Goal: Task Accomplishment & Management: Complete application form

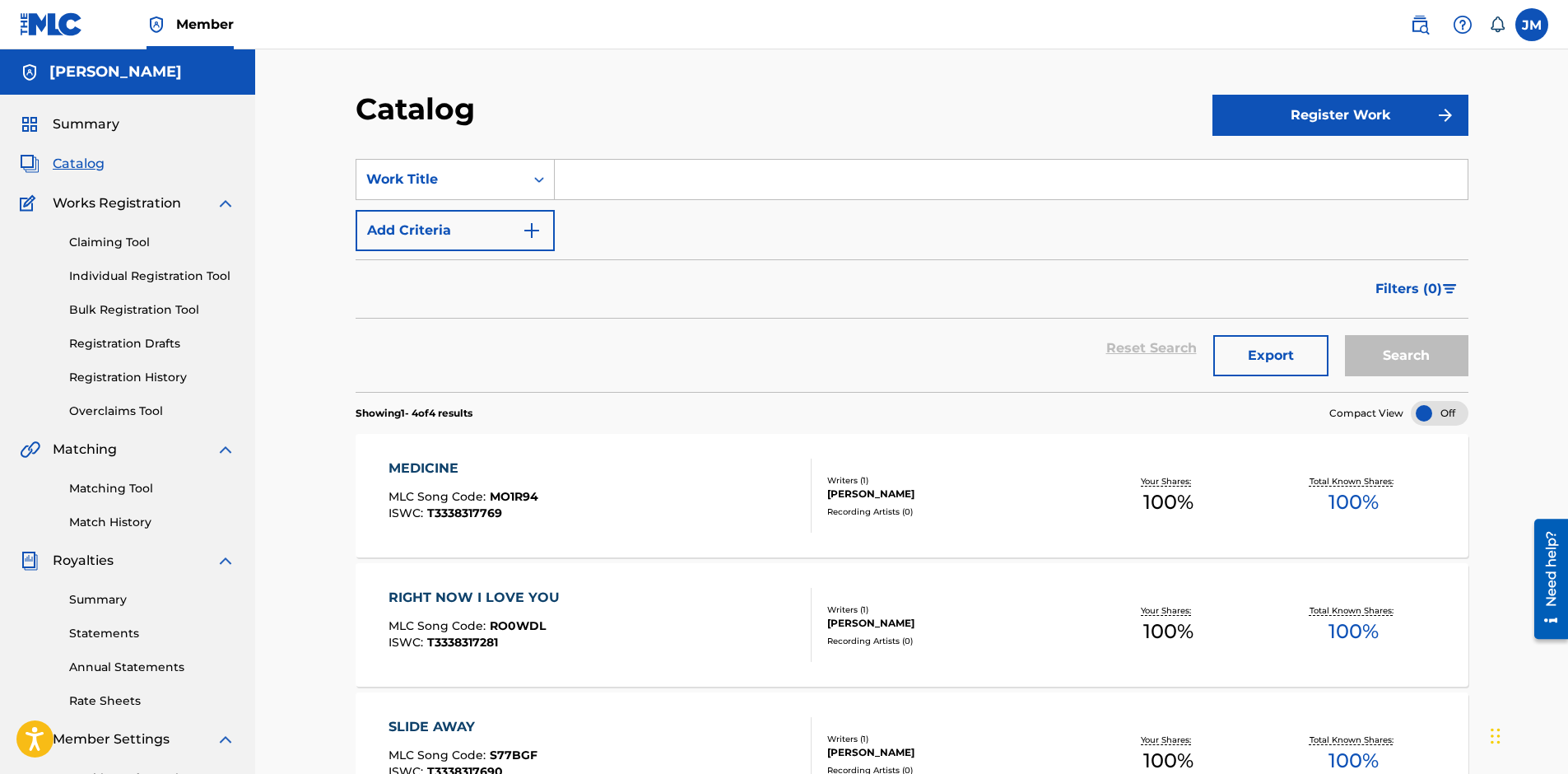
click at [800, 179] on input "Search Form" at bounding box center [1011, 179] width 913 height 39
type input "t"
click at [663, 230] on div "SearchWithCriteria97307554-c6b7-4564-a5c6-cf78af984ac3 Work Title t Add Criteria" at bounding box center [912, 205] width 1113 height 92
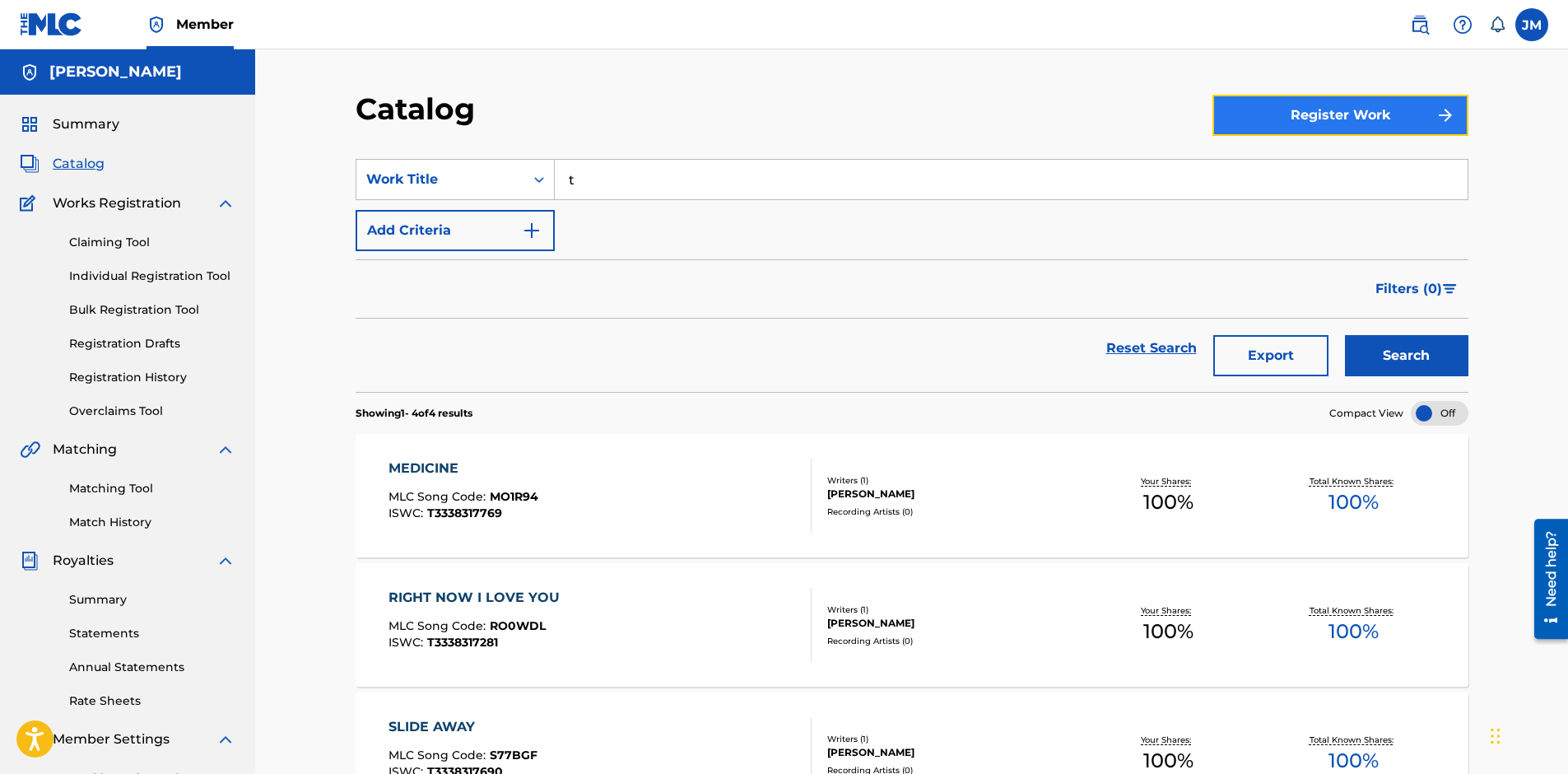
click at [1343, 121] on button "Register Work" at bounding box center [1339, 115] width 256 height 41
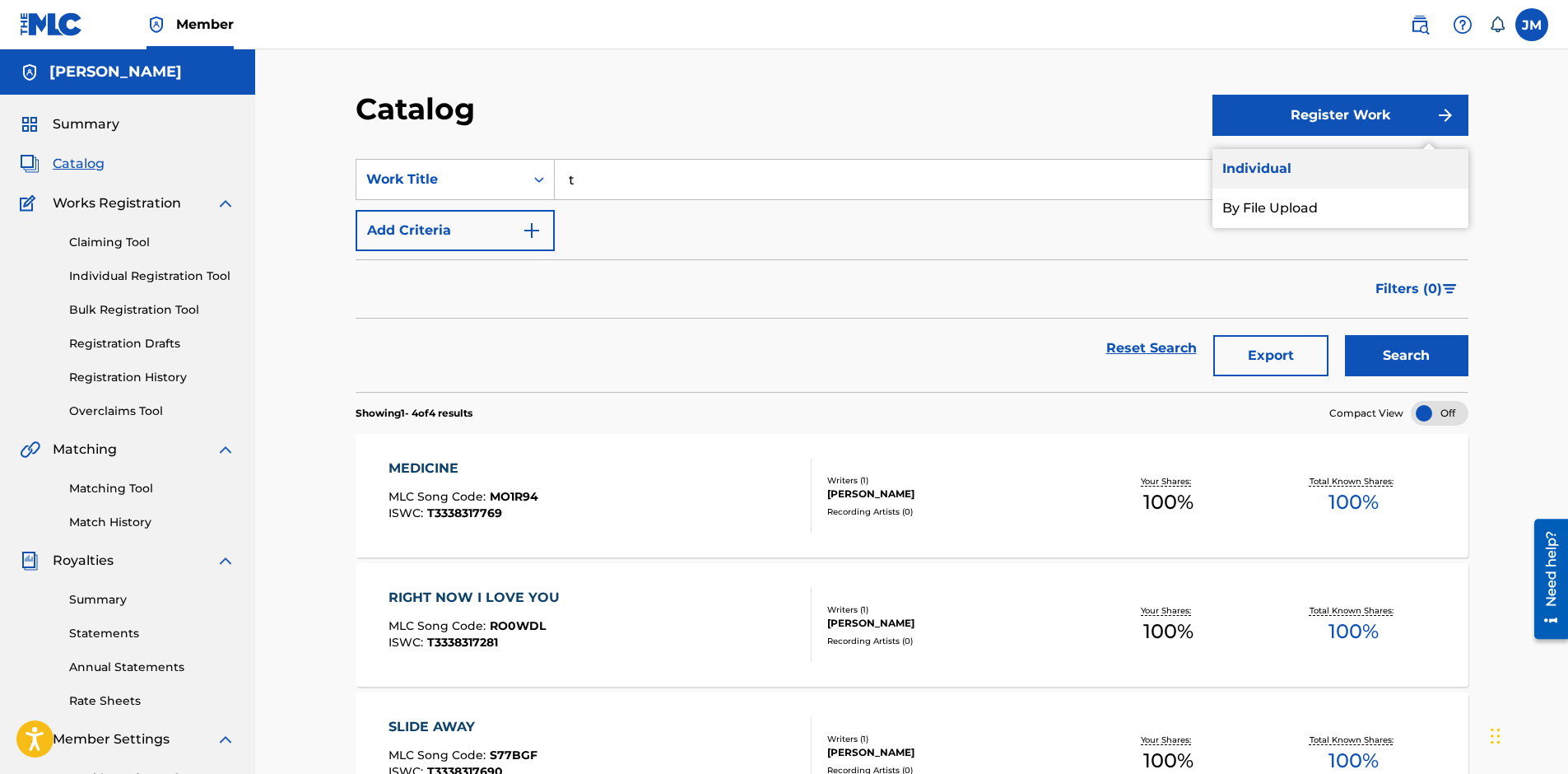
click at [1309, 166] on link "Individual" at bounding box center [1339, 169] width 256 height 39
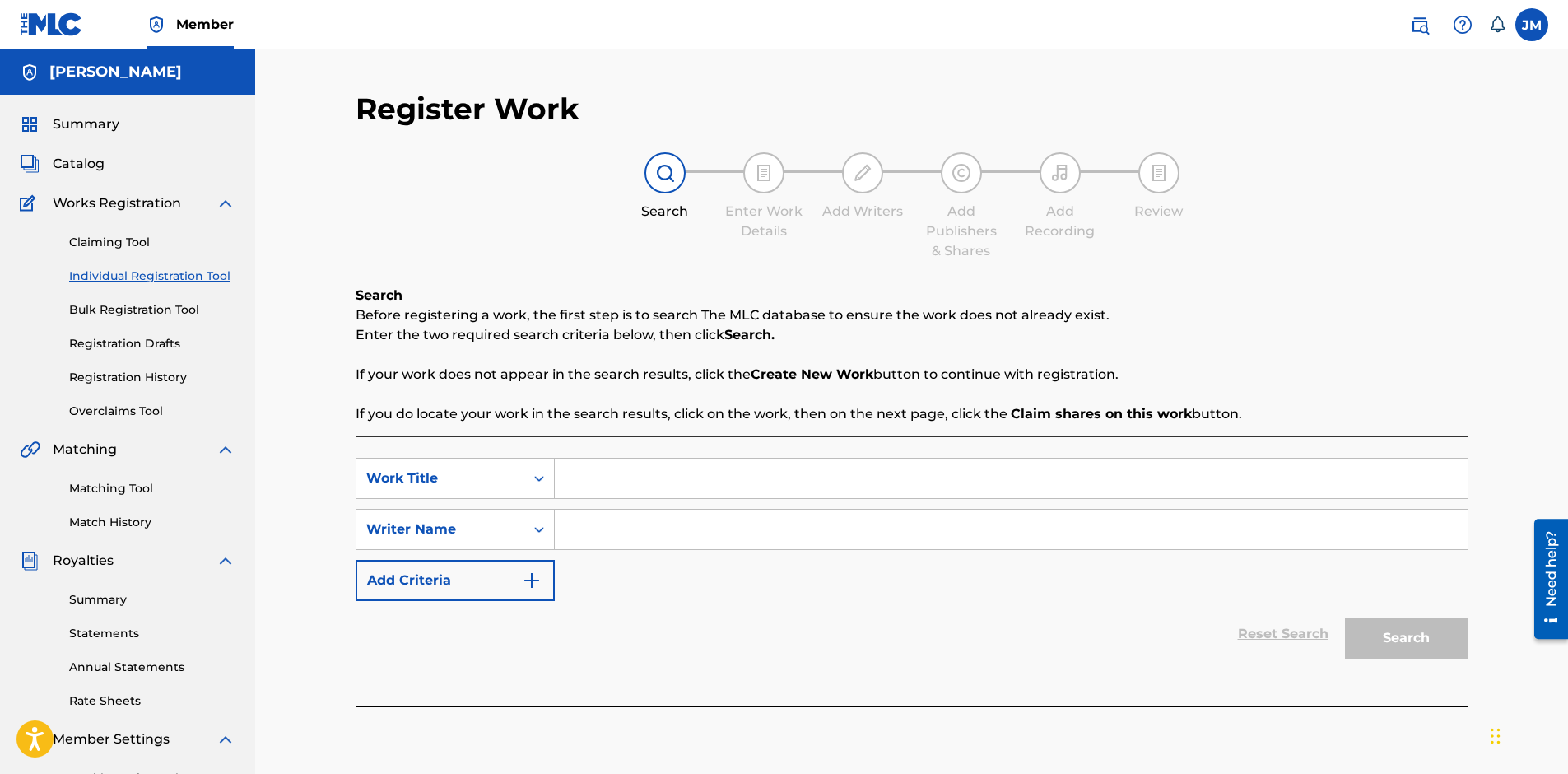
click at [870, 472] on input "Search Form" at bounding box center [1011, 478] width 913 height 39
type input "t"
click at [668, 532] on input "Search Form" at bounding box center [1011, 529] width 913 height 39
type input "t"
click at [1421, 636] on button "Search" at bounding box center [1406, 638] width 123 height 41
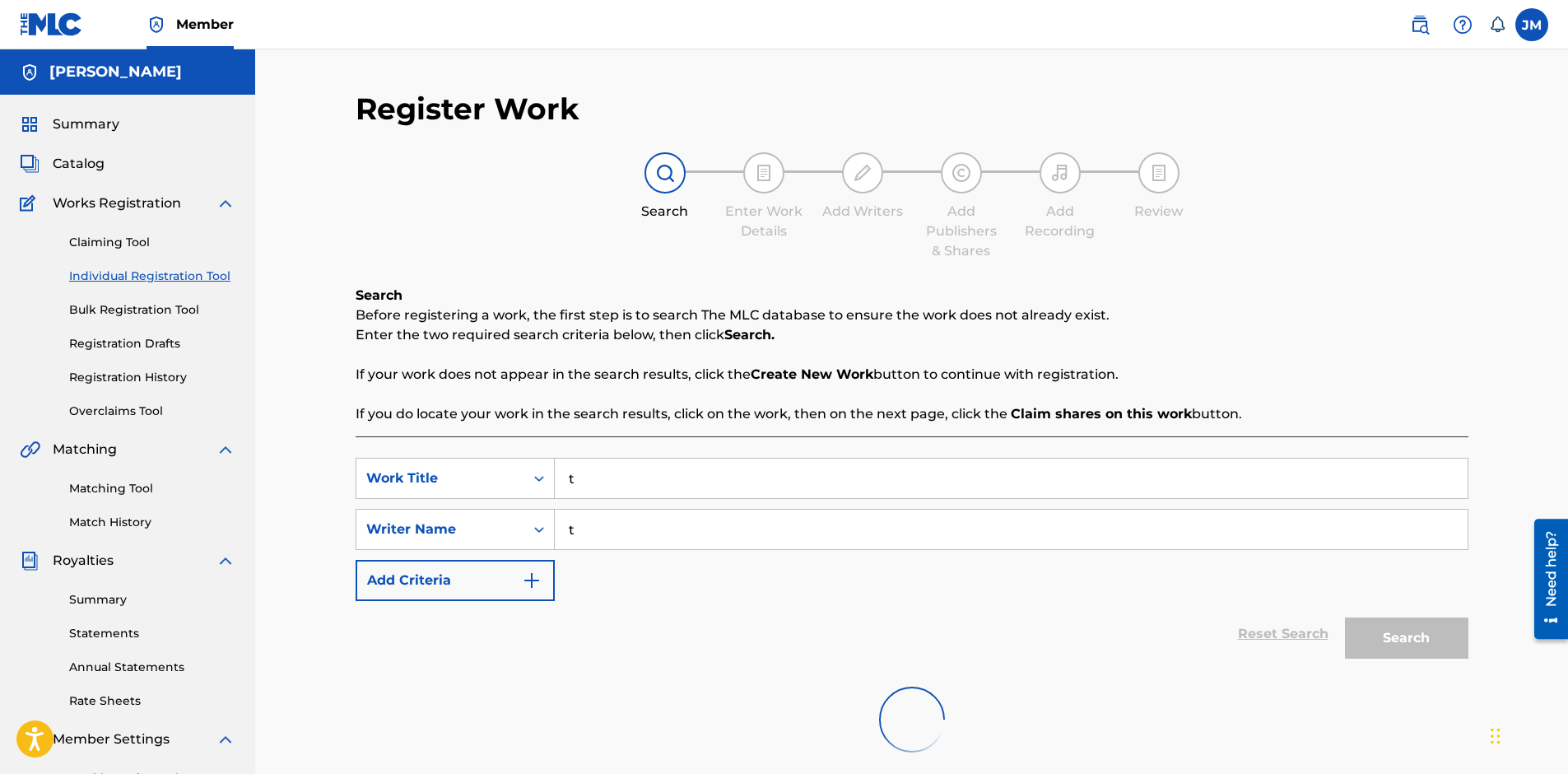
scroll to position [247, 0]
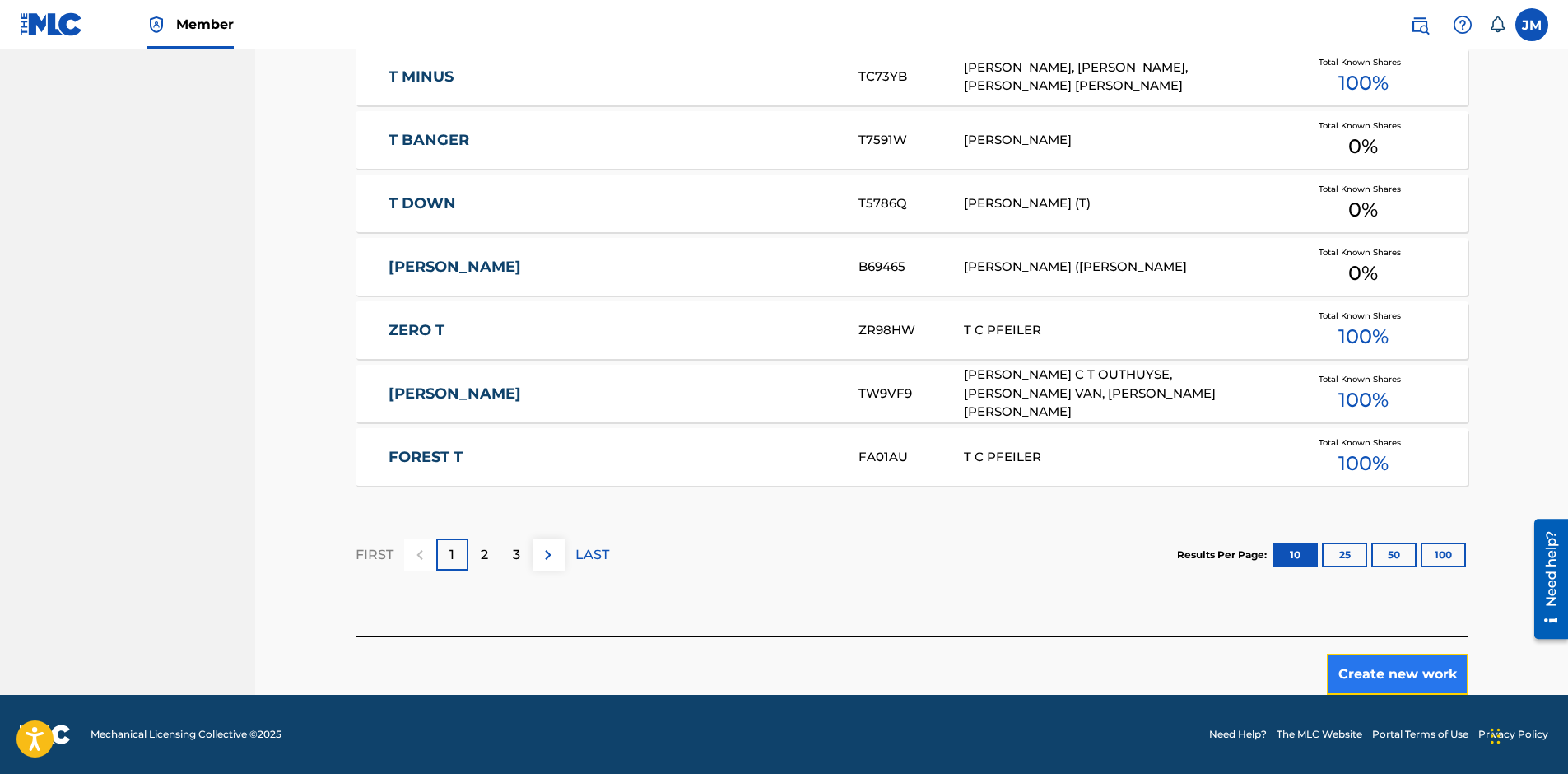
click at [1411, 669] on button "Create new work" at bounding box center [1397, 674] width 142 height 41
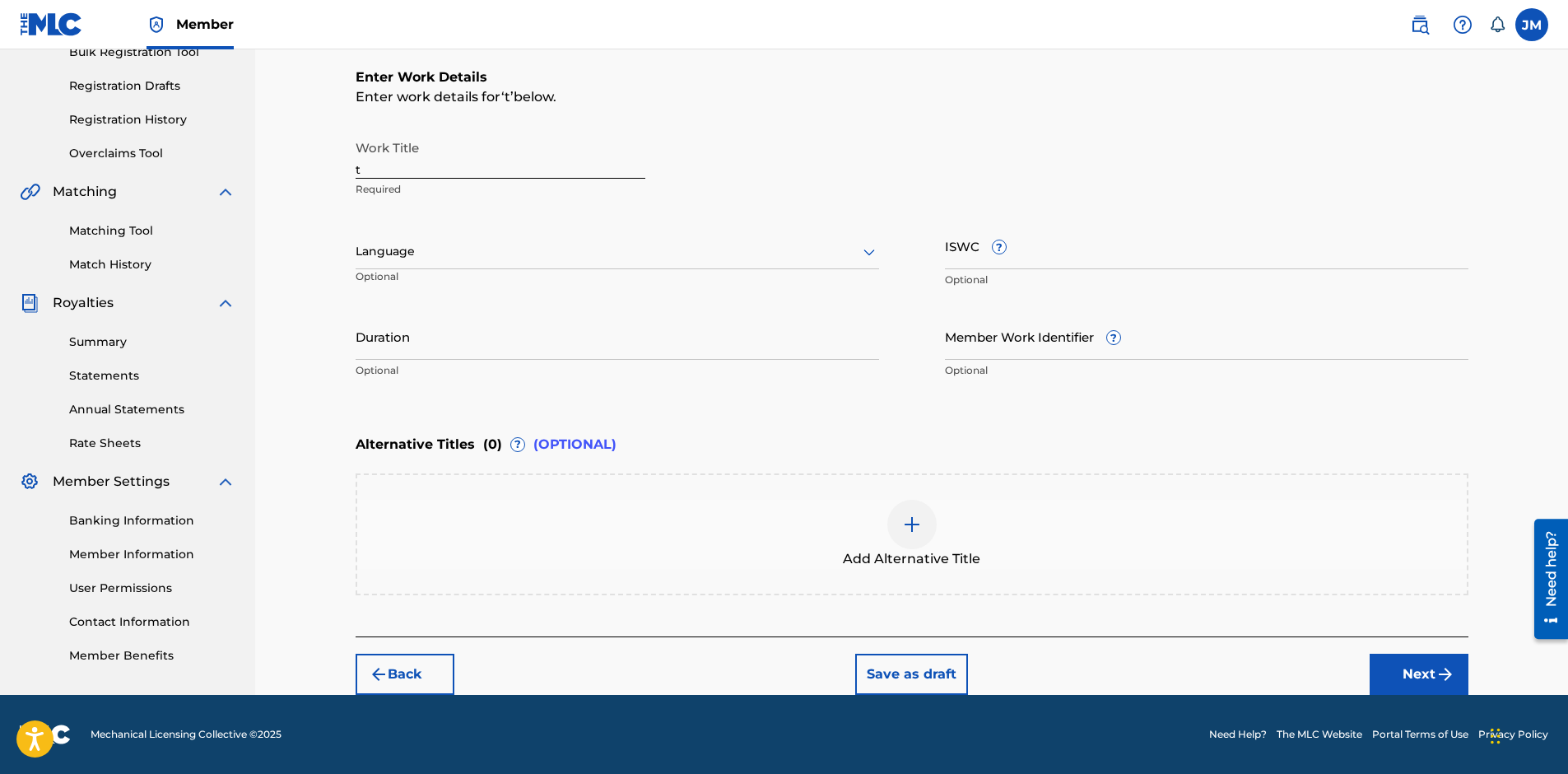
drag, startPoint x: 381, startPoint y: 164, endPoint x: 333, endPoint y: 167, distance: 48.1
click at [332, 167] on div "Register Work Search Enter Work Details Add Writers Add Publishers & Shares Add…" at bounding box center [911, 243] width 1312 height 903
type input "Lavender And Honey"
click at [872, 250] on icon at bounding box center [869, 252] width 20 height 20
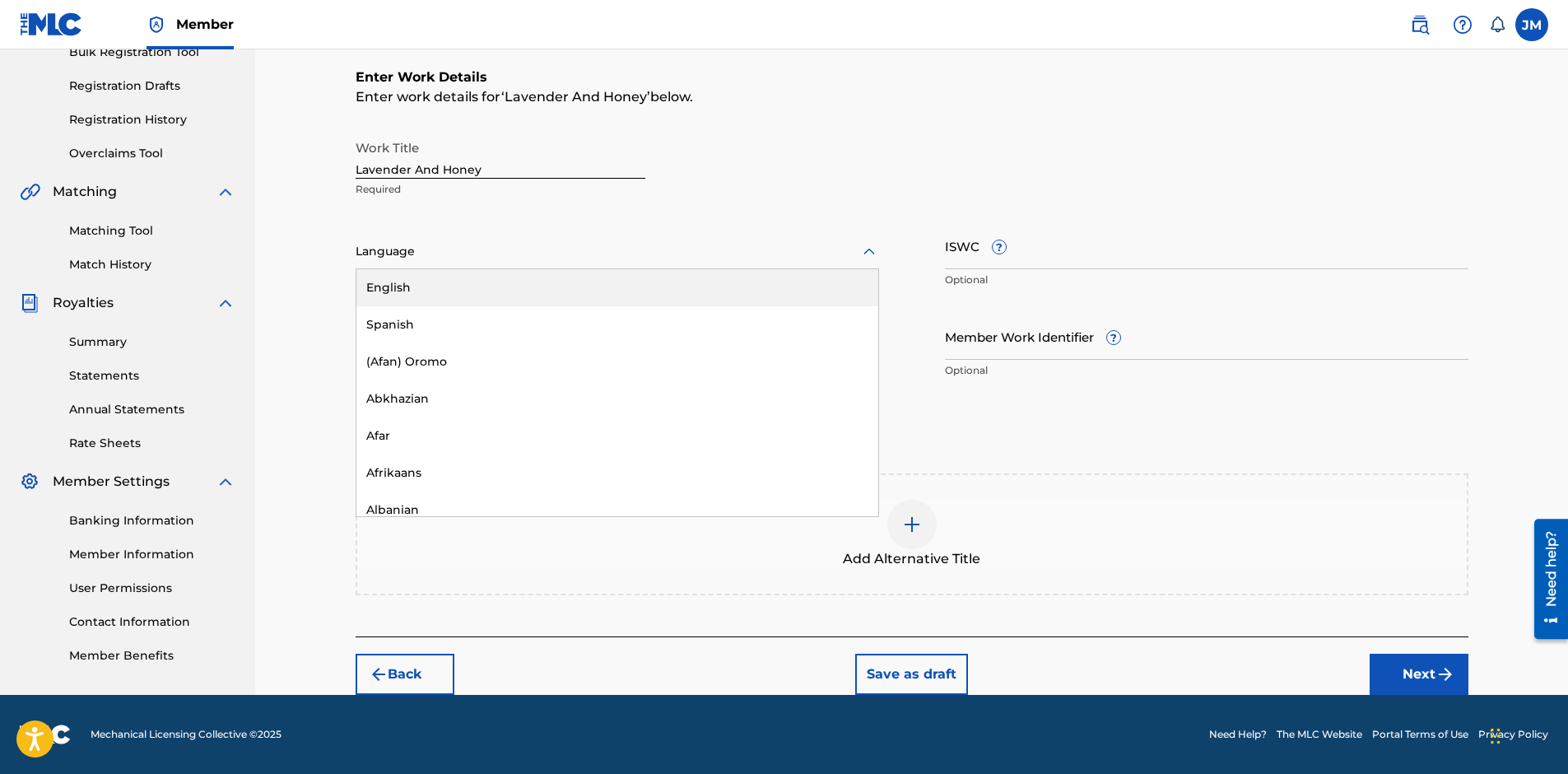
click at [604, 283] on div "English" at bounding box center [617, 288] width 522 height 37
click at [1084, 247] on input "ISWC ?" at bounding box center [1206, 246] width 524 height 47
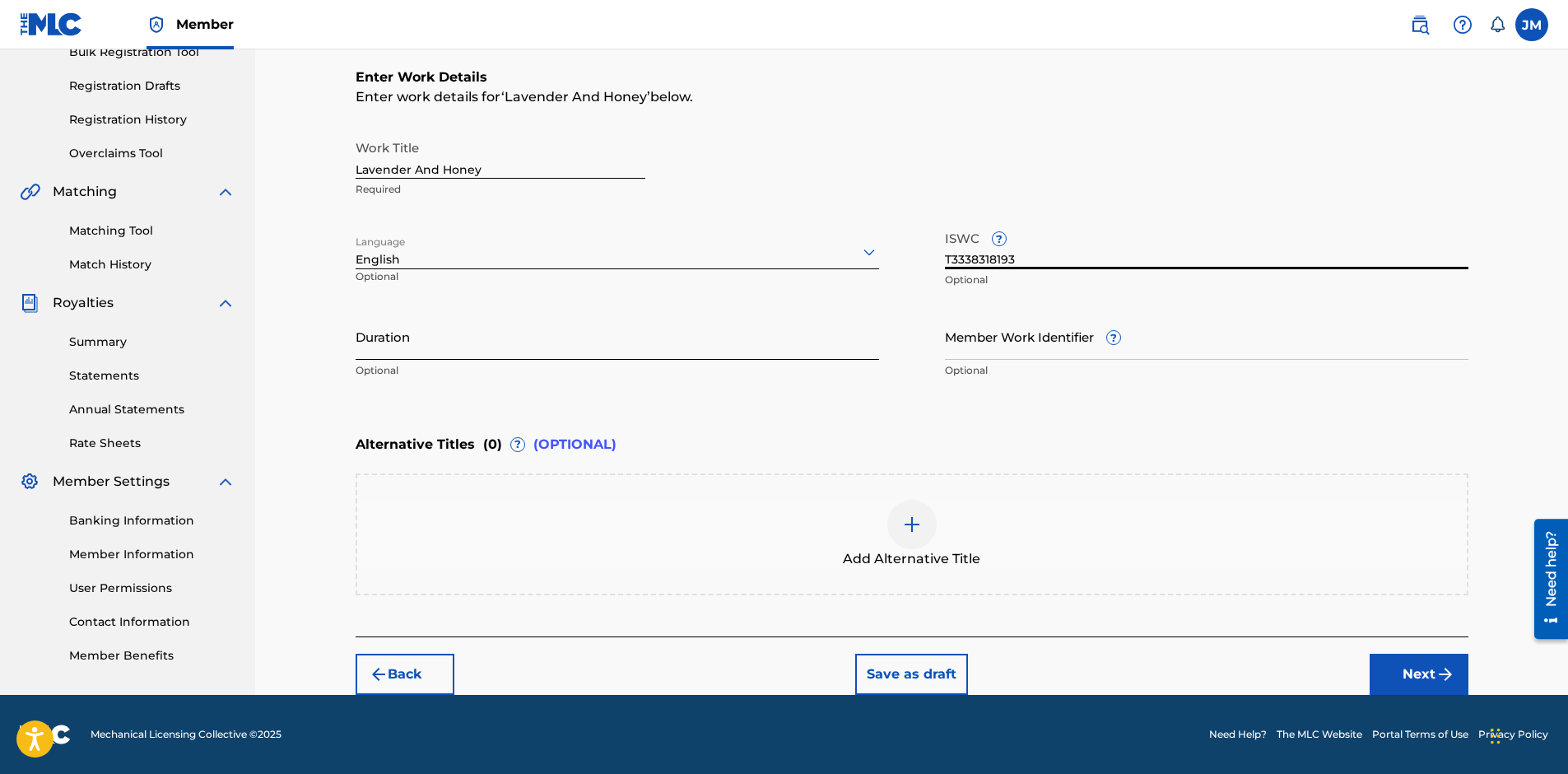
type input "T3338318193"
click at [653, 331] on input "Duration" at bounding box center [617, 336] width 524 height 47
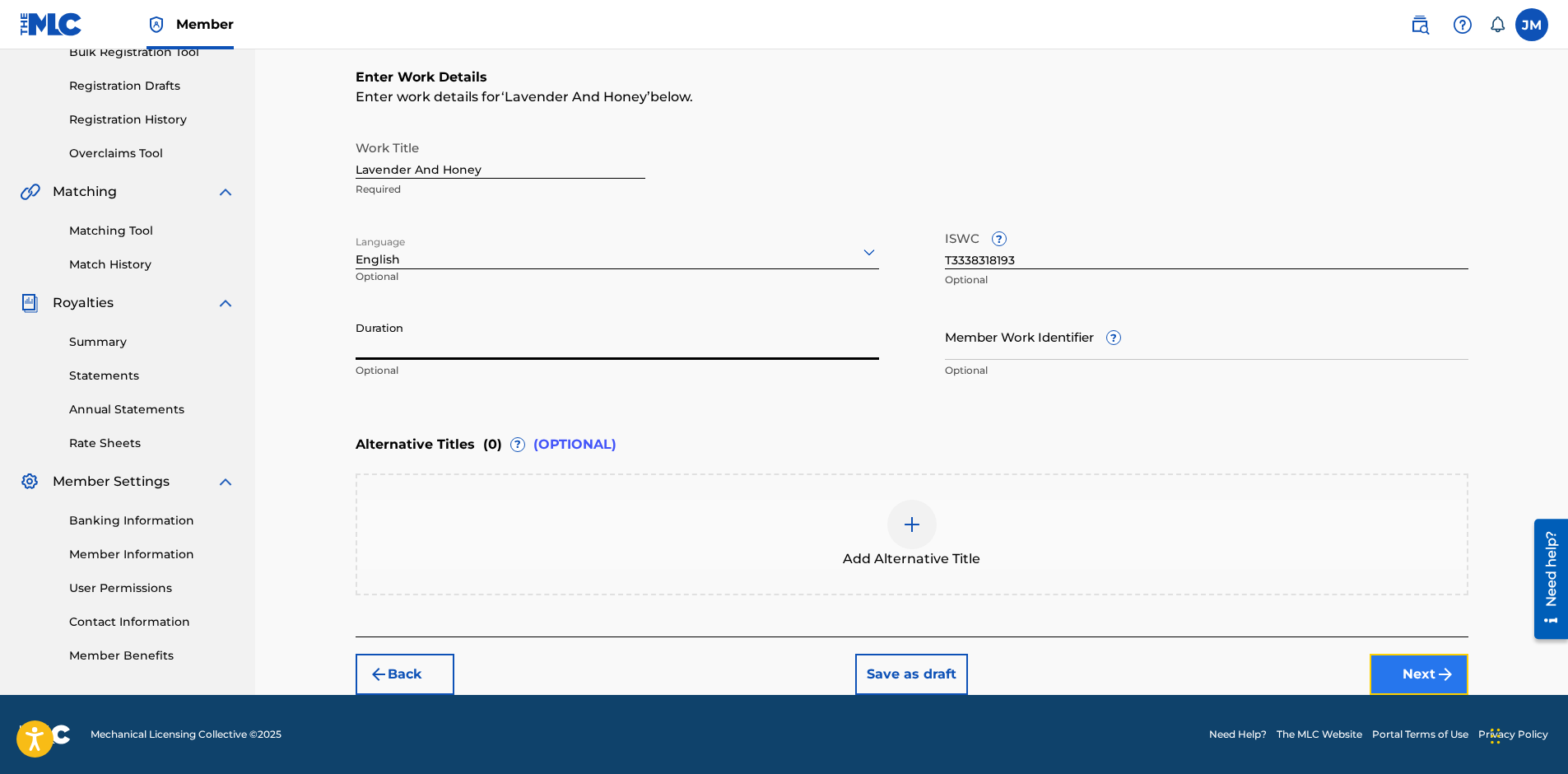
click at [1384, 667] on button "Next" at bounding box center [1419, 674] width 99 height 41
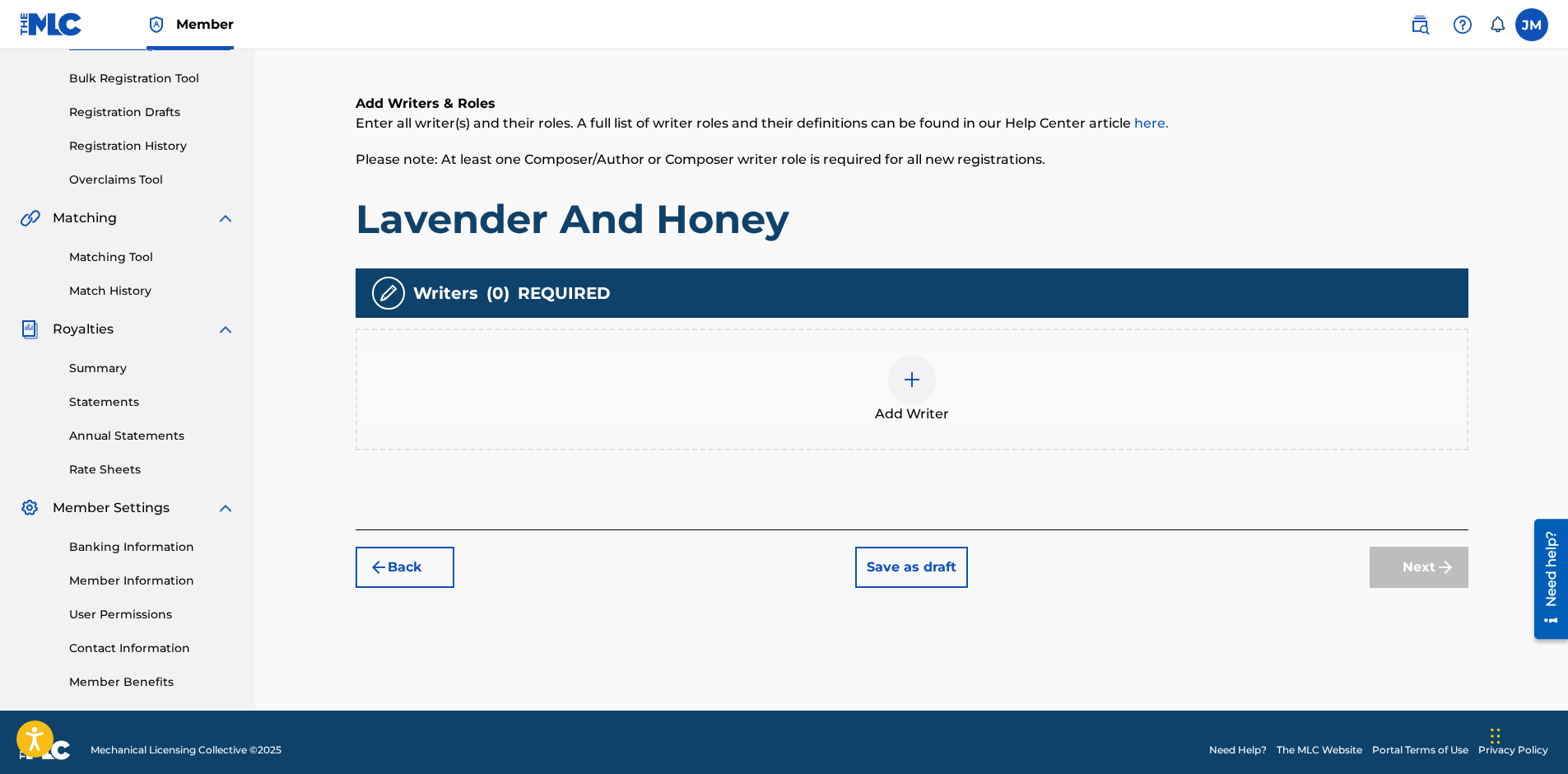
scroll to position [74, 0]
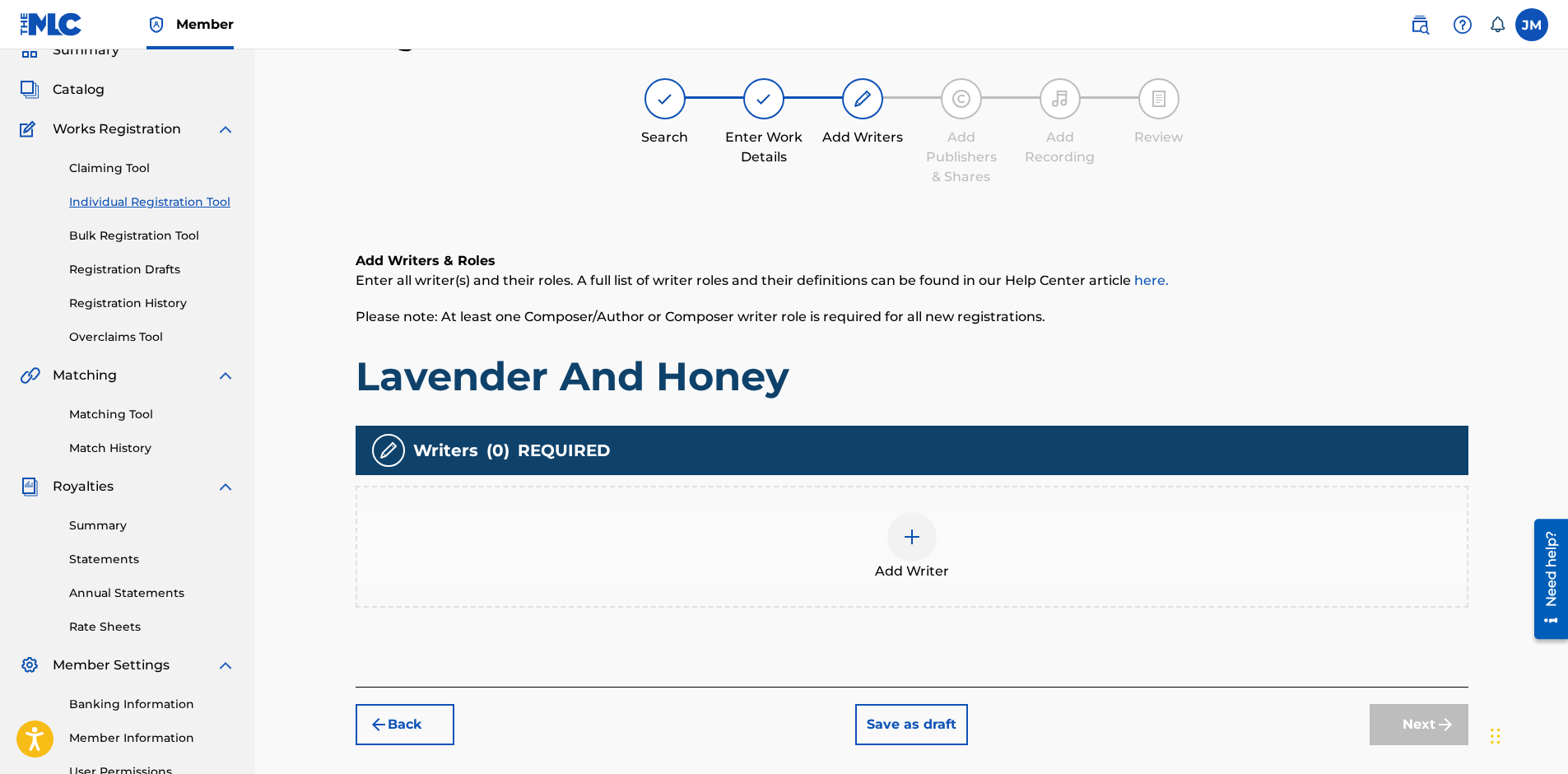
click at [905, 548] on div at bounding box center [912, 537] width 49 height 49
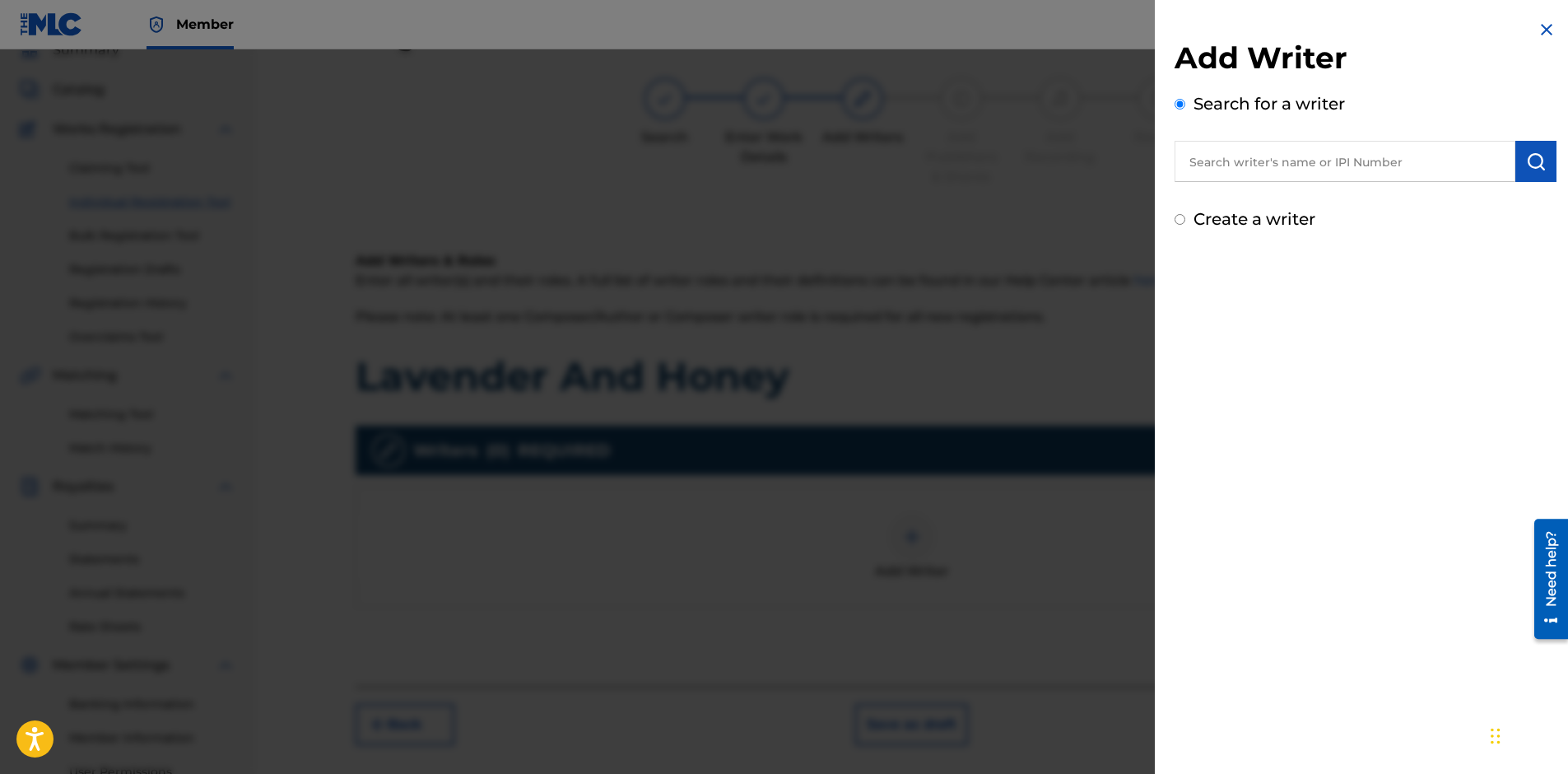
click at [1276, 175] on input "text" at bounding box center [1344, 161] width 341 height 41
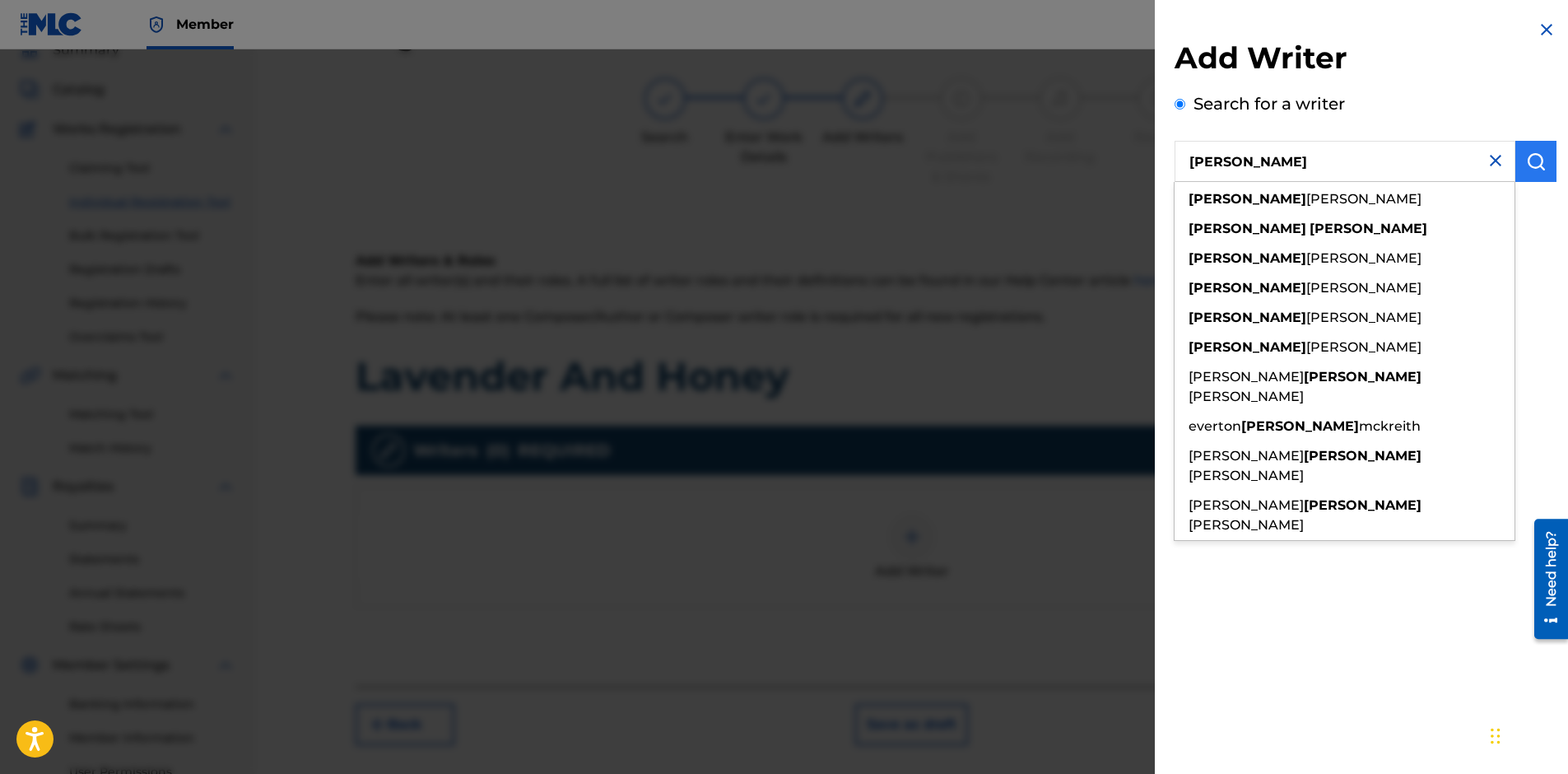
type input "[PERSON_NAME]"
click at [1534, 164] on img "submit" at bounding box center [1536, 162] width 20 height 20
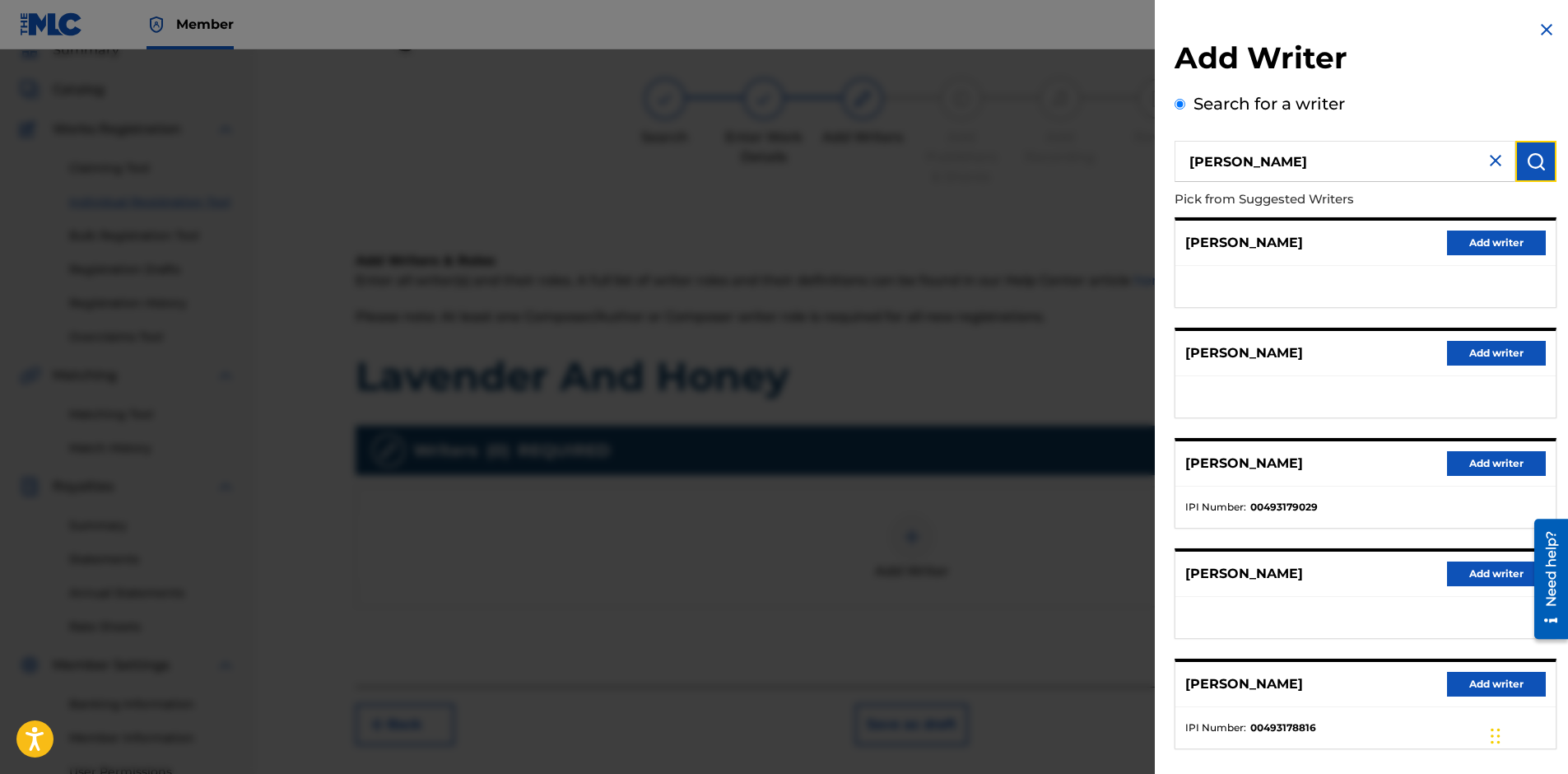
scroll to position [79, 0]
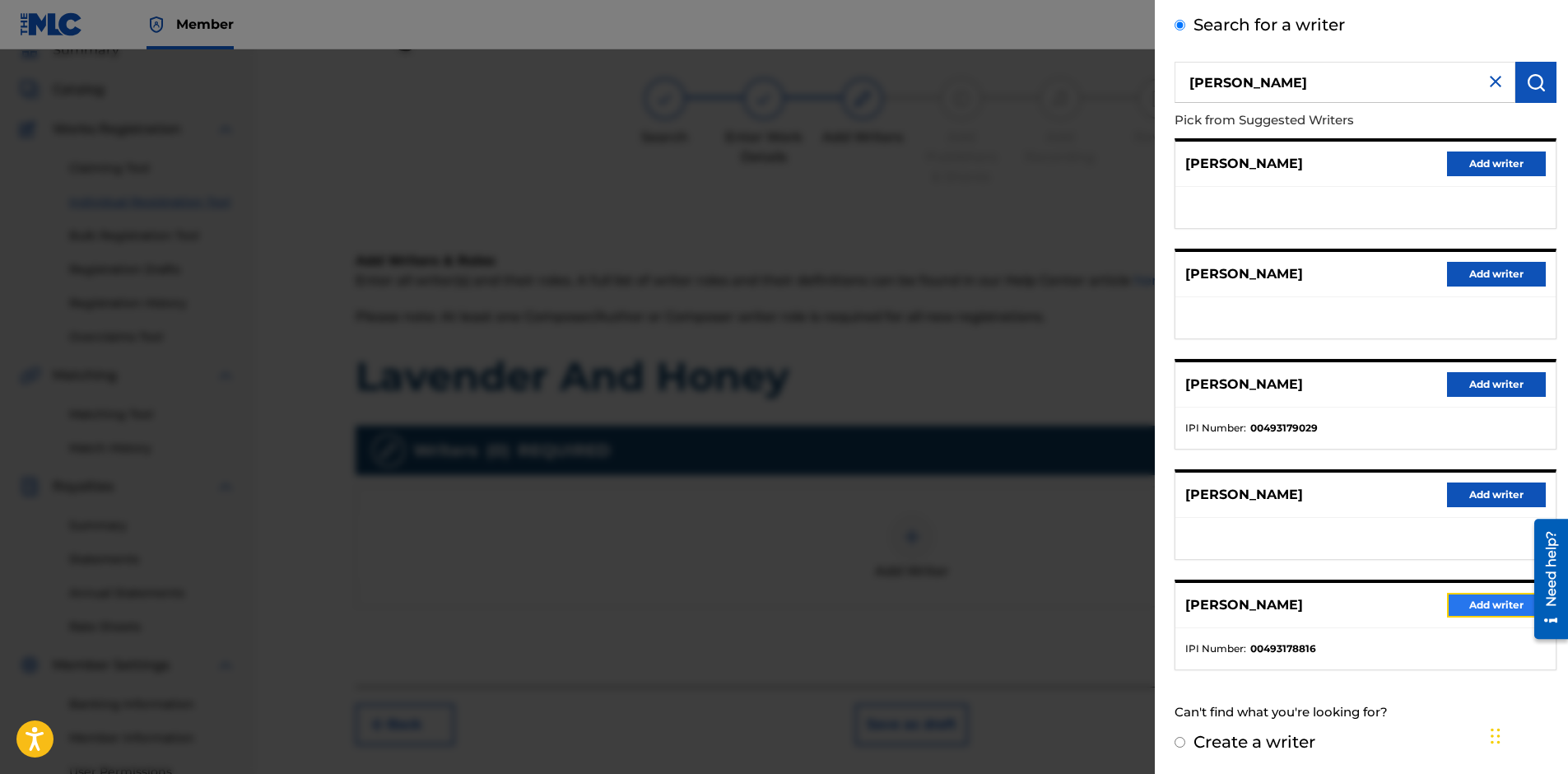
click at [1465, 607] on button "Add writer" at bounding box center [1496, 605] width 99 height 24
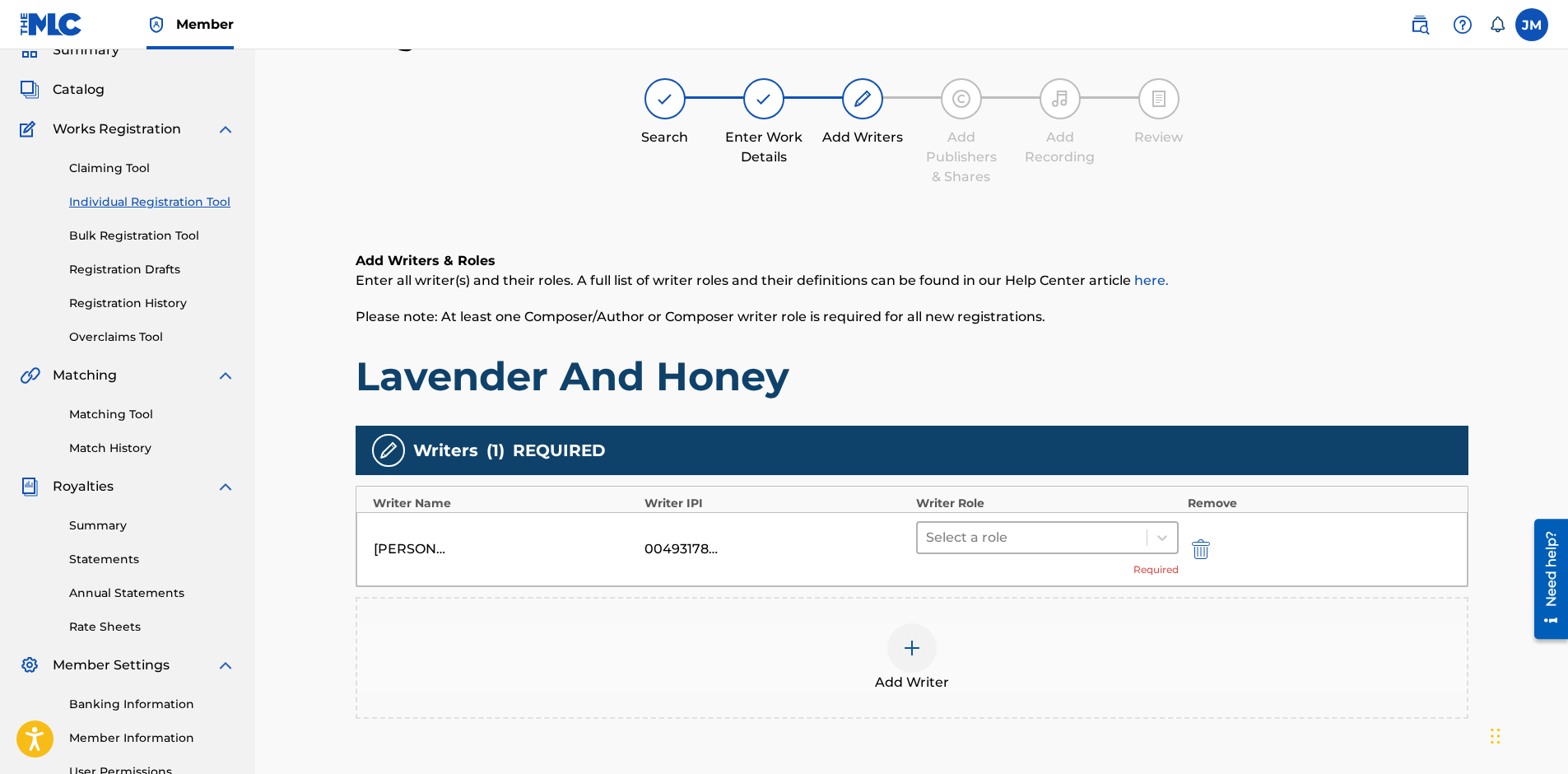
click at [1046, 541] on div at bounding box center [1032, 538] width 213 height 23
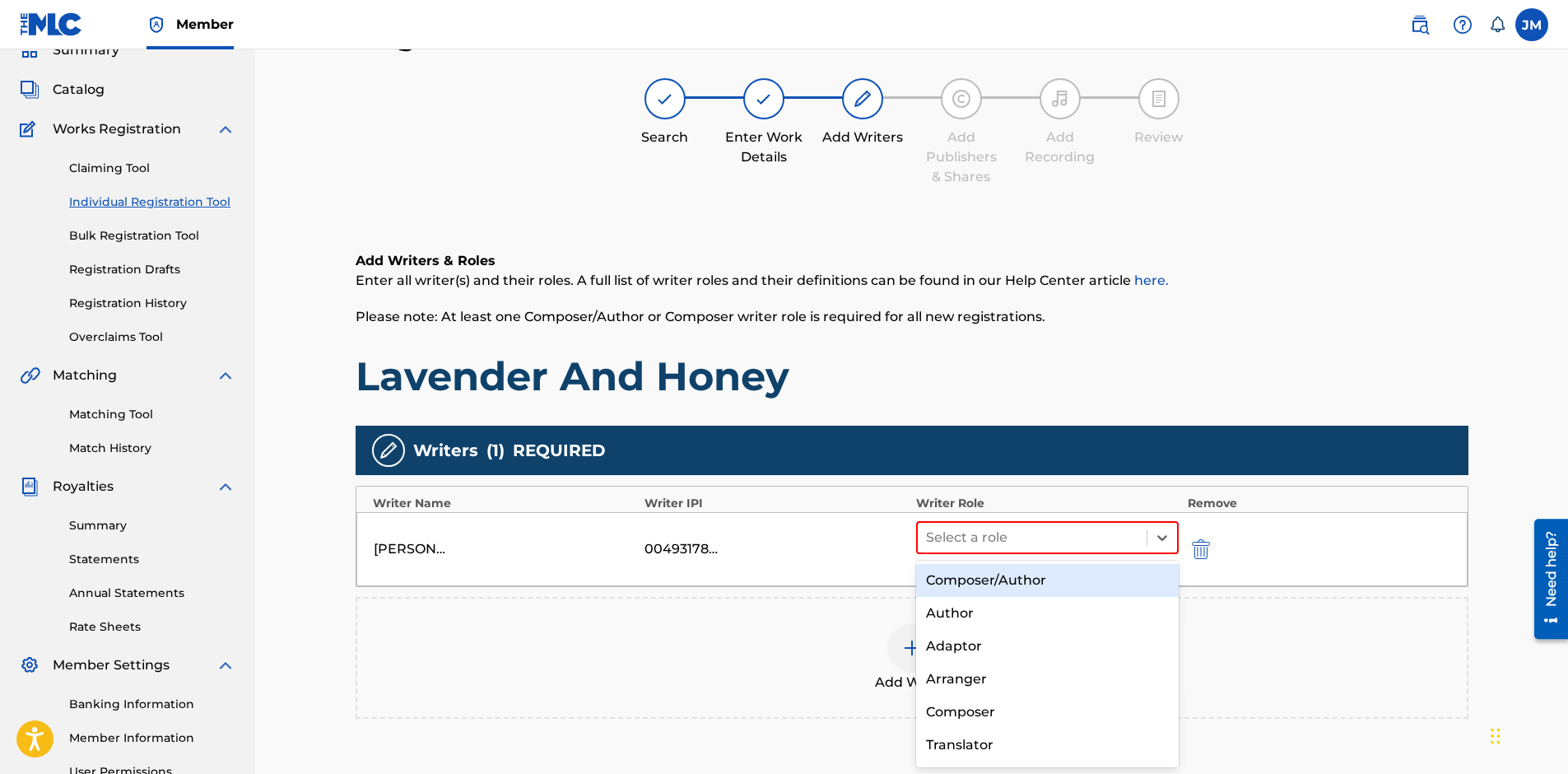
click at [1094, 581] on div "Composer/Author" at bounding box center [1048, 580] width 263 height 33
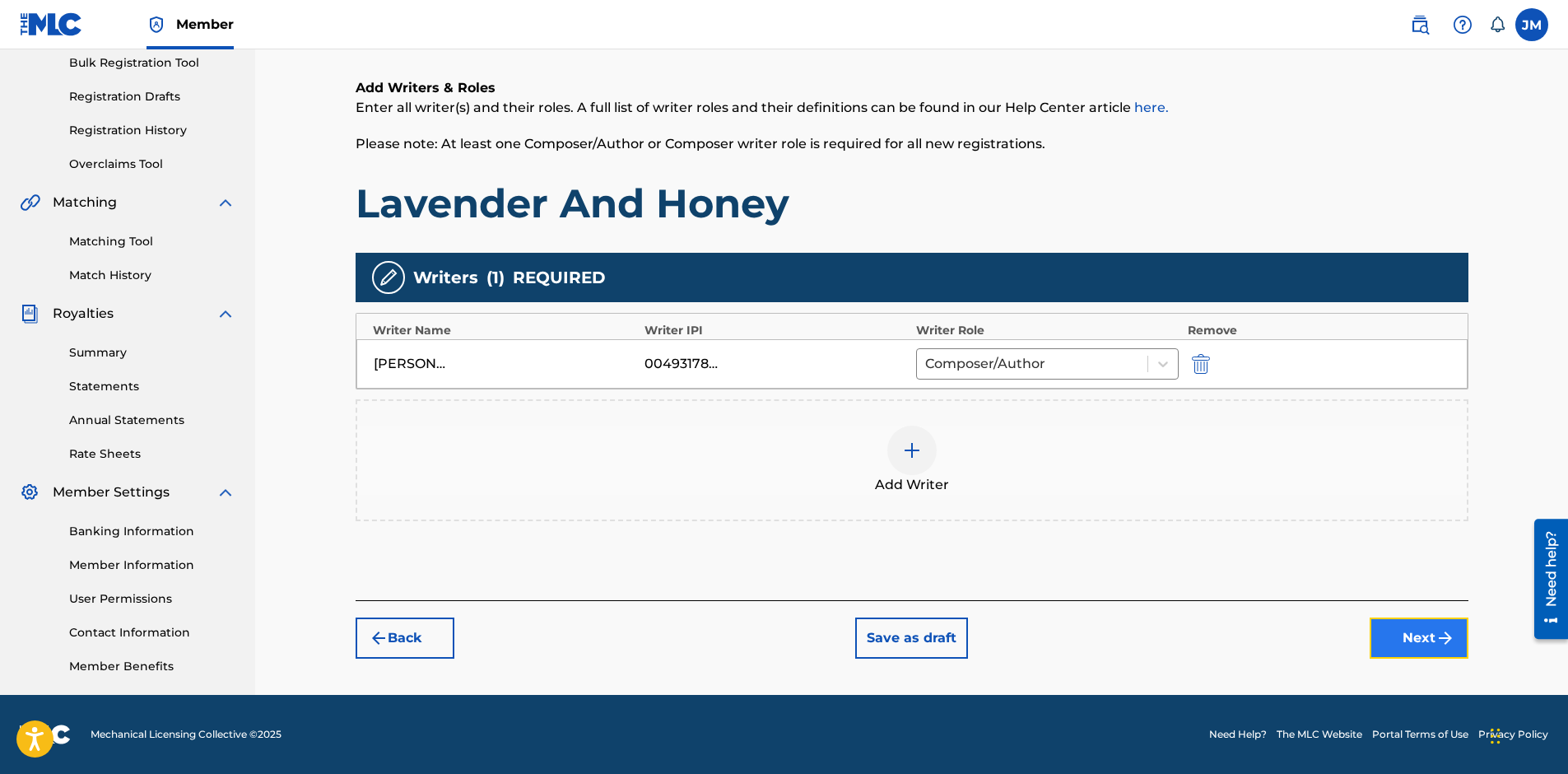
click at [1401, 650] on button "Next" at bounding box center [1419, 638] width 99 height 41
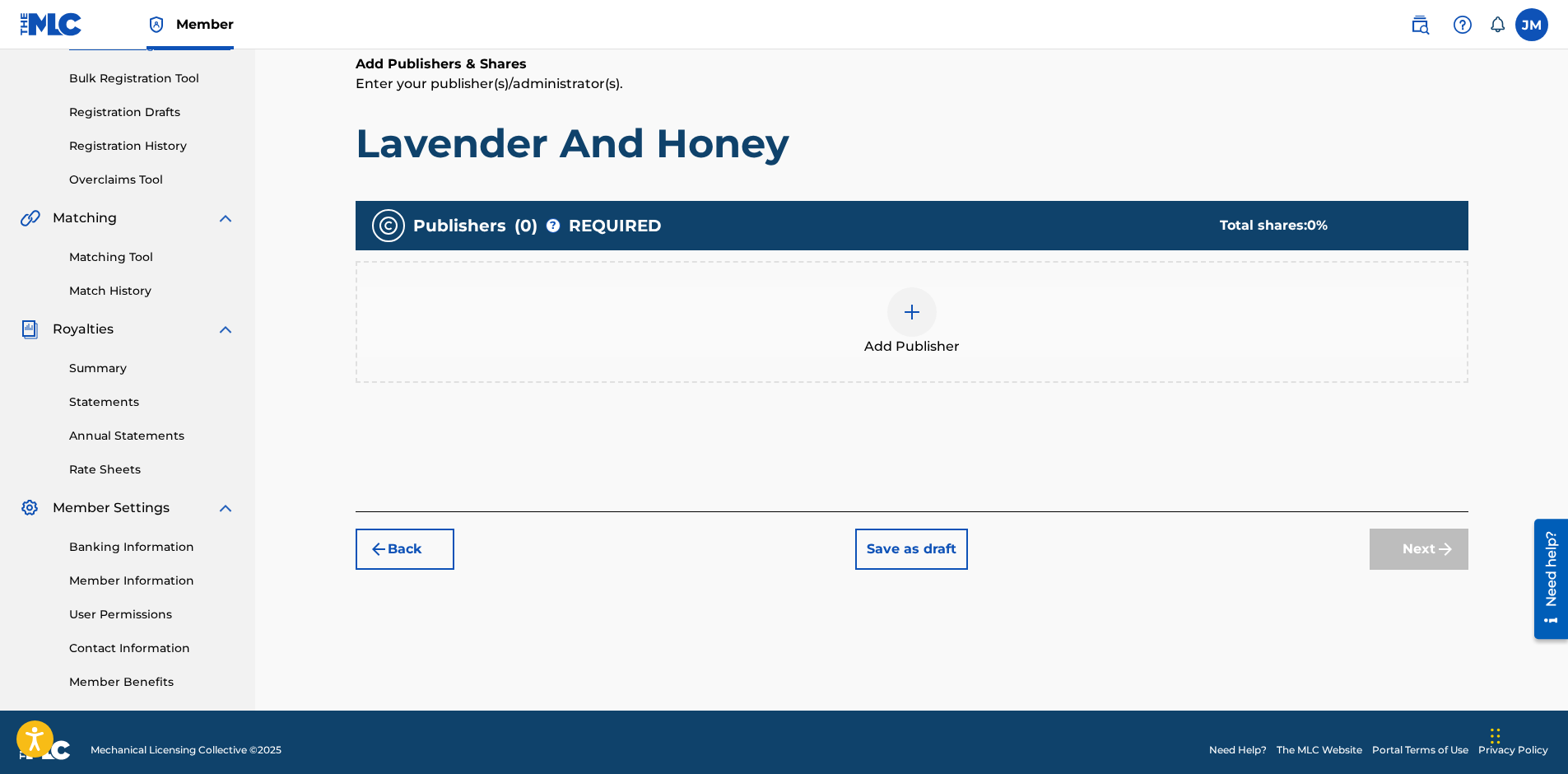
scroll to position [74, 0]
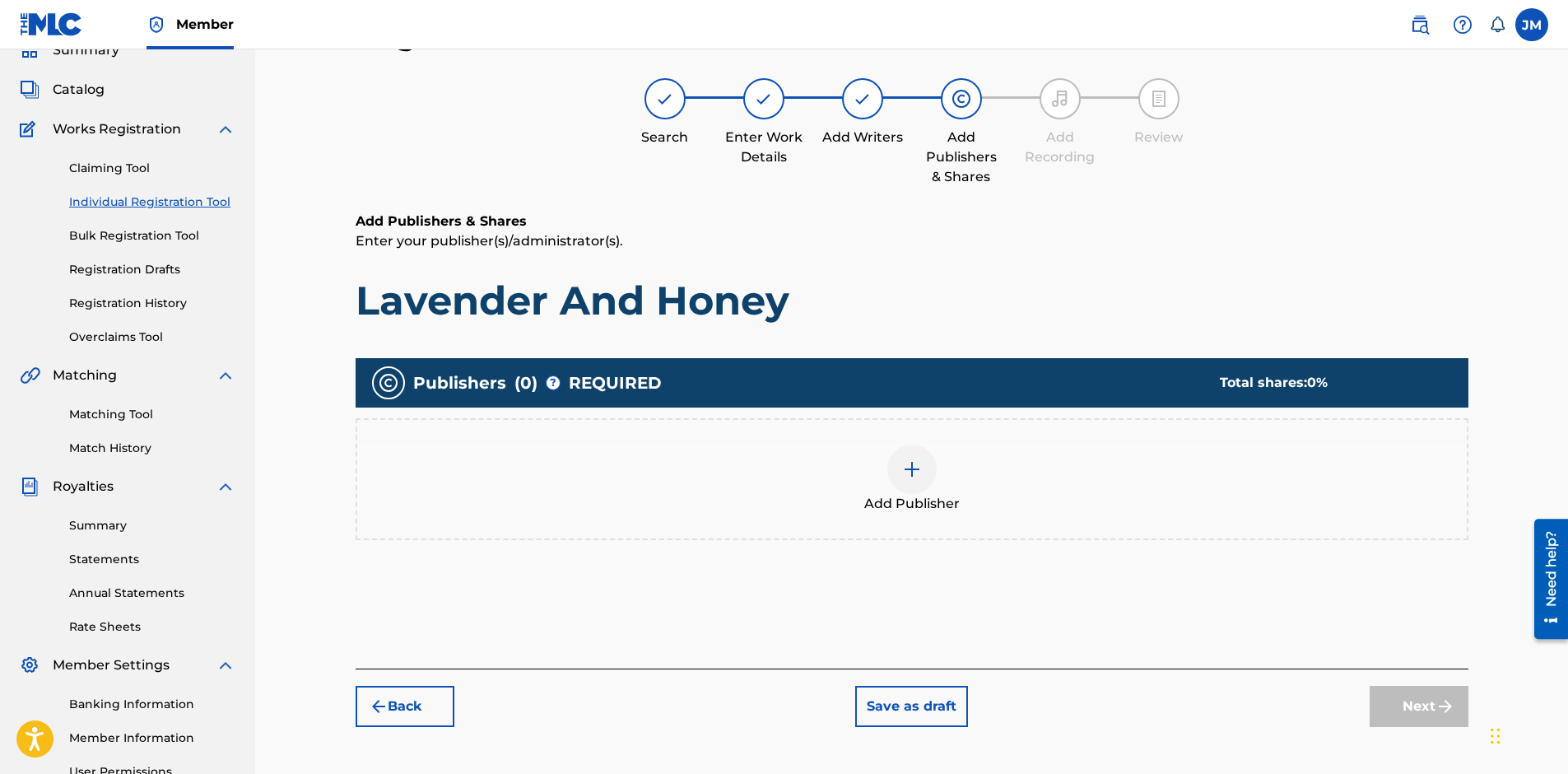
click at [921, 475] on img at bounding box center [912, 470] width 20 height 20
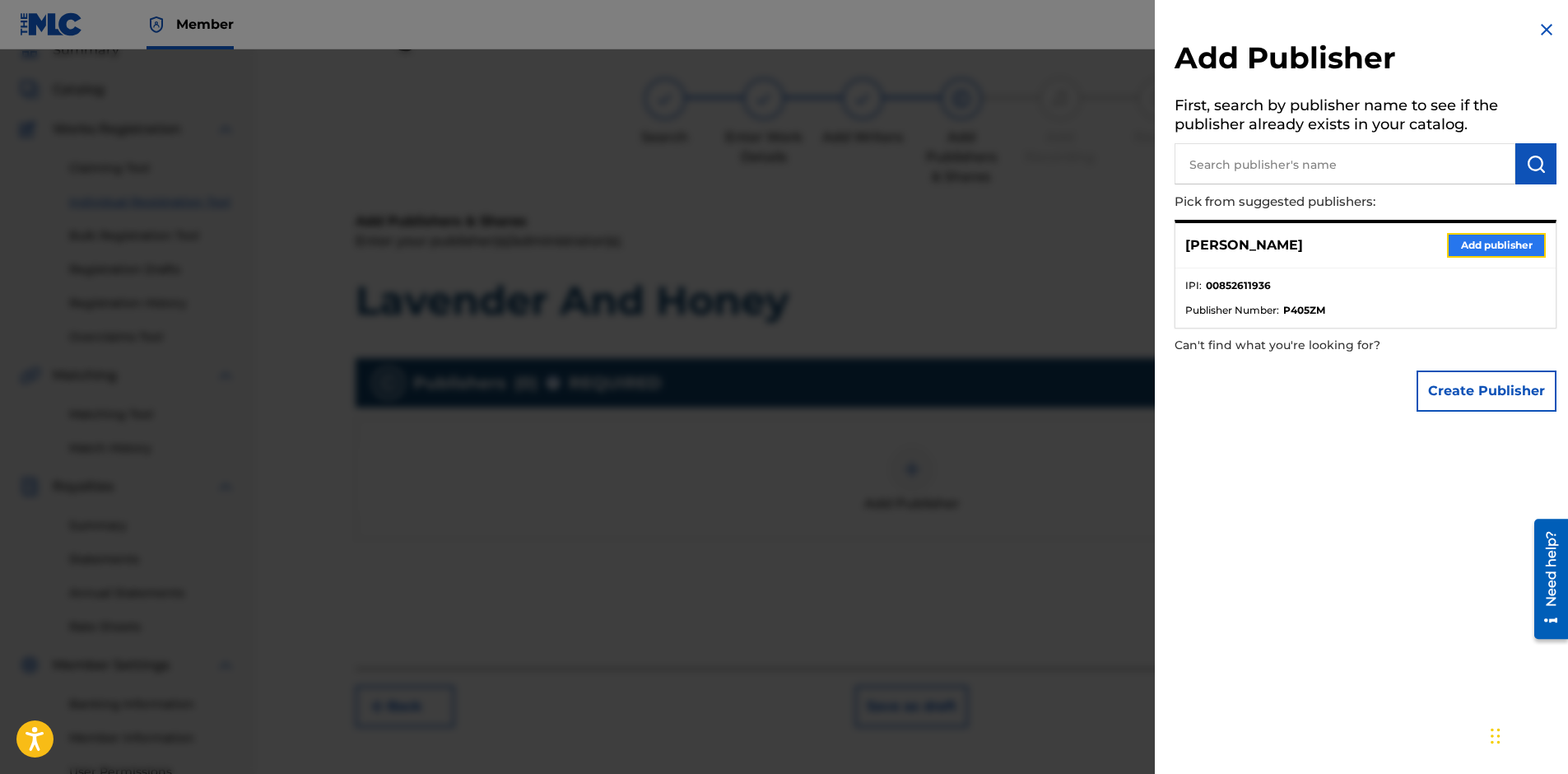
click at [1454, 252] on button "Add publisher" at bounding box center [1496, 245] width 99 height 24
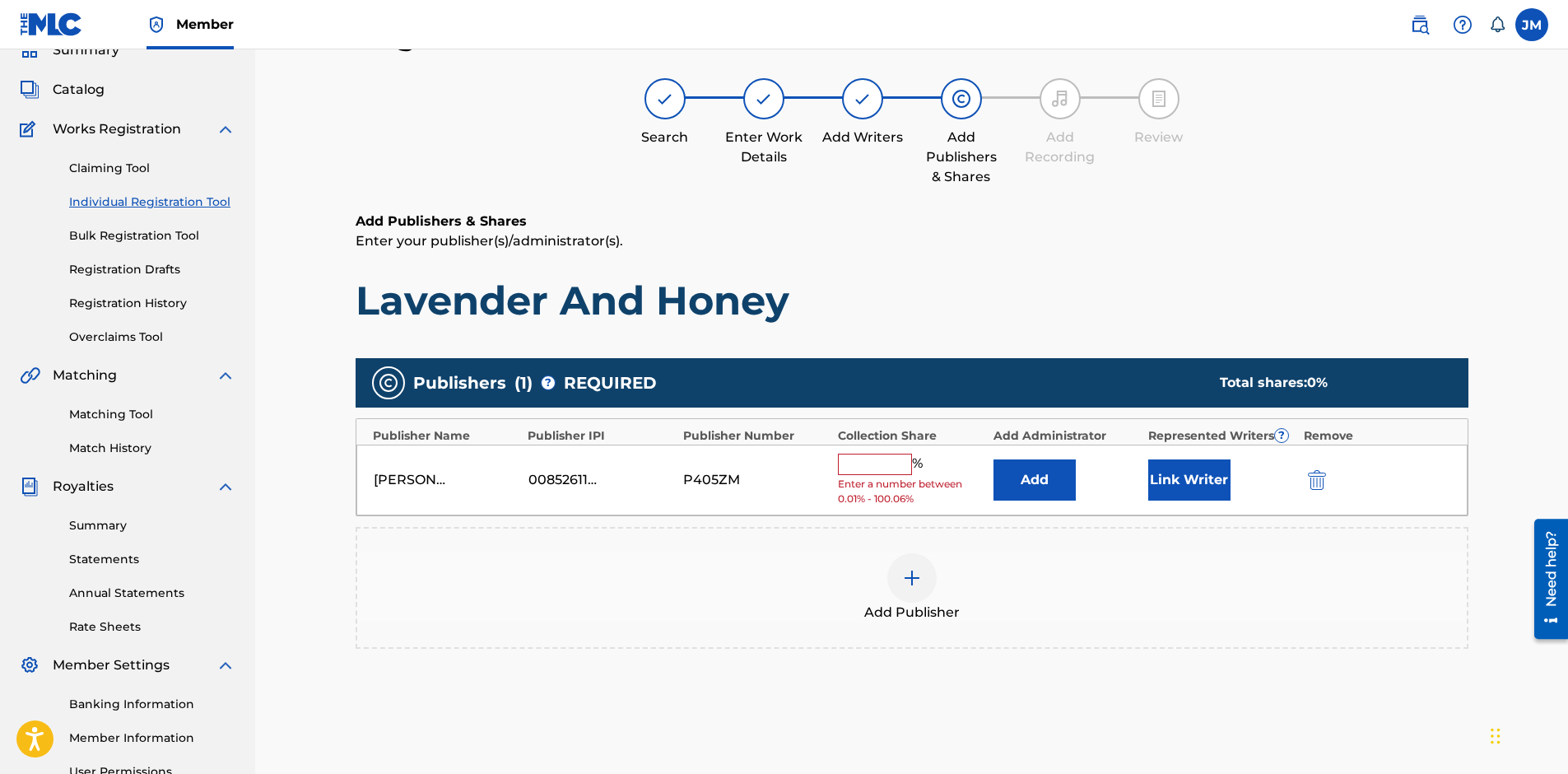
click at [891, 464] on input "text" at bounding box center [875, 465] width 74 height 22
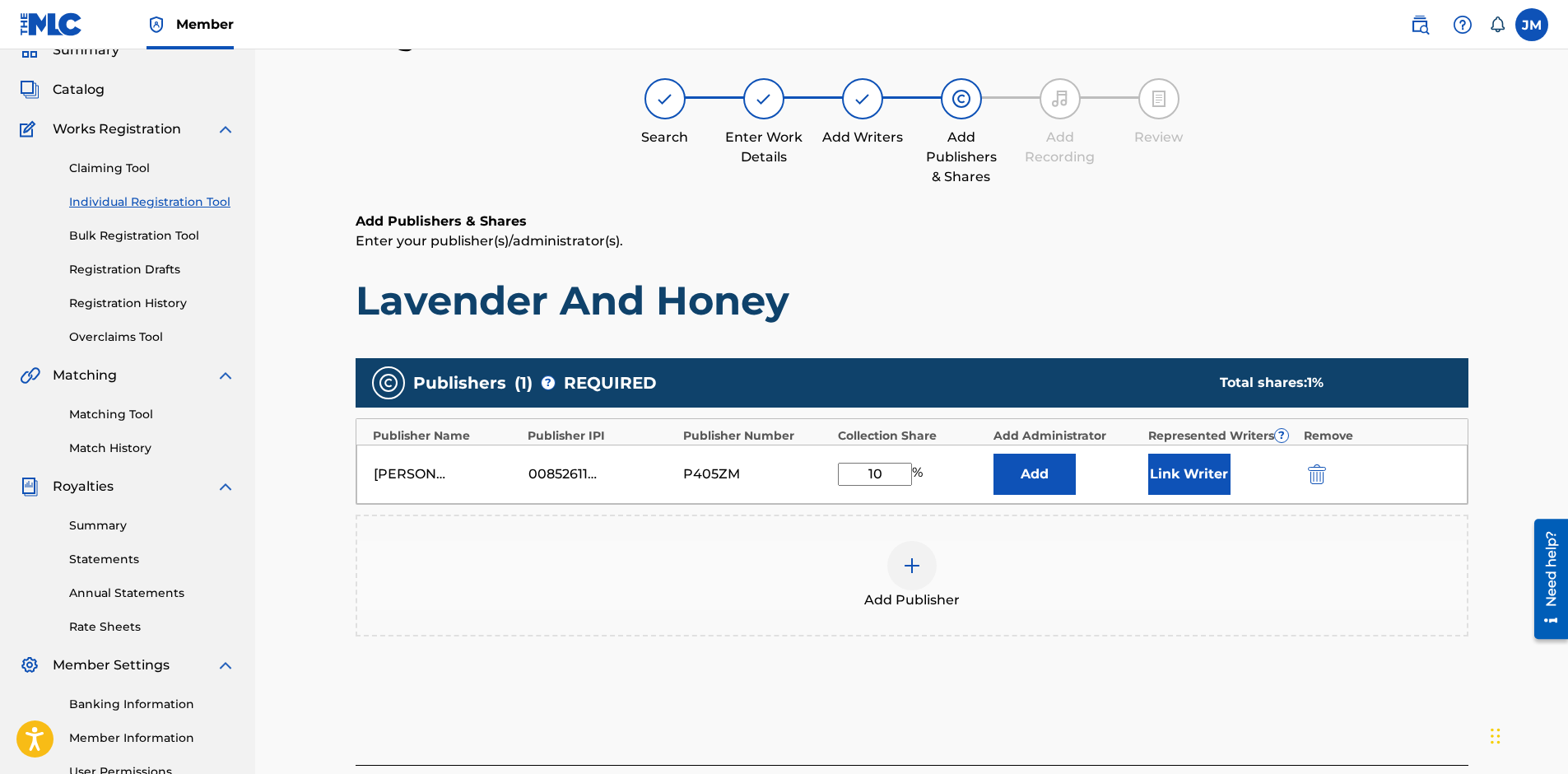
type input "100"
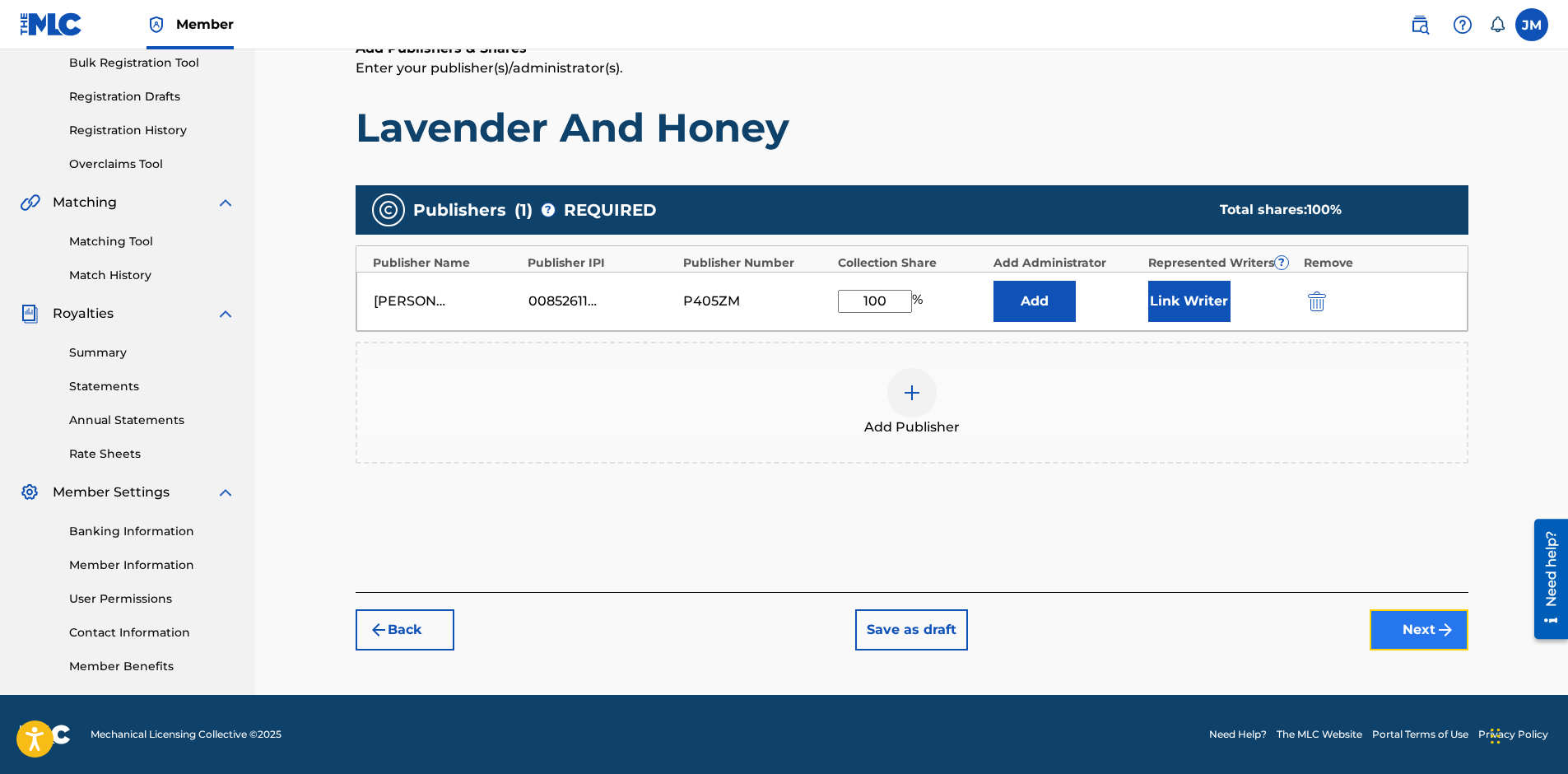
click at [1400, 619] on button "Next" at bounding box center [1419, 630] width 99 height 41
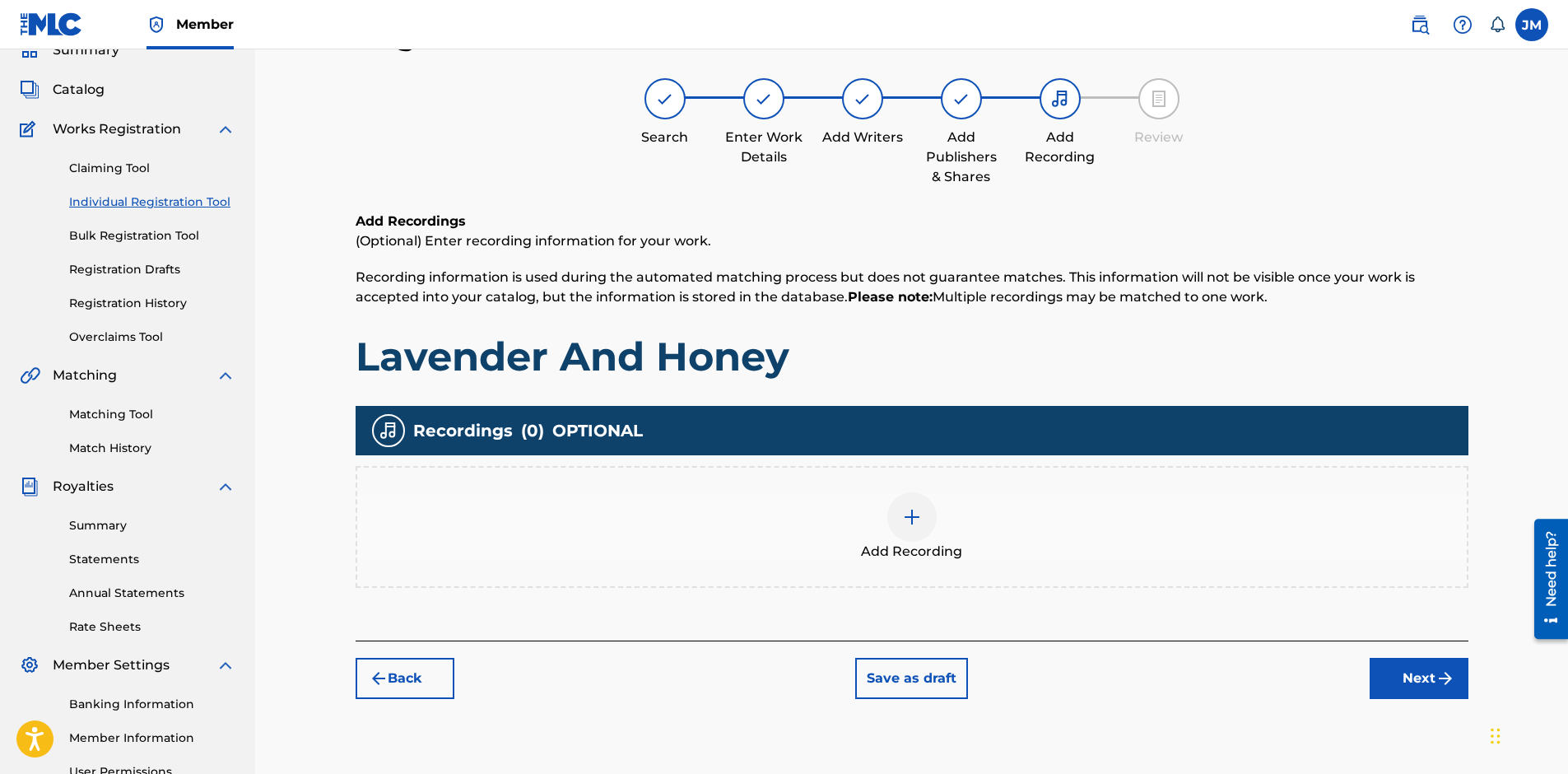
click at [907, 511] on img at bounding box center [912, 517] width 20 height 20
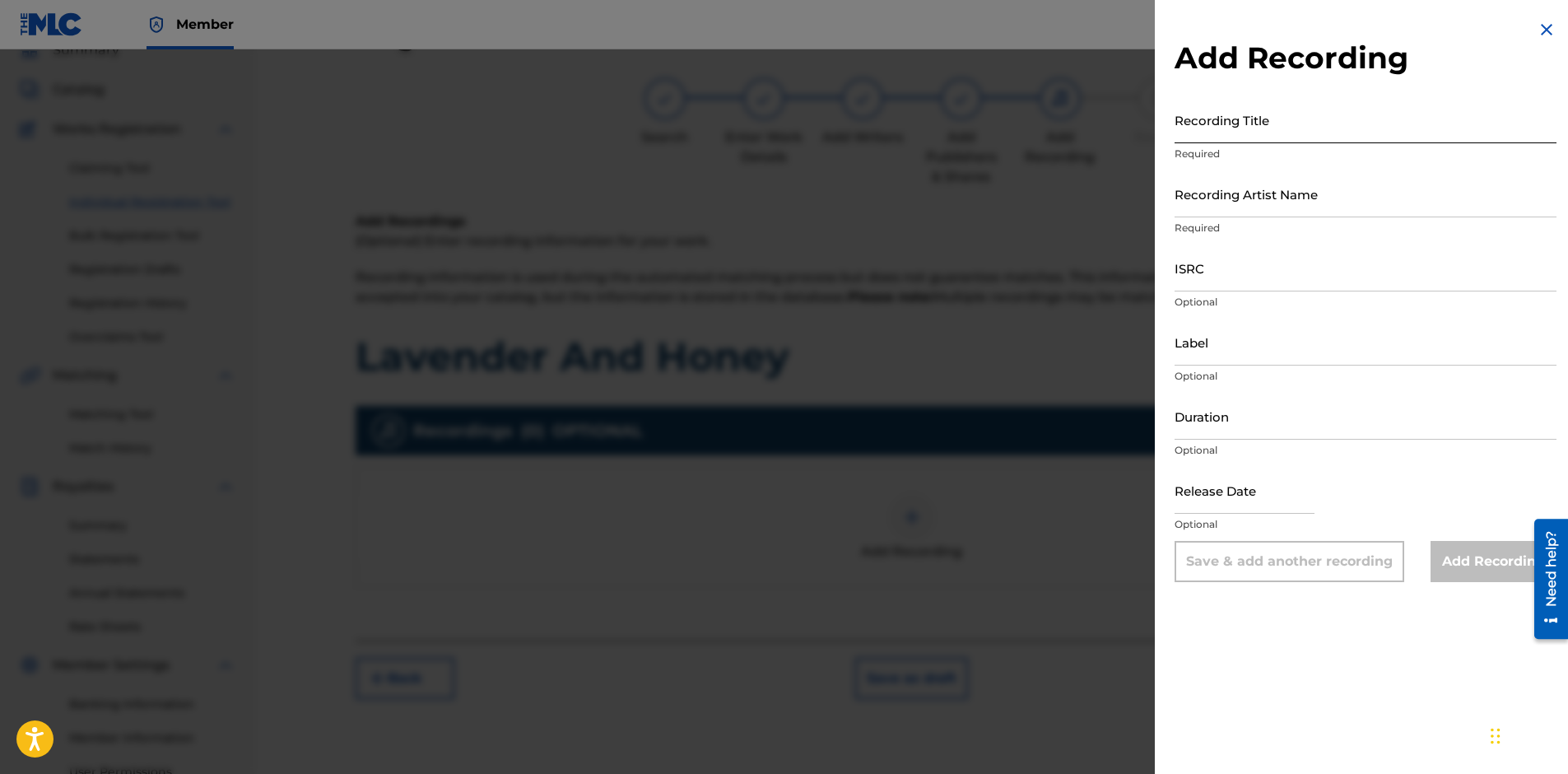
click at [1254, 127] on input "Recording Title" at bounding box center [1365, 120] width 382 height 47
type input "Lavender And Honey"
click at [1276, 216] on input "Recording Artist Name" at bounding box center [1365, 194] width 382 height 47
paste input "057829589940"
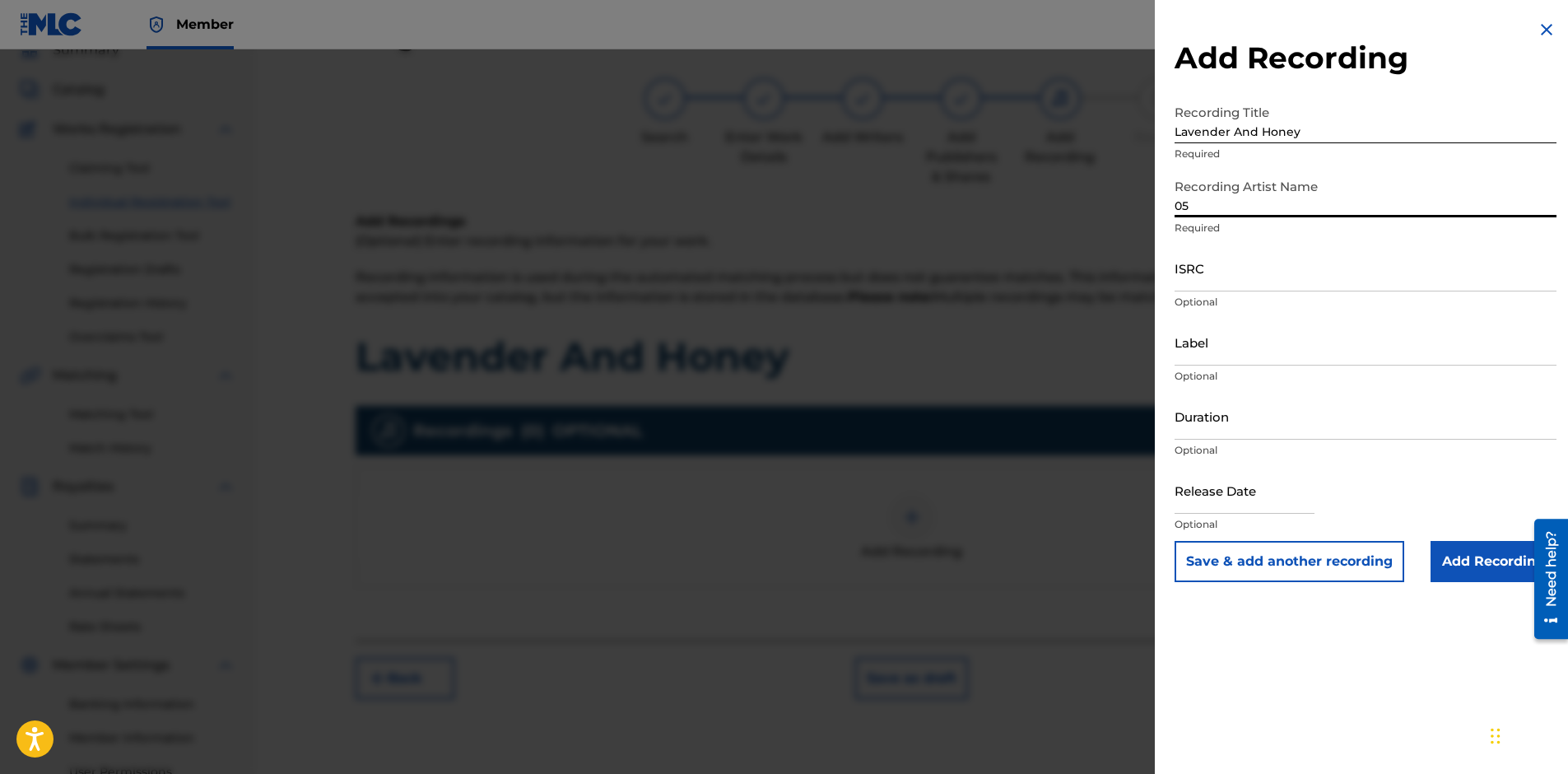
type input "0"
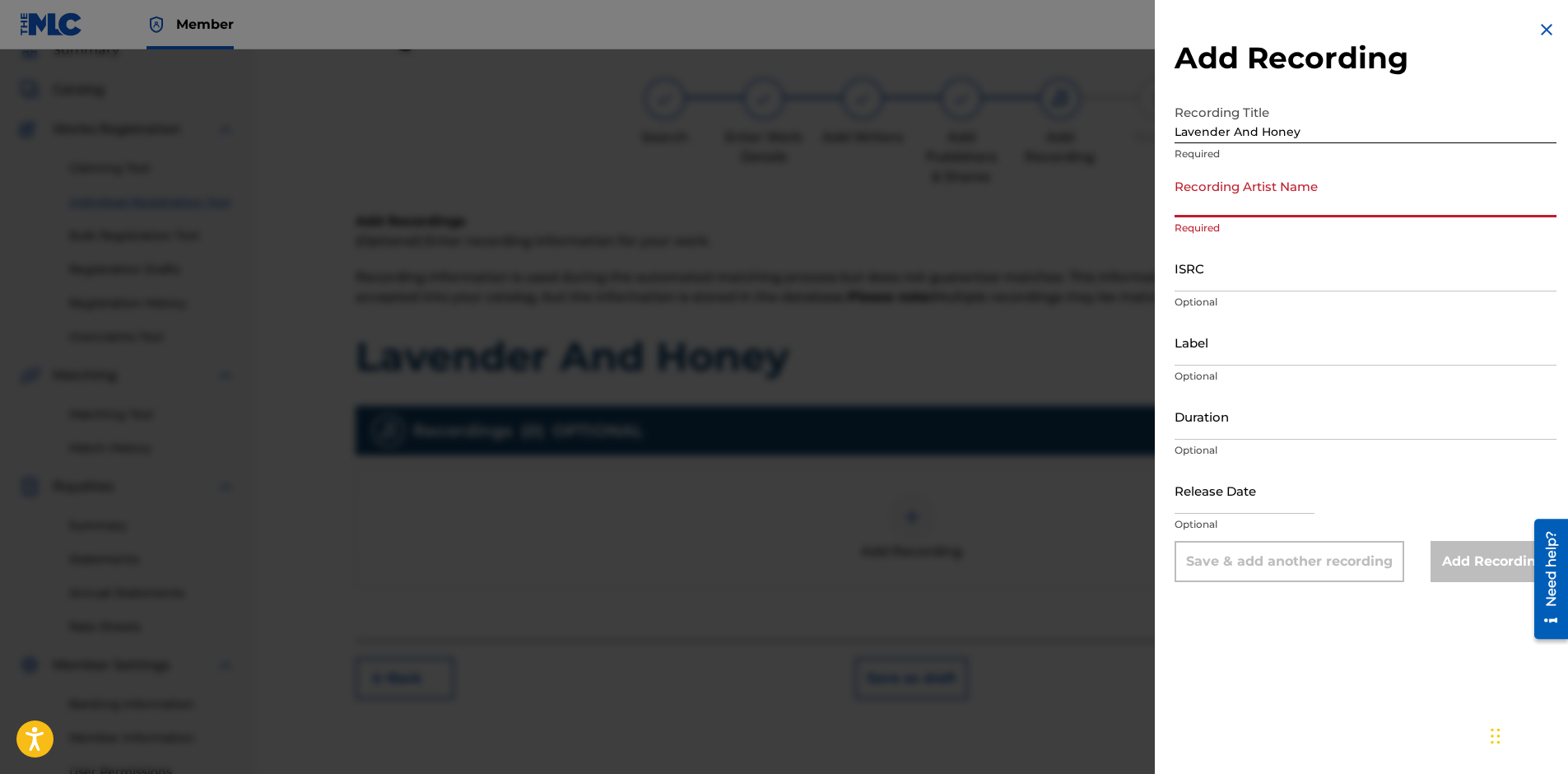
paste input "[PERSON_NAME]"
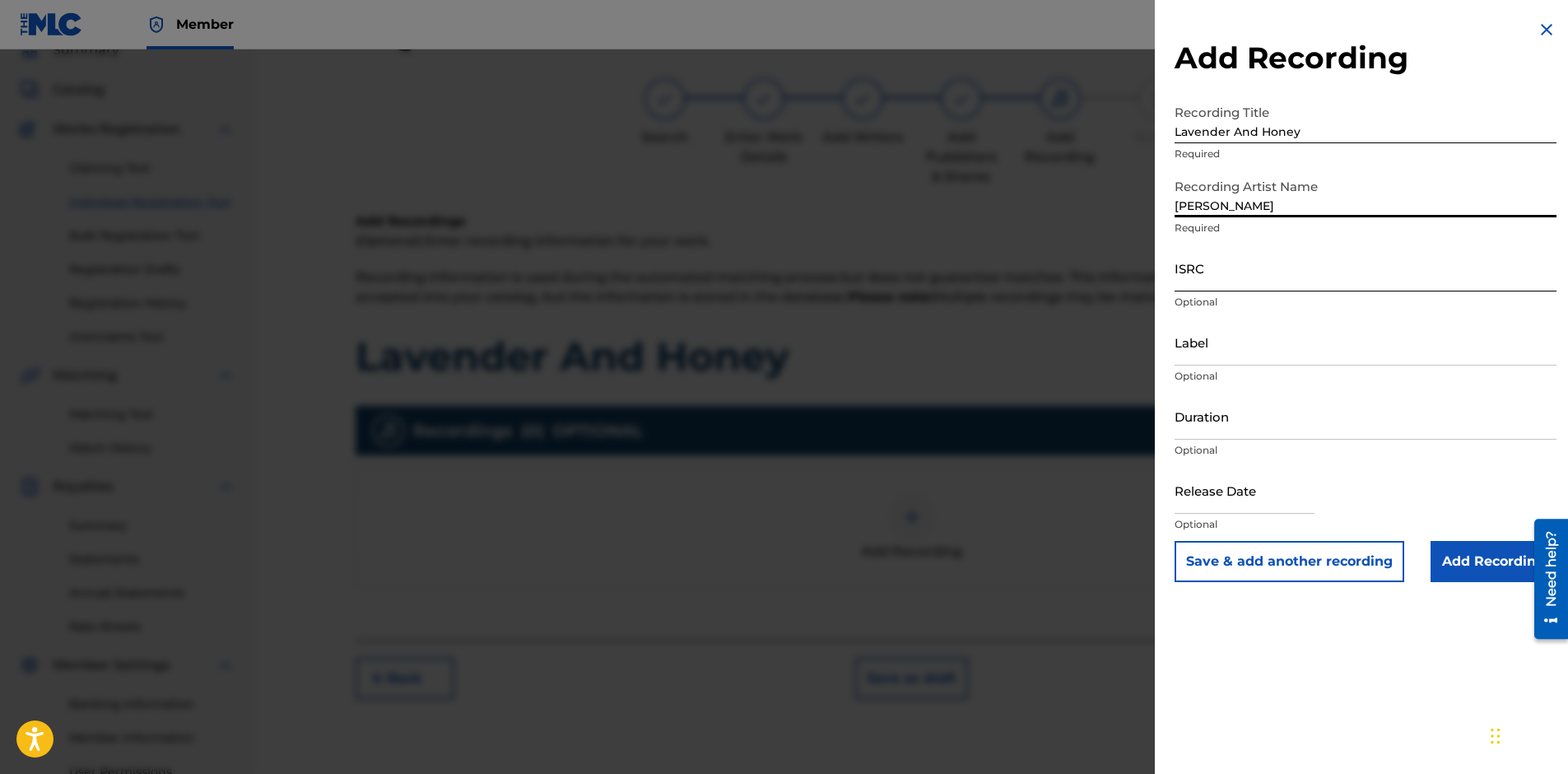
type input "[PERSON_NAME]"
click at [1258, 281] on input "ISRC" at bounding box center [1365, 268] width 382 height 47
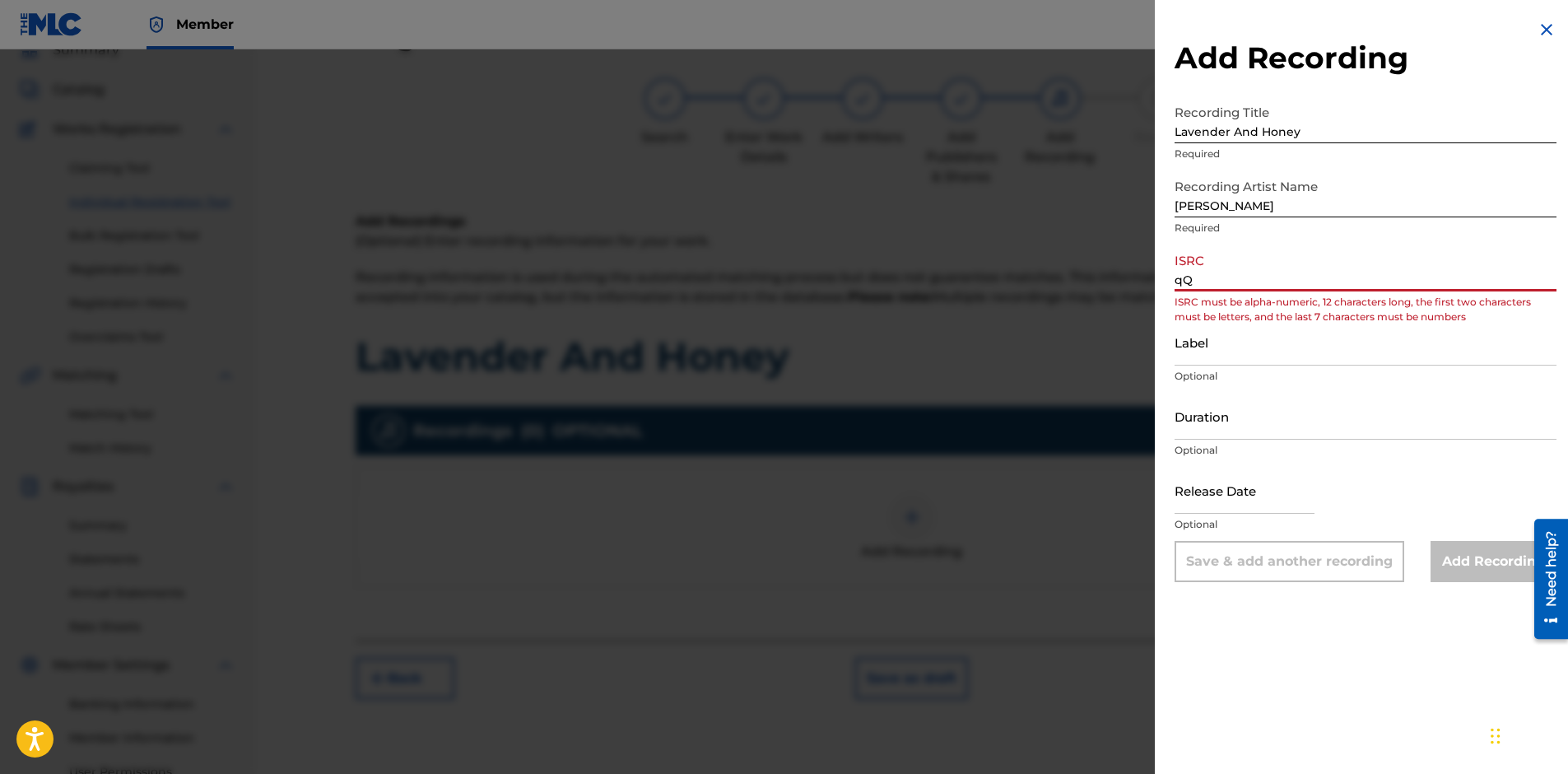
type input "q"
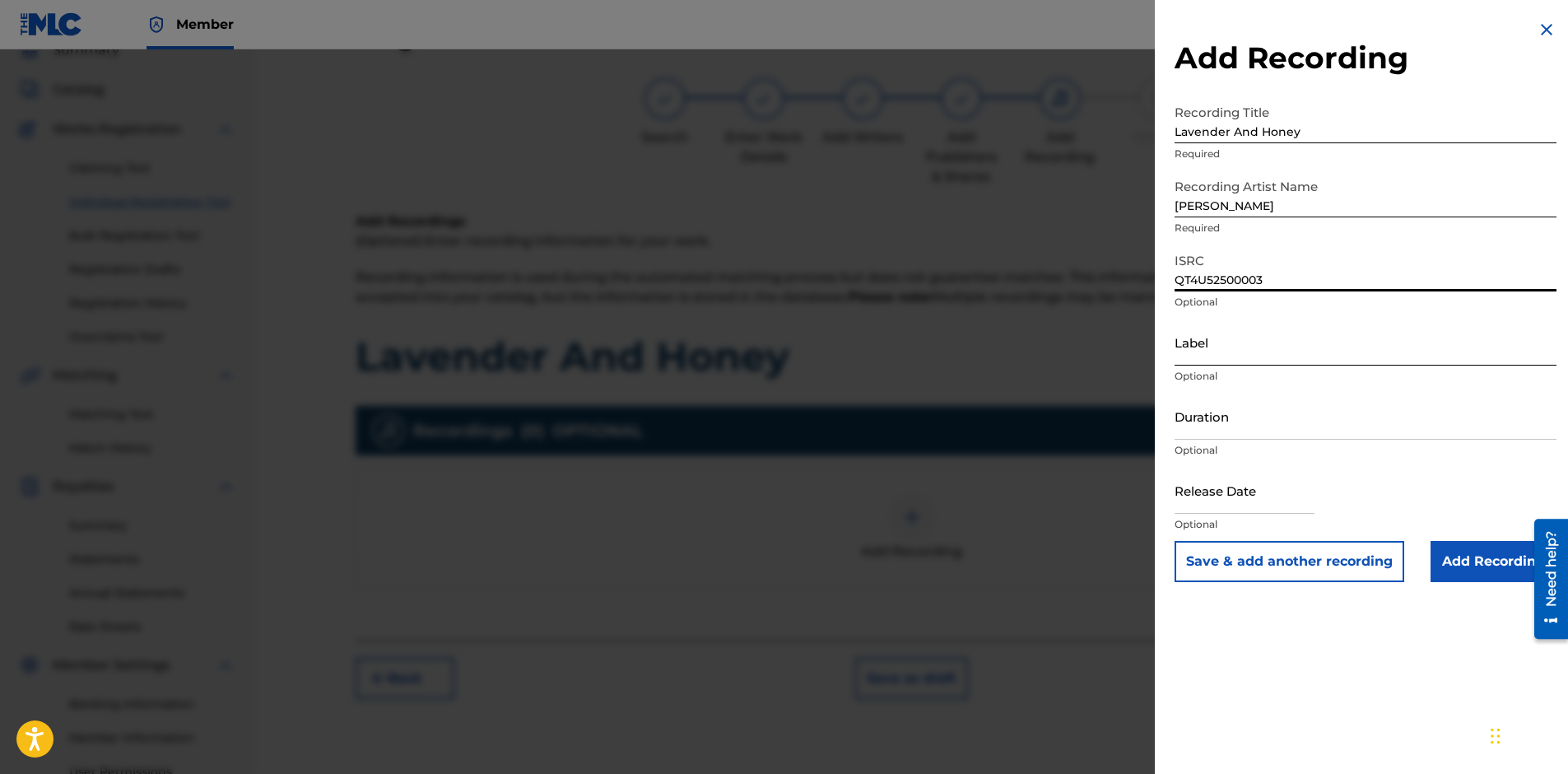
type input "QT4U52500003"
click at [1205, 361] on input "Label" at bounding box center [1365, 342] width 382 height 47
type input "Mind Eyes Entertainment9/"
click at [1243, 502] on input "text" at bounding box center [1244, 491] width 140 height 47
select select "8"
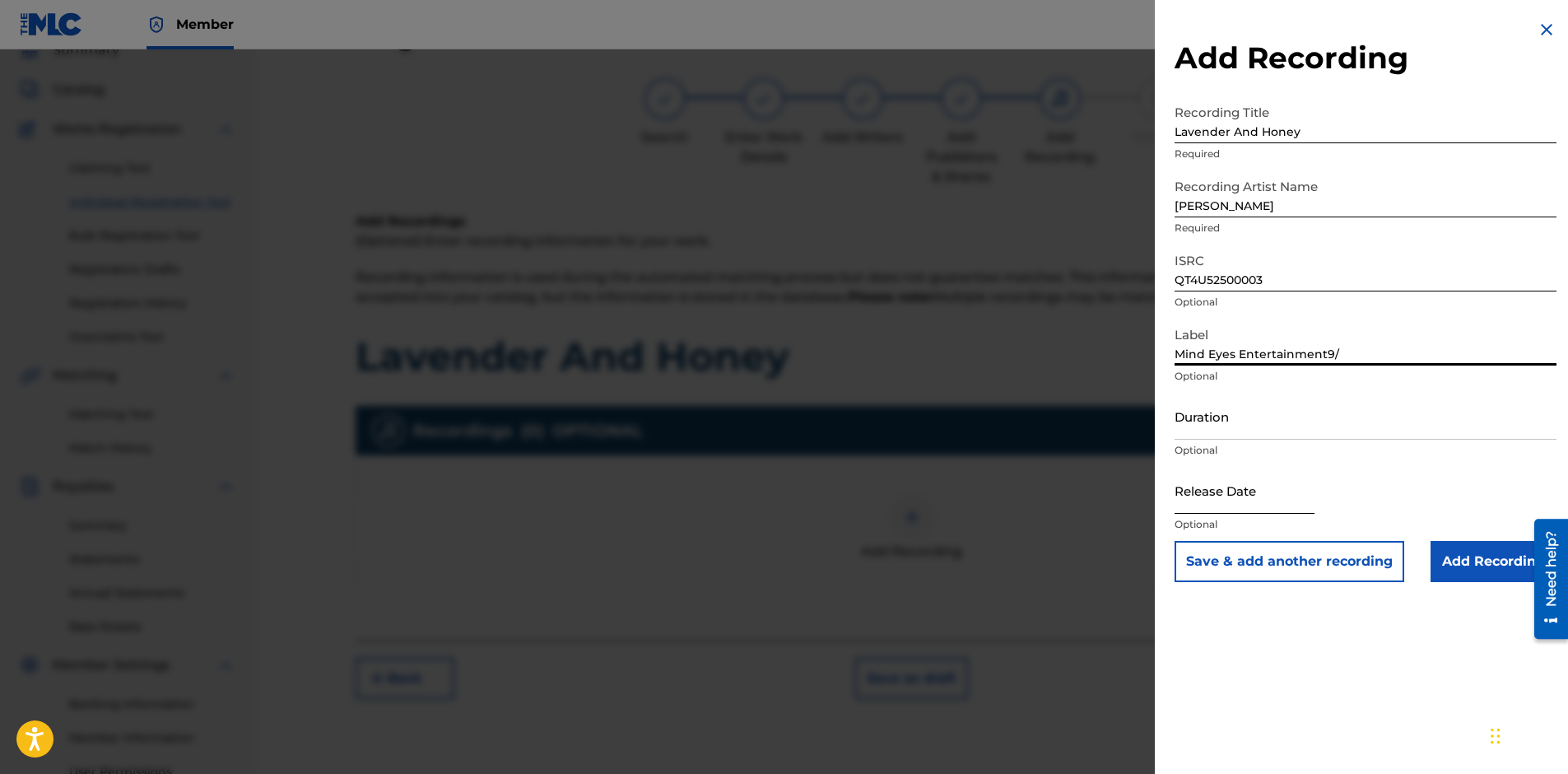
select select "2025"
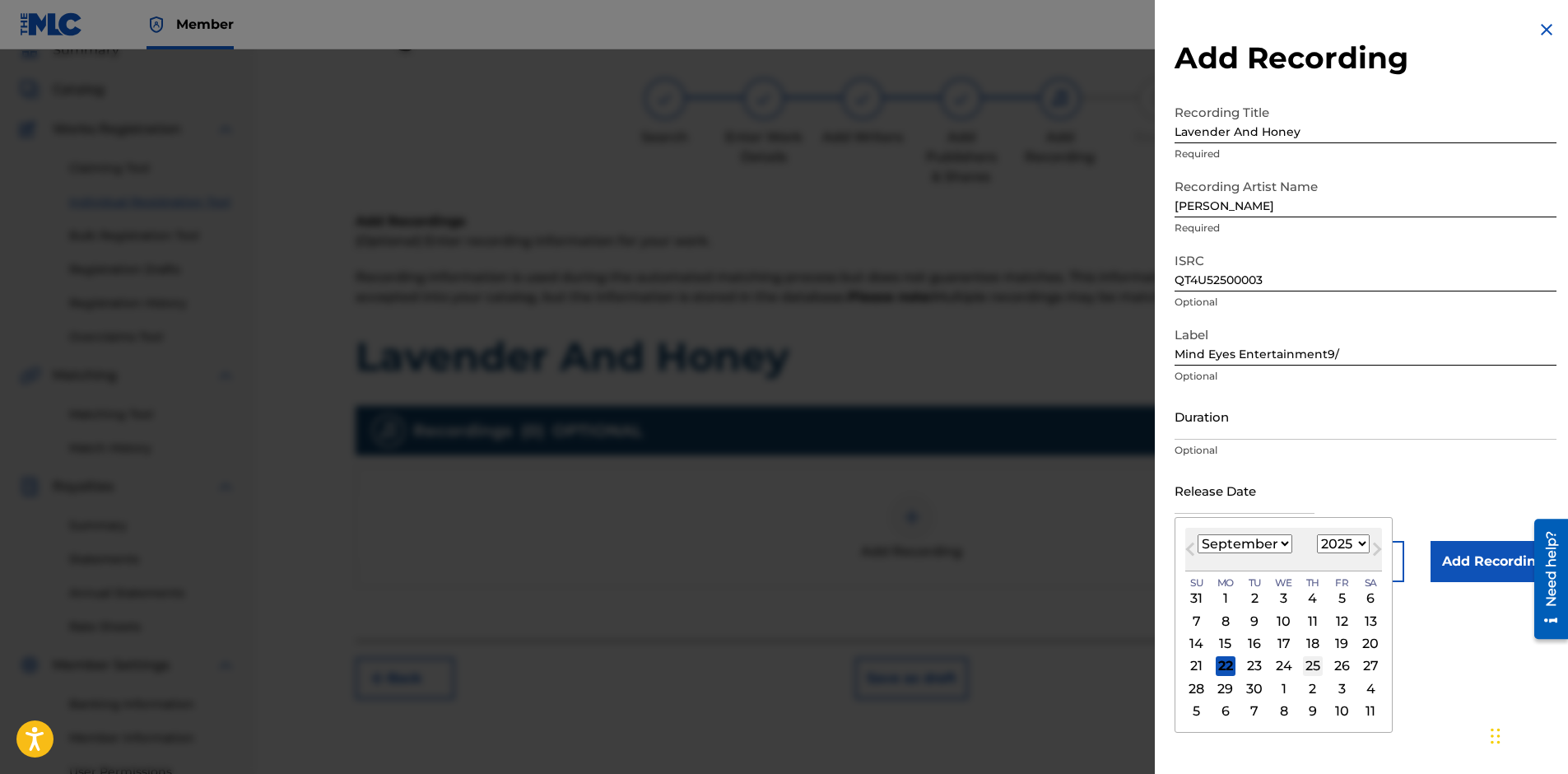
click at [1316, 664] on div "25" at bounding box center [1313, 667] width 20 height 20
type input "[DATE]"
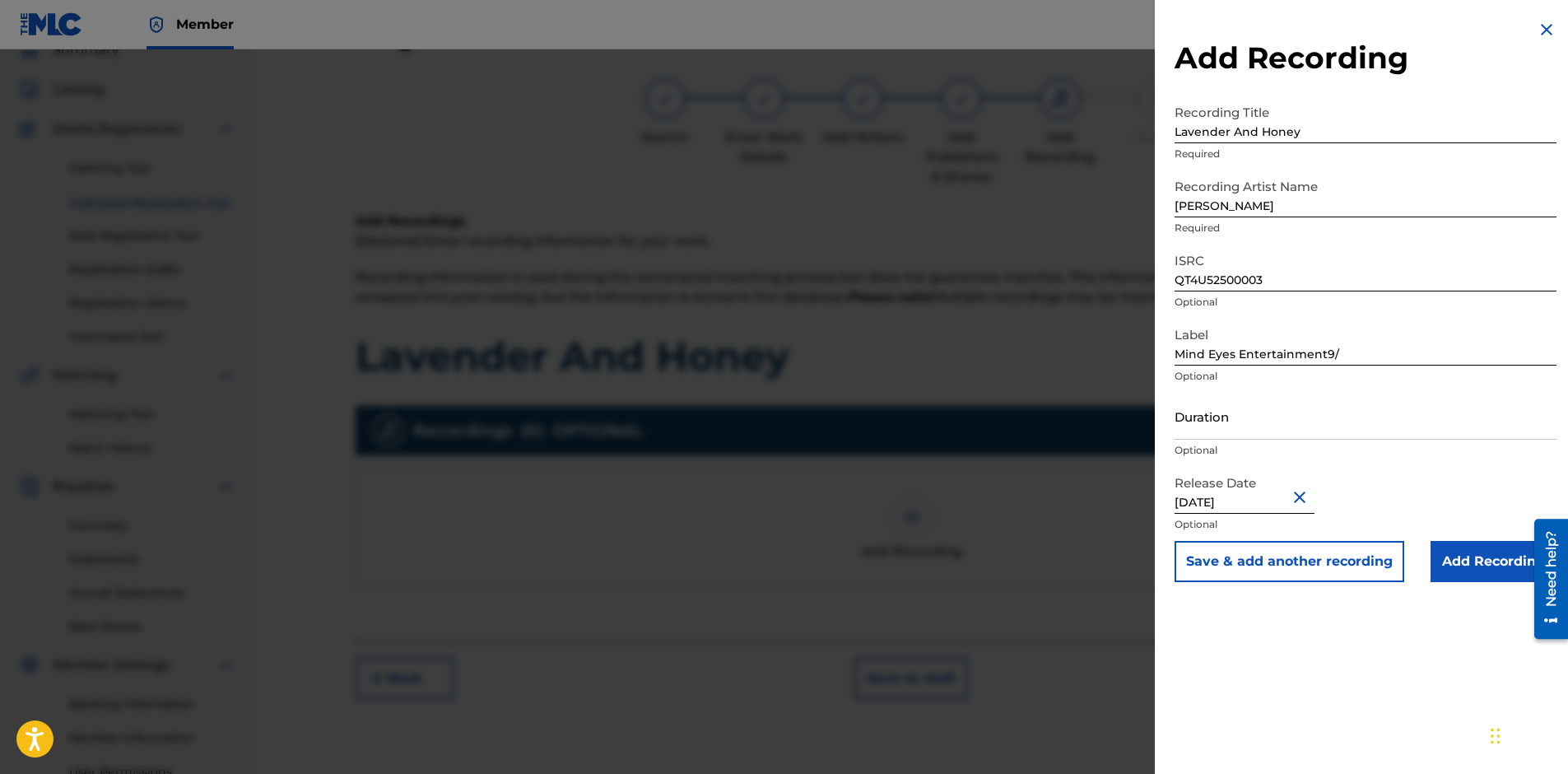
drag, startPoint x: 1348, startPoint y: 346, endPoint x: 1325, endPoint y: 357, distance: 25.5
click at [1325, 357] on input "Mind Eyes Entertainment9/" at bounding box center [1365, 342] width 382 height 47
type input "Mind Eyes Entertainment"
click at [1445, 566] on input "Add Recording" at bounding box center [1493, 561] width 126 height 41
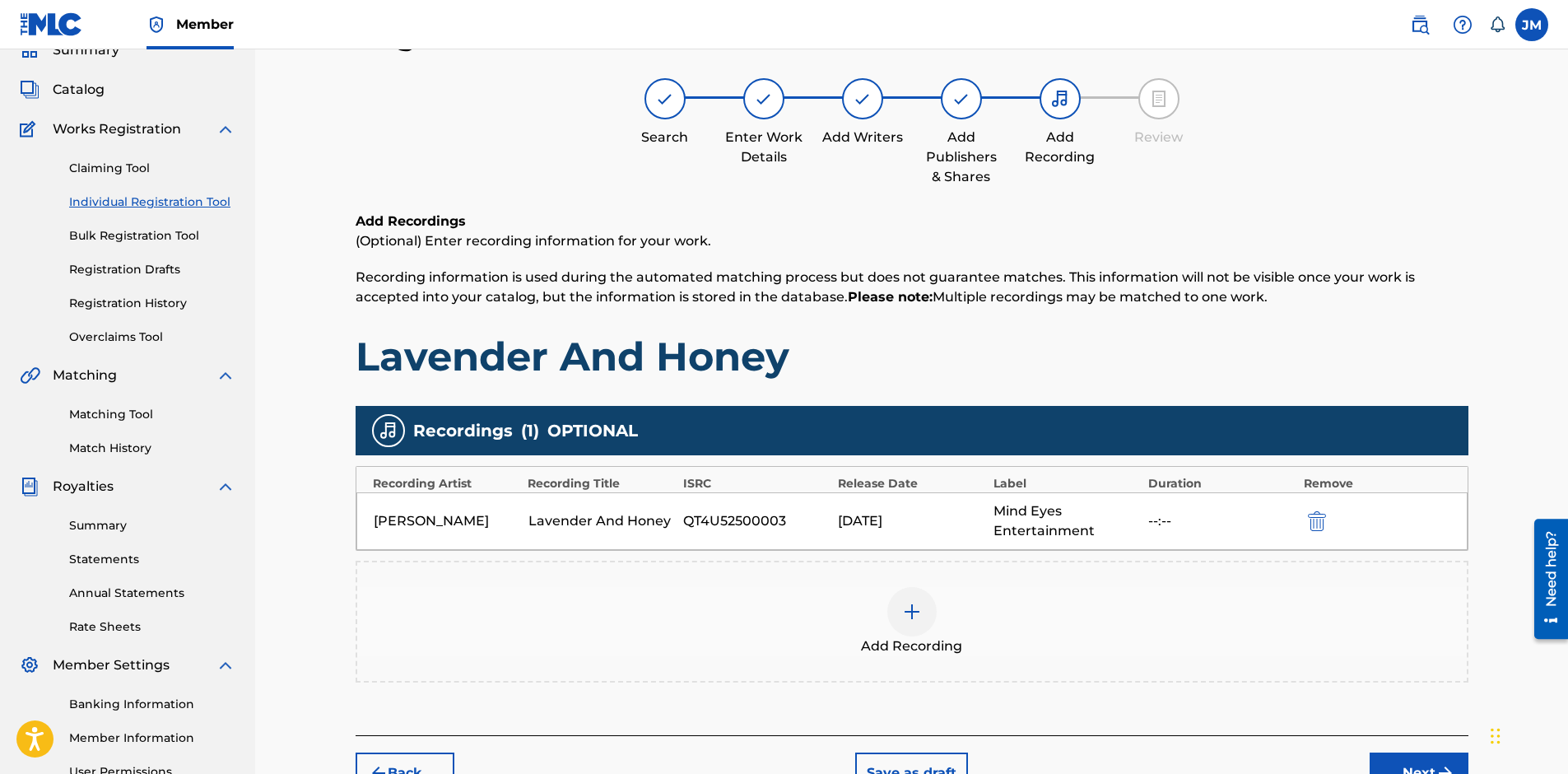
scroll to position [247, 0]
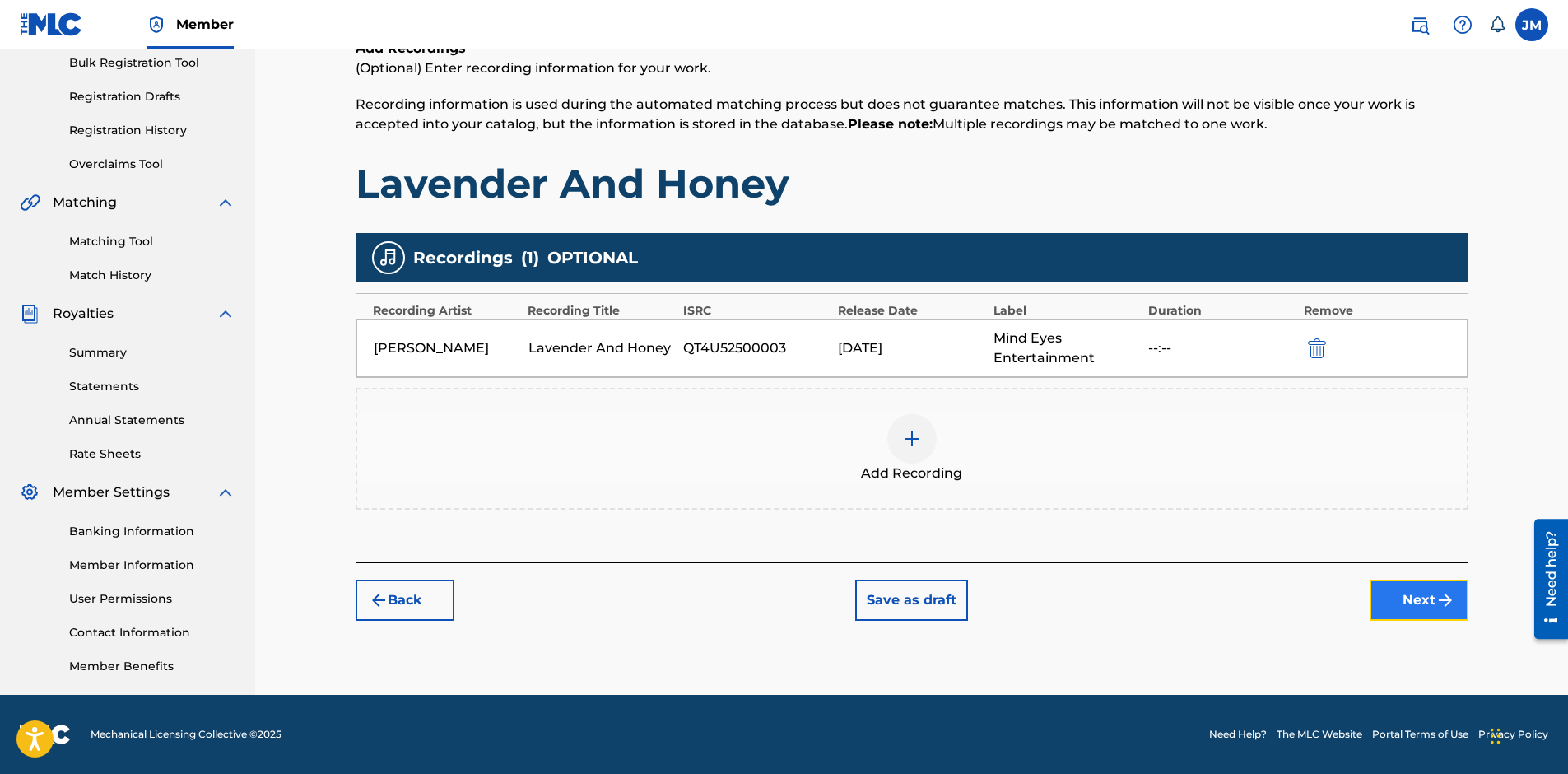
click at [1420, 602] on button "Next" at bounding box center [1419, 600] width 99 height 41
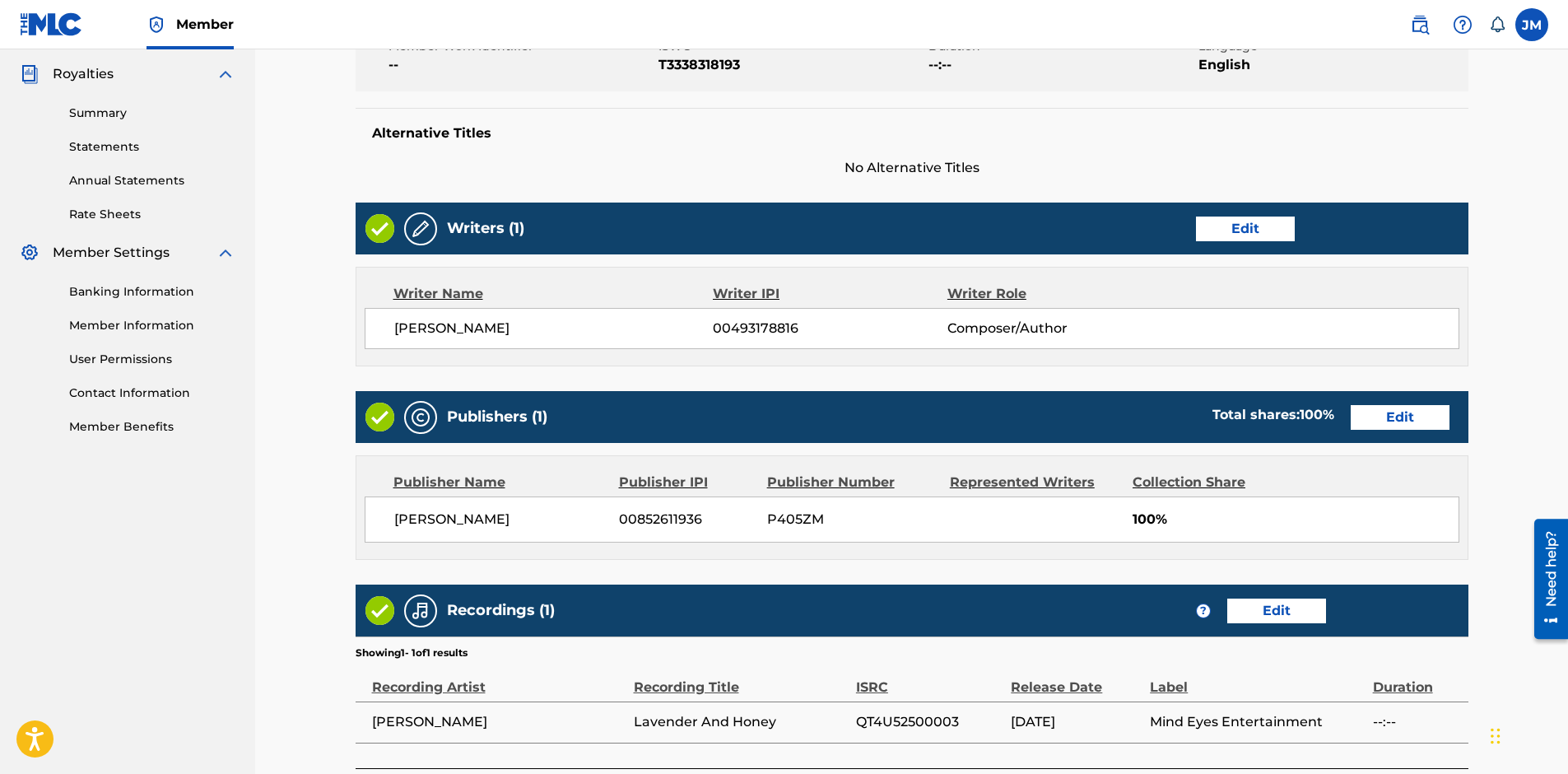
scroll to position [618, 0]
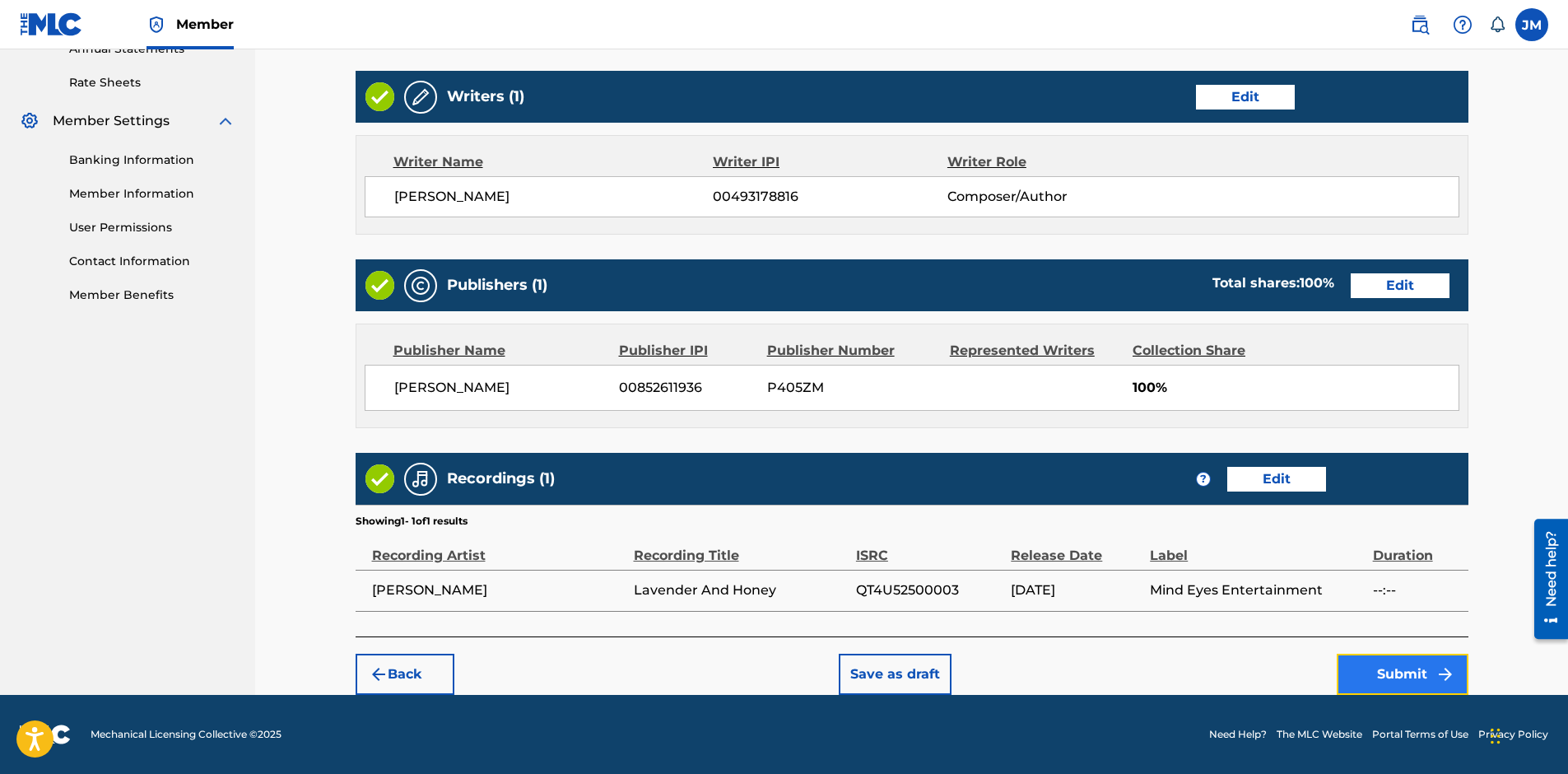
click at [1383, 666] on button "Submit" at bounding box center [1402, 674] width 132 height 41
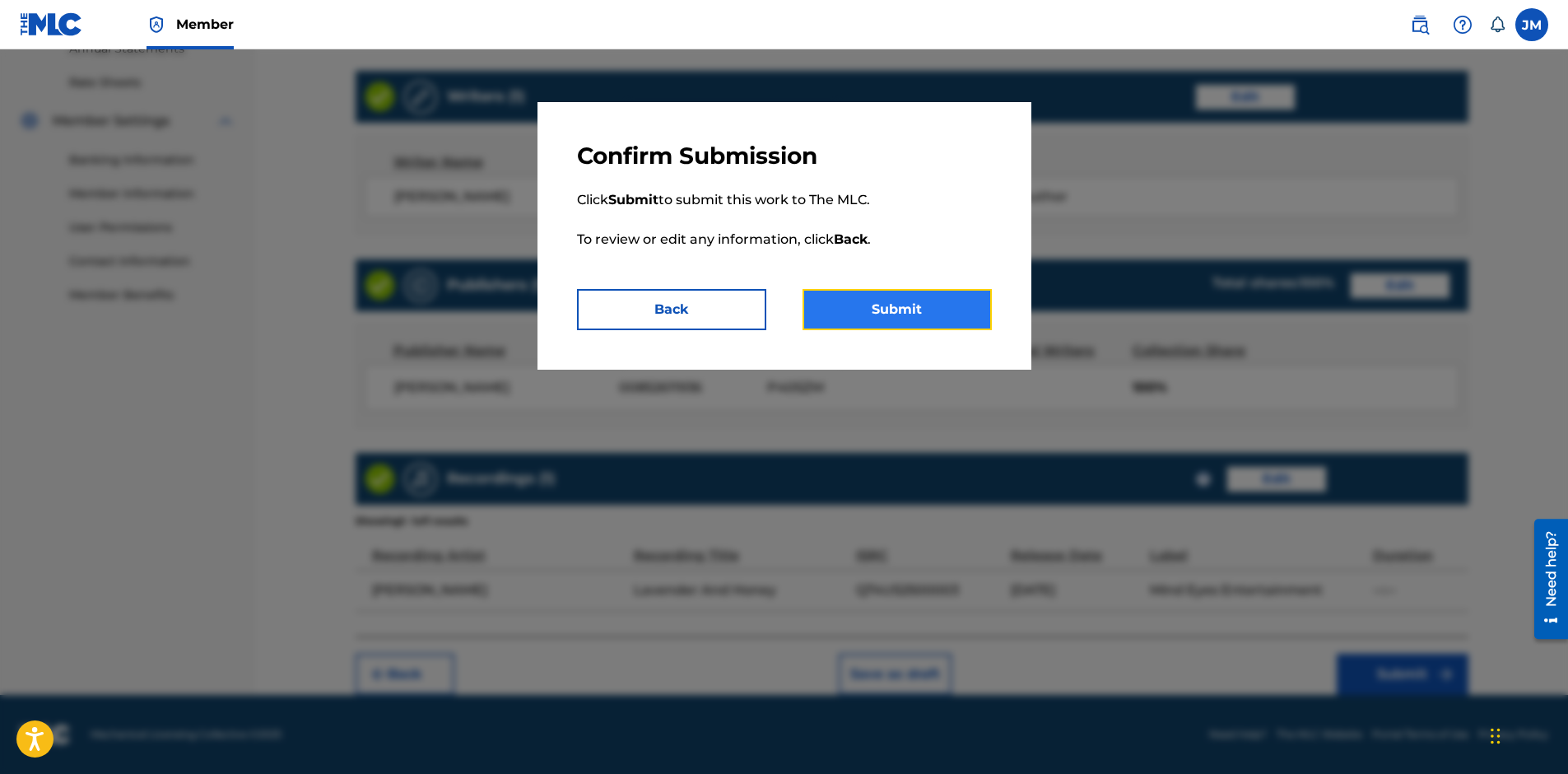
click at [884, 302] on button "Submit" at bounding box center [897, 309] width 189 height 41
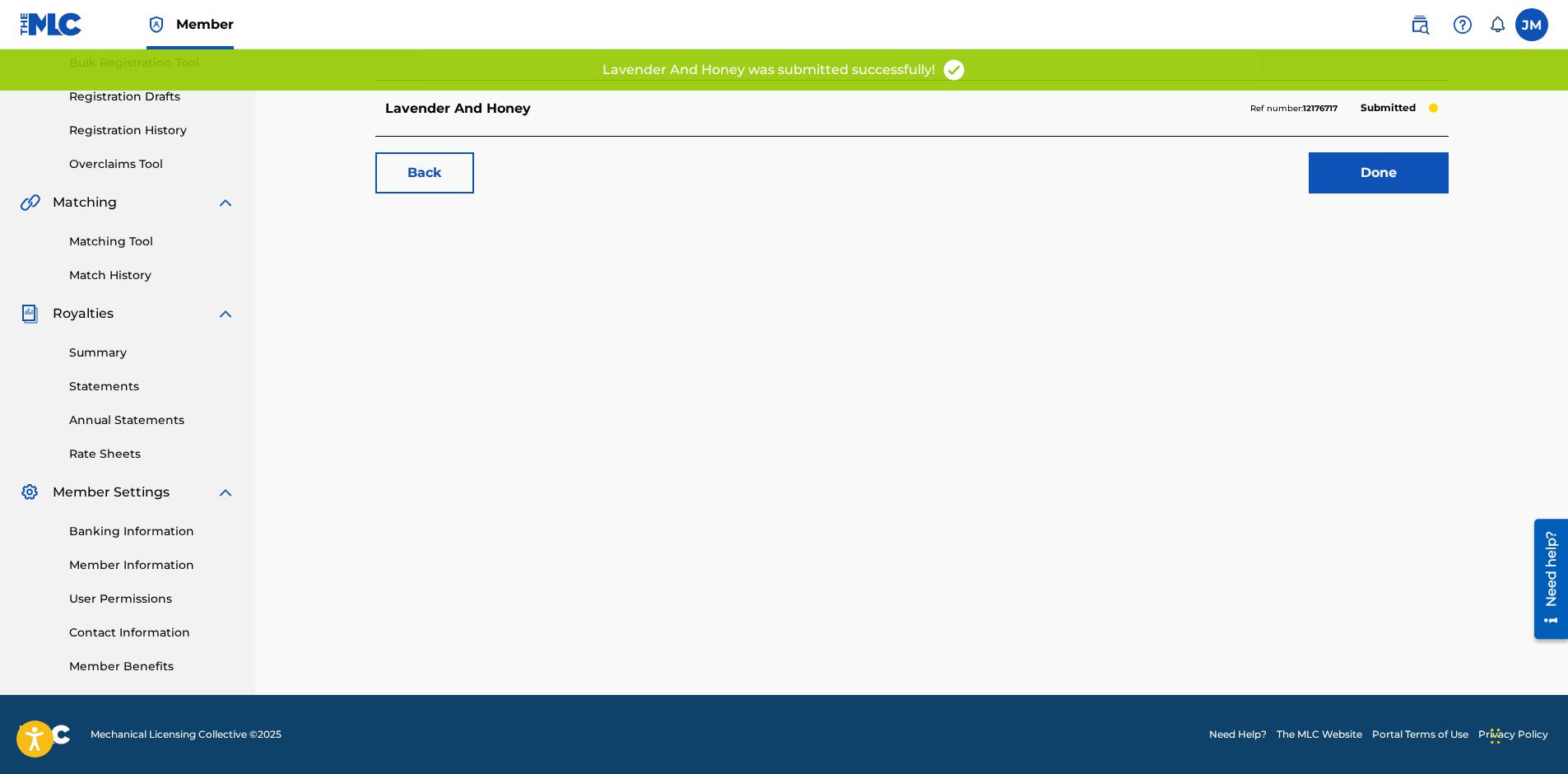
scroll to position [247, 0]
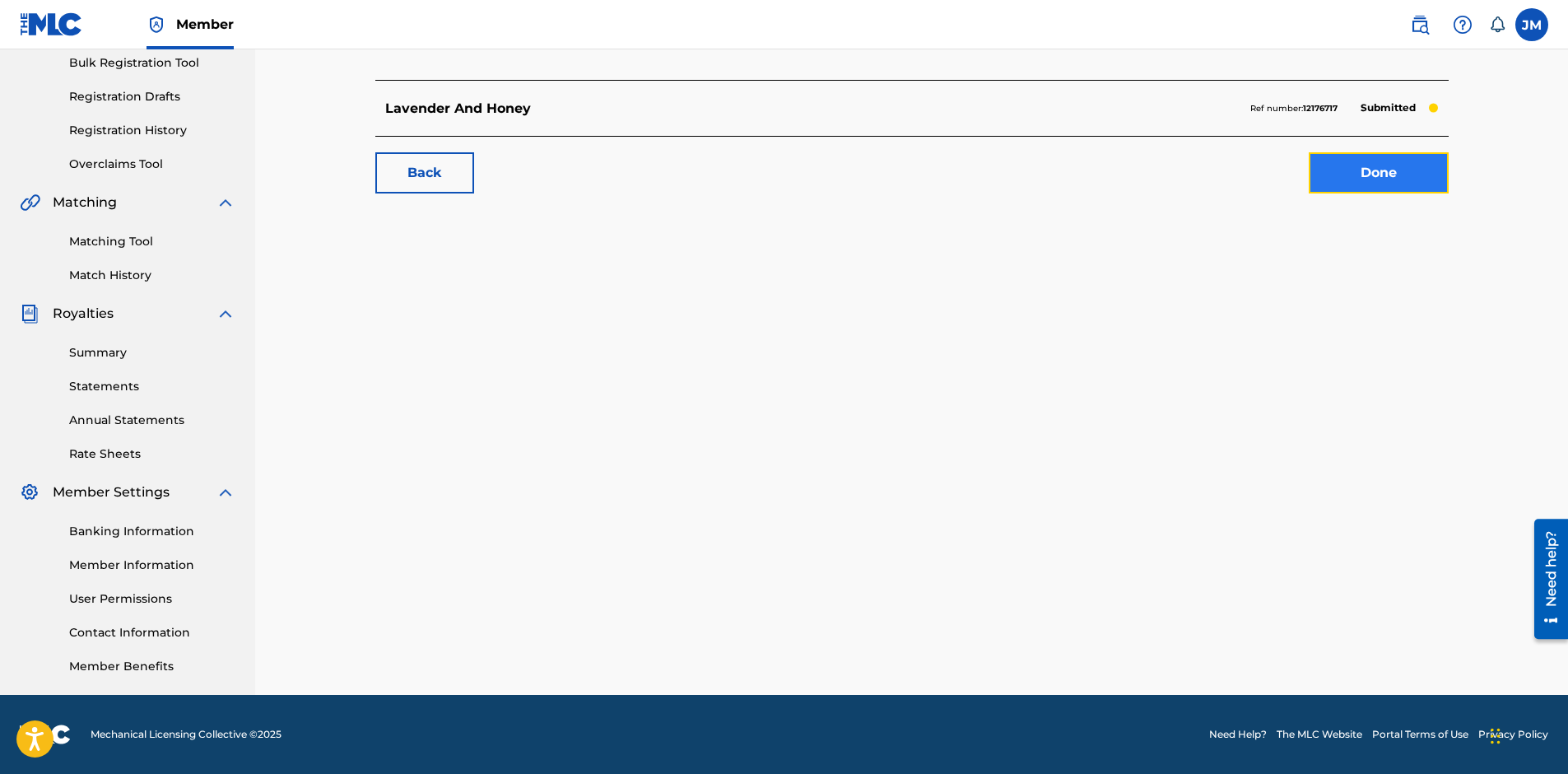
click at [1331, 174] on link "Done" at bounding box center [1378, 173] width 140 height 41
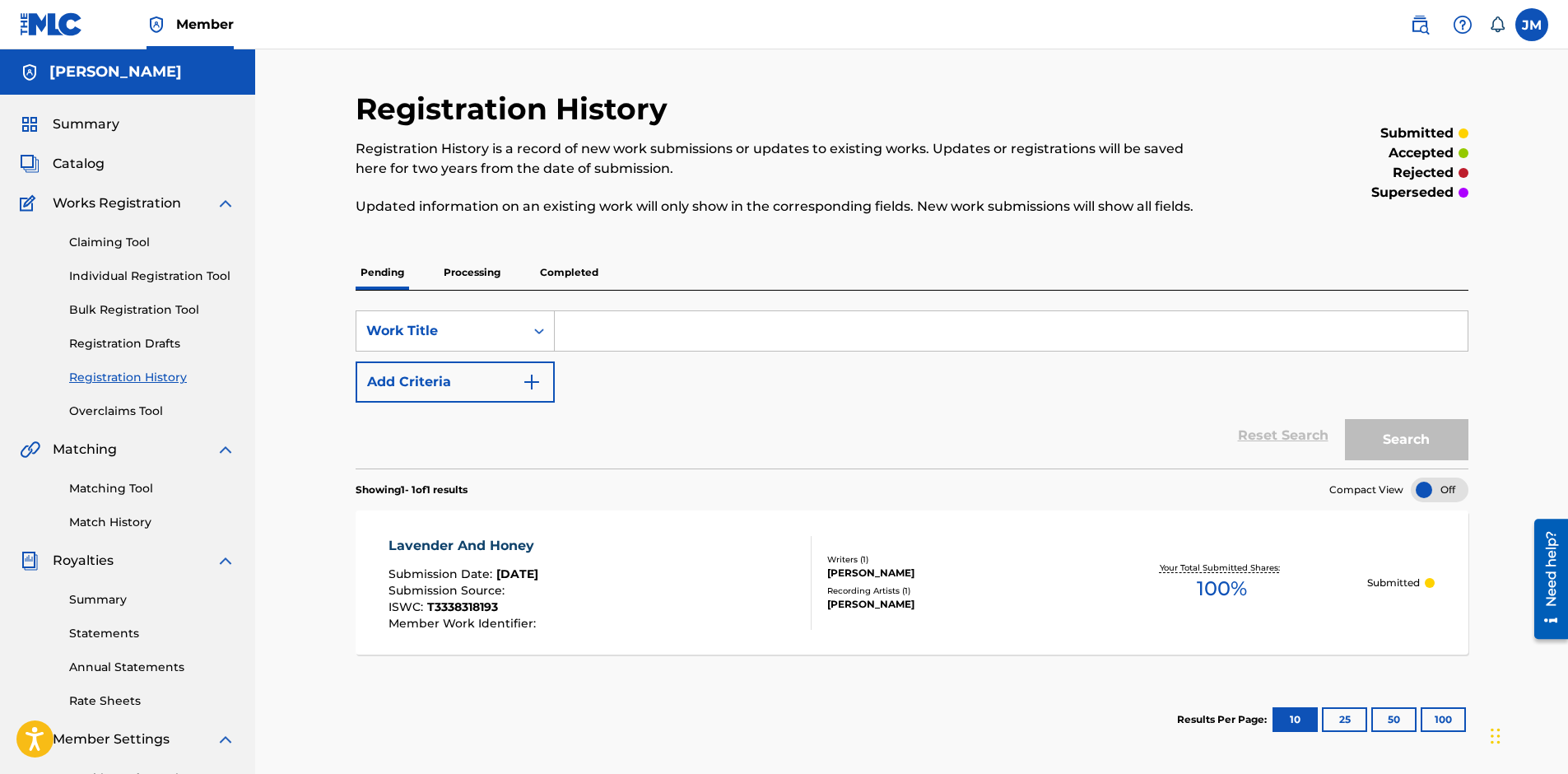
click at [618, 329] on input "Search Form" at bounding box center [1011, 330] width 913 height 39
click at [80, 162] on span "Catalog" at bounding box center [79, 164] width 52 height 20
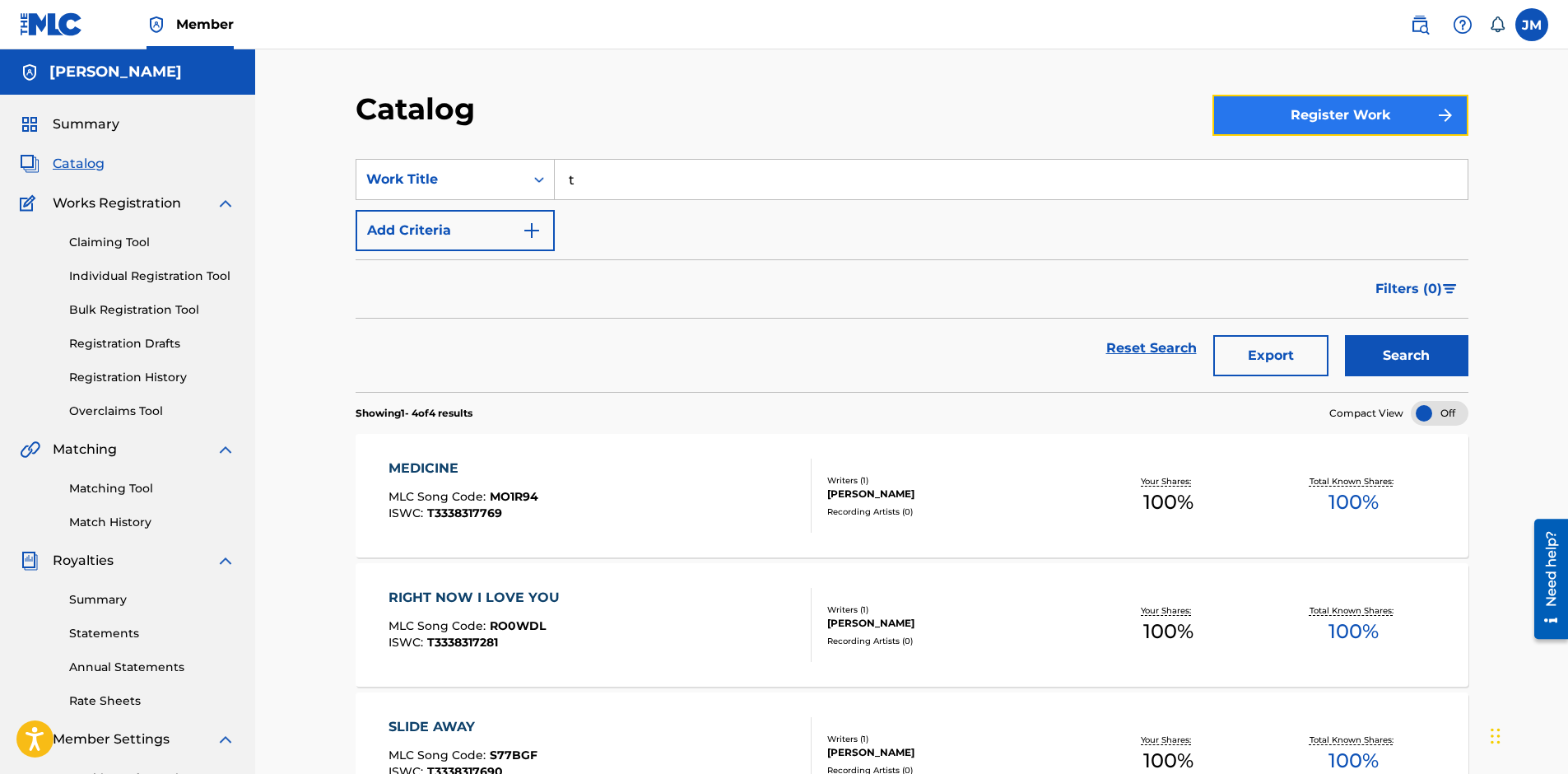
click at [1291, 120] on button "Register Work" at bounding box center [1339, 115] width 256 height 41
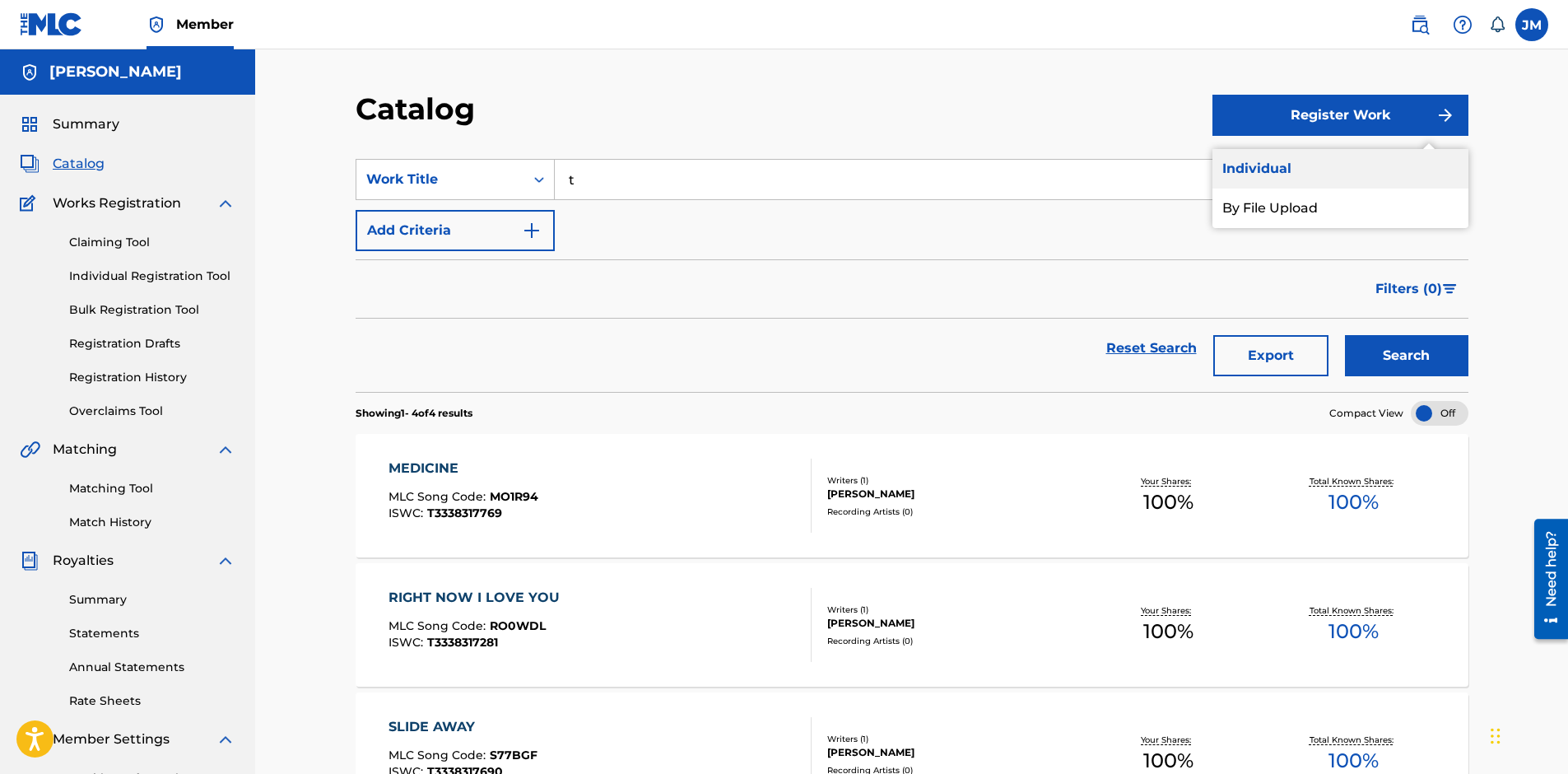
click at [1279, 169] on link "Individual" at bounding box center [1339, 169] width 256 height 39
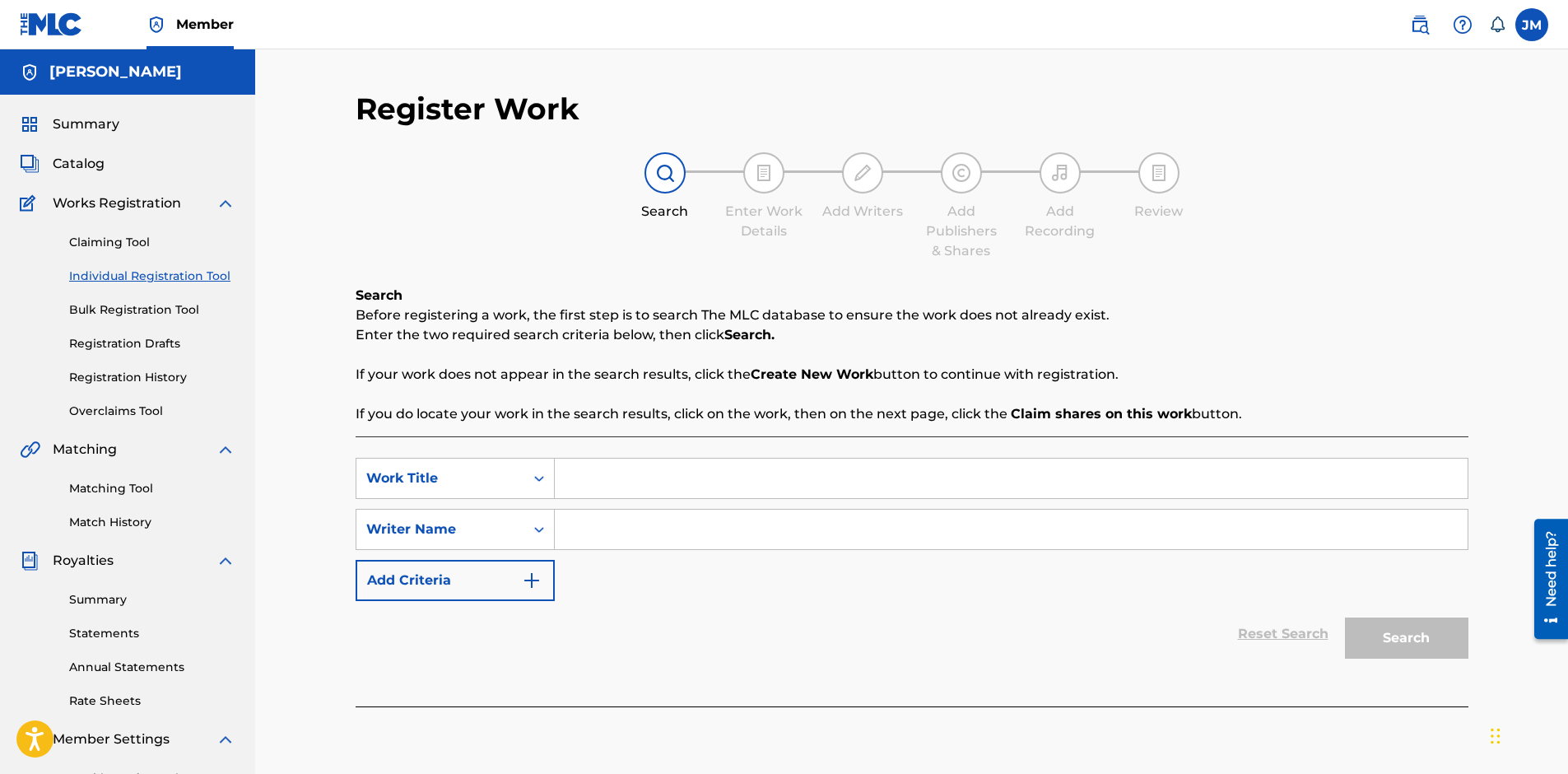
click at [687, 481] on input "Search Form" at bounding box center [1011, 478] width 913 height 39
type input "t"
click at [604, 529] on input "Search Form" at bounding box center [1011, 529] width 913 height 39
type input "t"
click at [1379, 625] on button "Search" at bounding box center [1406, 638] width 123 height 41
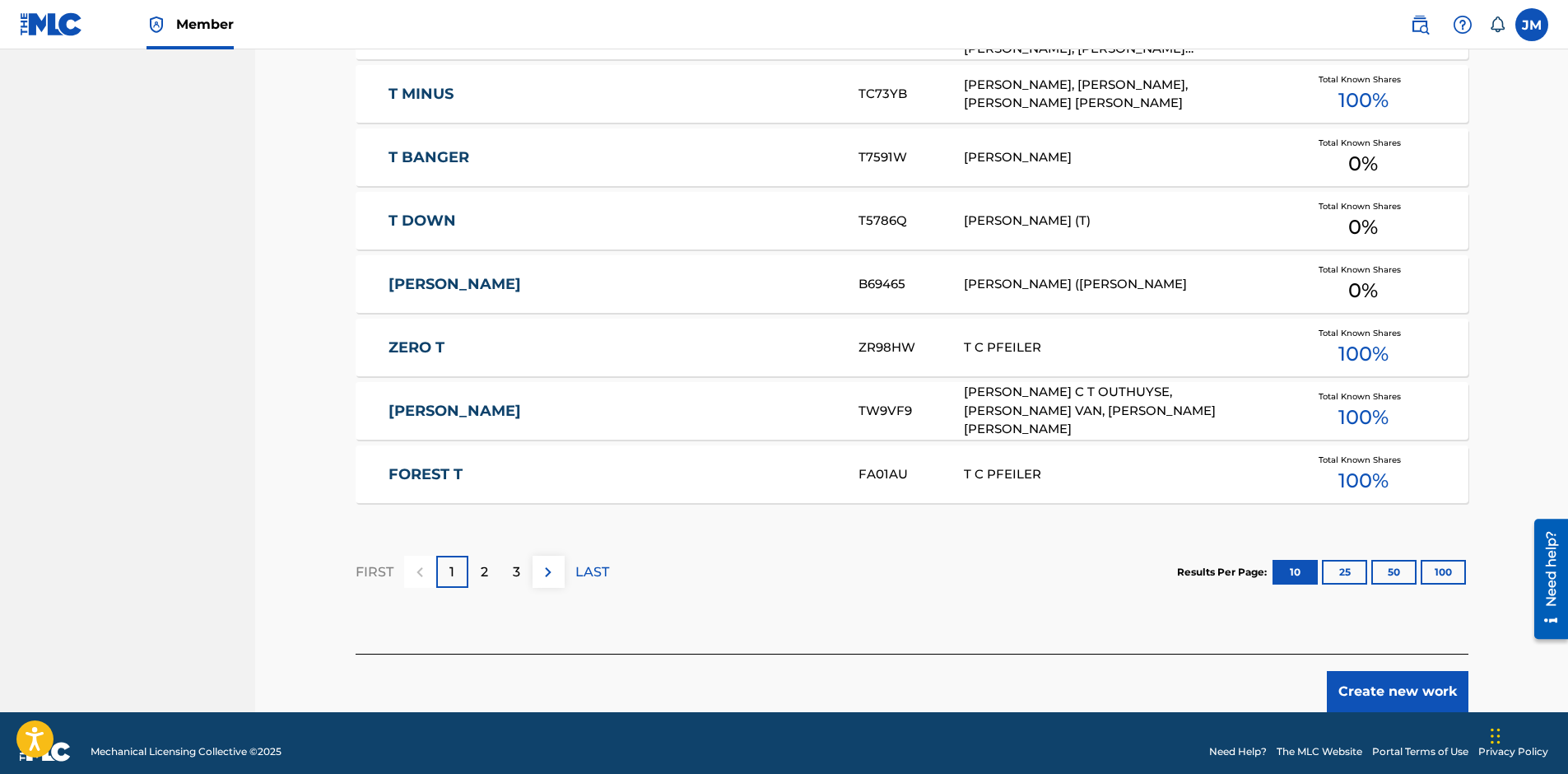
scroll to position [912, 0]
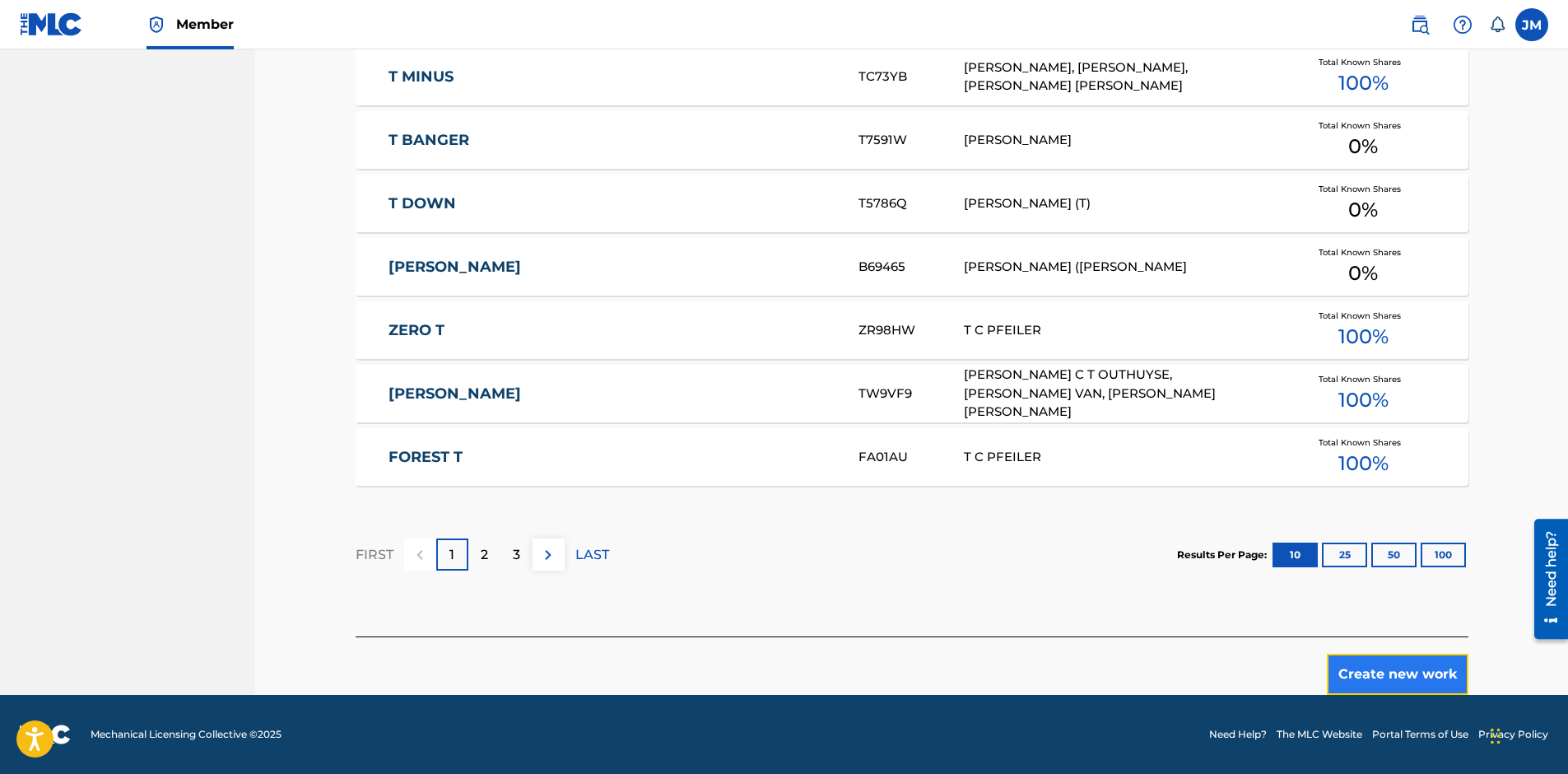
click at [1386, 678] on button "Create new work" at bounding box center [1397, 674] width 142 height 41
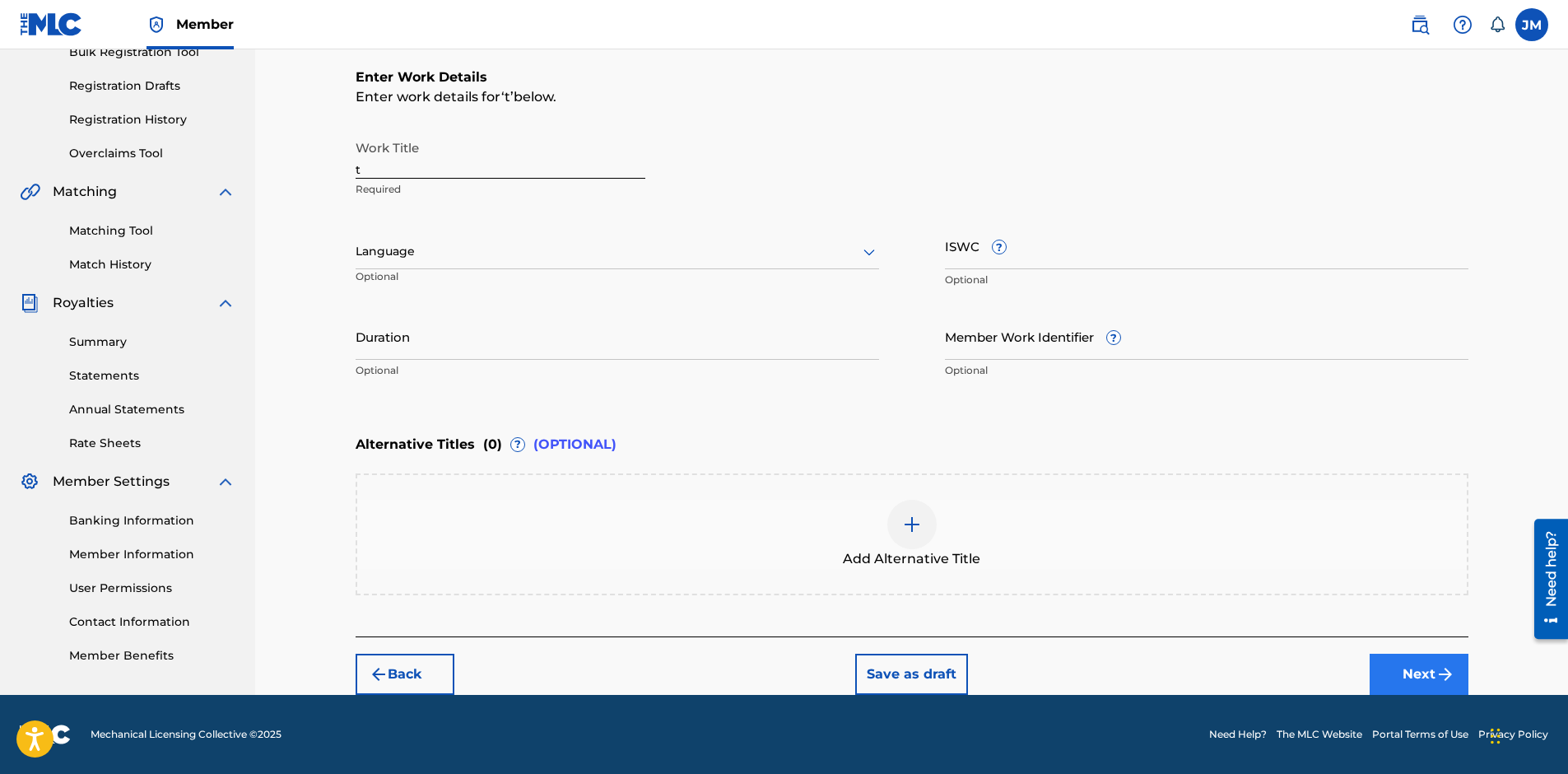
scroll to position [257, 0]
drag, startPoint x: 375, startPoint y: 171, endPoint x: 313, endPoint y: 176, distance: 62.2
click at [313, 176] on div "Register Work Search Enter Work Details Add Writers Add Publishers & Shares Add…" at bounding box center [911, 243] width 1312 height 903
type input "S.H.S.S"
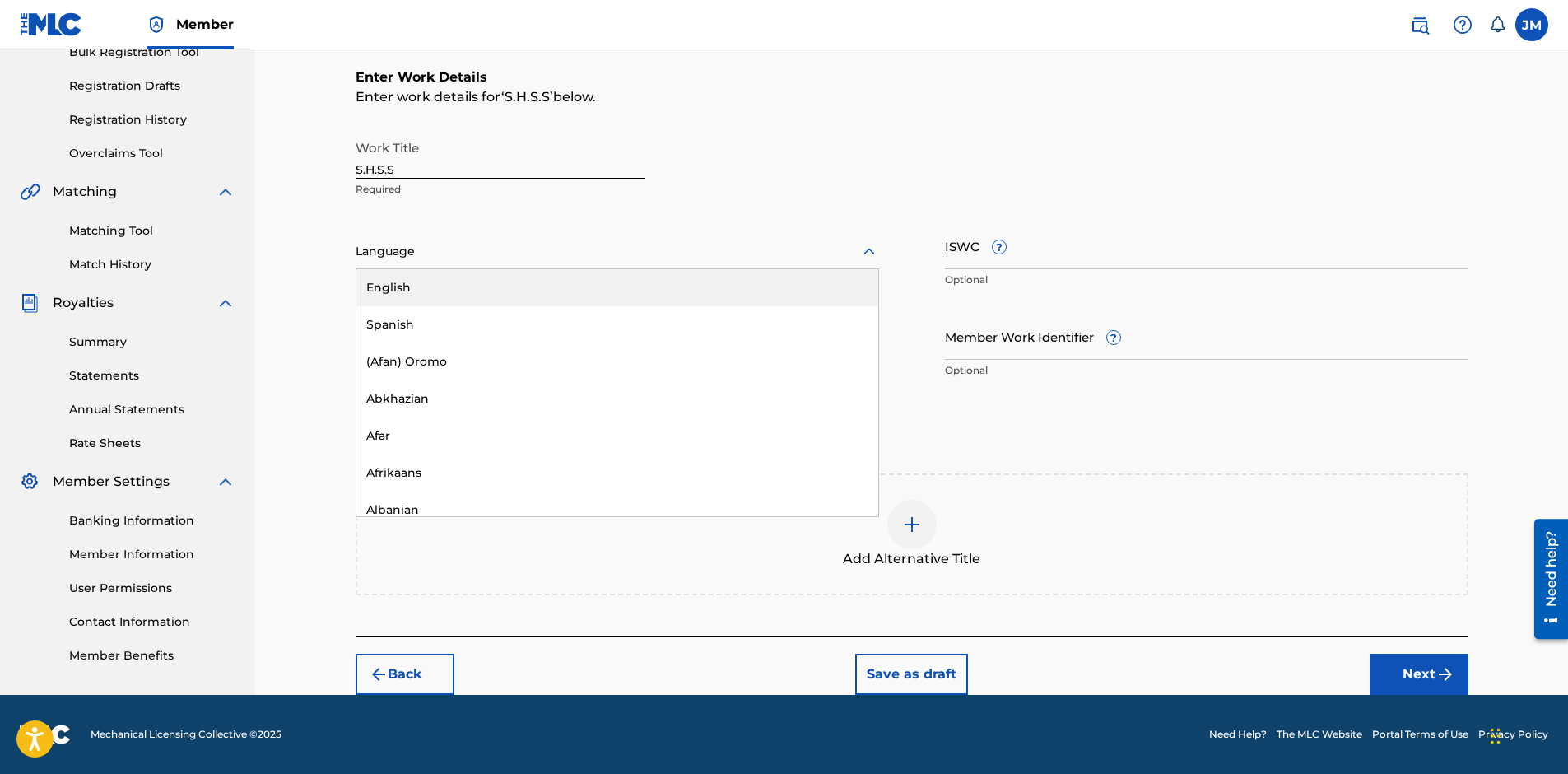
click at [683, 248] on div at bounding box center [617, 252] width 524 height 21
click at [577, 298] on div "English" at bounding box center [617, 288] width 522 height 37
click at [1195, 231] on input "ISWC ?" at bounding box center [1206, 246] width 524 height 47
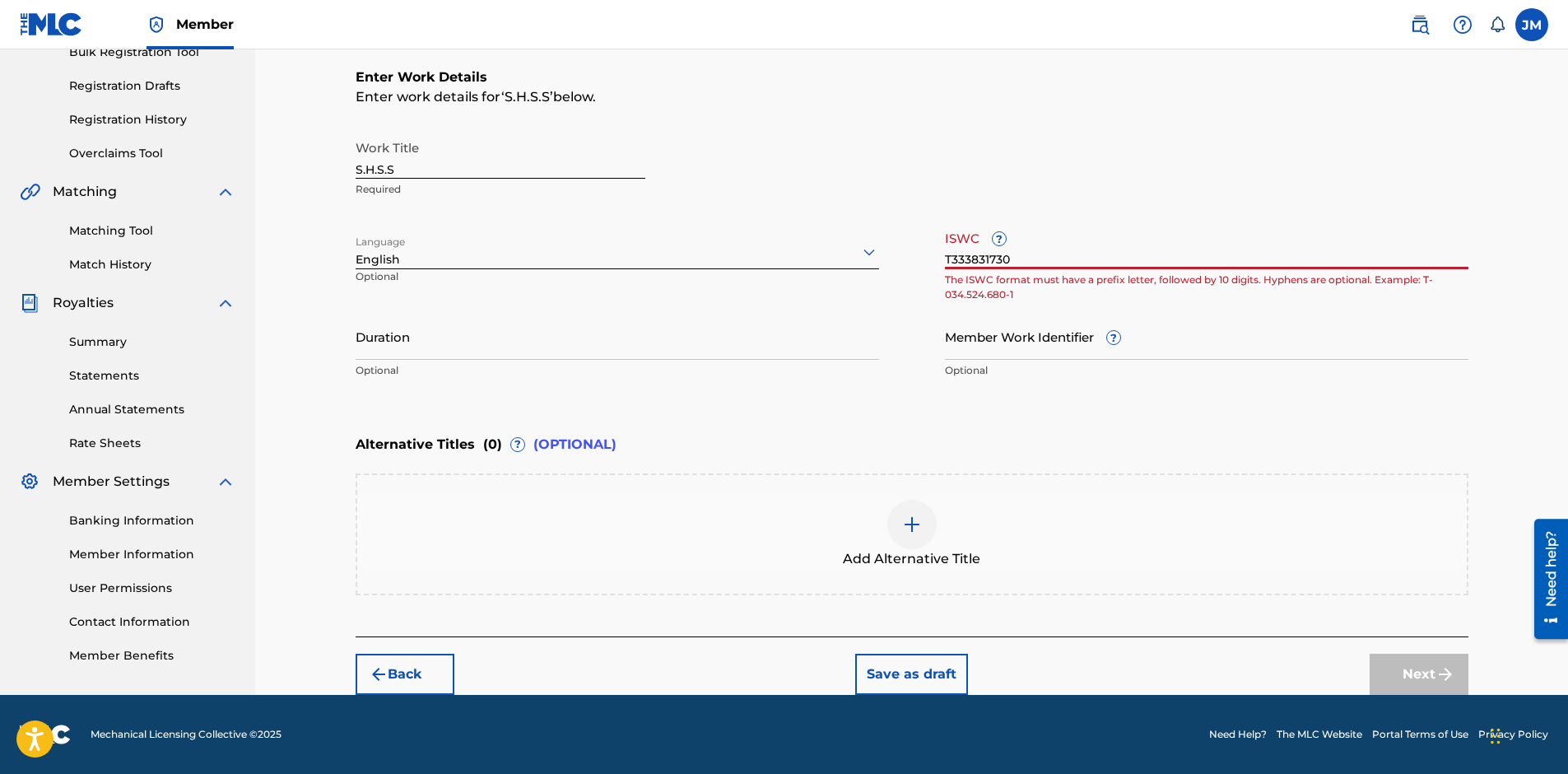
type input "T3338317305"
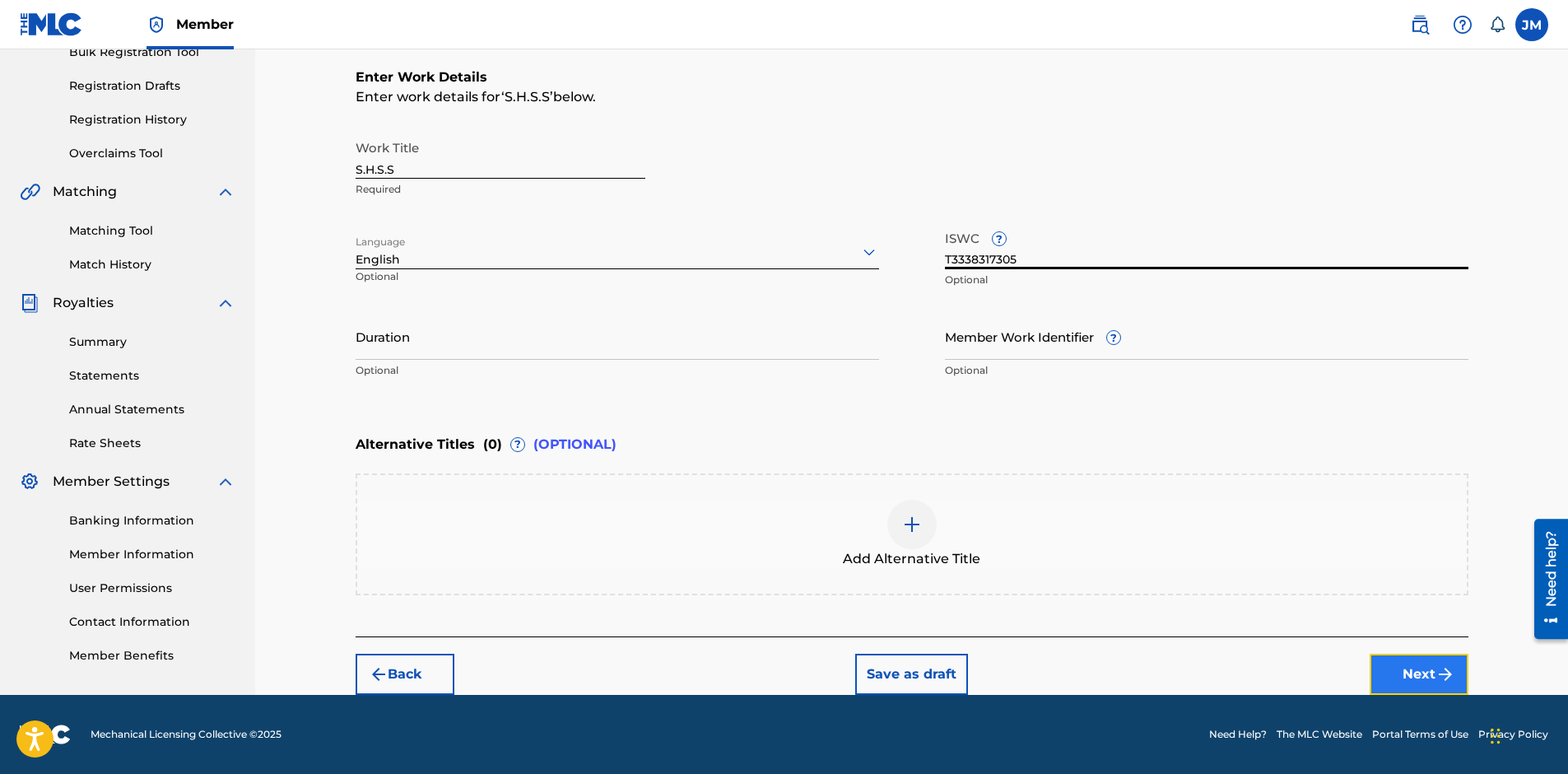
click at [1408, 673] on button "Next" at bounding box center [1419, 674] width 99 height 41
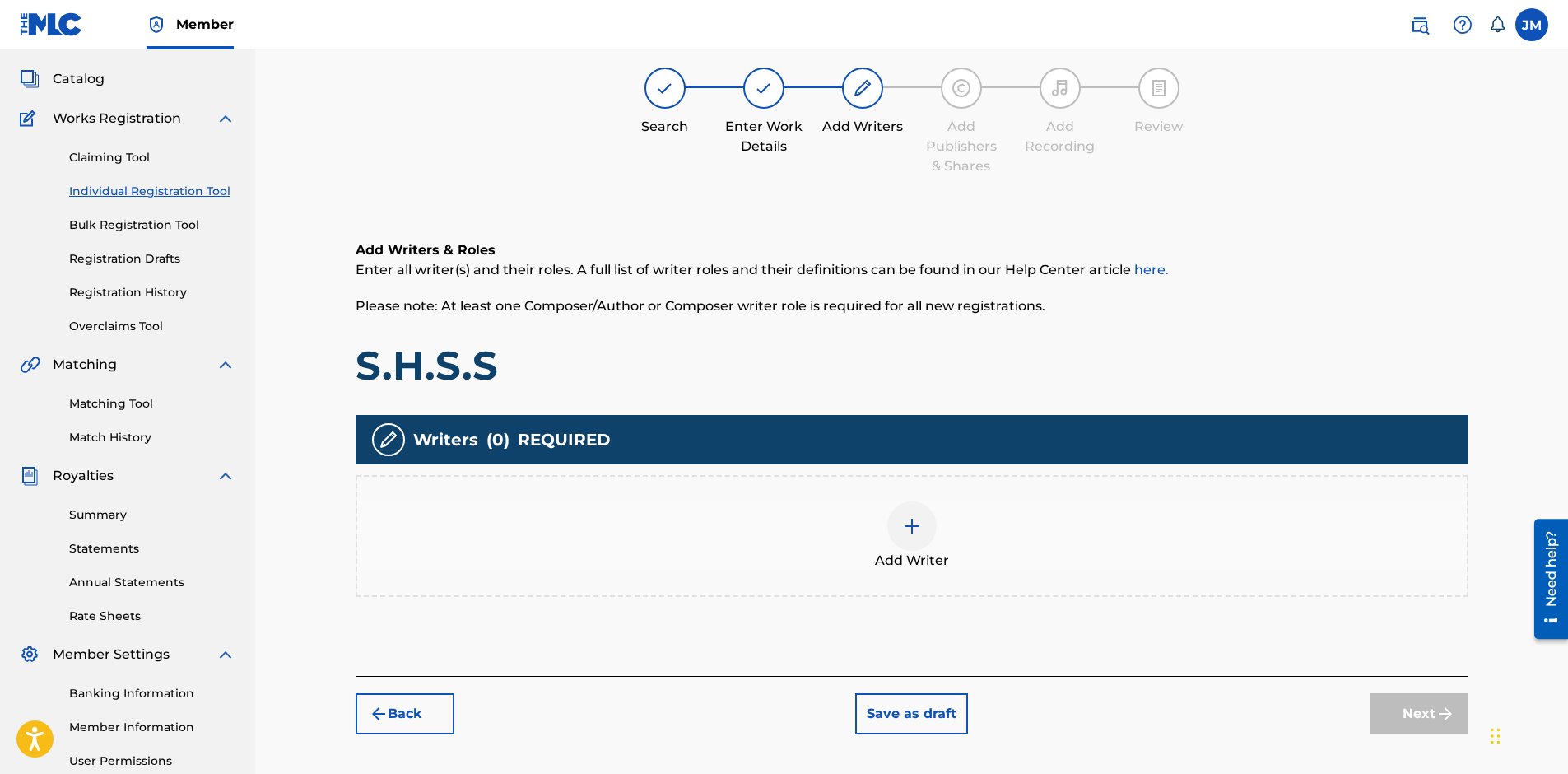
scroll to position [247, 0]
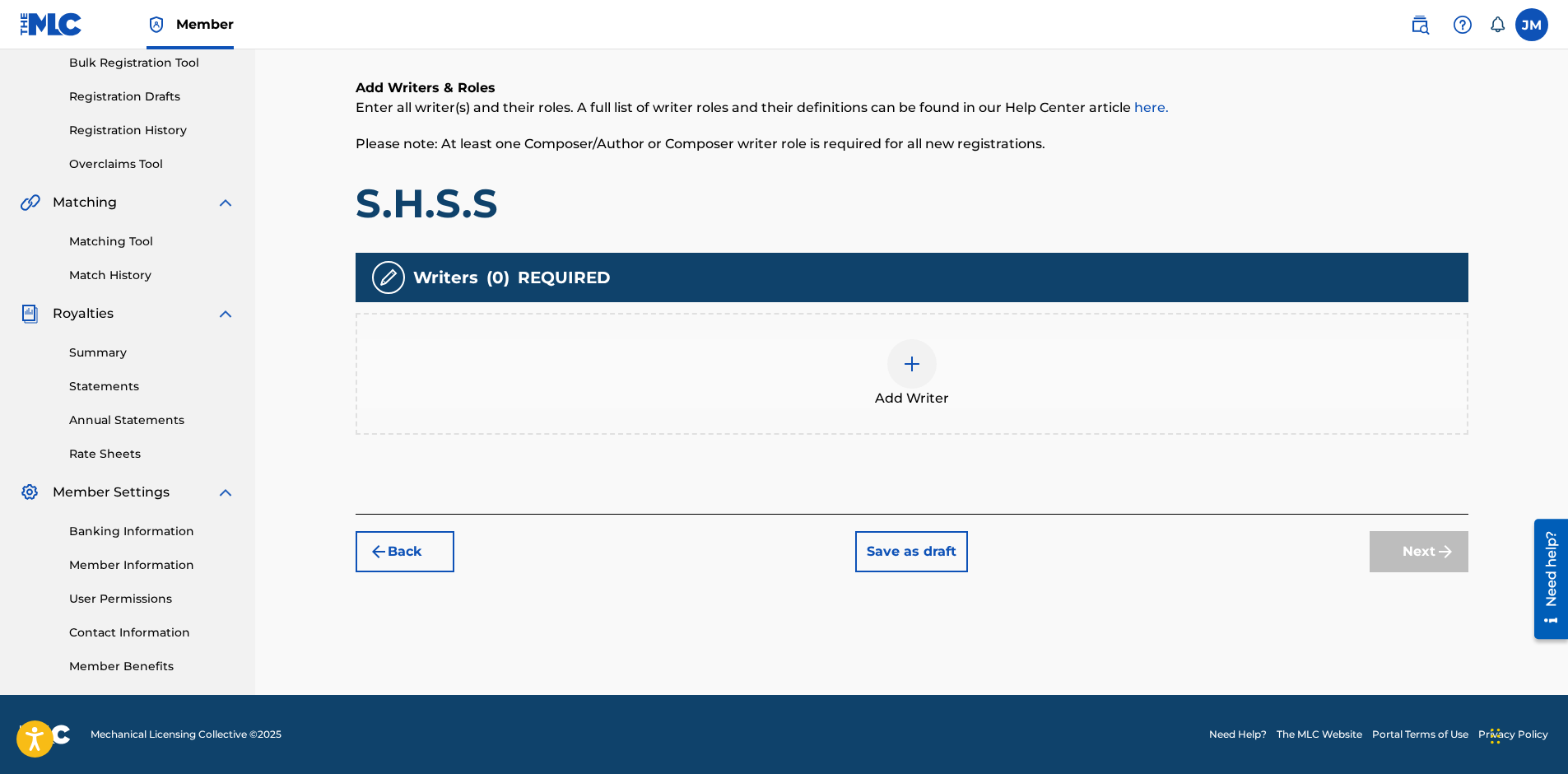
click at [926, 354] on div at bounding box center [912, 364] width 49 height 49
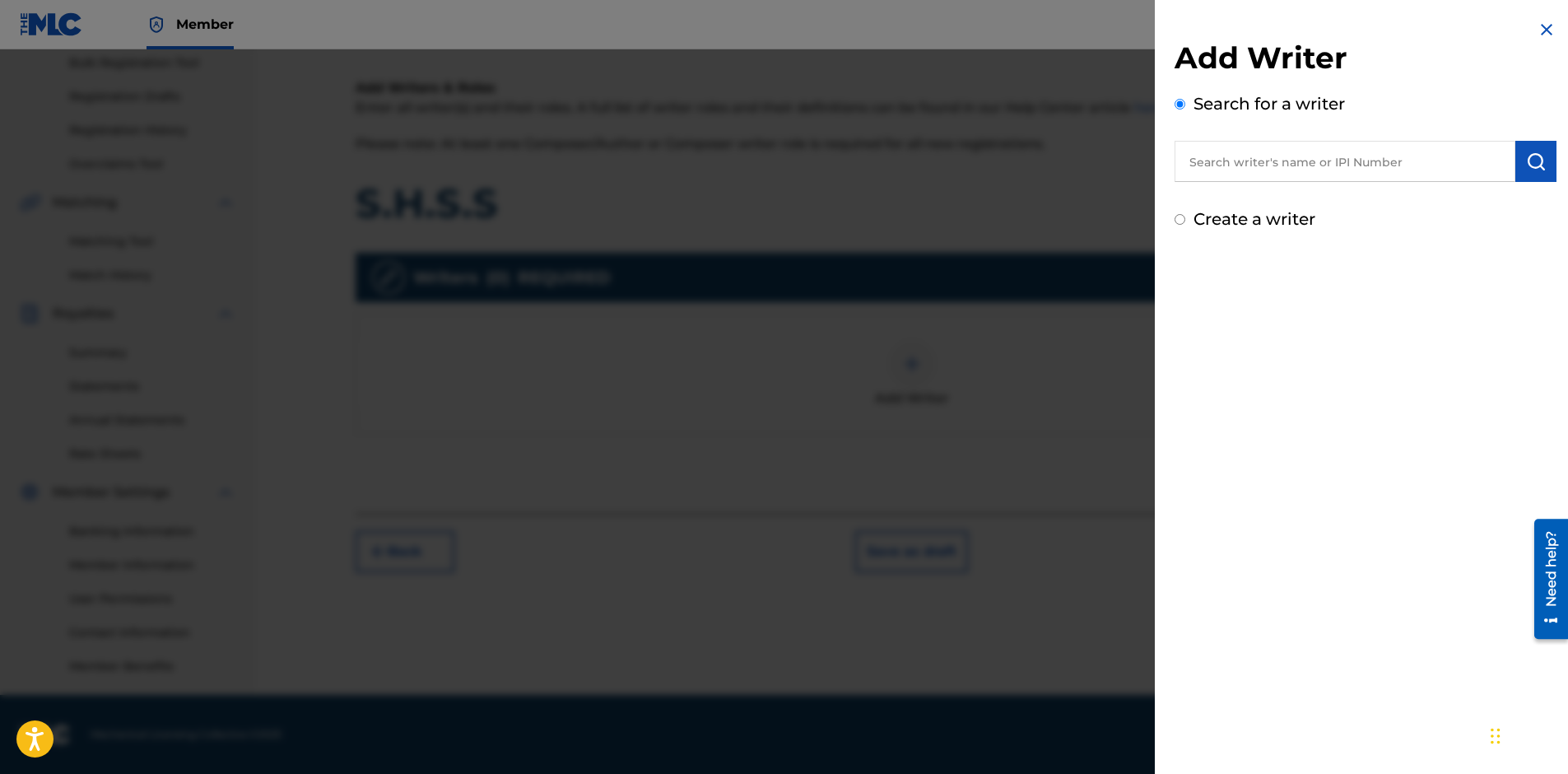
click at [1225, 162] on input "text" at bounding box center [1344, 161] width 341 height 41
type input "[PERSON_NAME]"
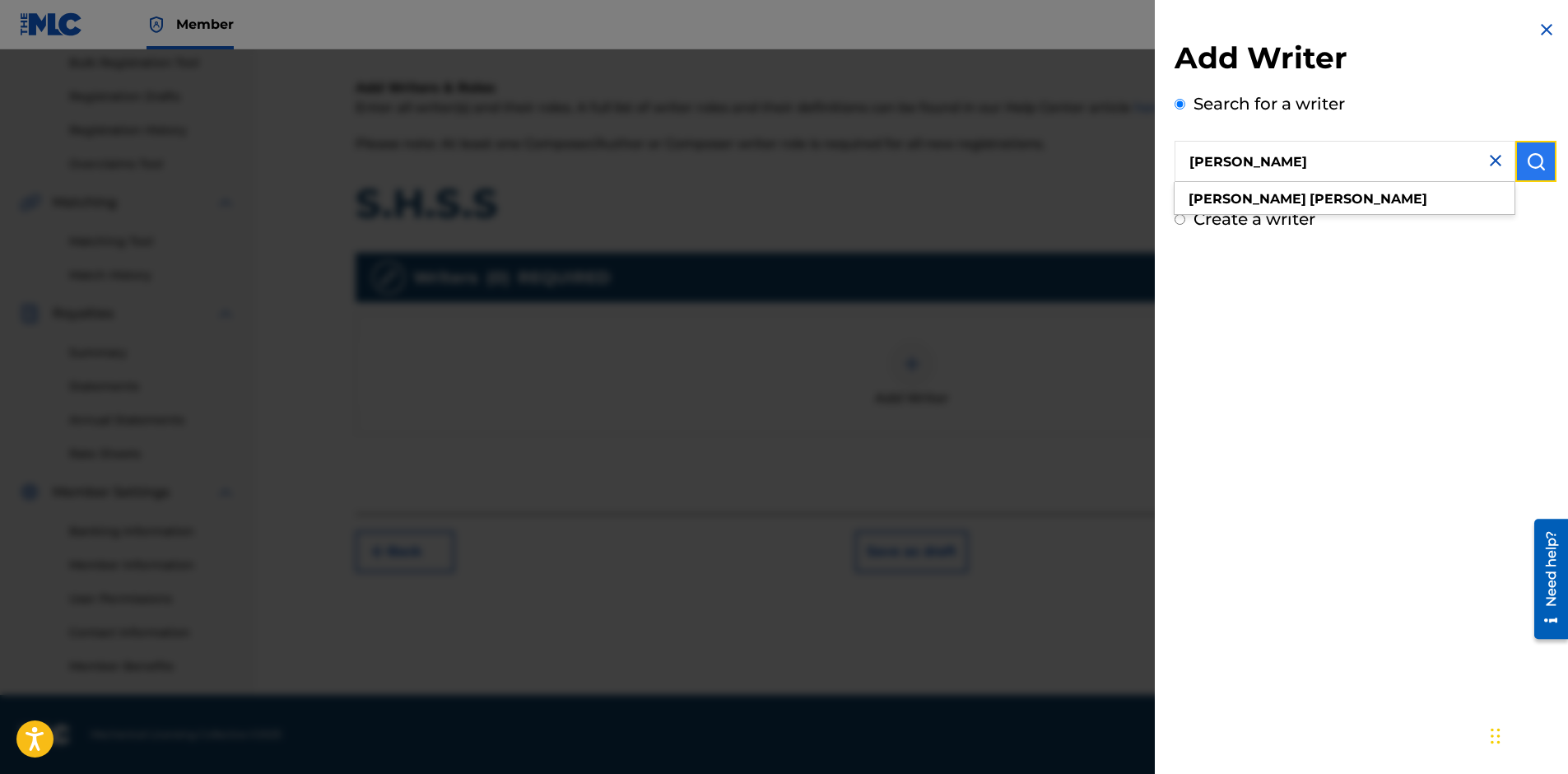
click at [1531, 177] on button "submit" at bounding box center [1535, 161] width 41 height 41
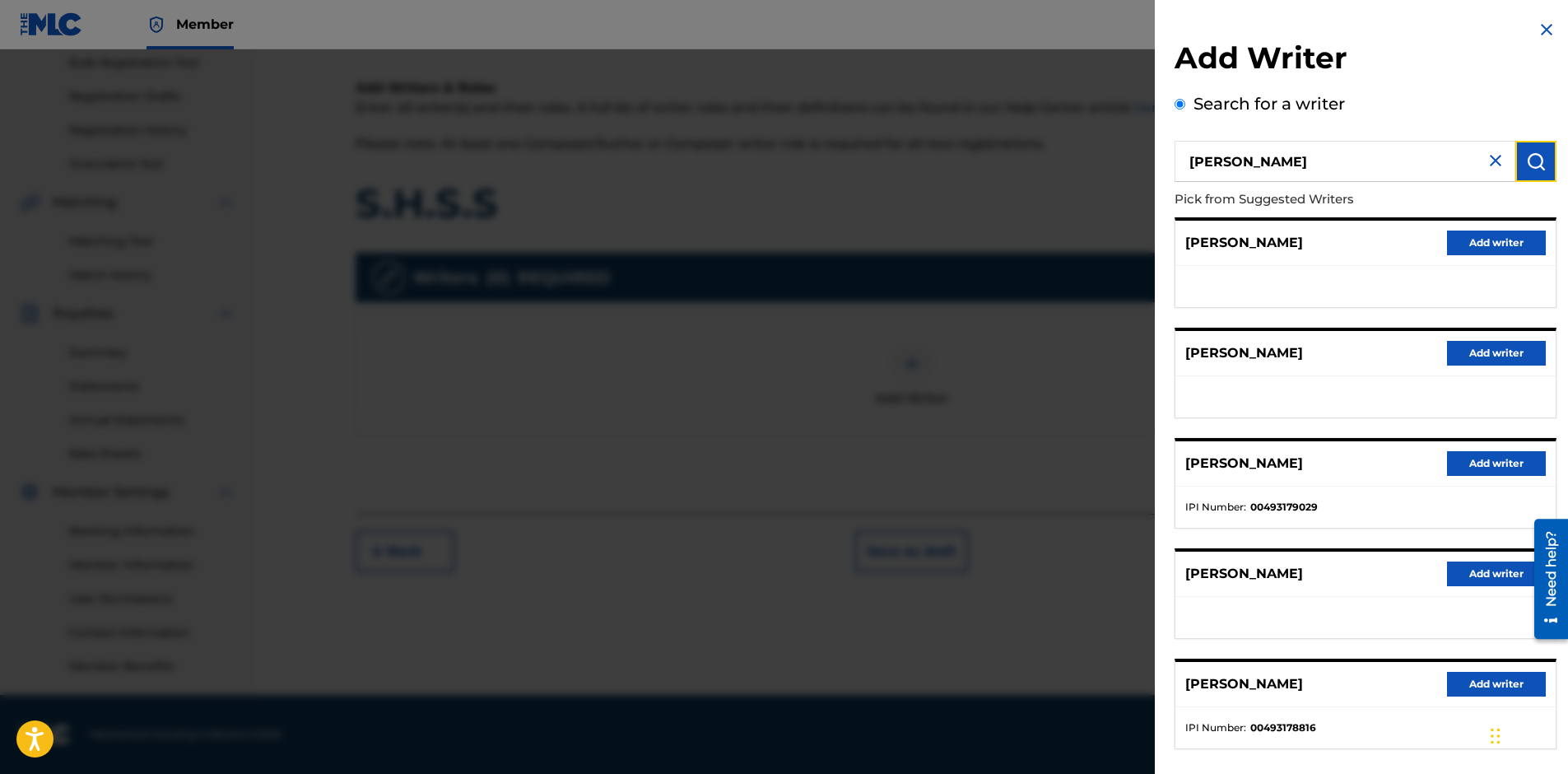
scroll to position [79, 0]
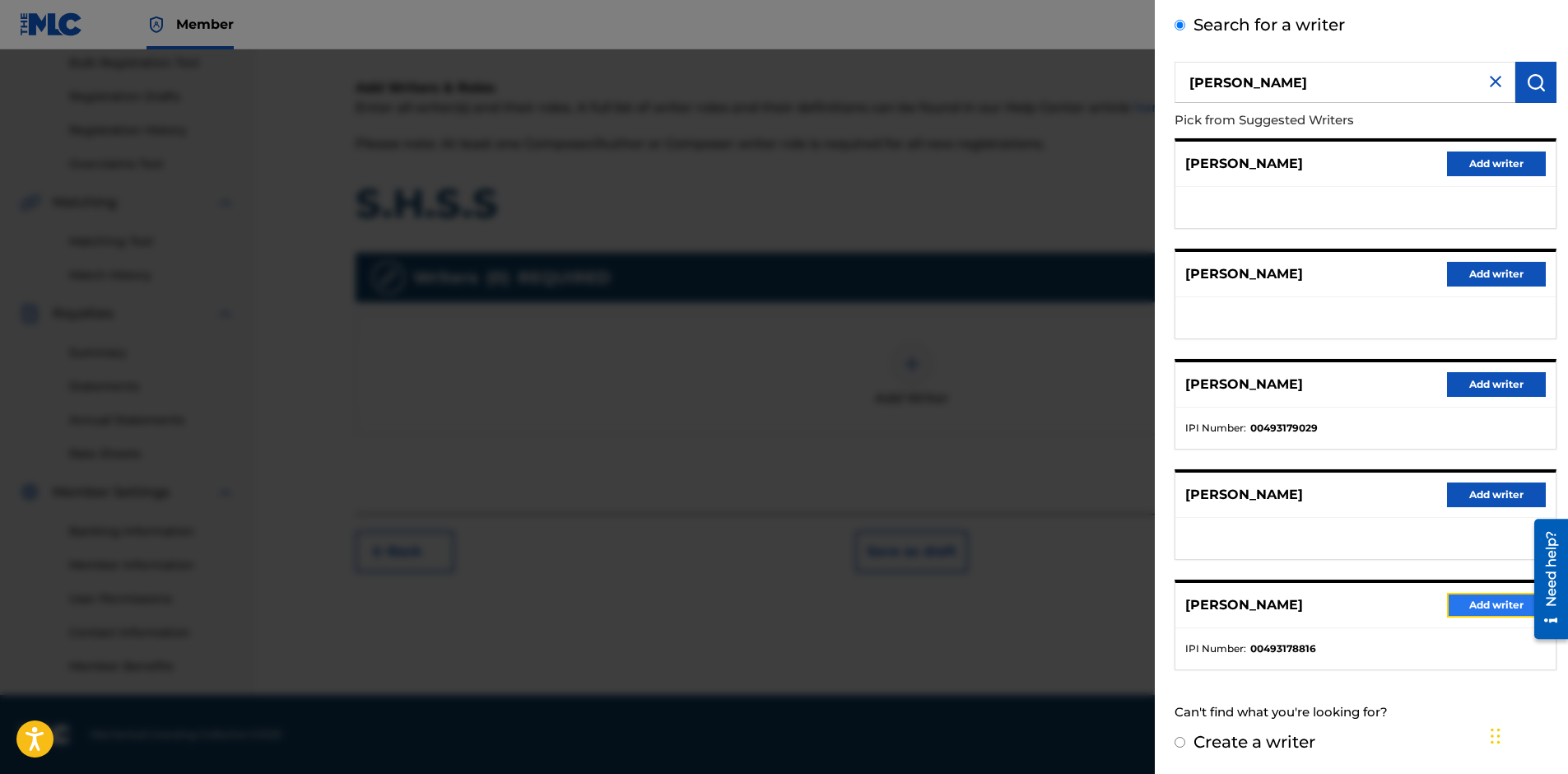
click at [1467, 606] on button "Add writer" at bounding box center [1496, 605] width 99 height 24
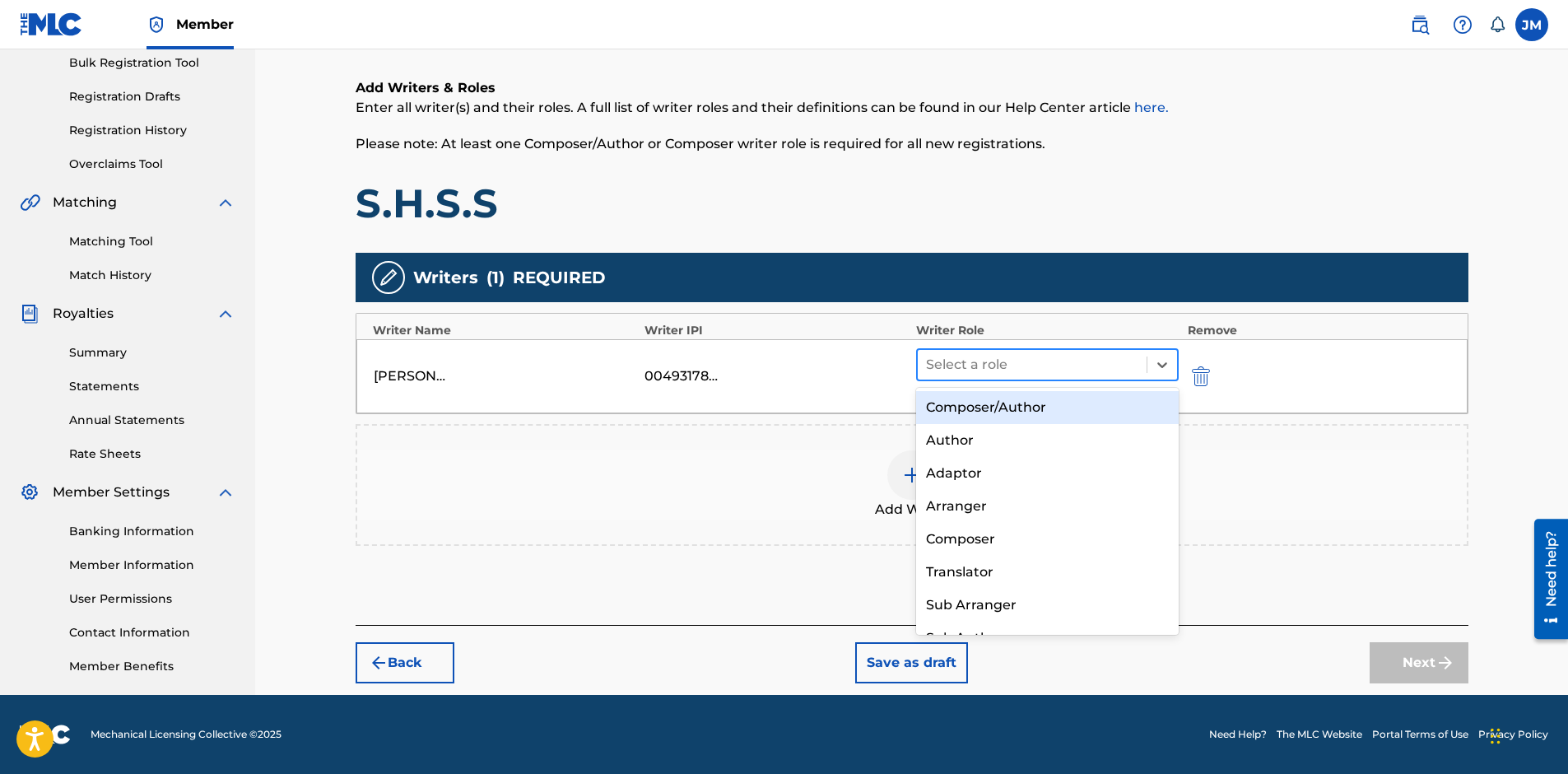
click at [1104, 361] on div at bounding box center [1032, 364] width 213 height 23
click at [1063, 417] on div "Composer/Author" at bounding box center [1048, 407] width 263 height 33
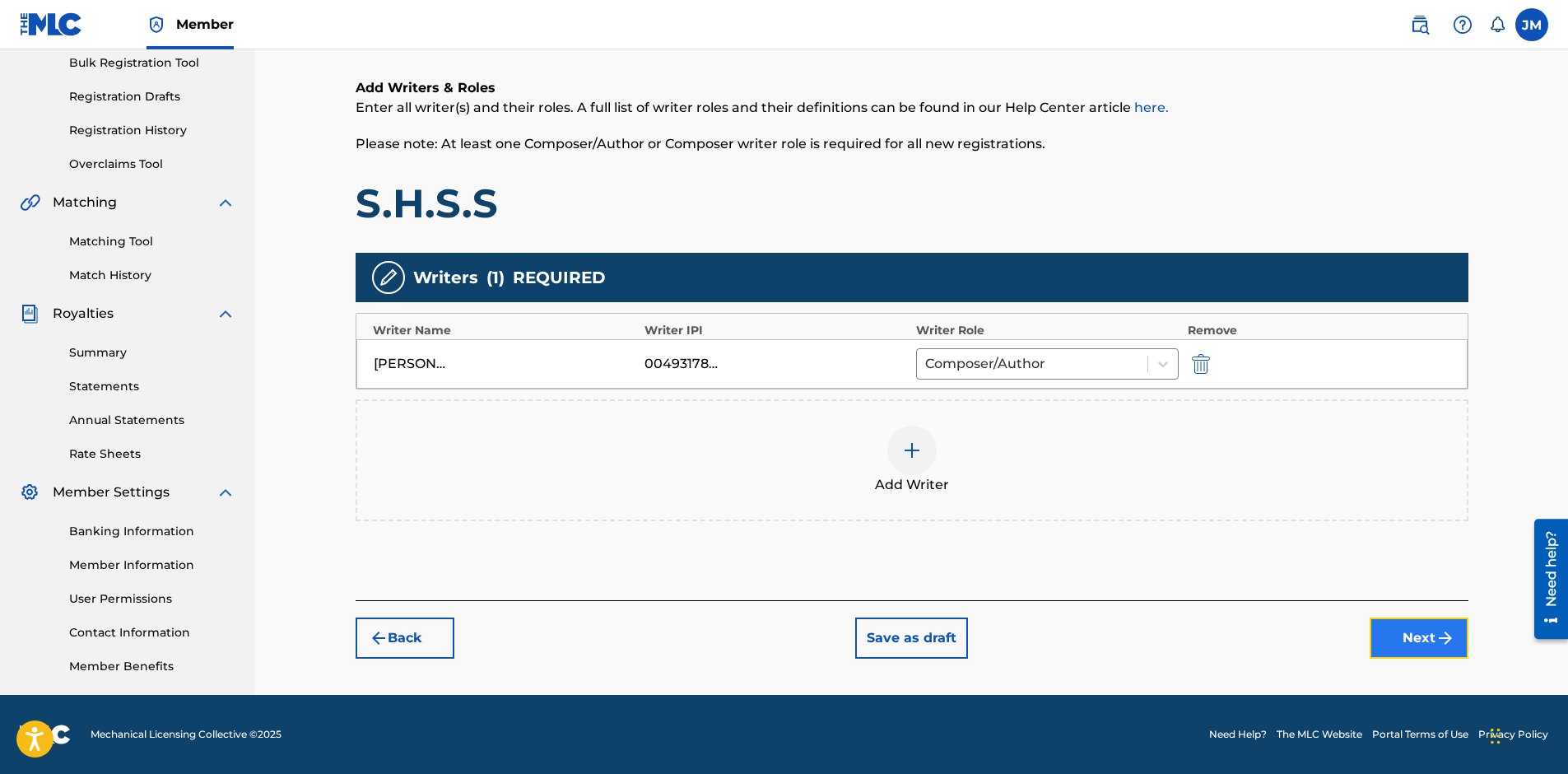
click at [1415, 639] on button "Next" at bounding box center [1419, 638] width 99 height 41
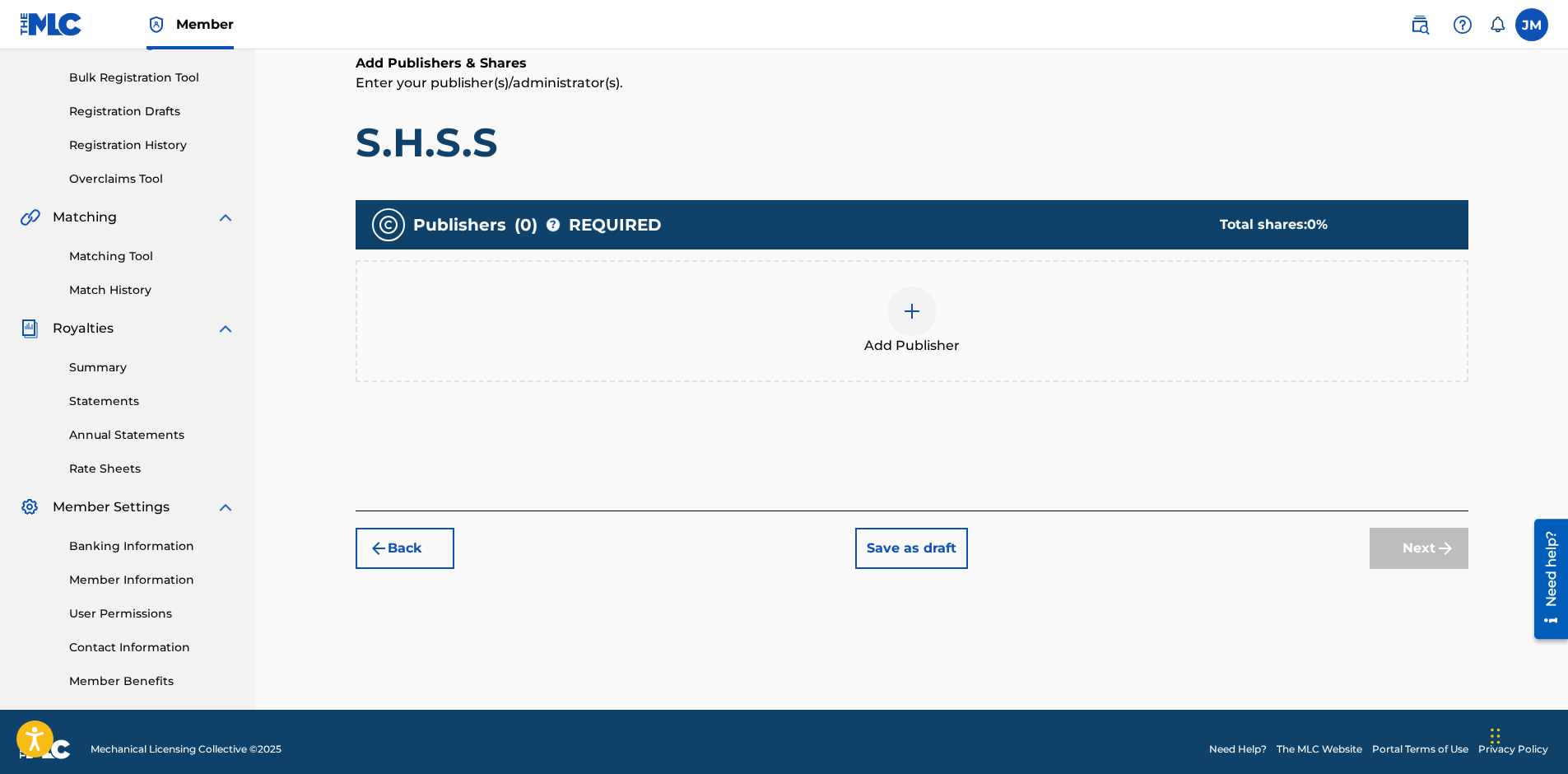
scroll to position [74, 0]
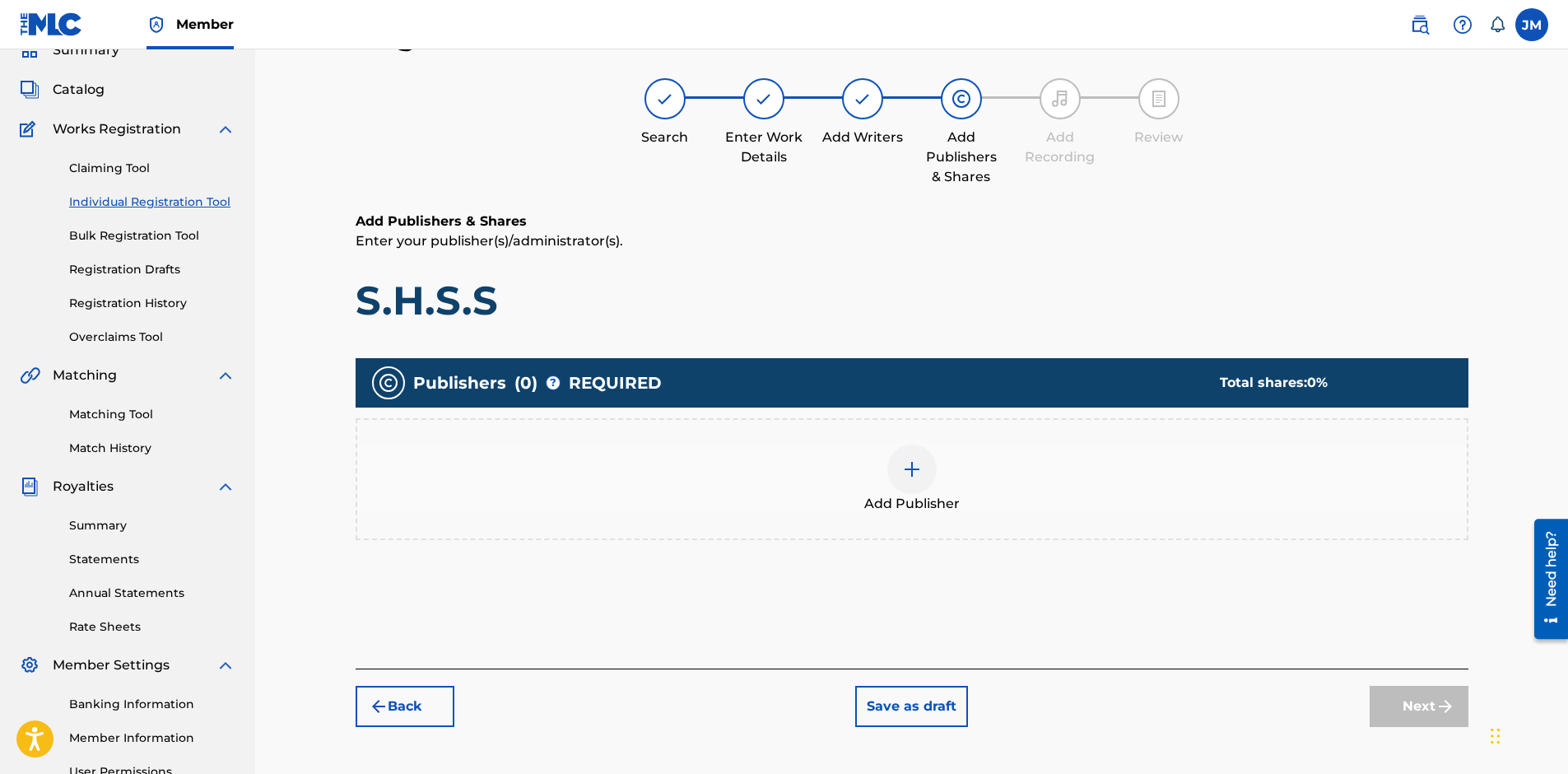
click at [913, 492] on div at bounding box center [912, 469] width 49 height 49
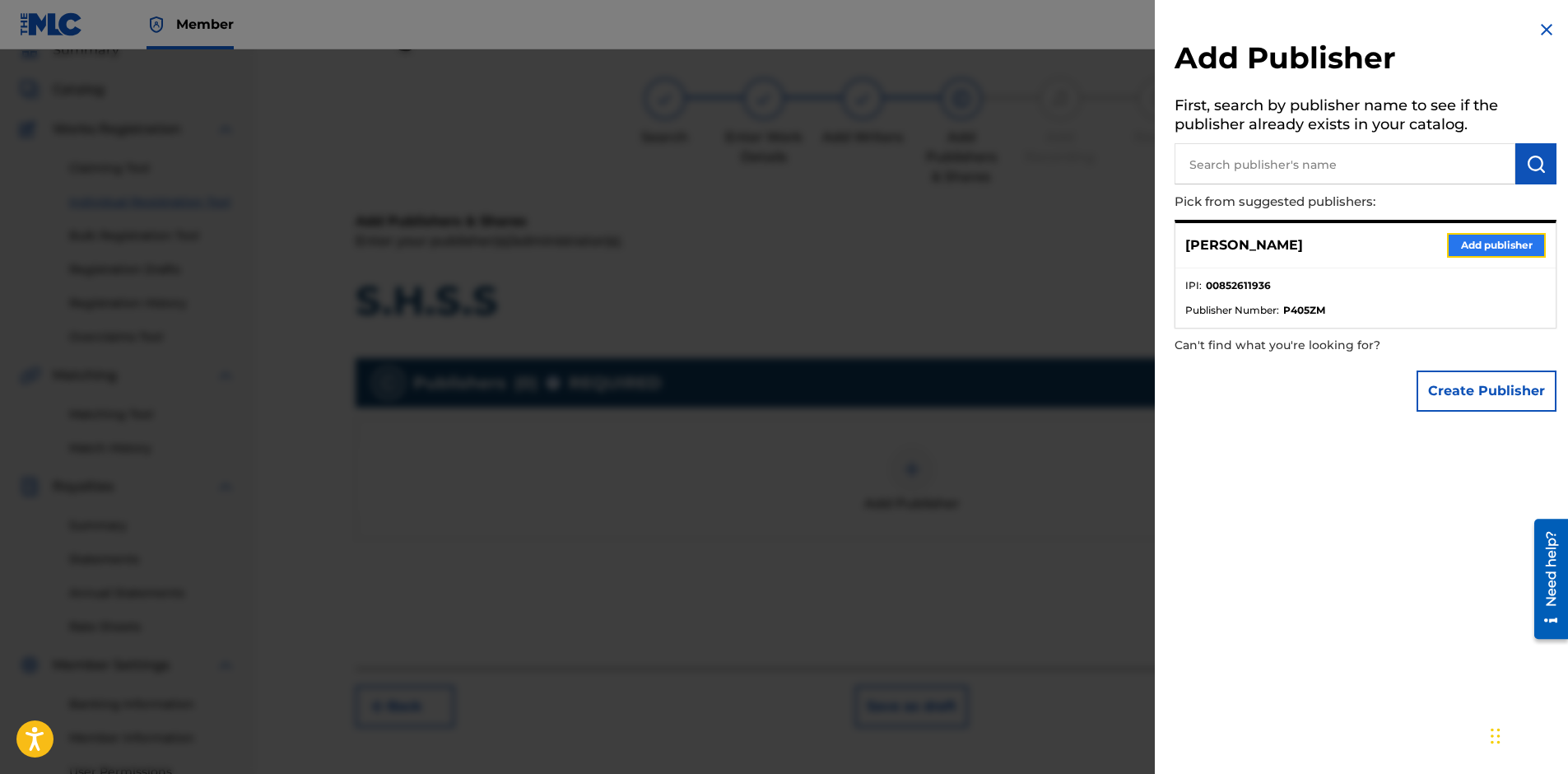
click at [1521, 243] on button "Add publisher" at bounding box center [1496, 245] width 99 height 24
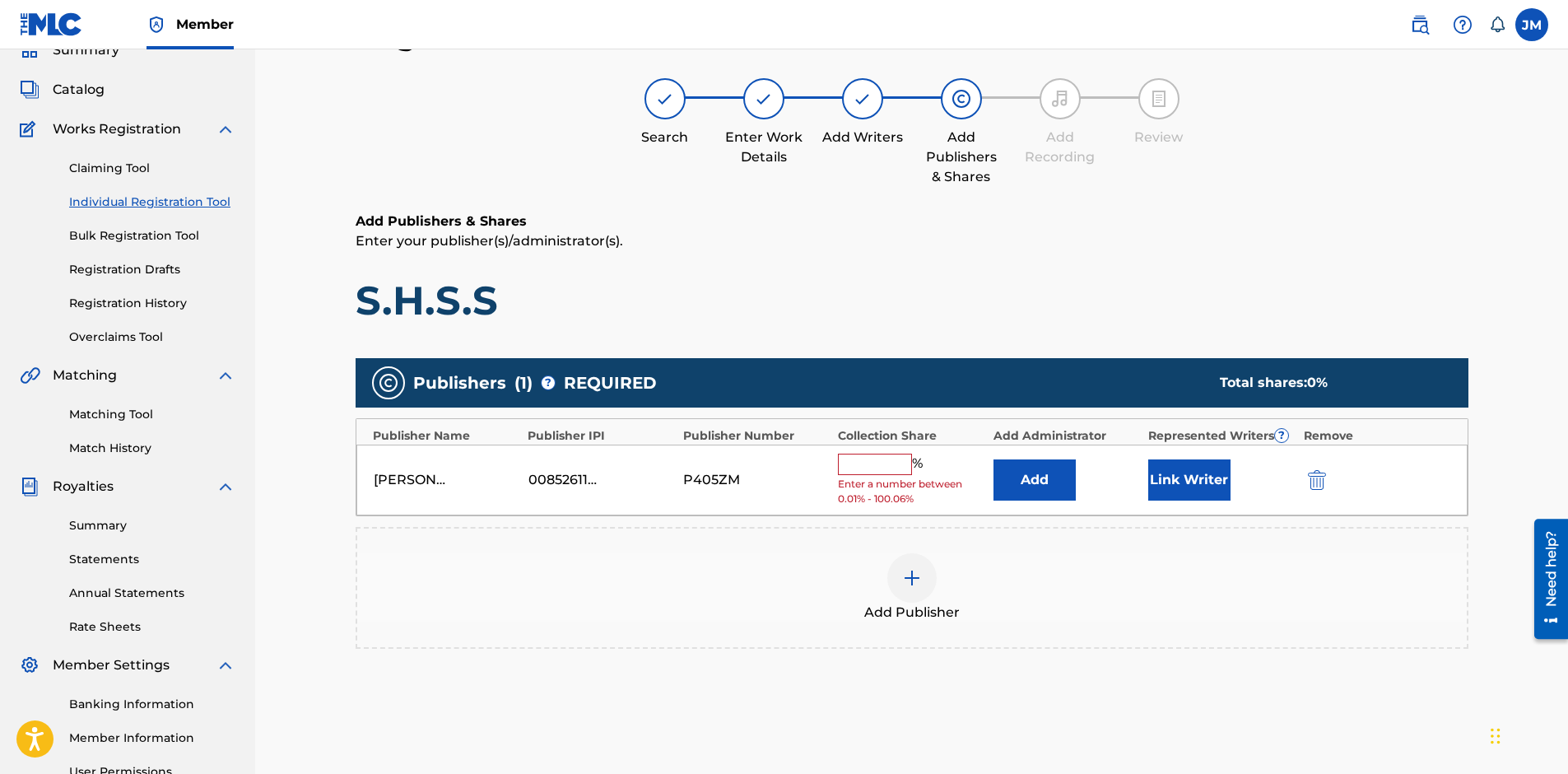
click at [868, 456] on input "text" at bounding box center [875, 465] width 74 height 22
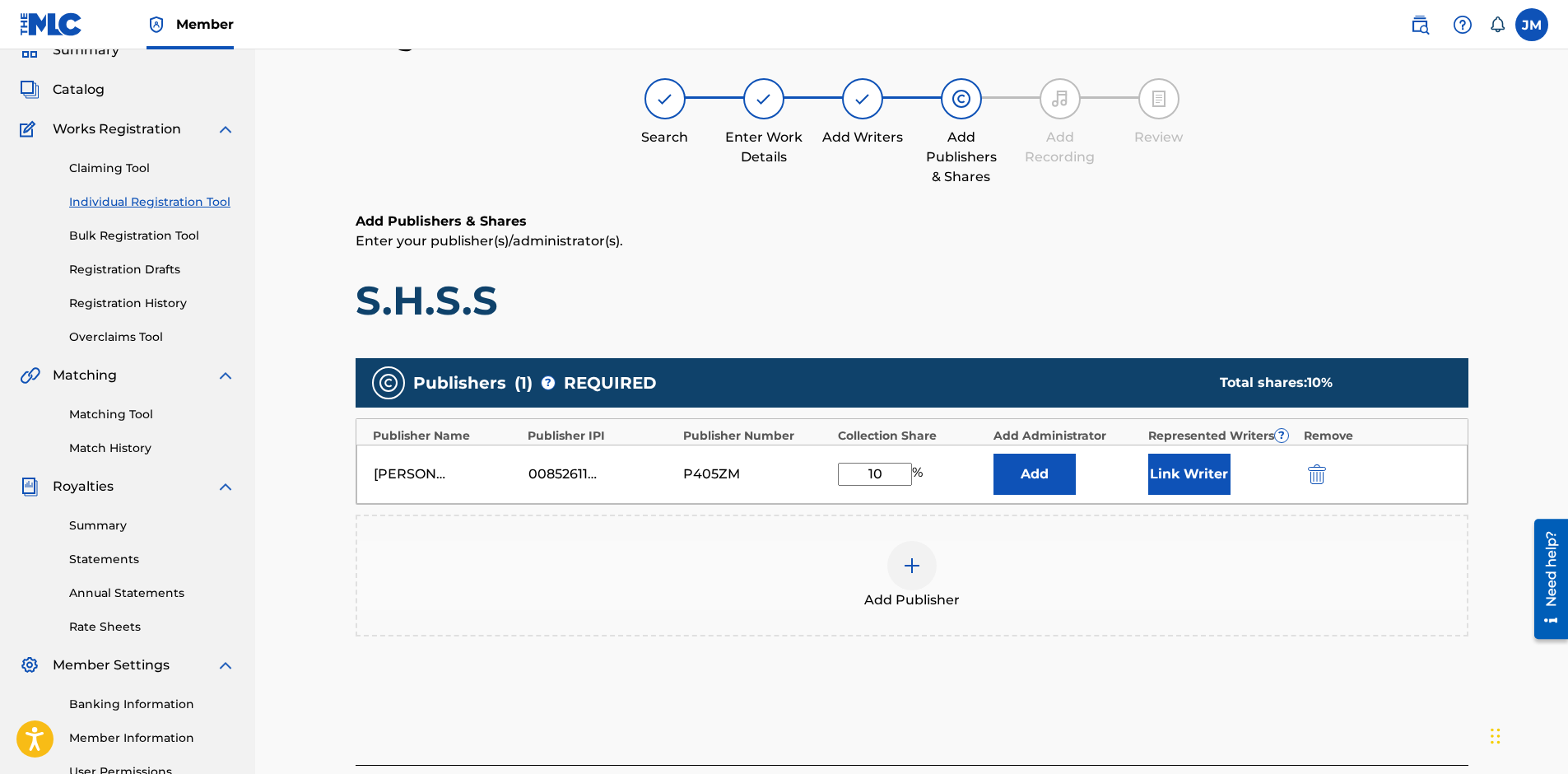
type input "100"
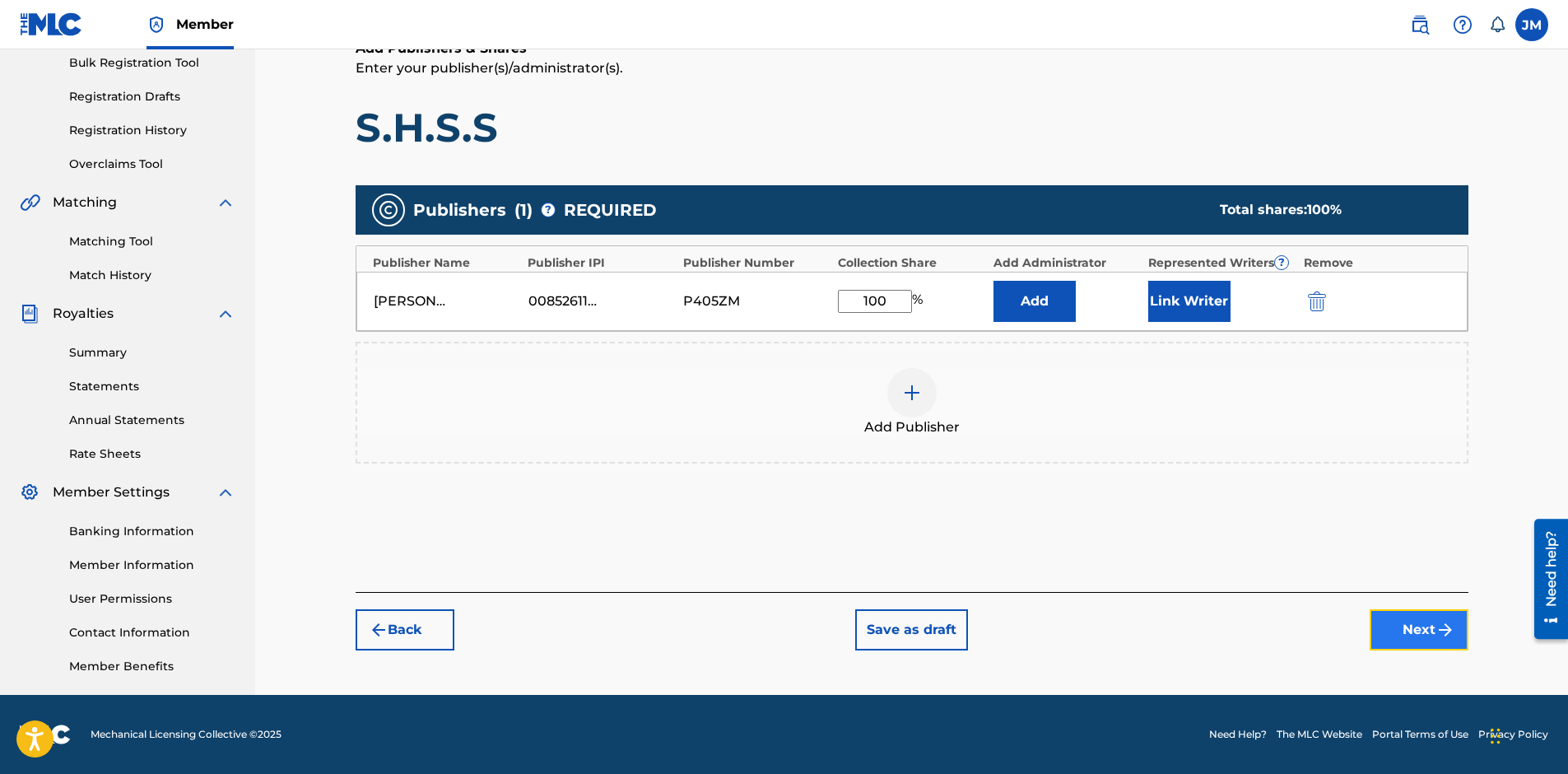
click at [1395, 622] on button "Next" at bounding box center [1419, 630] width 99 height 41
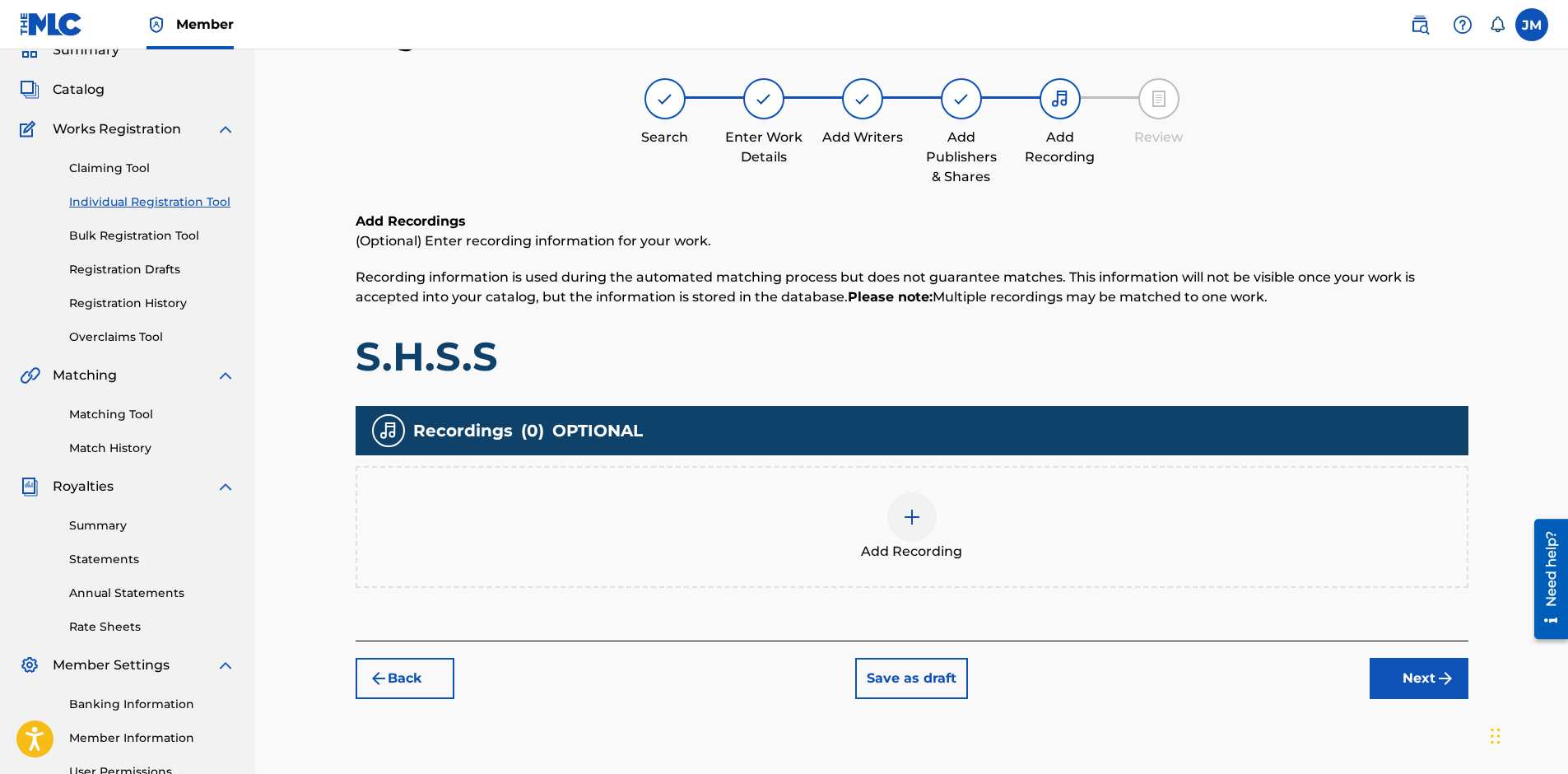
click at [916, 514] on img at bounding box center [912, 517] width 20 height 20
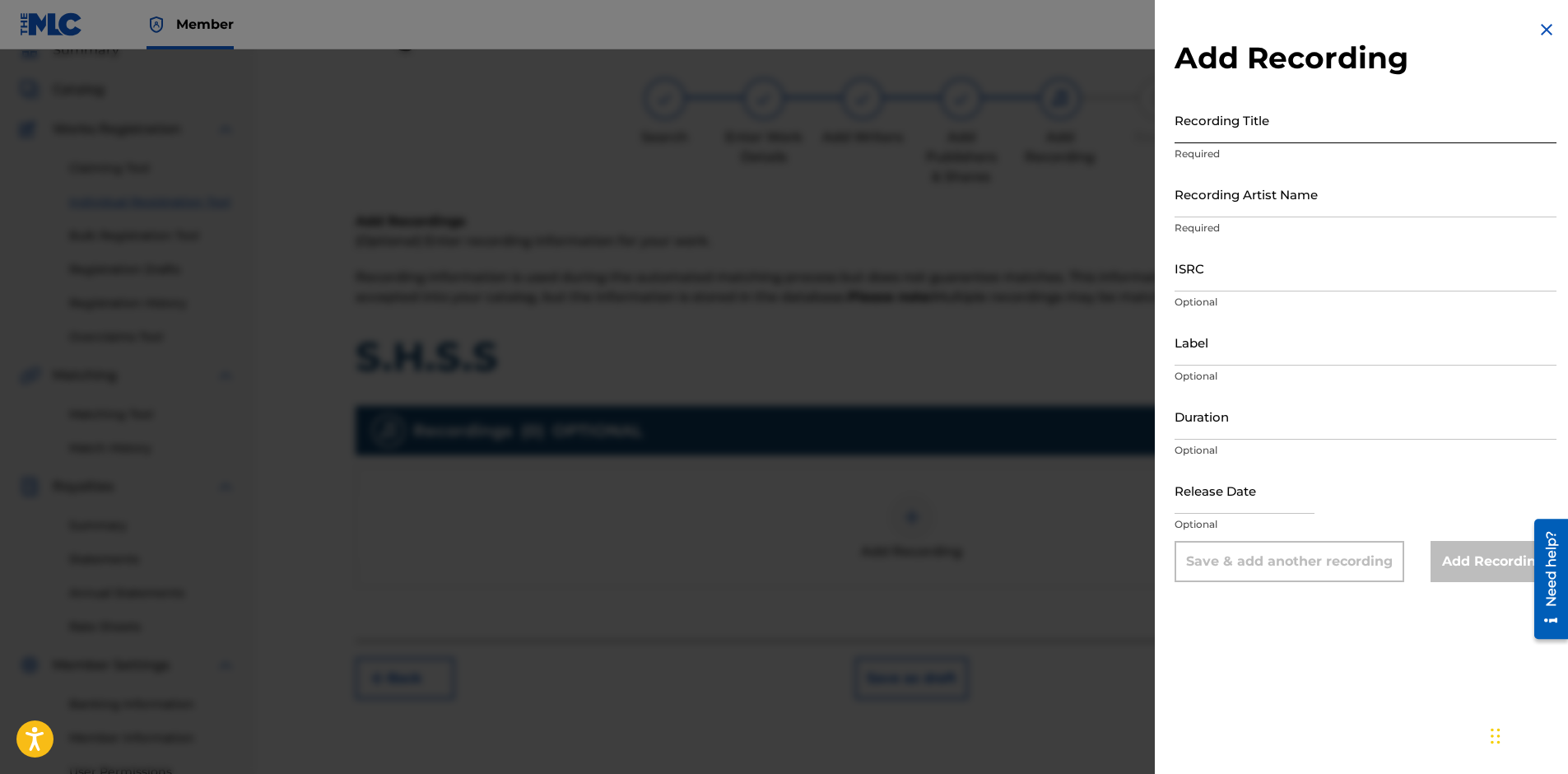
click at [1237, 129] on input "Recording Title" at bounding box center [1365, 120] width 382 height 47
type input "S.H.S.S"
click at [1237, 202] on input "Recording Artist Name" at bounding box center [1365, 194] width 382 height 47
paste input "[PERSON_NAME]"
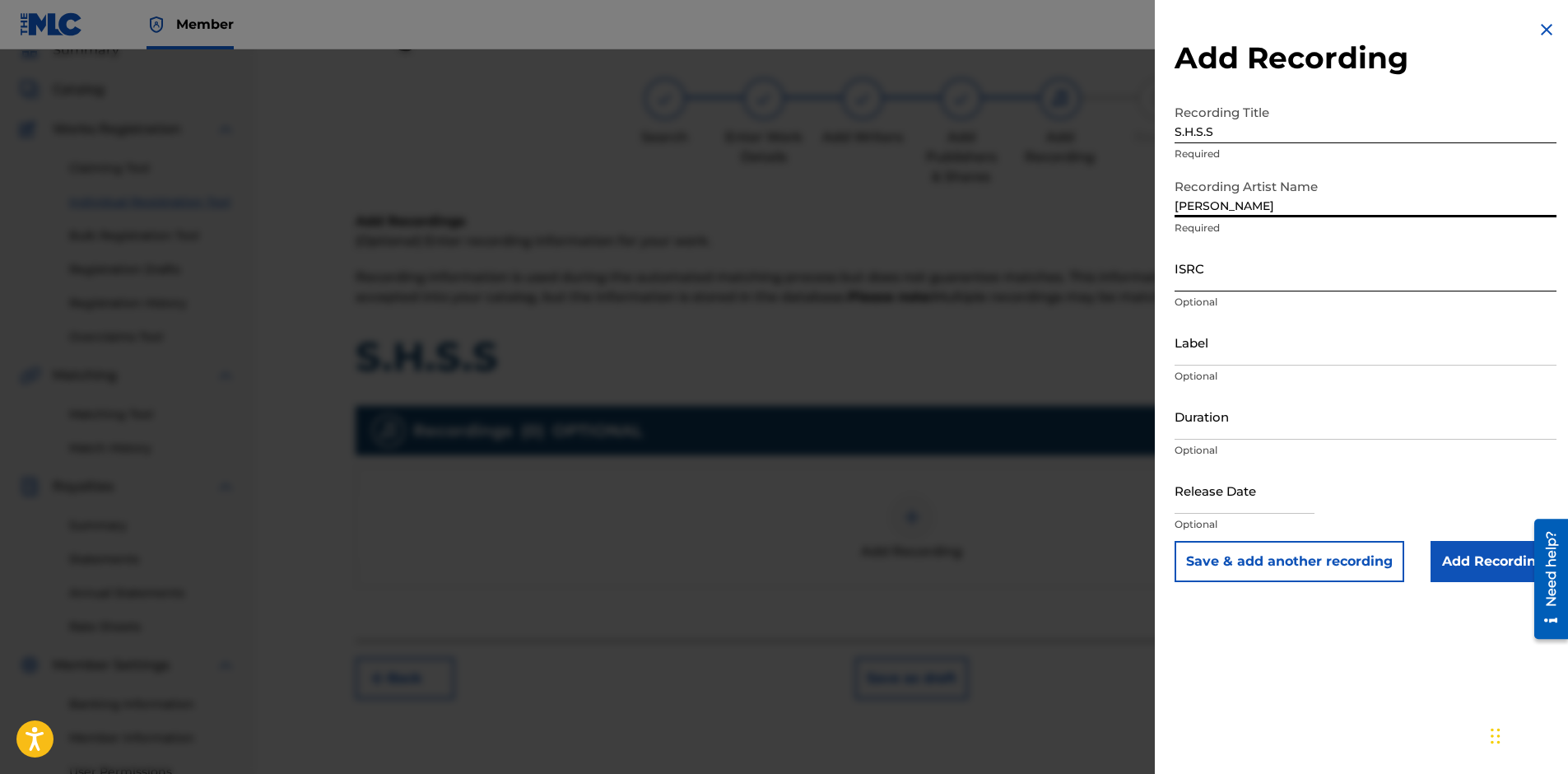
type input "[PERSON_NAME]"
click at [1244, 276] on input "ISRC" at bounding box center [1365, 268] width 382 height 47
type input "QT4U52500009"
click at [1201, 351] on input "Label" at bounding box center [1365, 342] width 382 height 47
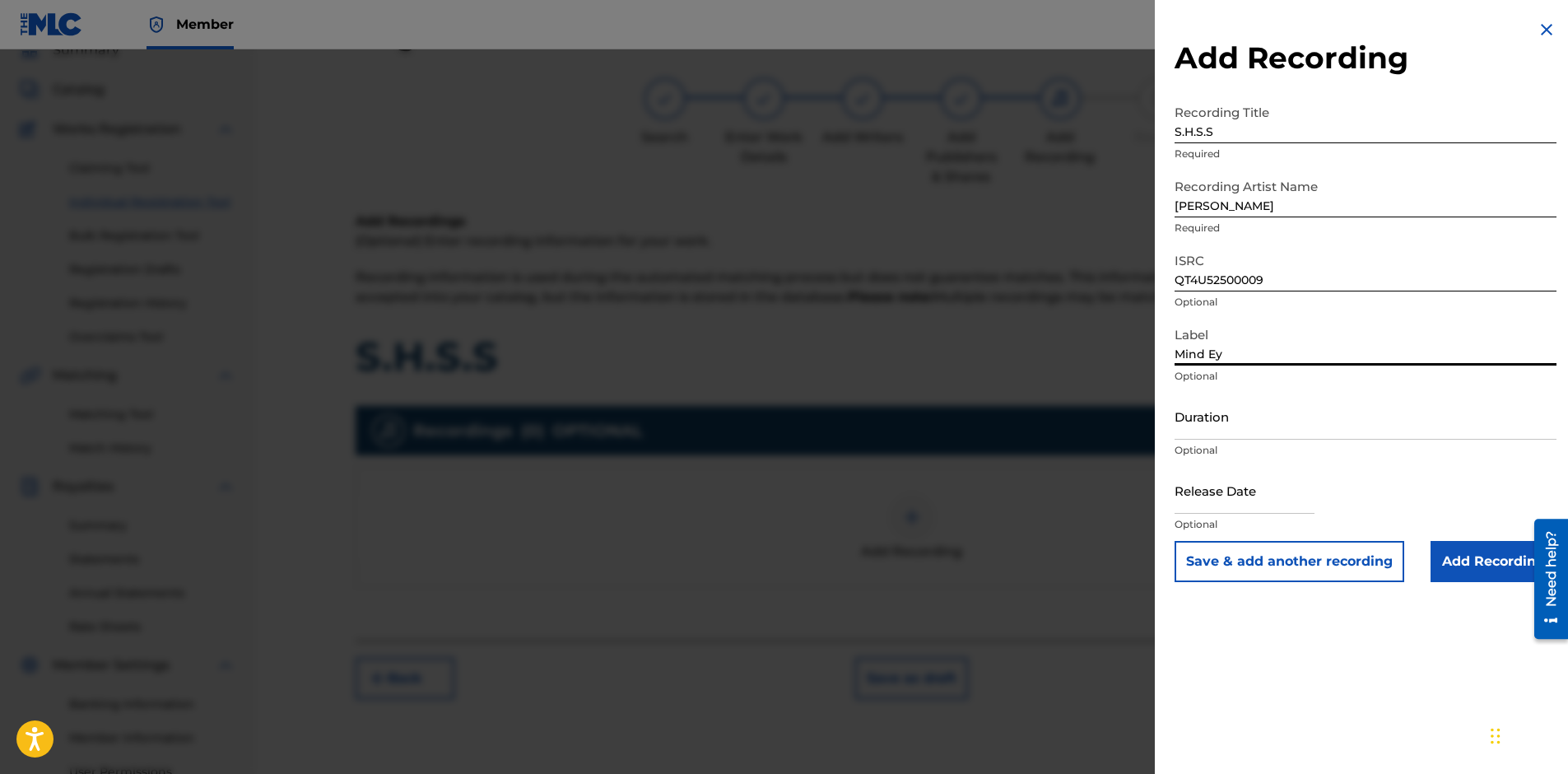
type input "Mind E"
click at [1200, 351] on input "Mind E" at bounding box center [1365, 342] width 382 height 47
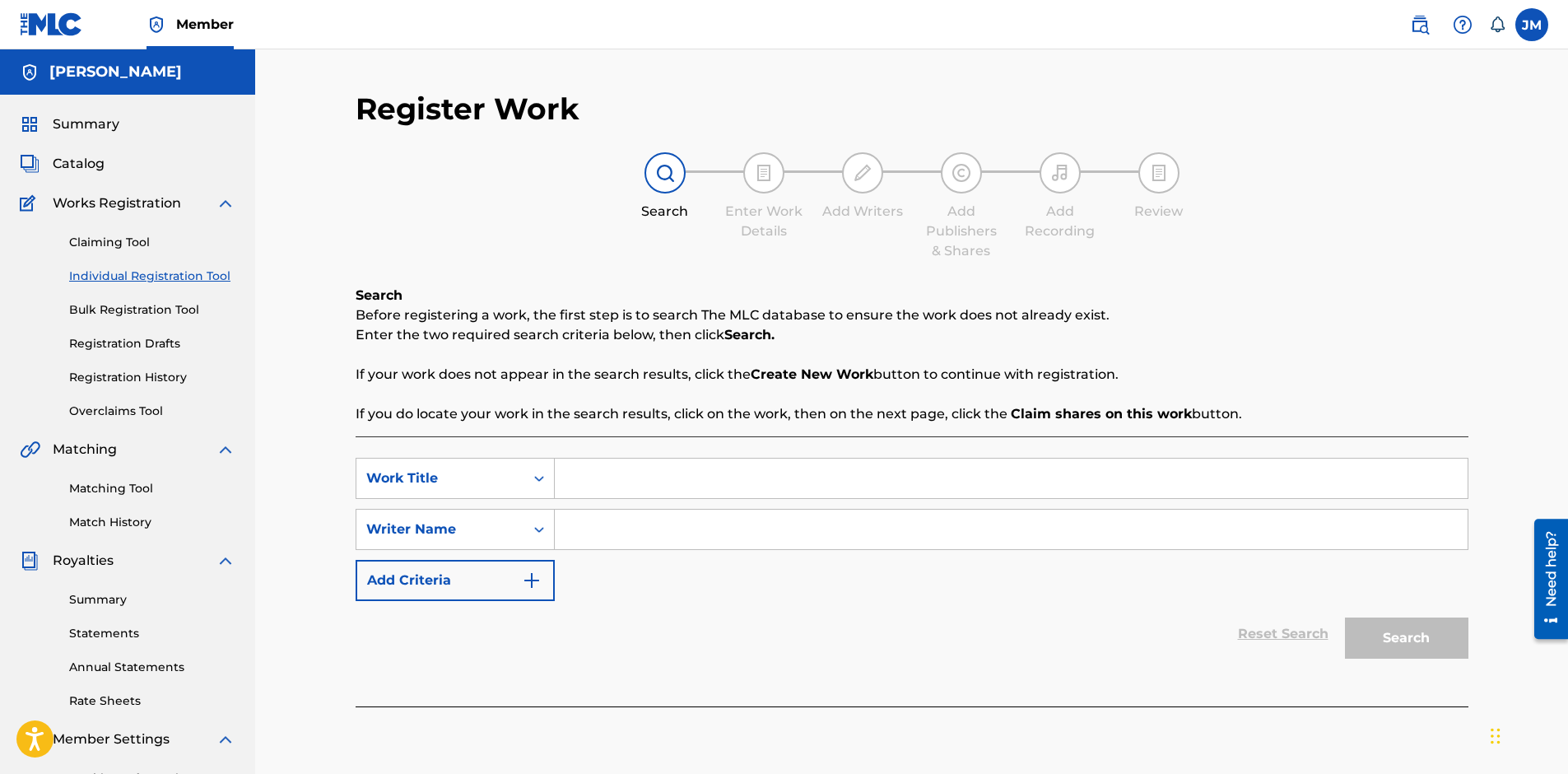
click at [1155, 475] on input "Search Form" at bounding box center [1011, 478] width 913 height 39
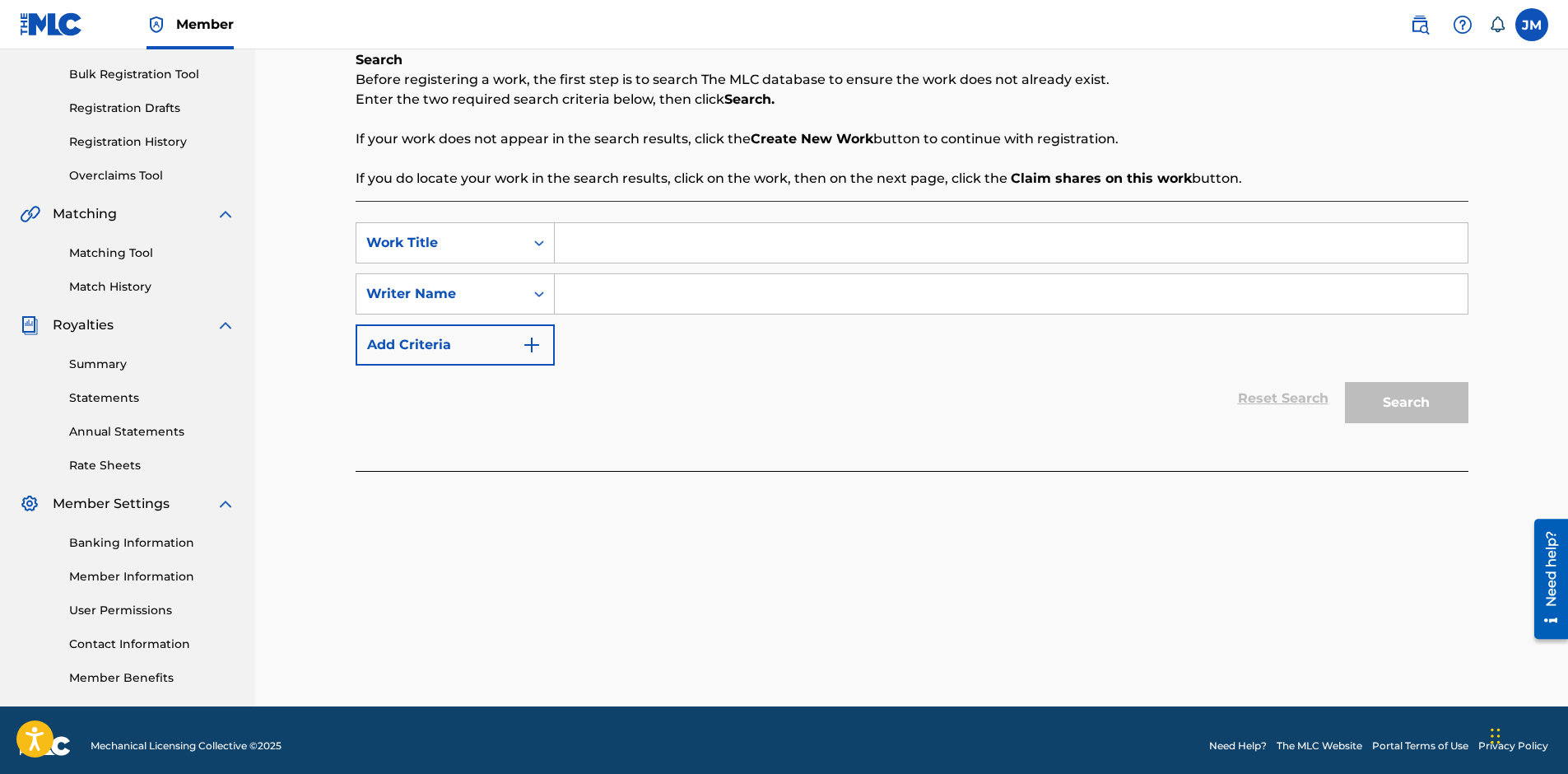
scroll to position [82, 0]
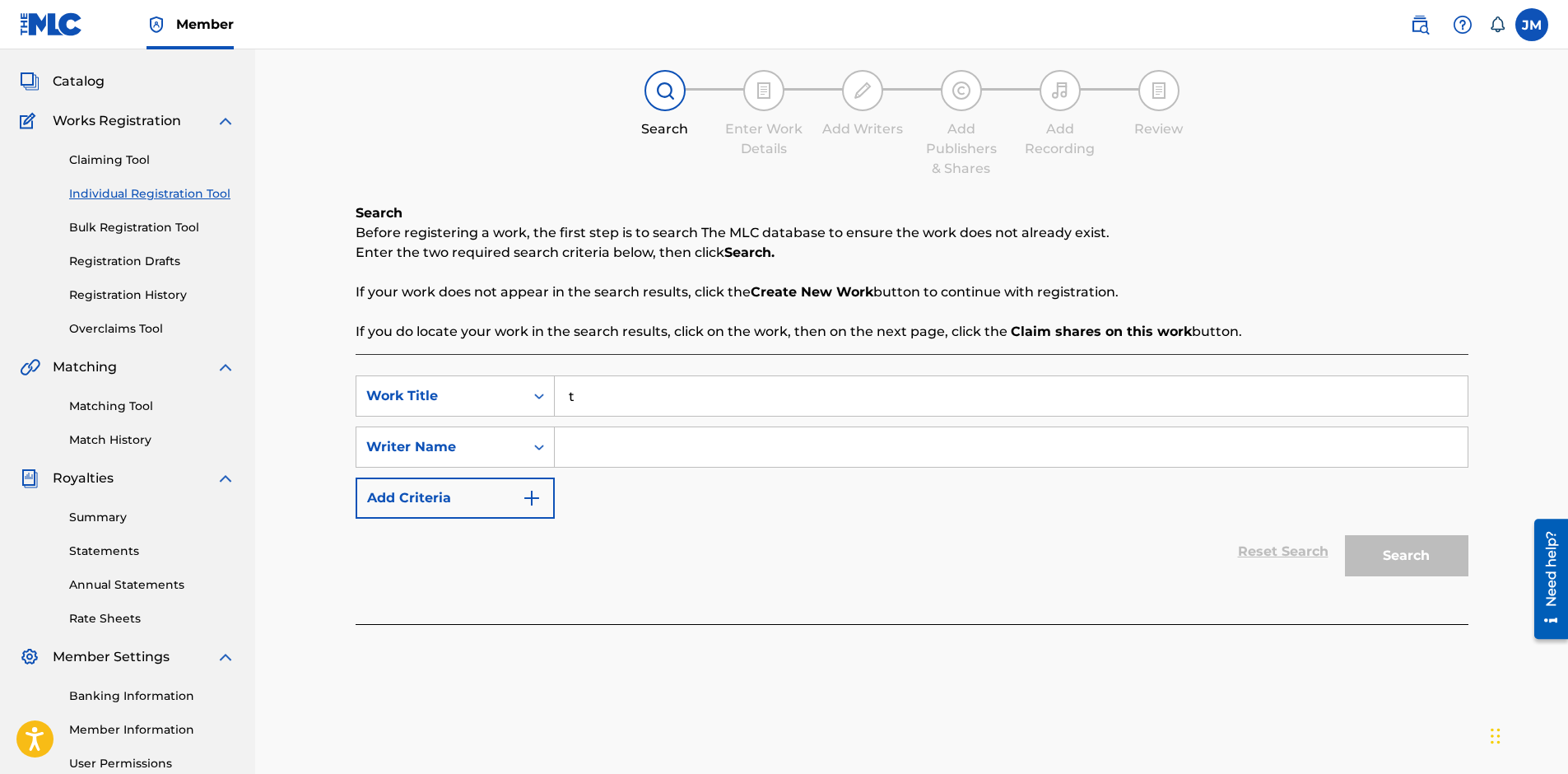
type input "t"
click at [657, 460] on input "Search Form" at bounding box center [1011, 447] width 913 height 39
type input "t"
click at [1404, 557] on button "Search" at bounding box center [1406, 555] width 123 height 41
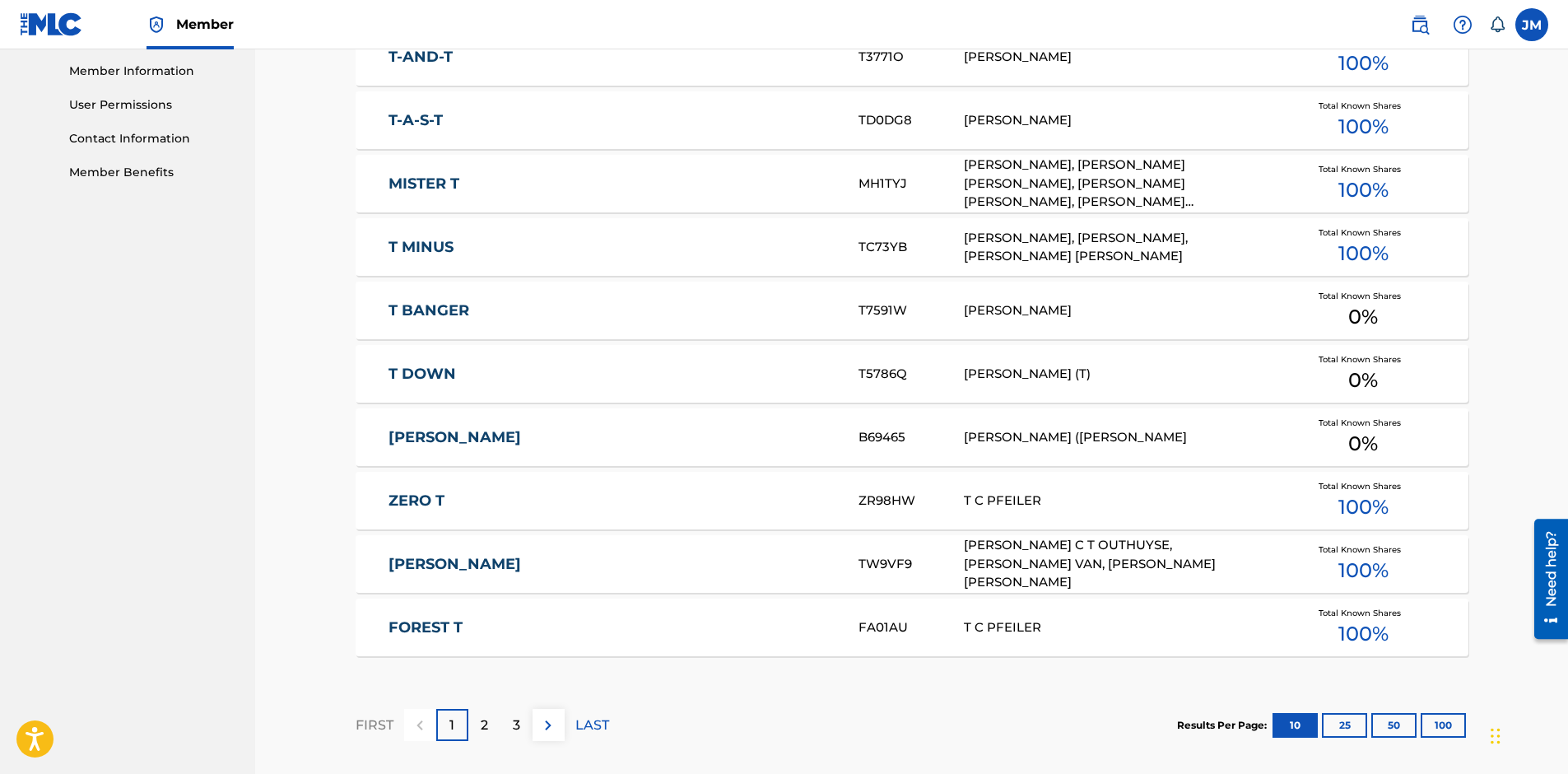
scroll to position [912, 0]
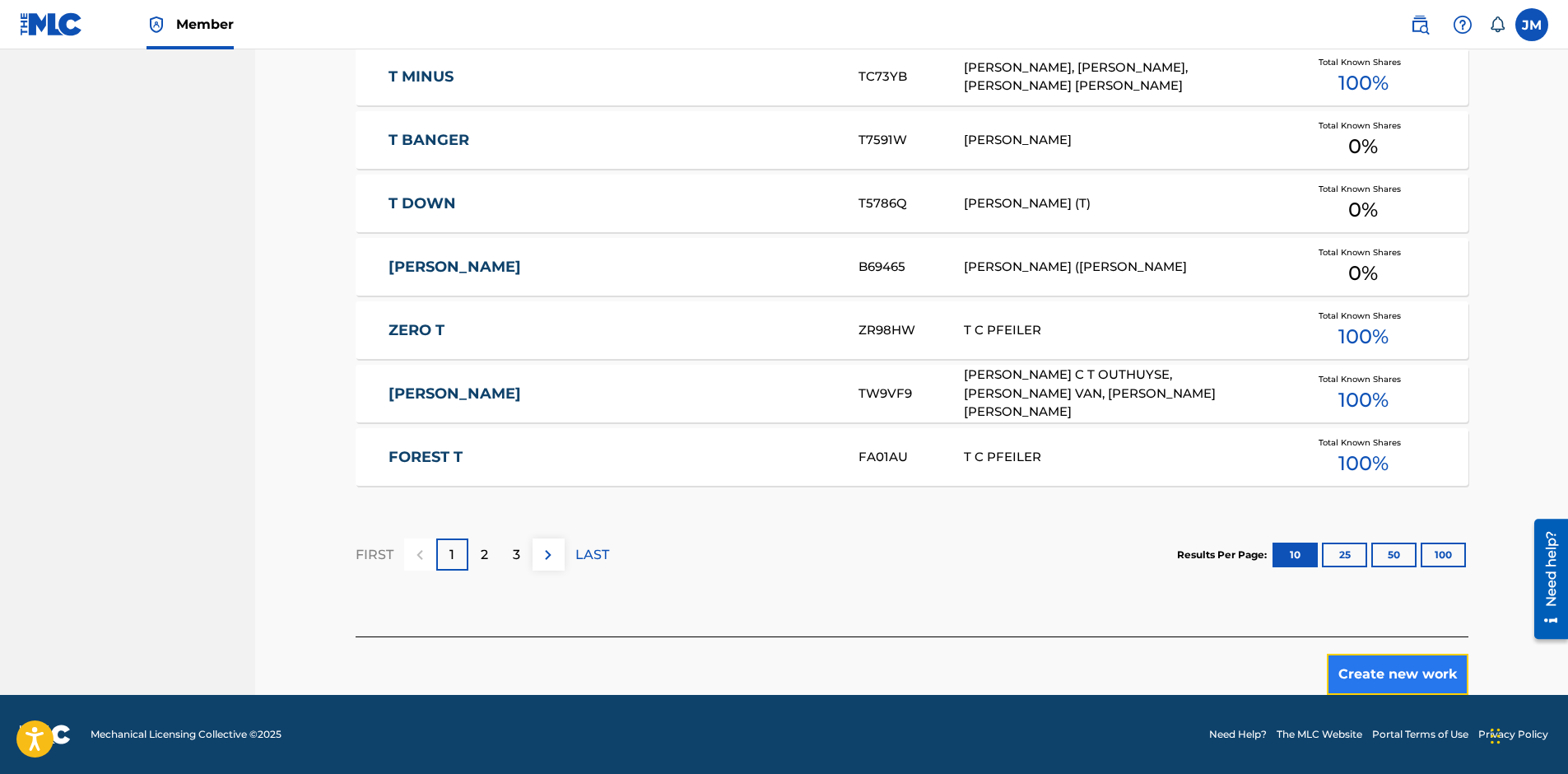
click at [1394, 662] on button "Create new work" at bounding box center [1397, 674] width 142 height 41
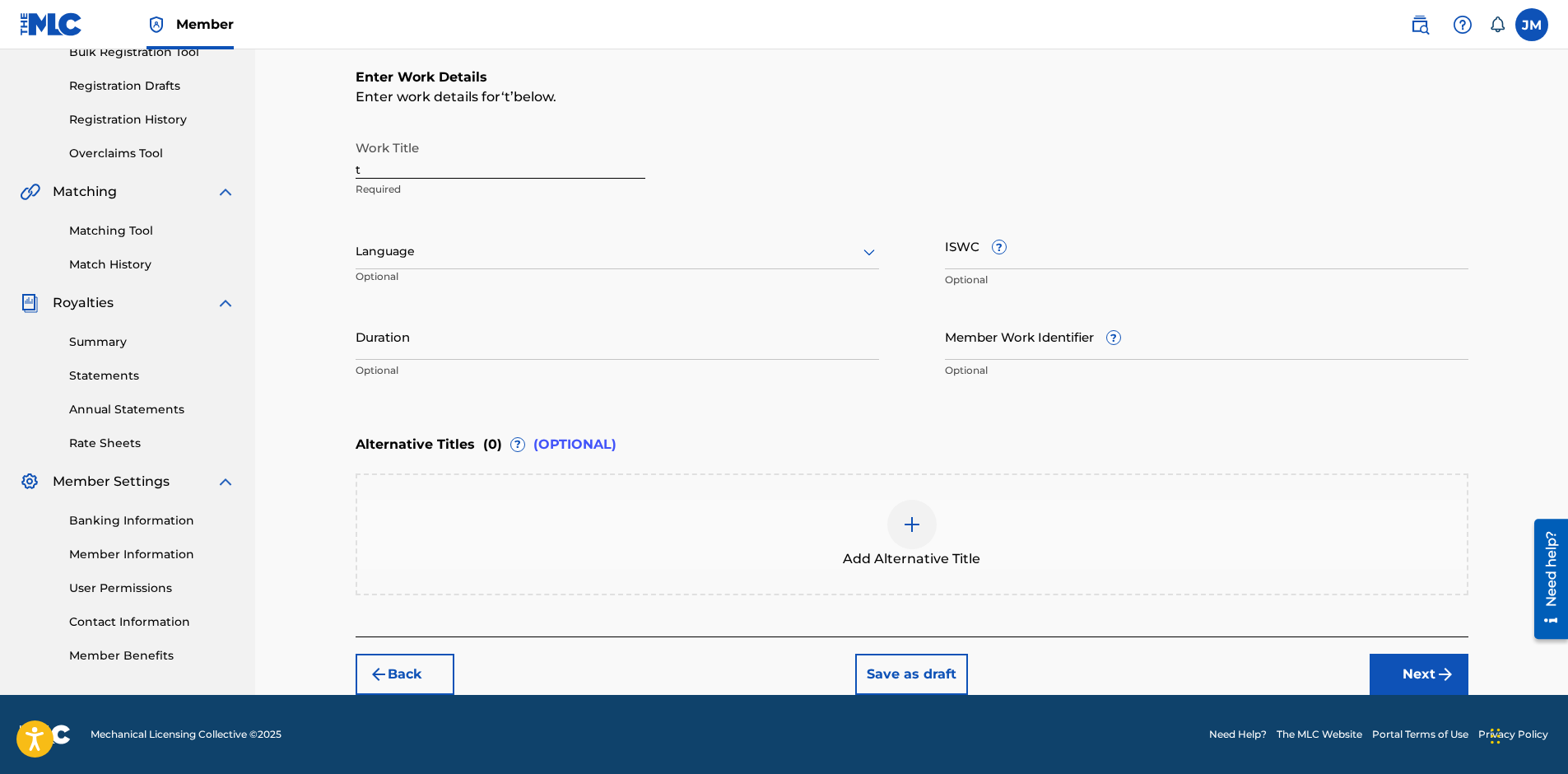
scroll to position [257, 0]
drag, startPoint x: 371, startPoint y: 166, endPoint x: 322, endPoint y: 174, distance: 49.6
click at [322, 174] on div "Register Work Search Enter Work Details Add Writers Add Publishers & Shares Add…" at bounding box center [911, 243] width 1312 height 903
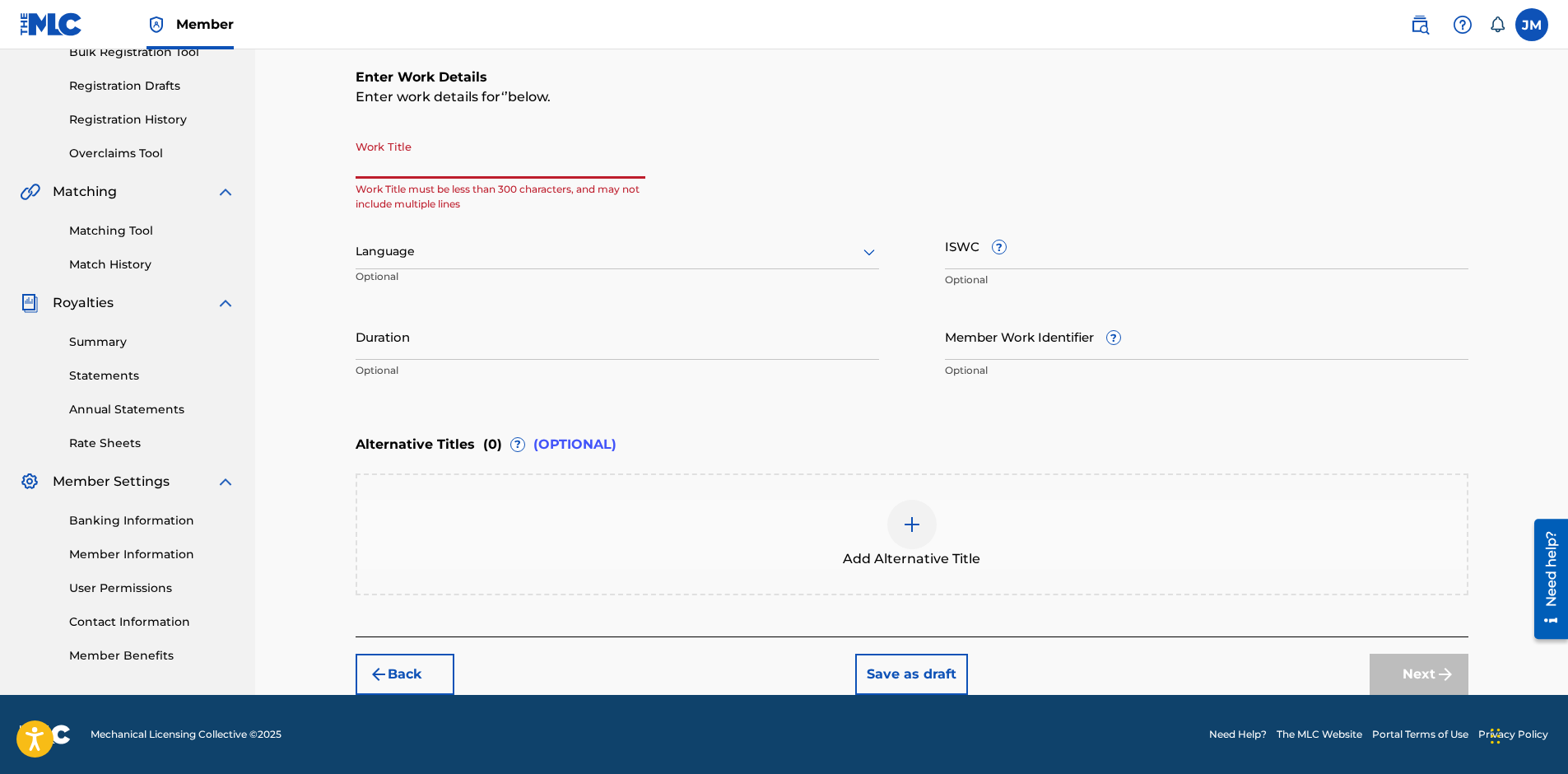
scroll to position [0, 0]
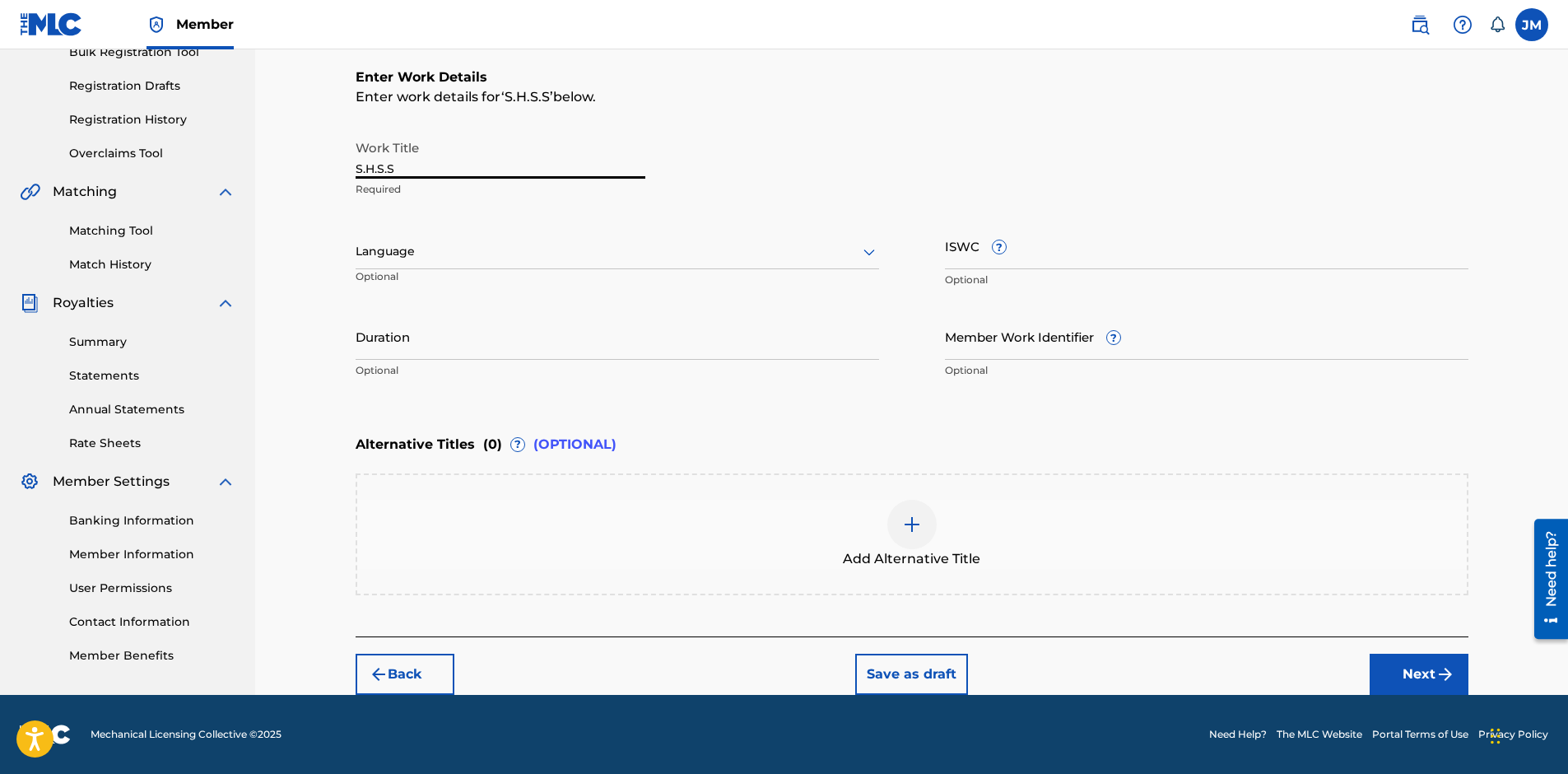
type input "S.H.S.S"
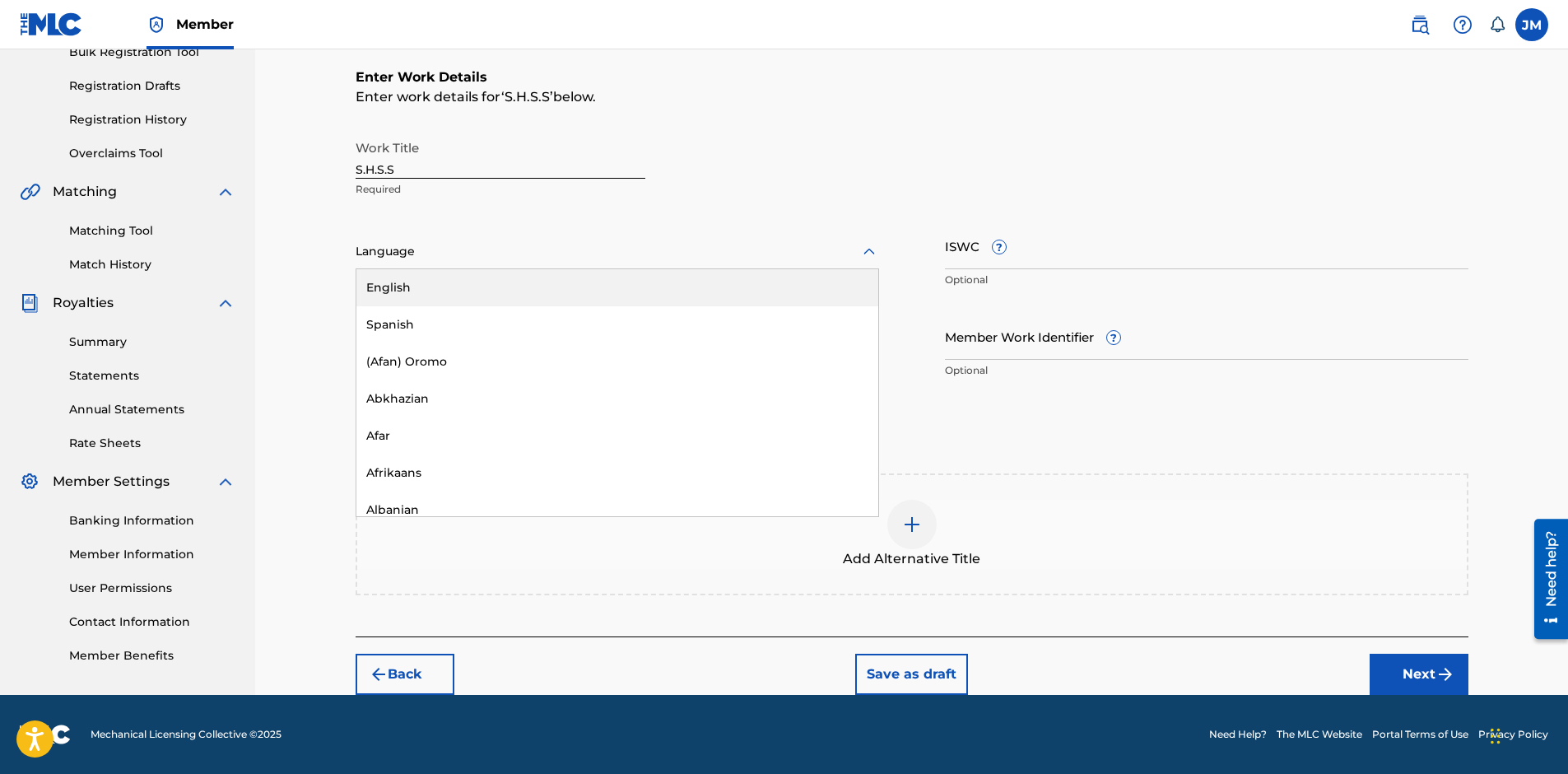
click at [727, 258] on div at bounding box center [617, 252] width 524 height 21
click at [557, 286] on div "English" at bounding box center [617, 288] width 522 height 37
click at [1149, 249] on input "ISWC ?" at bounding box center [1206, 246] width 524 height 47
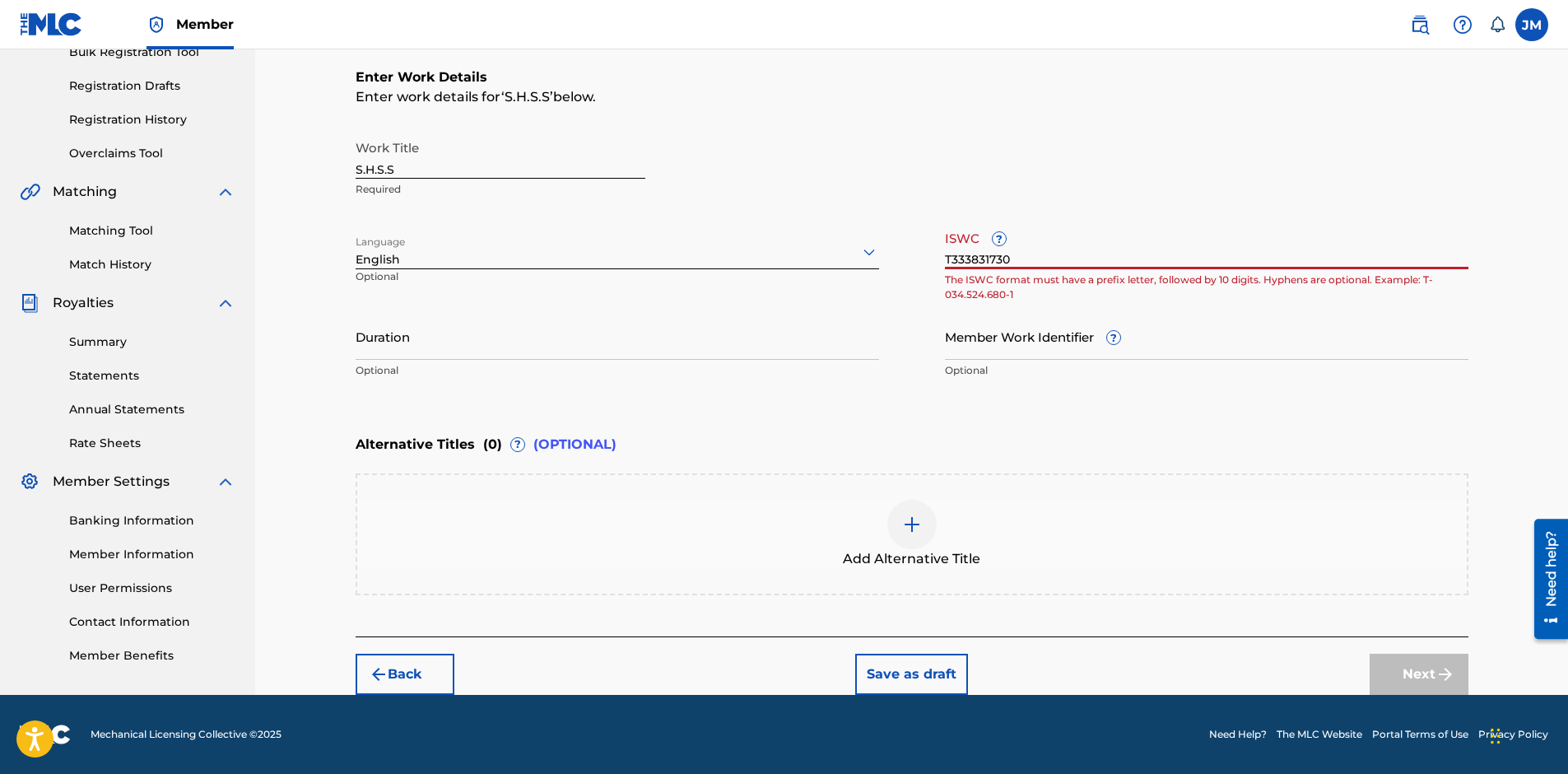
type input "T3338317305"
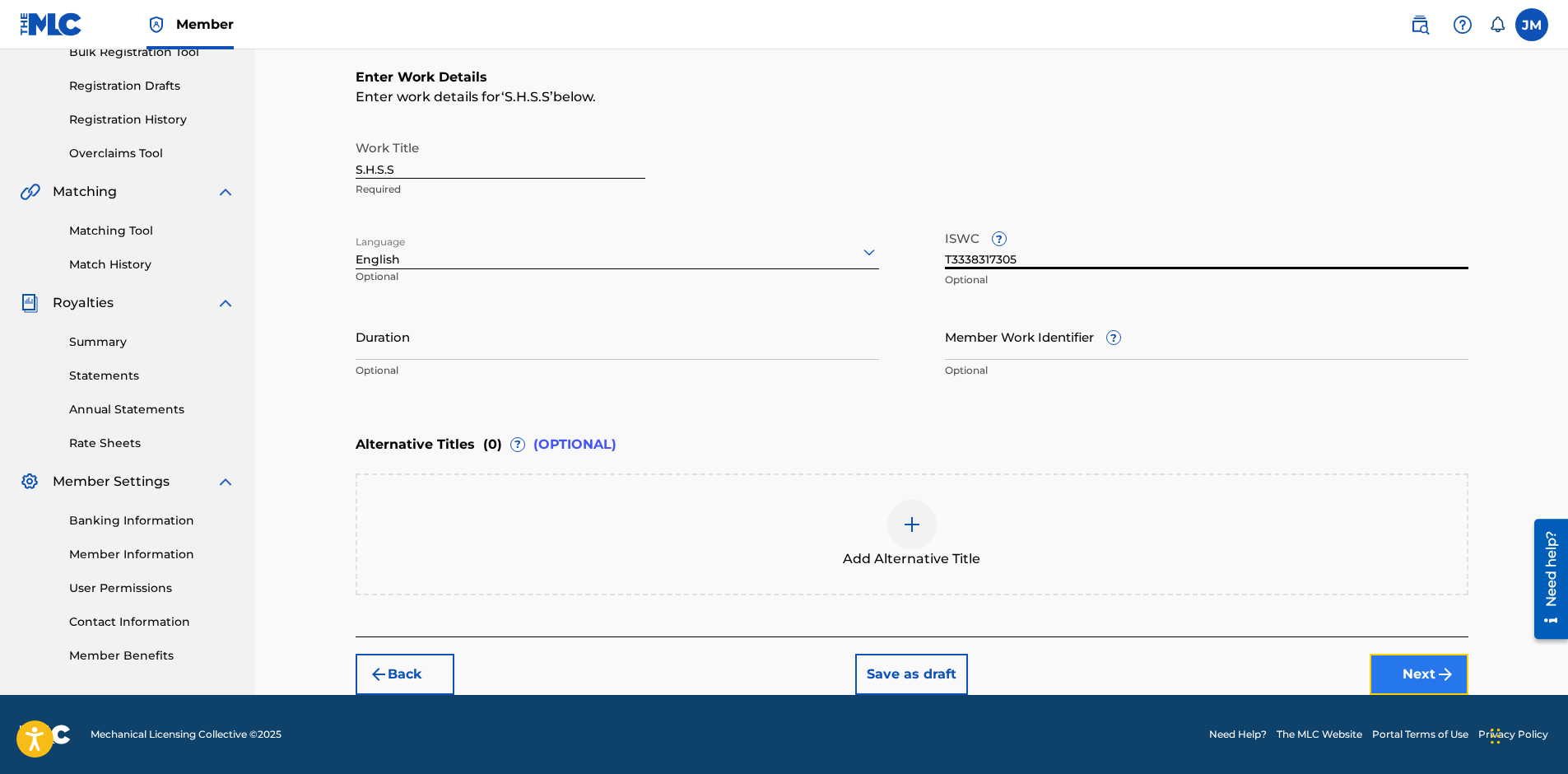
click at [1392, 664] on button "Next" at bounding box center [1419, 674] width 99 height 41
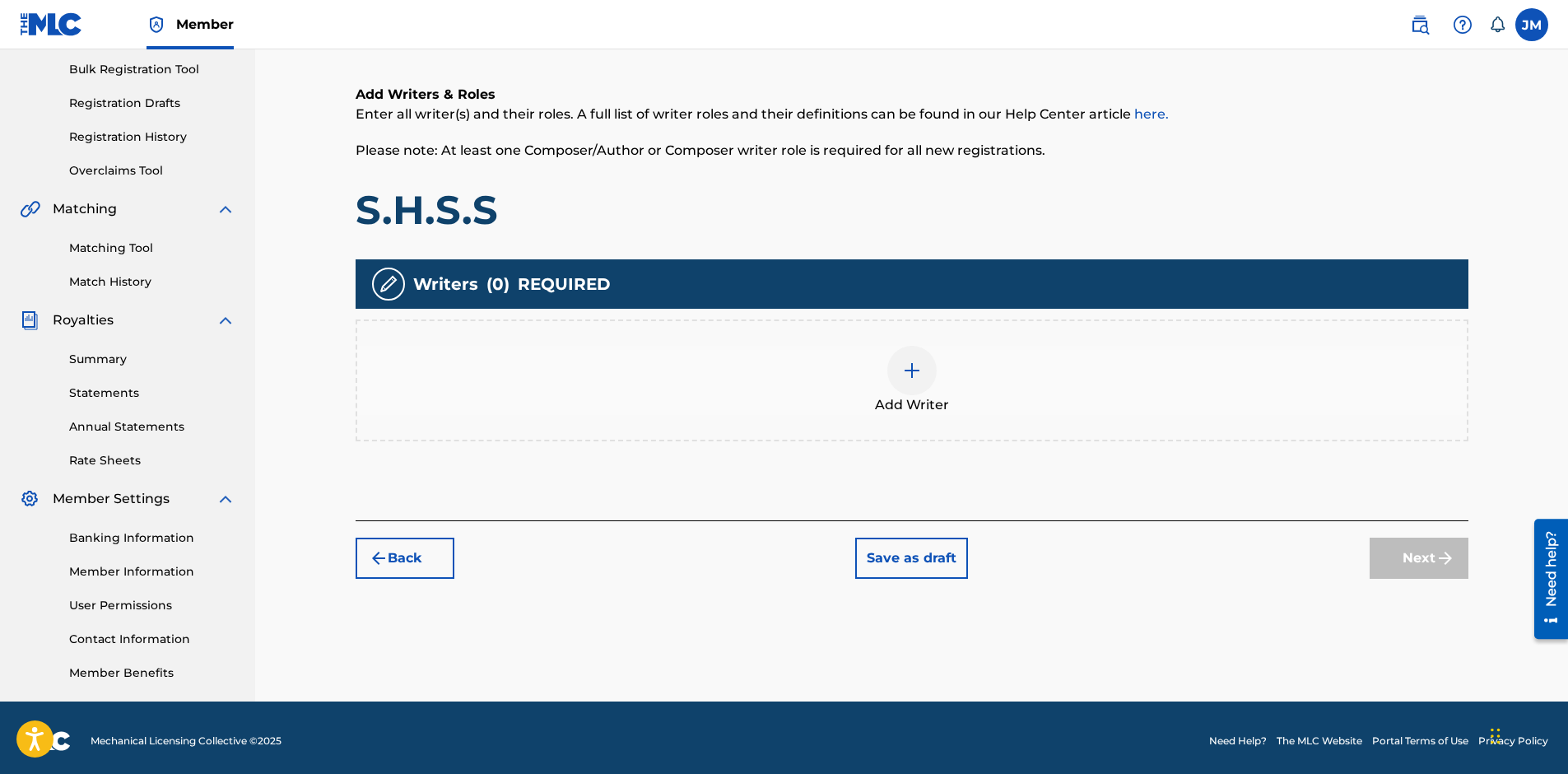
scroll to position [74, 0]
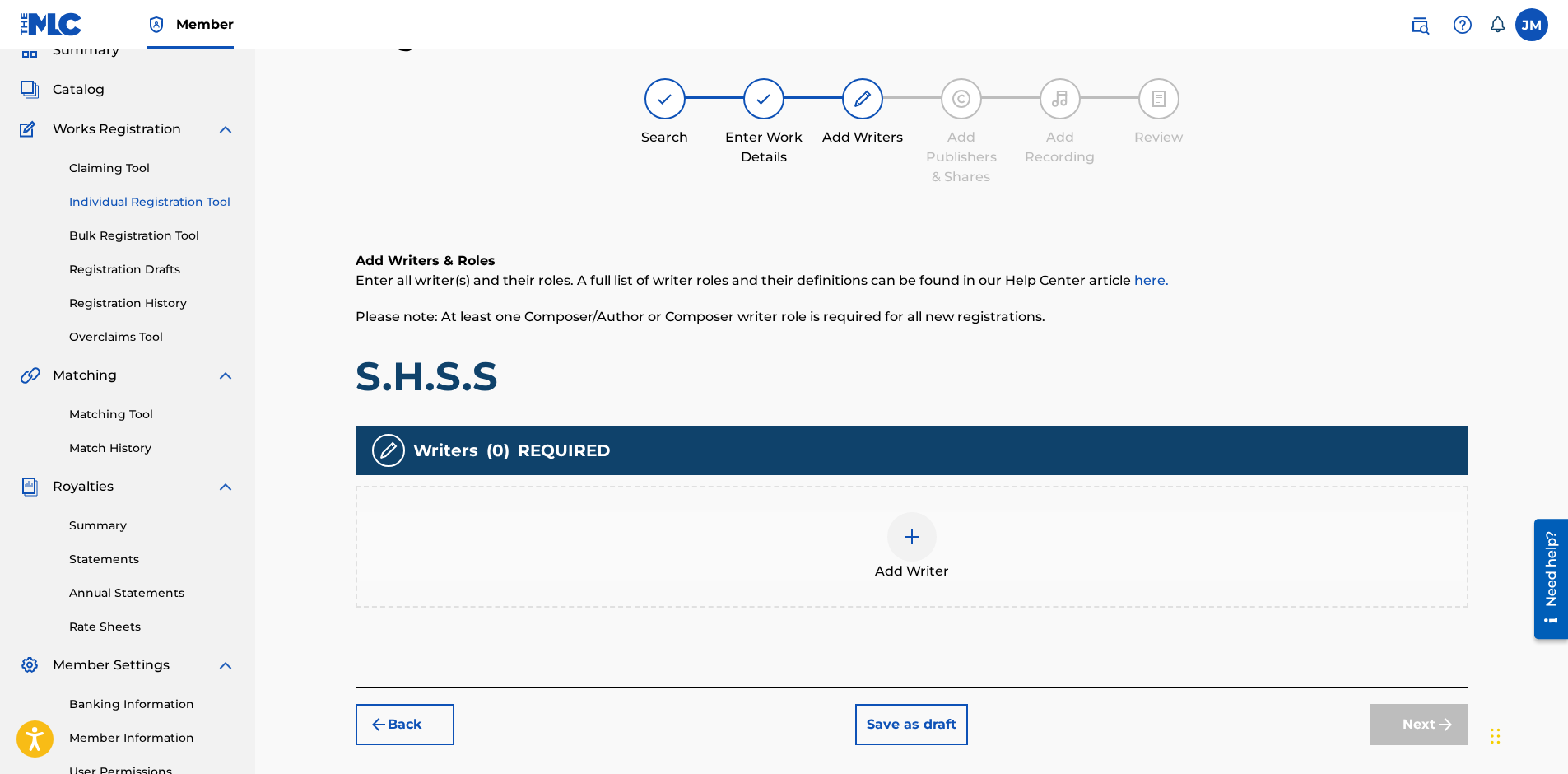
click at [911, 552] on div at bounding box center [912, 537] width 49 height 49
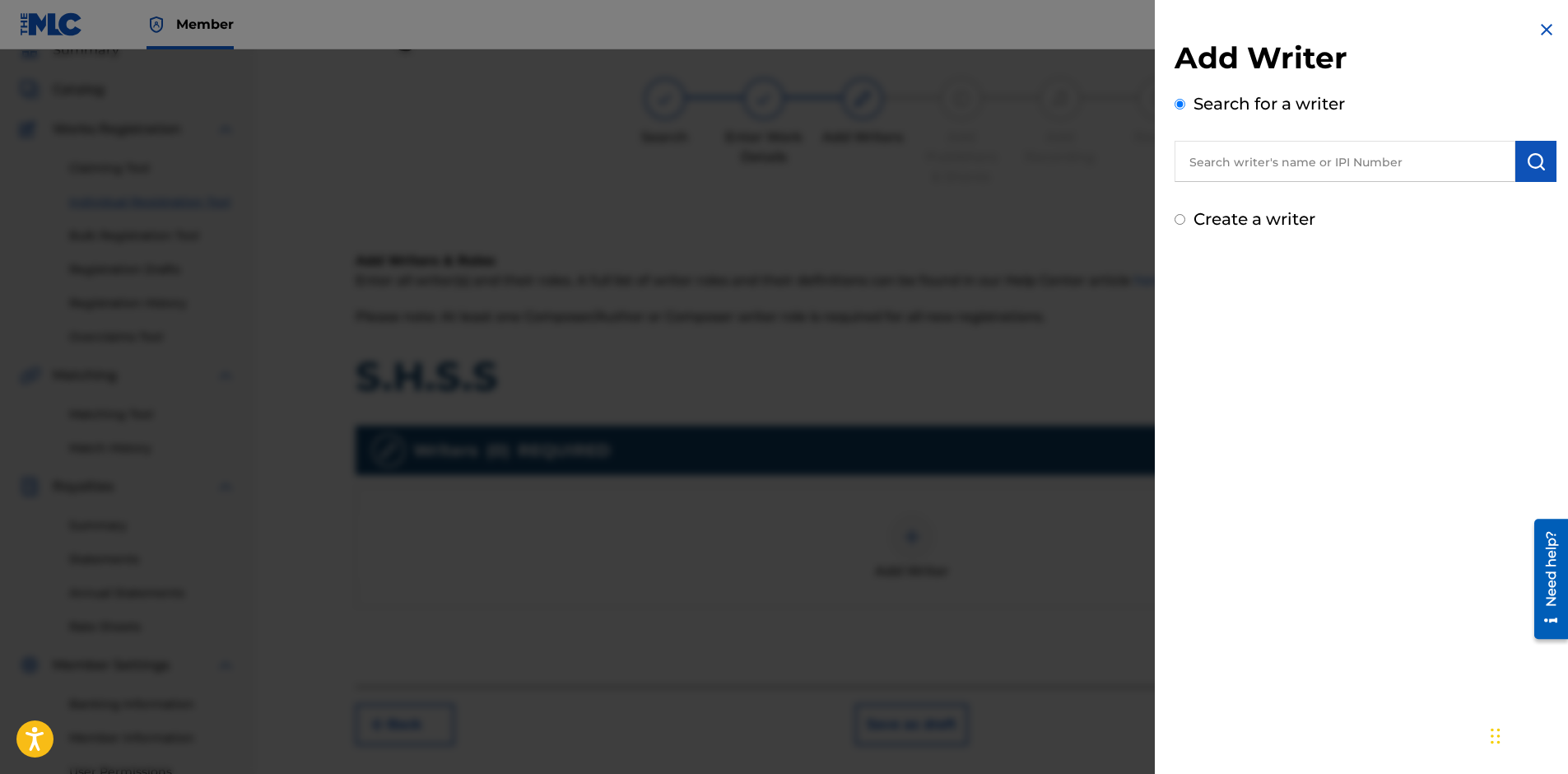
click at [1286, 156] on input "text" at bounding box center [1344, 161] width 341 height 41
type input "Joseph mckeel"
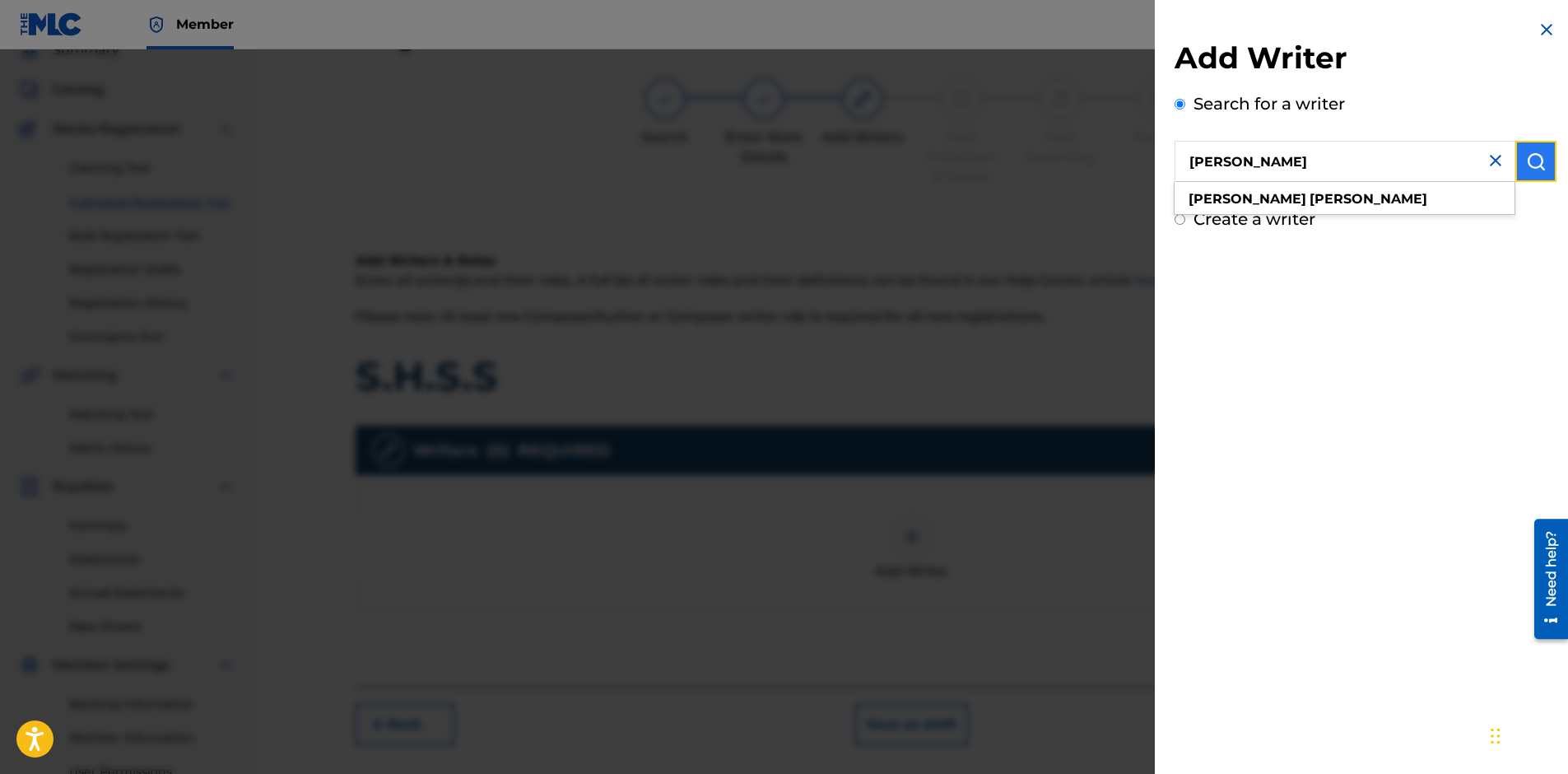
click at [1532, 162] on img "submit" at bounding box center [1536, 162] width 20 height 20
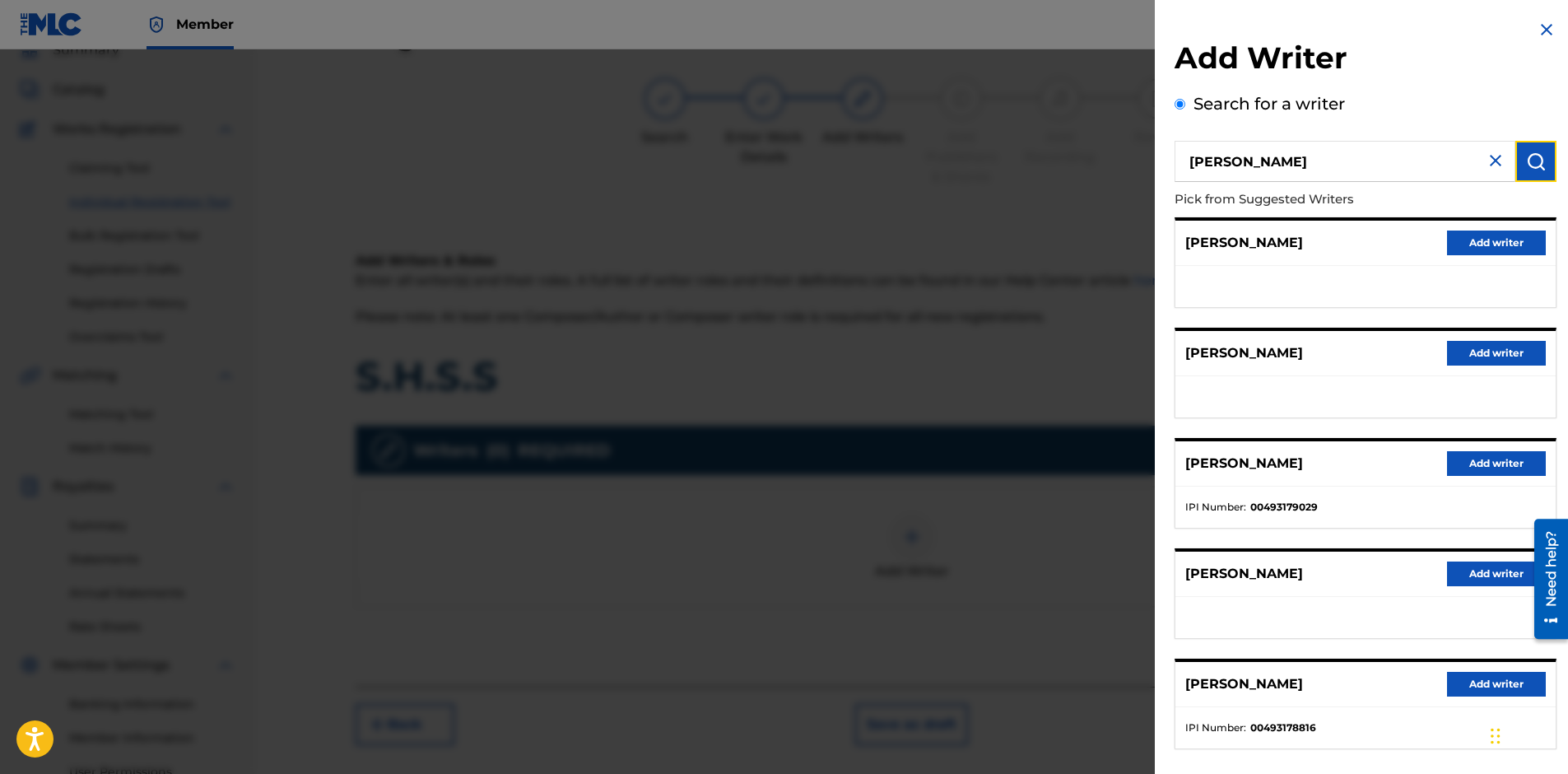
scroll to position [79, 0]
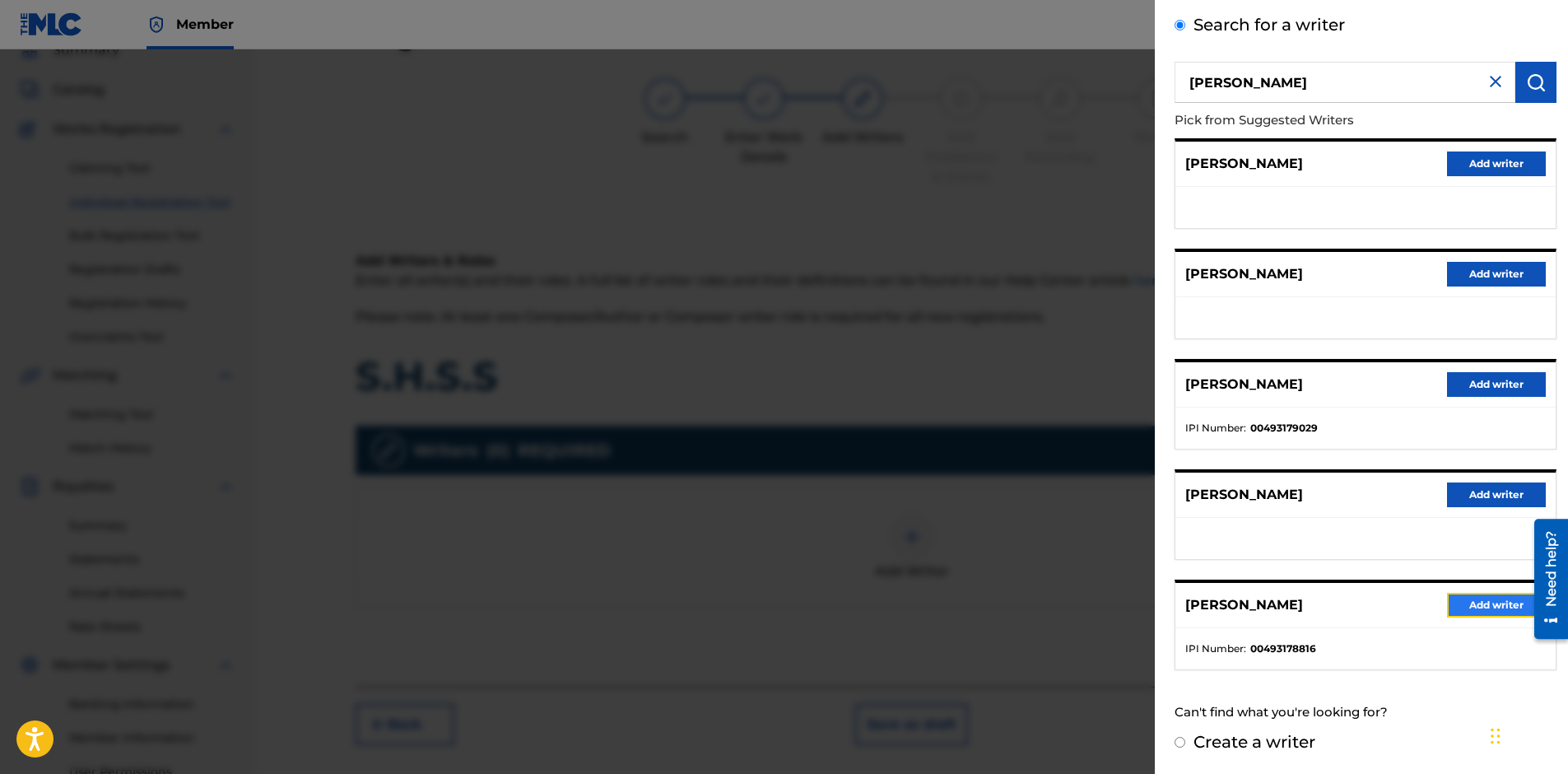
click at [1496, 605] on button "Add writer" at bounding box center [1496, 605] width 99 height 24
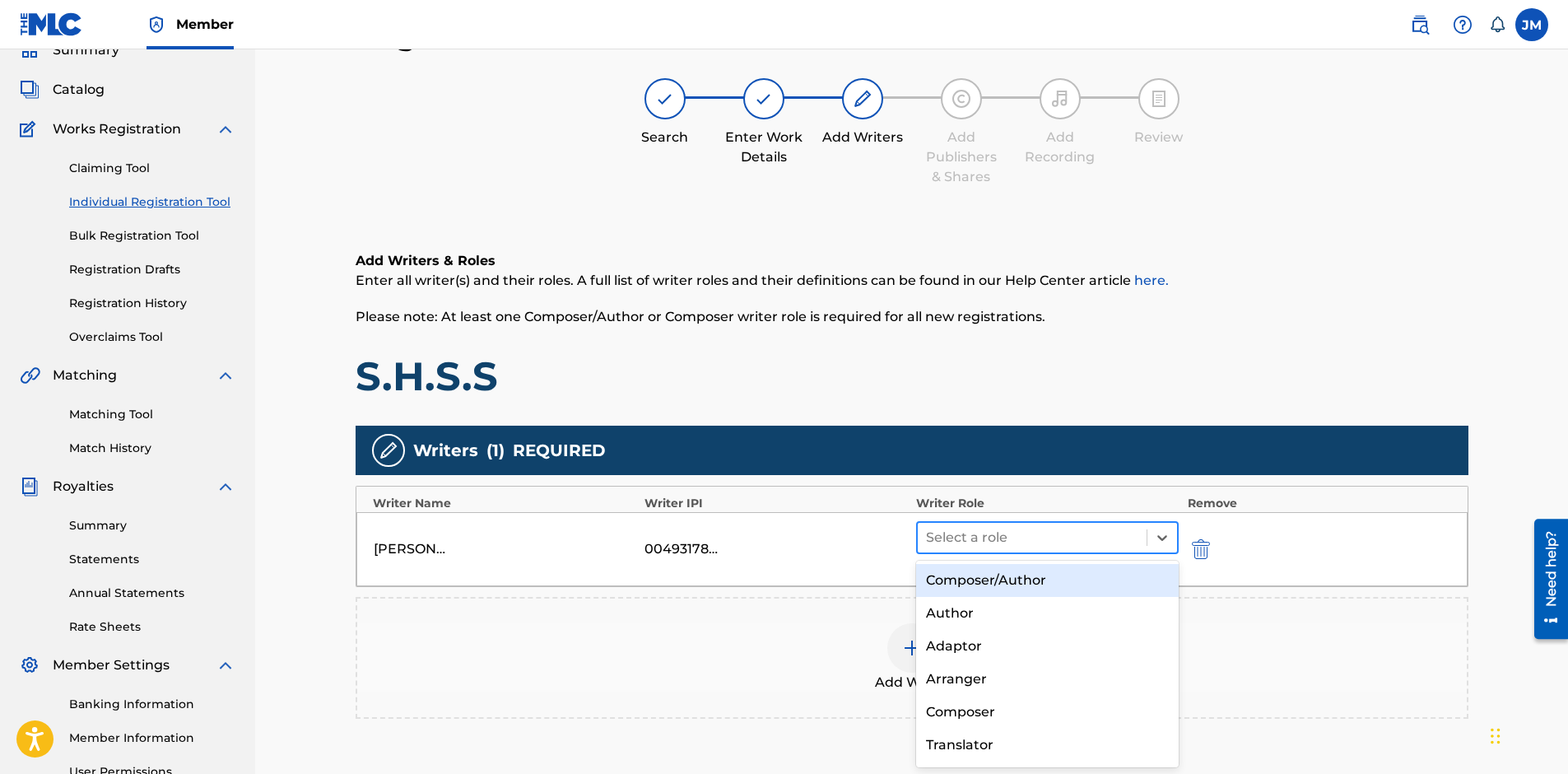
click at [1077, 534] on div at bounding box center [1032, 538] width 213 height 23
click at [1009, 578] on div "Composer/Author" at bounding box center [1048, 580] width 263 height 33
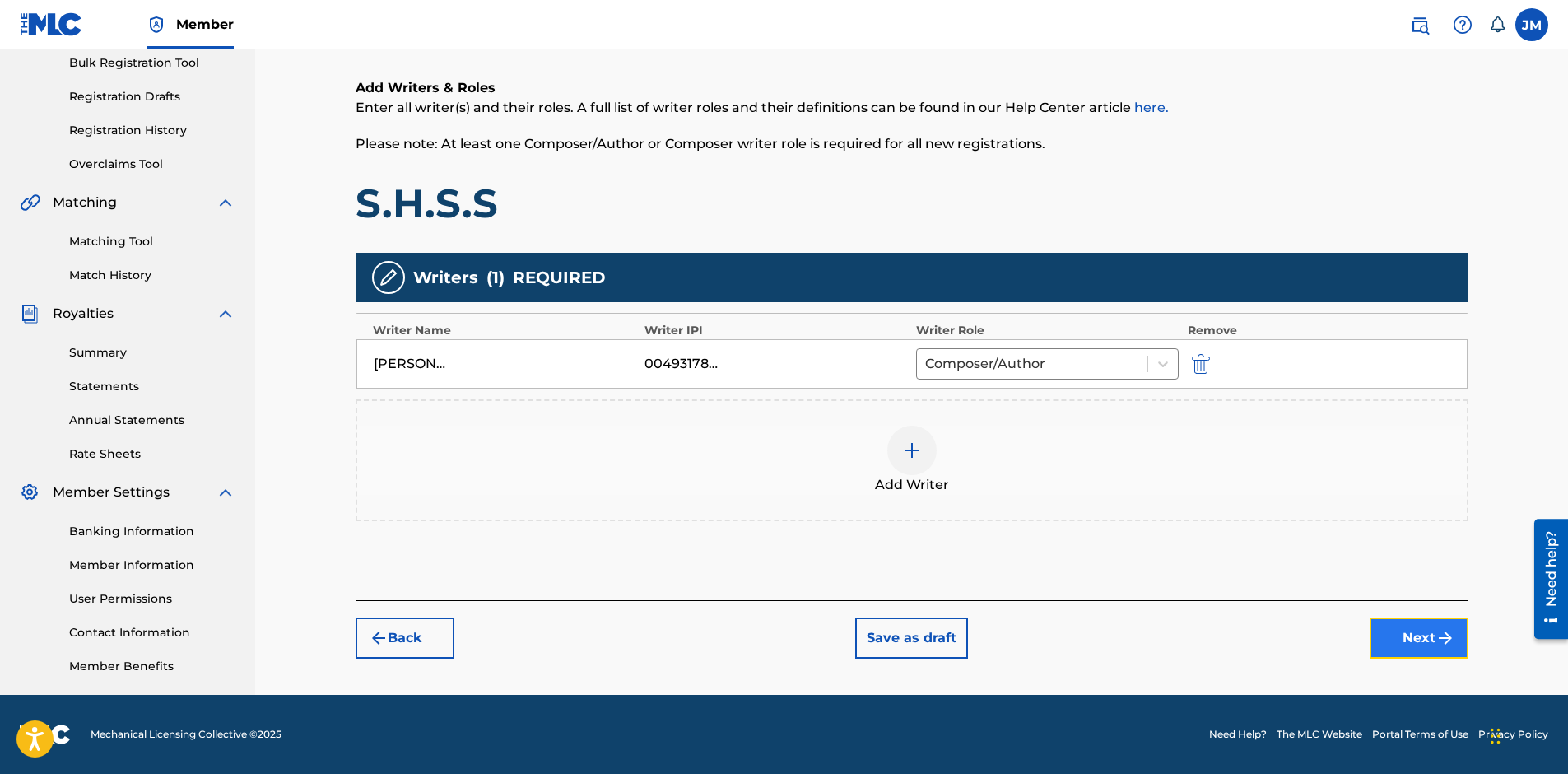
click at [1416, 634] on button "Next" at bounding box center [1419, 638] width 99 height 41
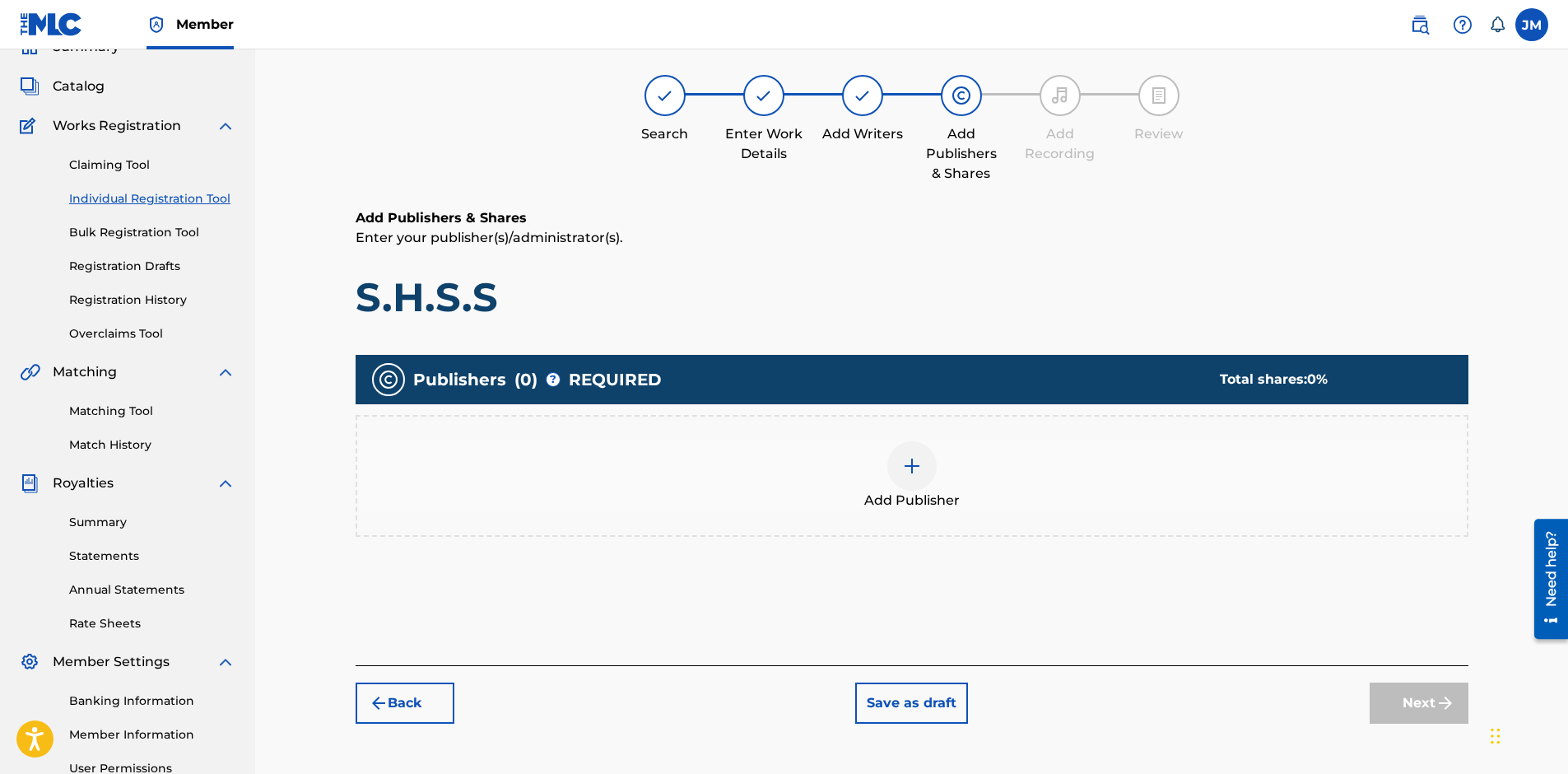
scroll to position [74, 0]
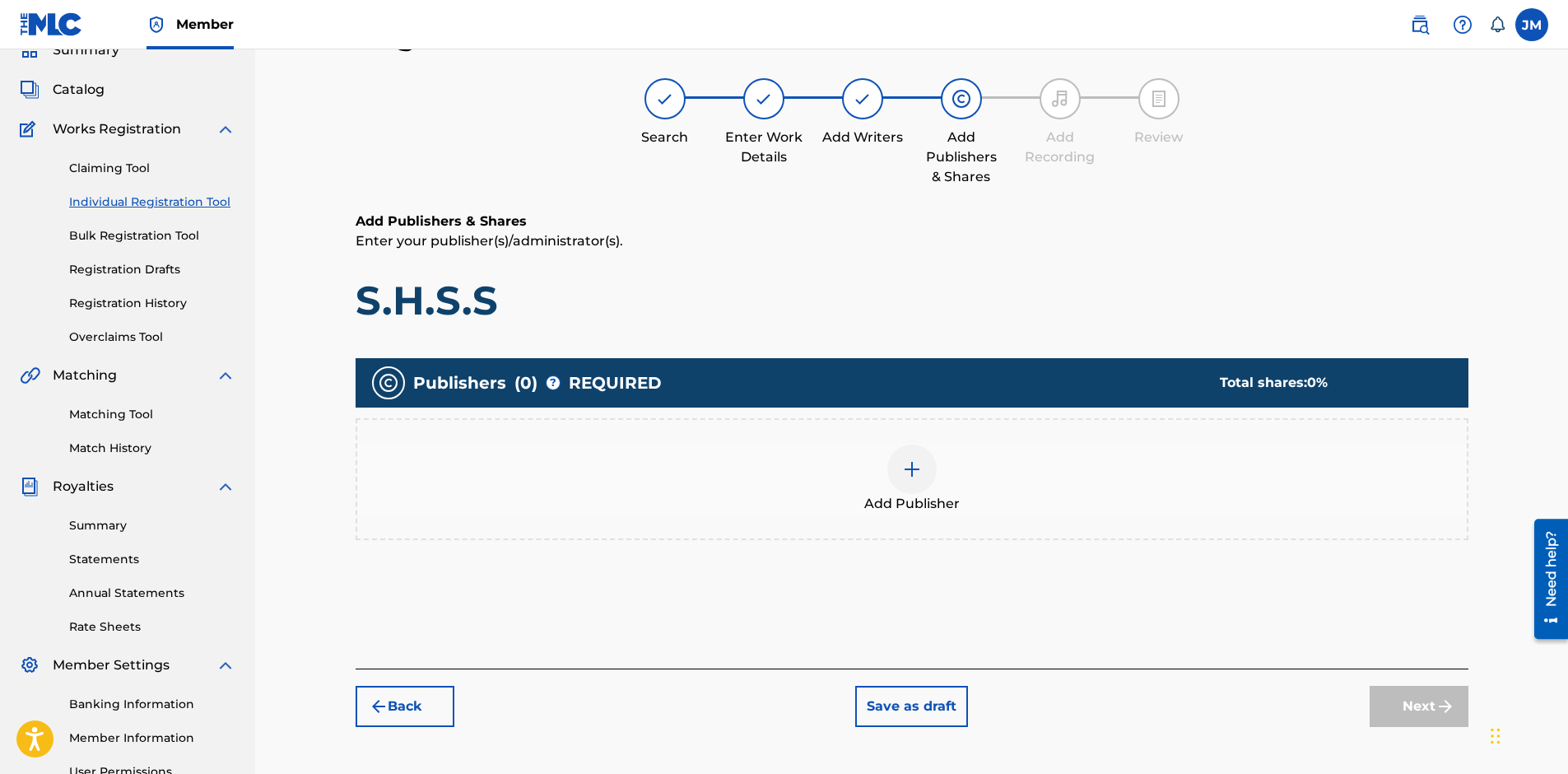
click at [896, 488] on div at bounding box center [912, 469] width 49 height 49
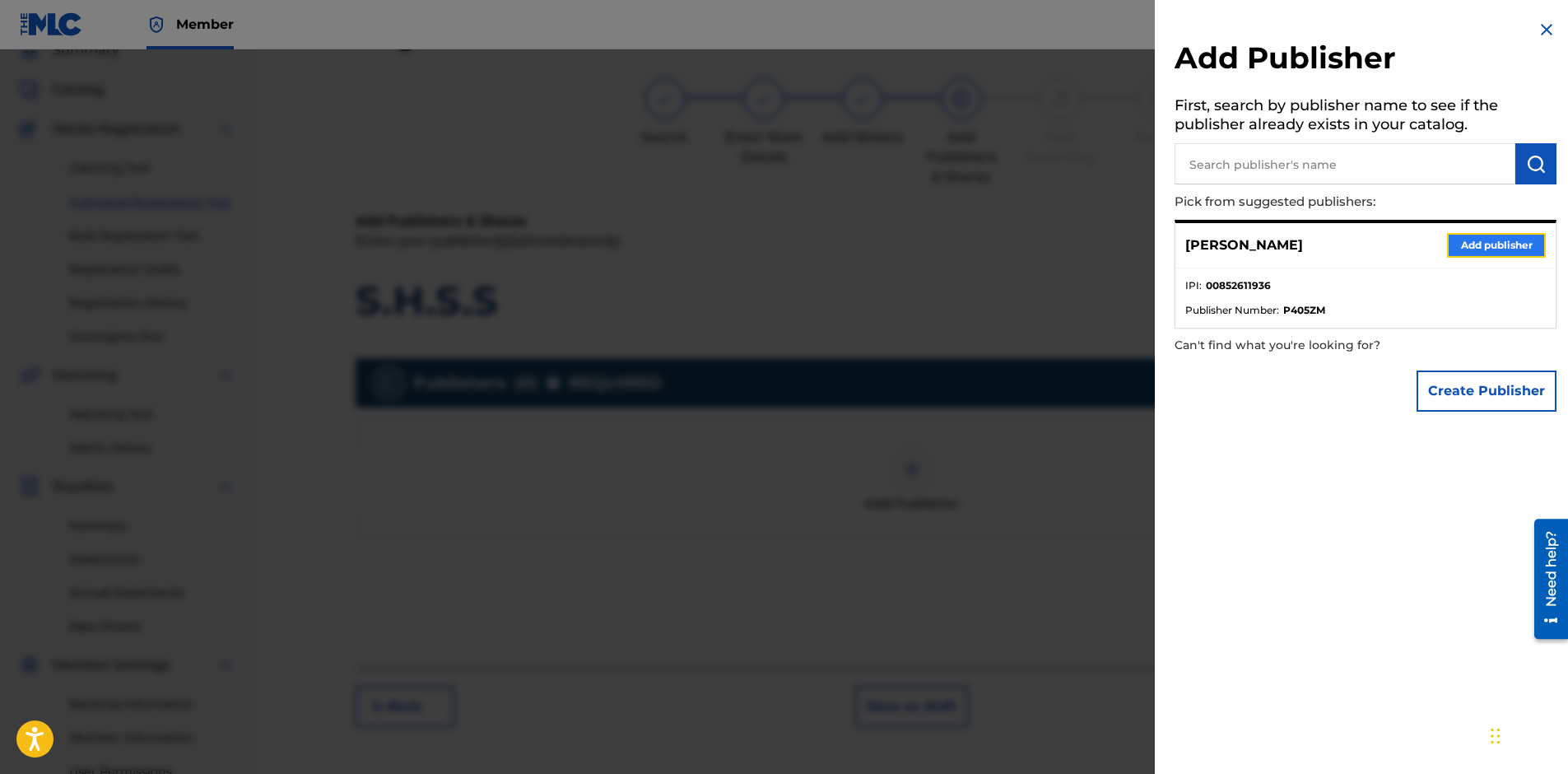
click at [1457, 242] on button "Add publisher" at bounding box center [1496, 245] width 99 height 24
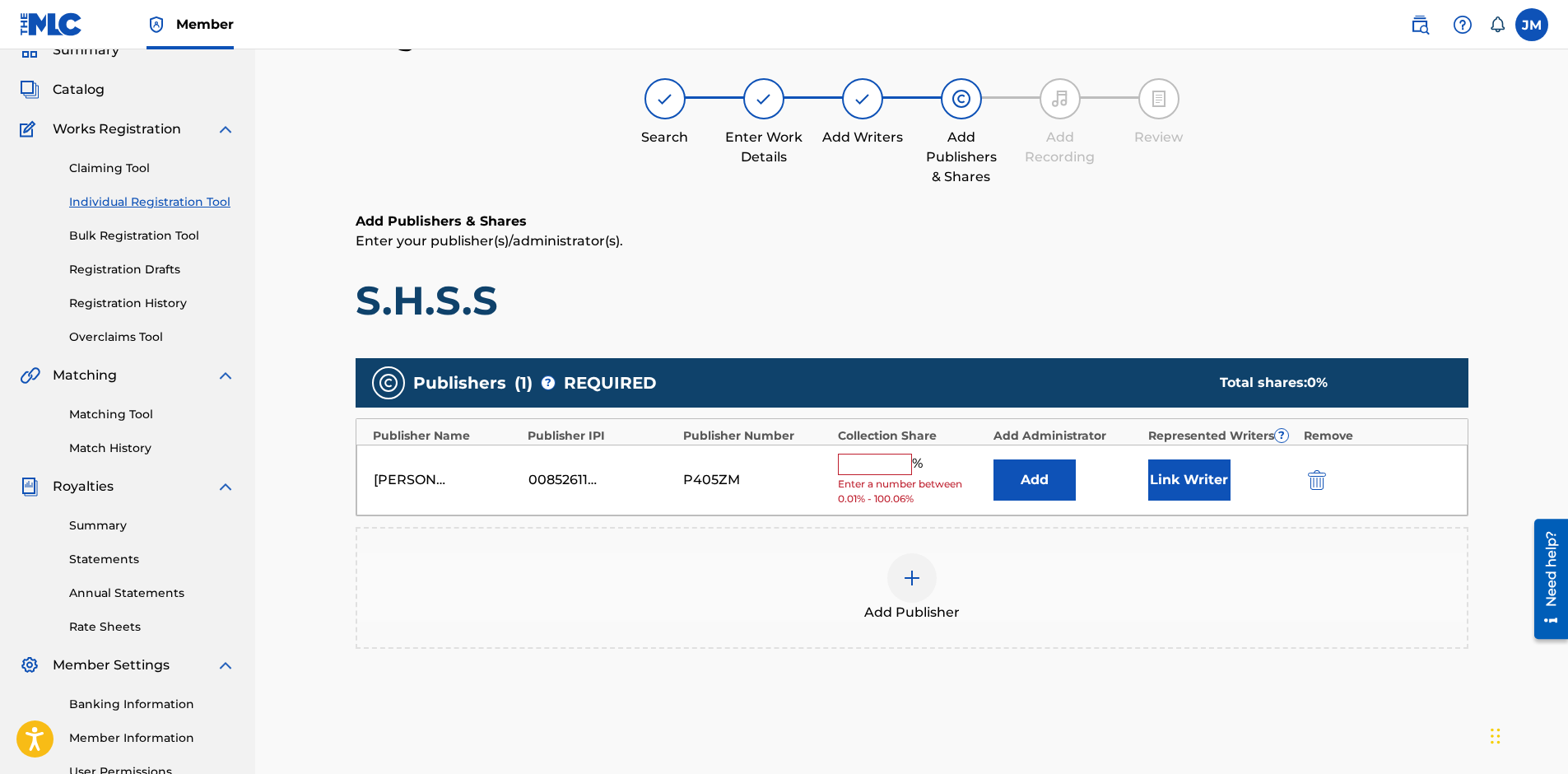
click at [882, 461] on input "text" at bounding box center [875, 465] width 74 height 22
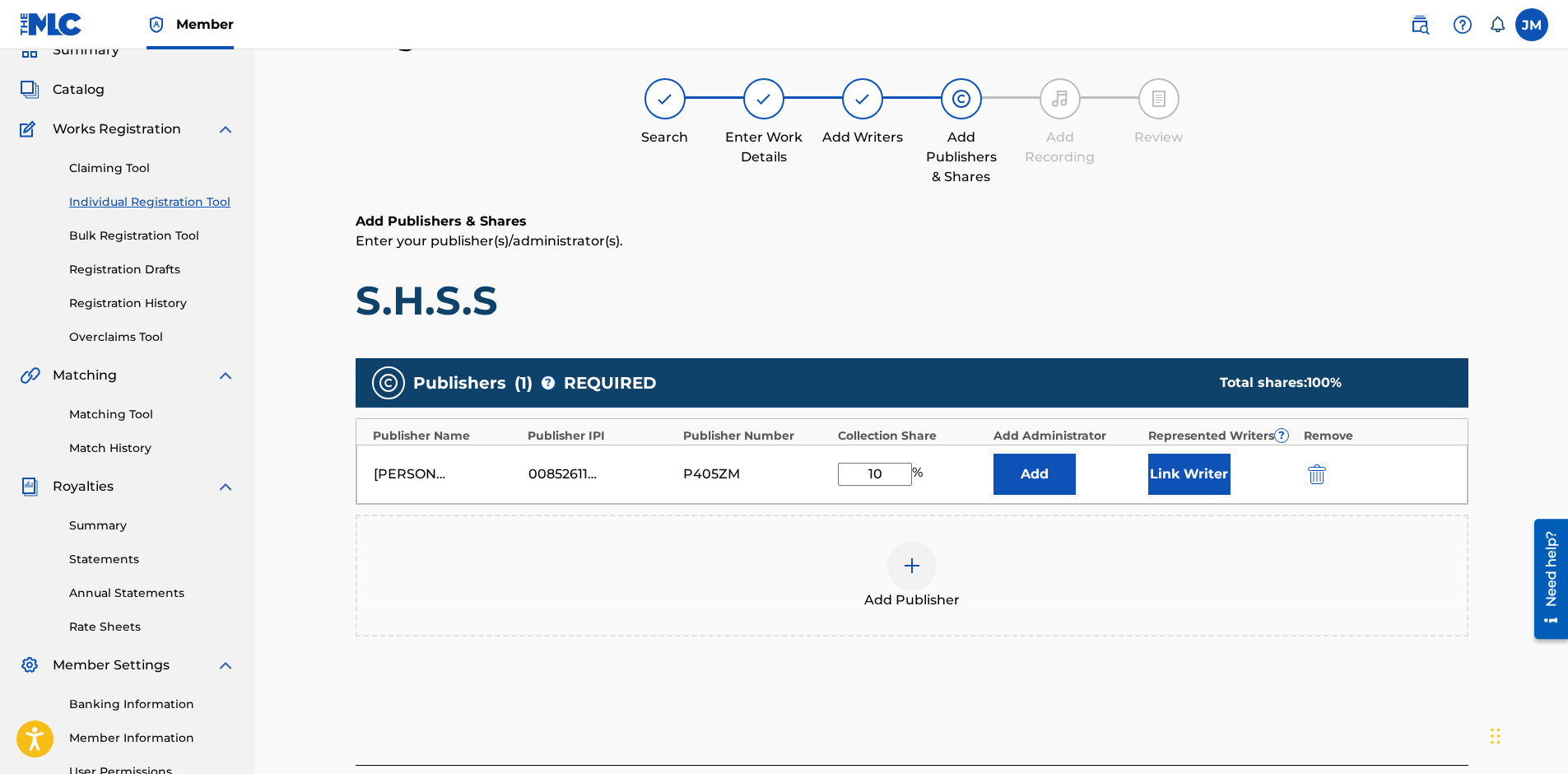
type input "100"
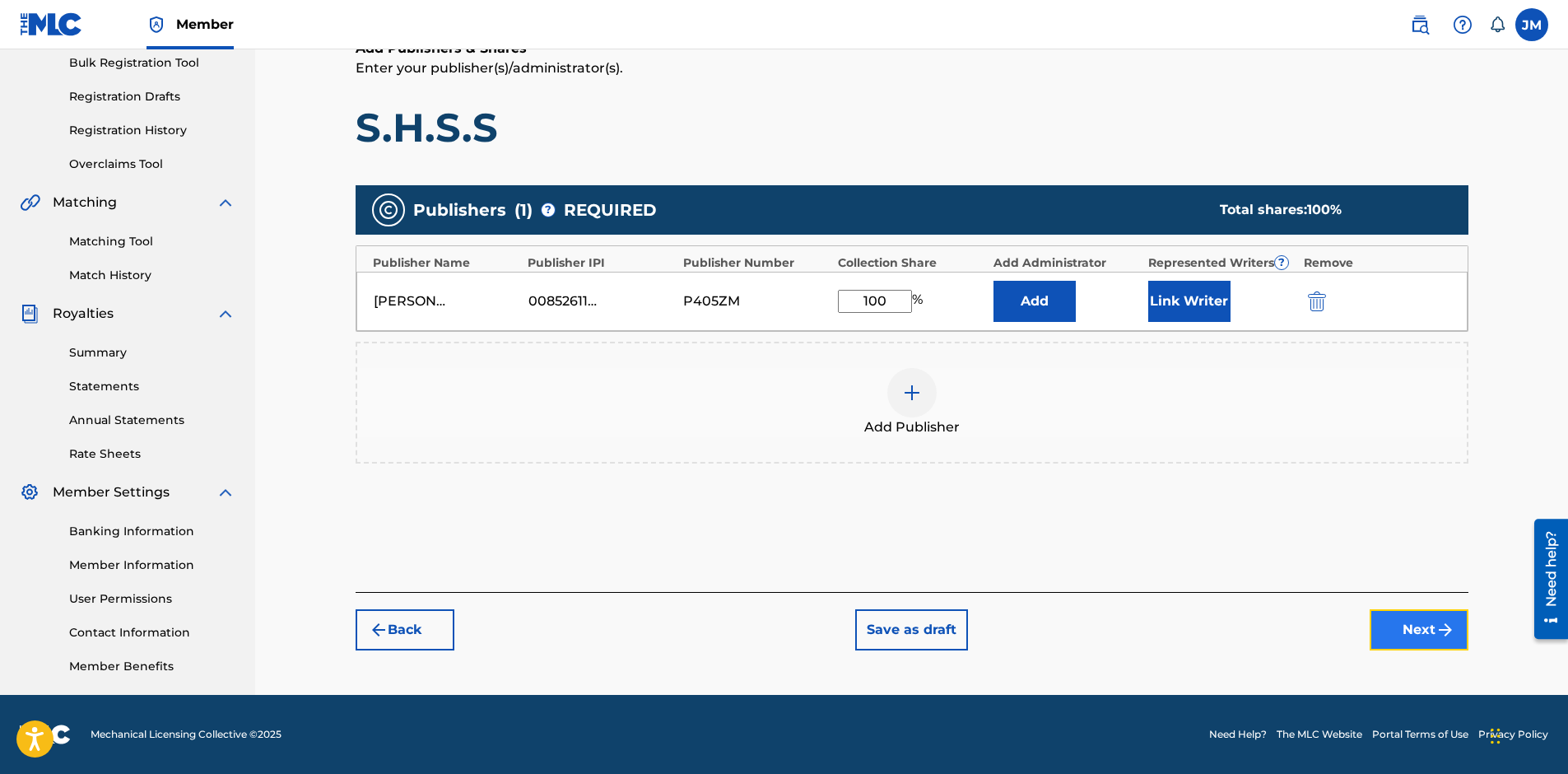
click at [1421, 633] on button "Next" at bounding box center [1419, 630] width 99 height 41
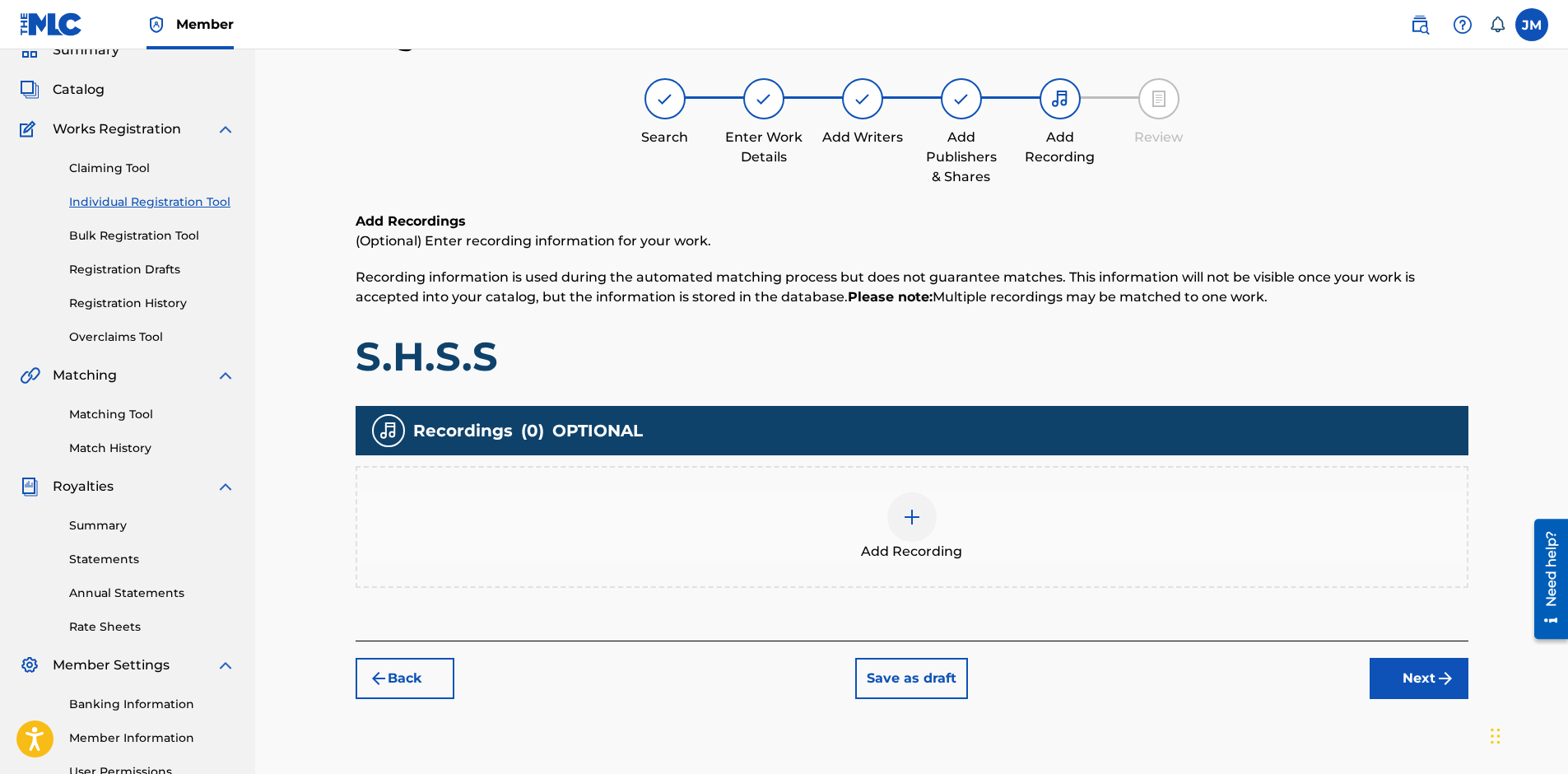
click at [919, 517] on img at bounding box center [912, 517] width 20 height 20
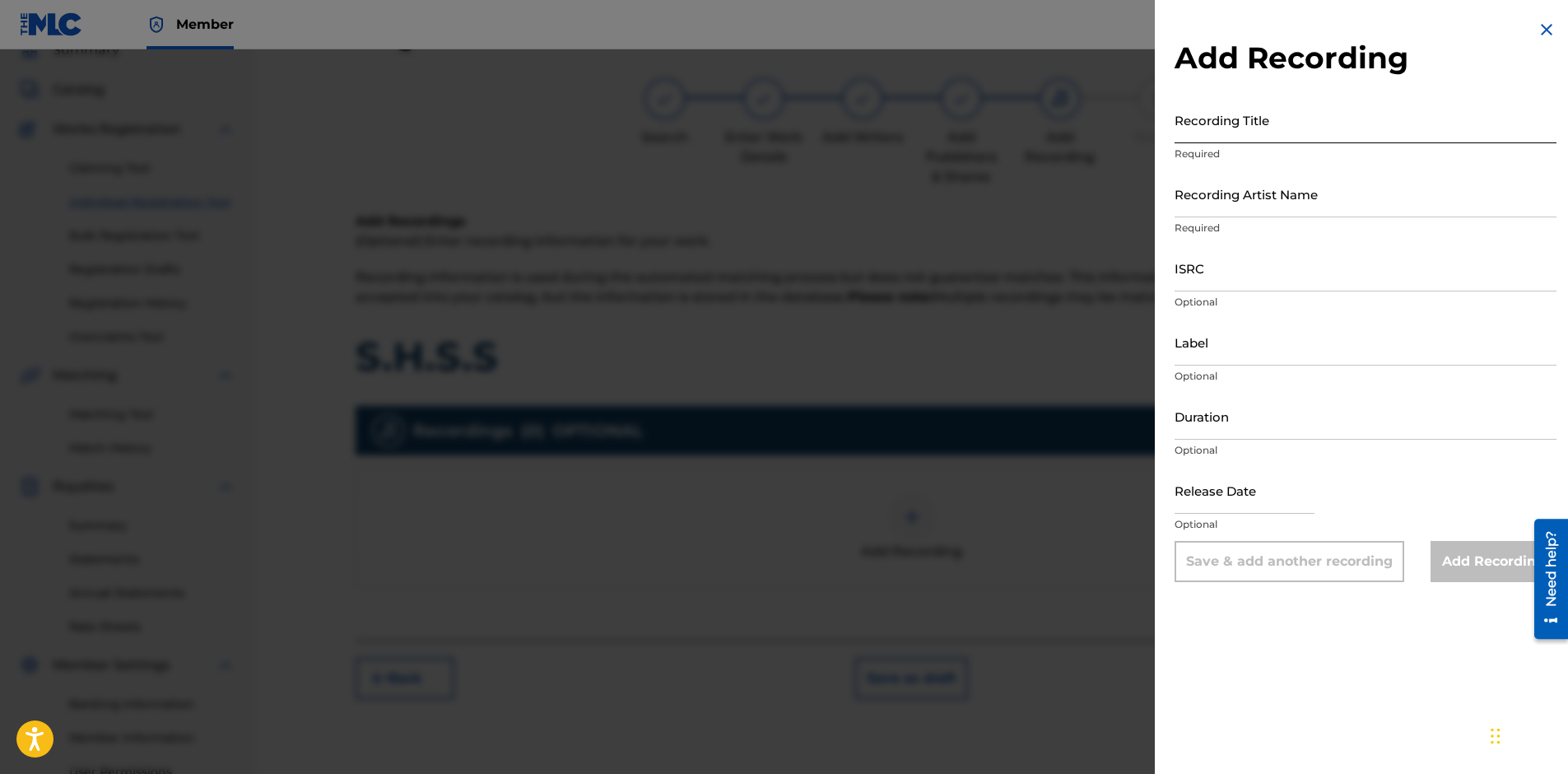
click at [1253, 132] on input "Recording Title" at bounding box center [1365, 120] width 382 height 47
type input "S.H.S.S"
click at [1211, 220] on div "Recording Artist Name Required" at bounding box center [1365, 207] width 382 height 74
click at [1209, 211] on input "Recording Artist Name" at bounding box center [1365, 194] width 382 height 47
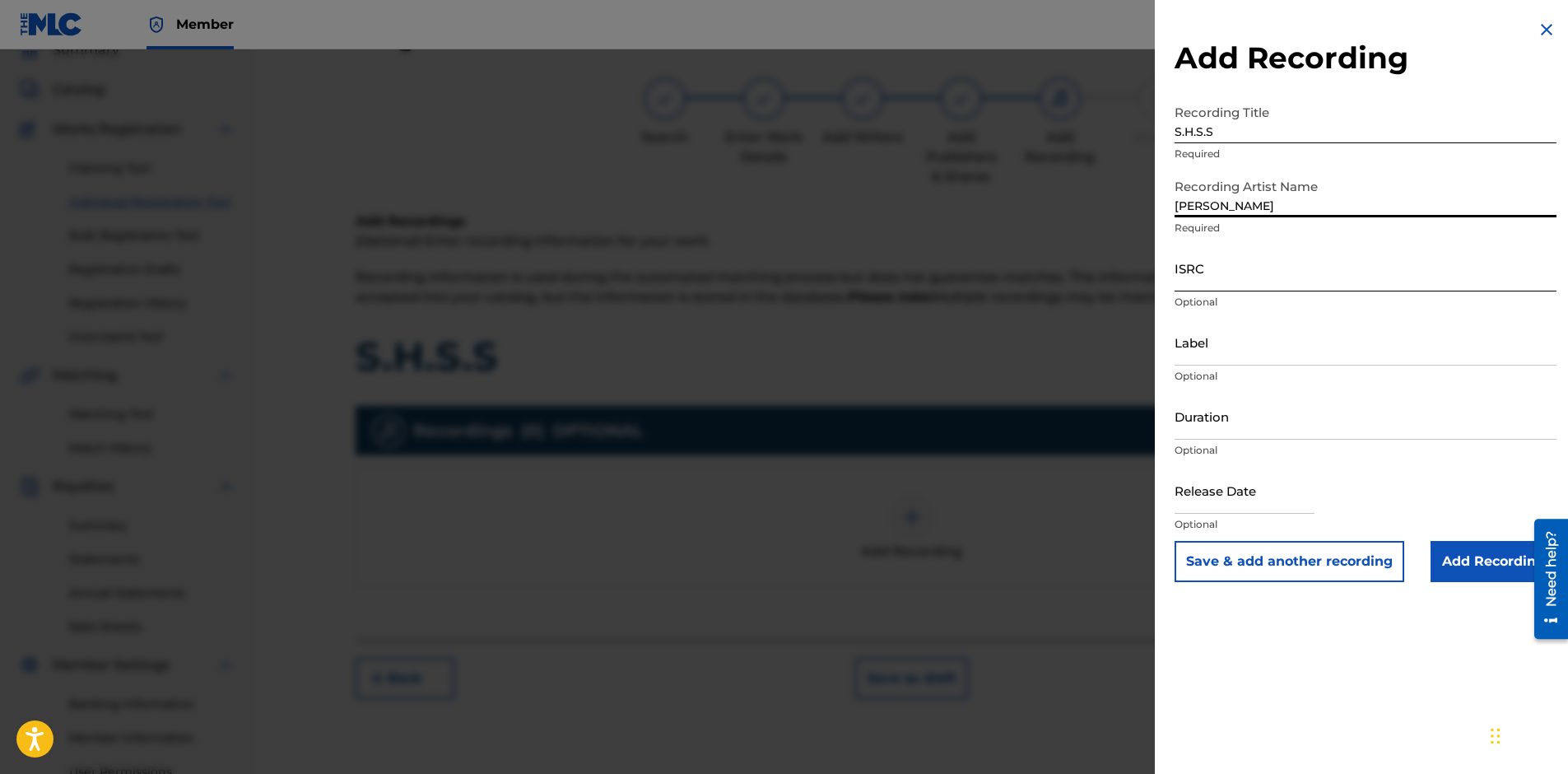
type input "[PERSON_NAME]"
click at [1209, 281] on input "ISRC" at bounding box center [1365, 268] width 382 height 47
type input "QT4U52500009"
click at [1227, 348] on input "Label" at bounding box center [1365, 342] width 382 height 47
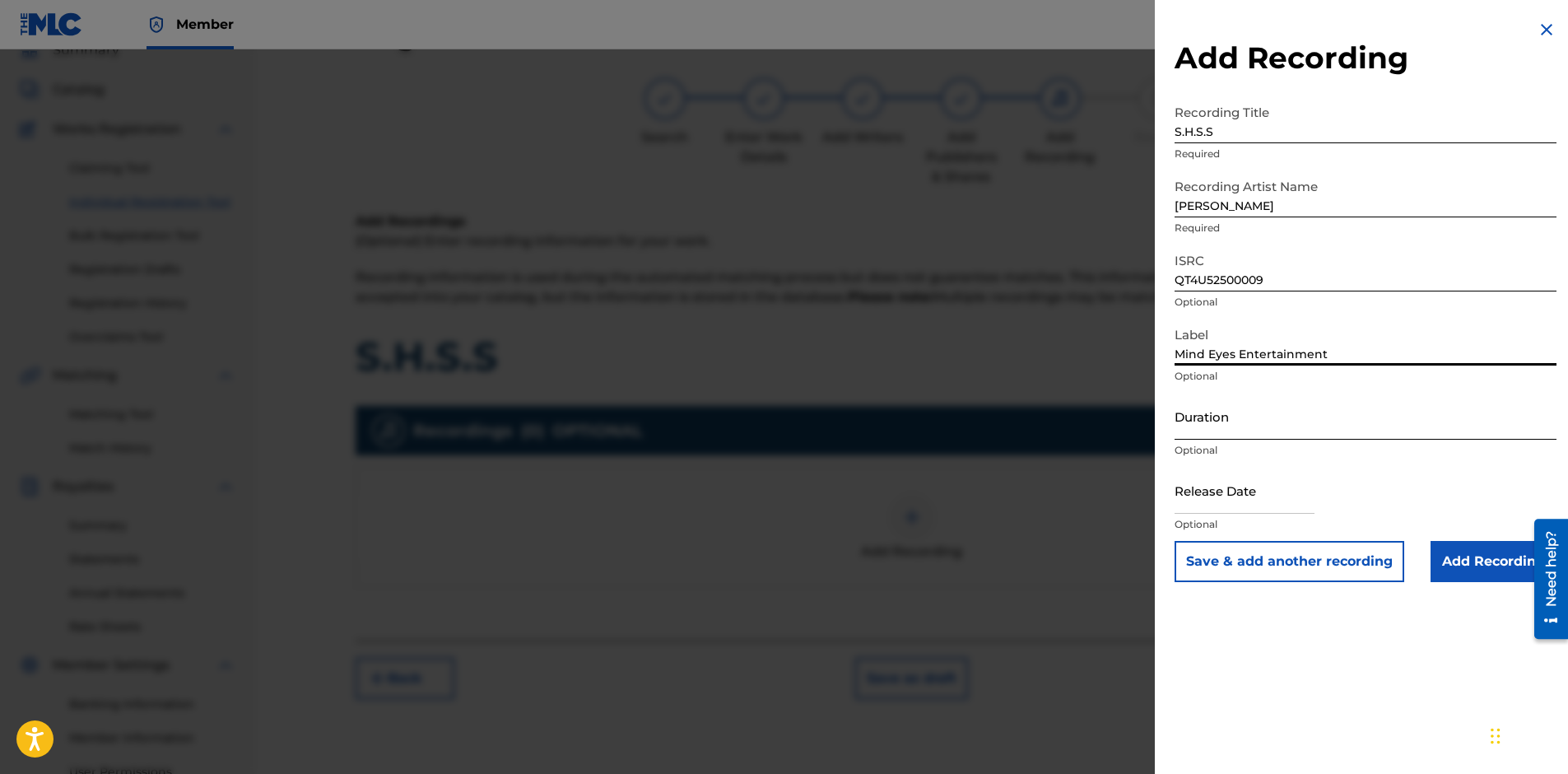
type input "Mind Eyes Entertainment"
click at [1212, 430] on input "Duration" at bounding box center [1365, 416] width 382 height 47
click at [1281, 505] on input "text" at bounding box center [1244, 491] width 140 height 47
select select "8"
select select "2025"
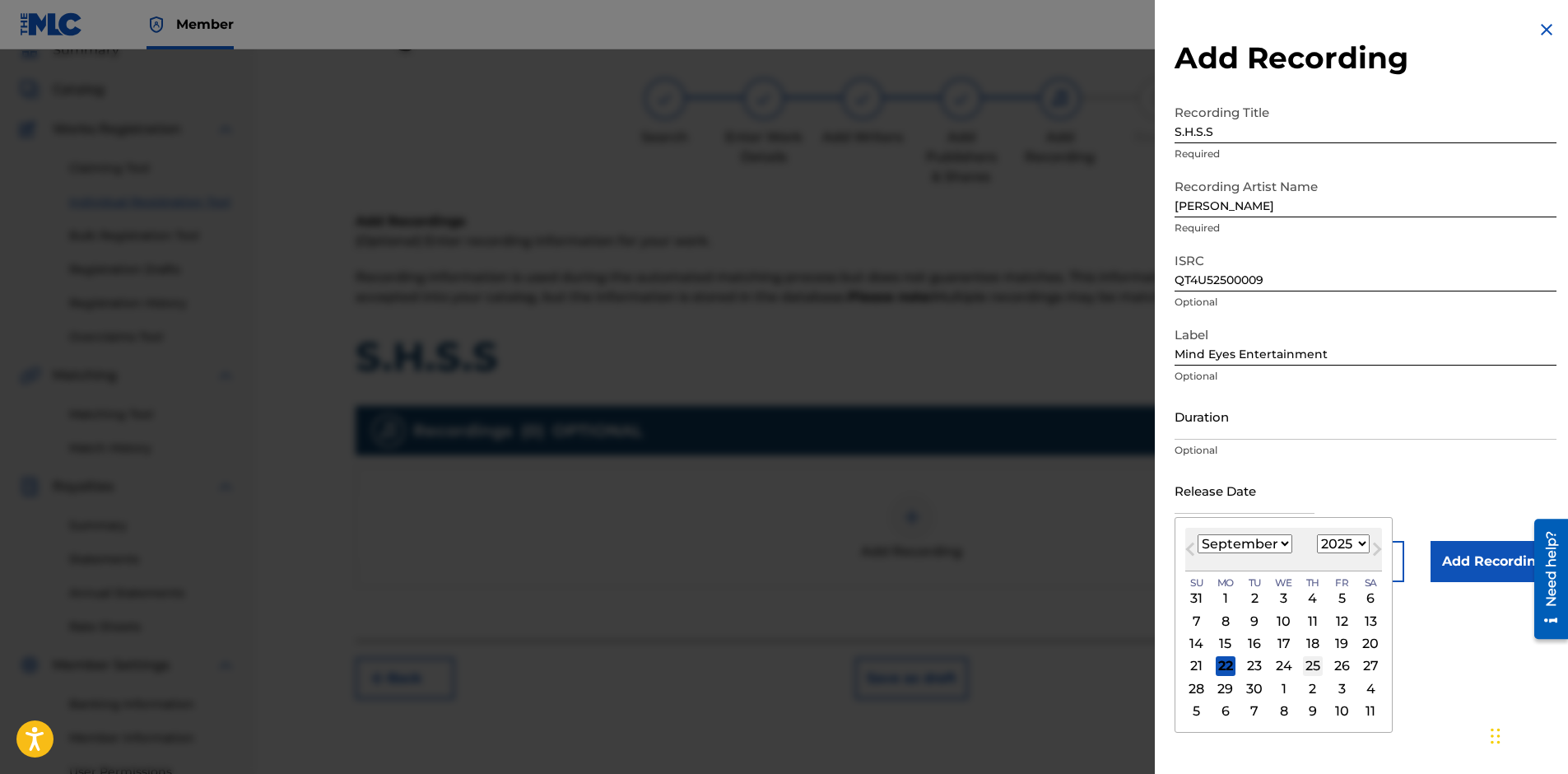
click at [1310, 662] on div "25" at bounding box center [1313, 667] width 20 height 20
type input "[DATE]"
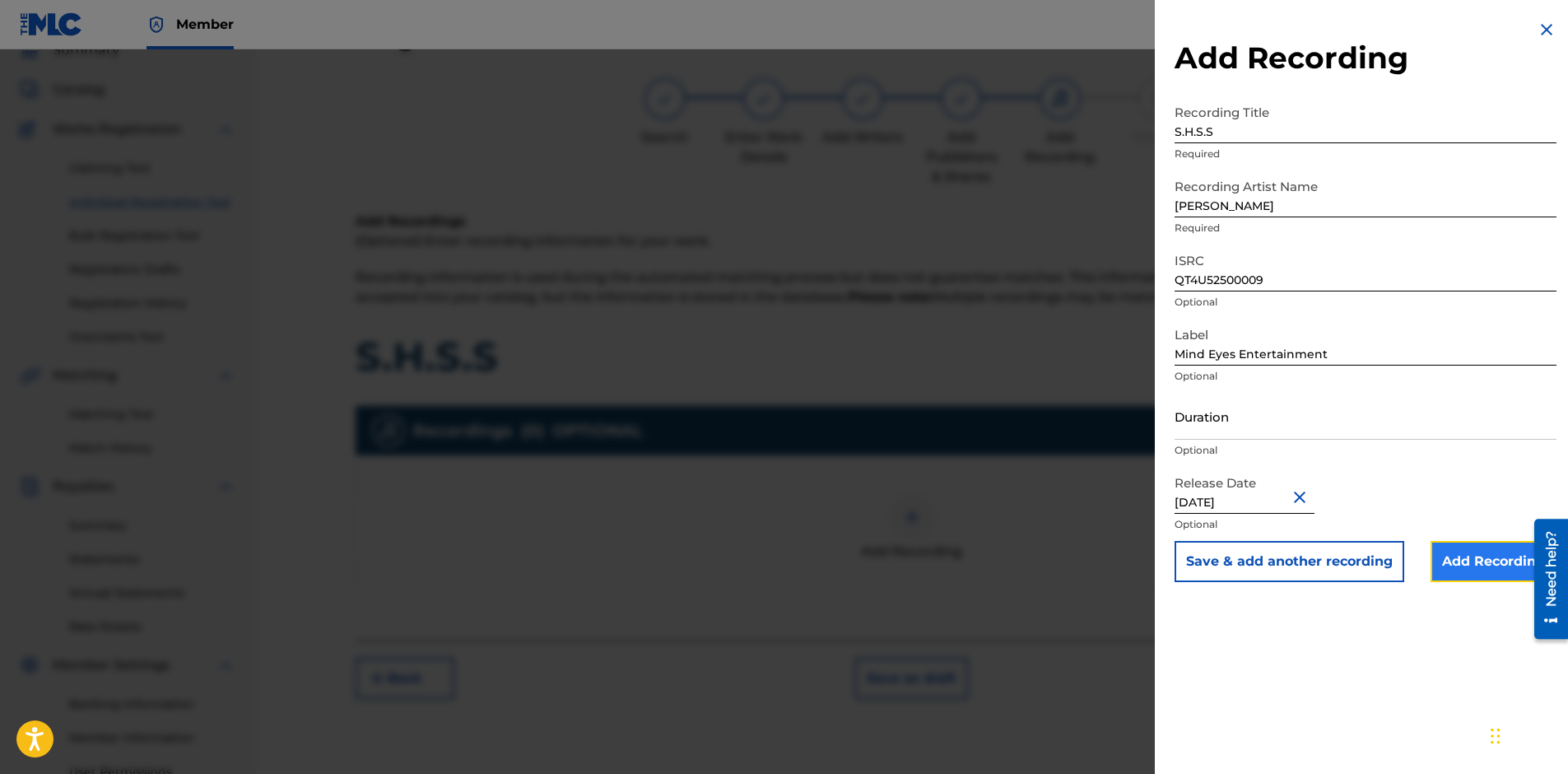
click at [1455, 568] on input "Add Recording" at bounding box center [1493, 561] width 126 height 41
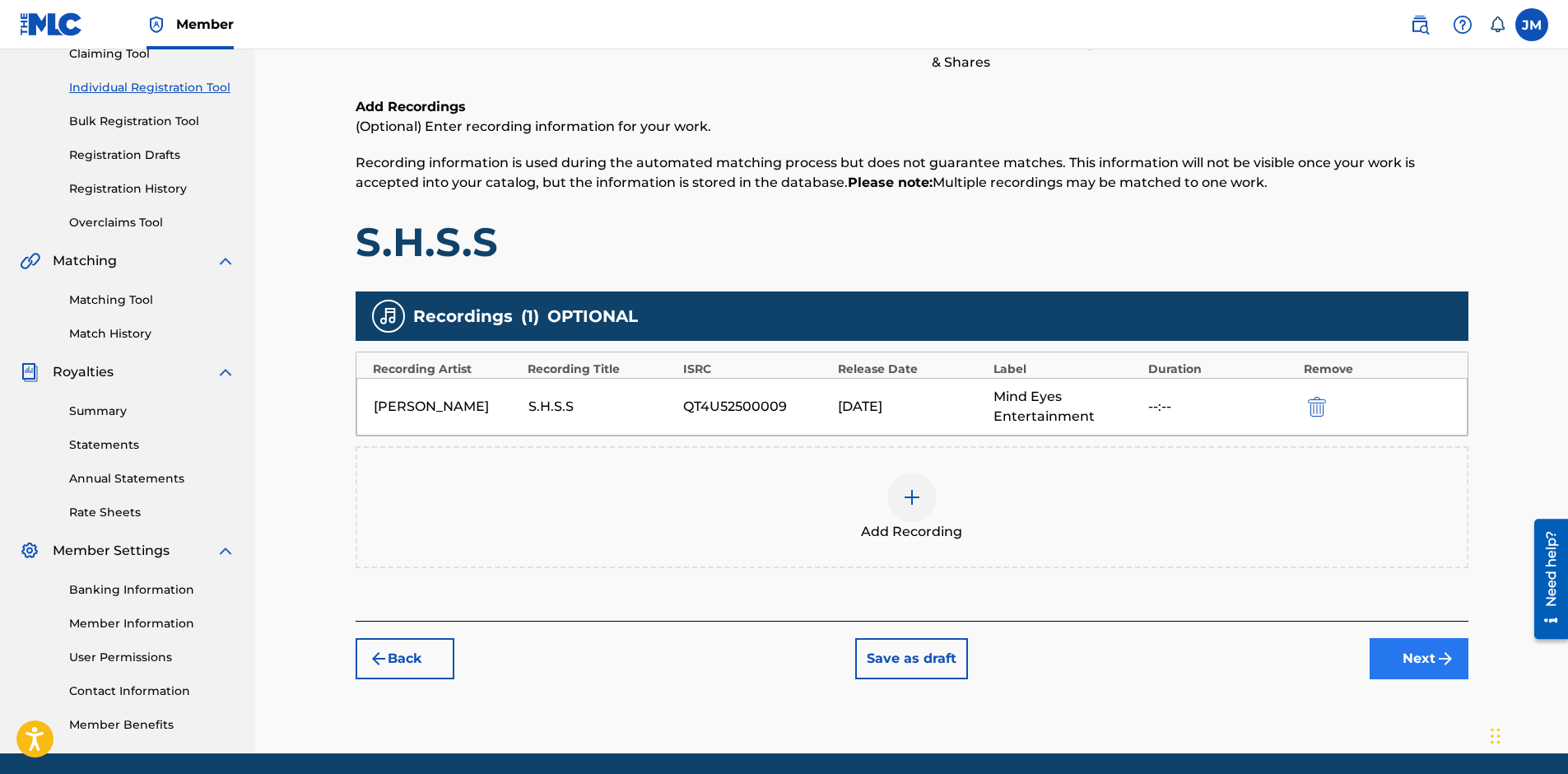
scroll to position [247, 0]
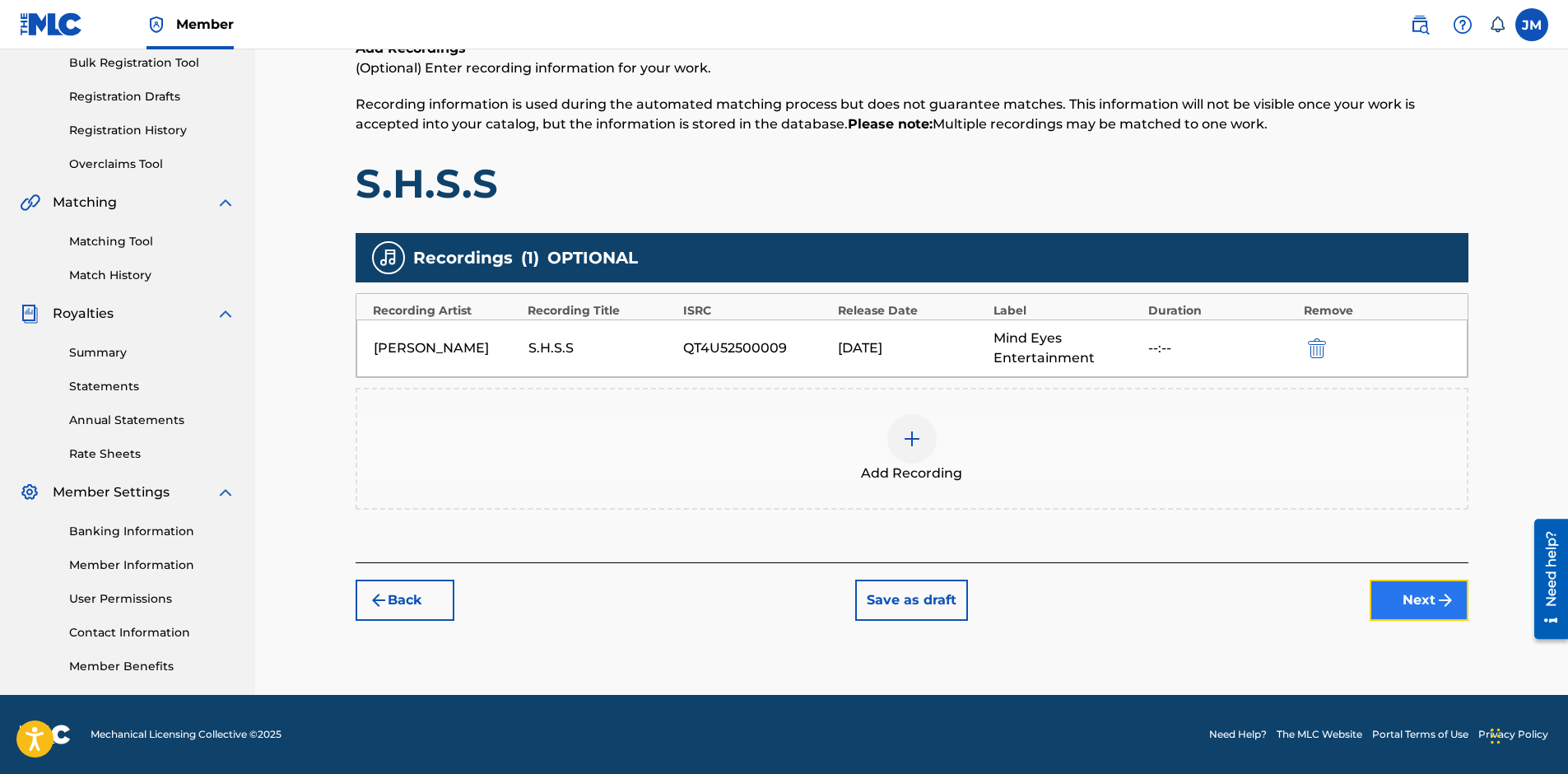
click at [1399, 601] on button "Next" at bounding box center [1419, 600] width 99 height 41
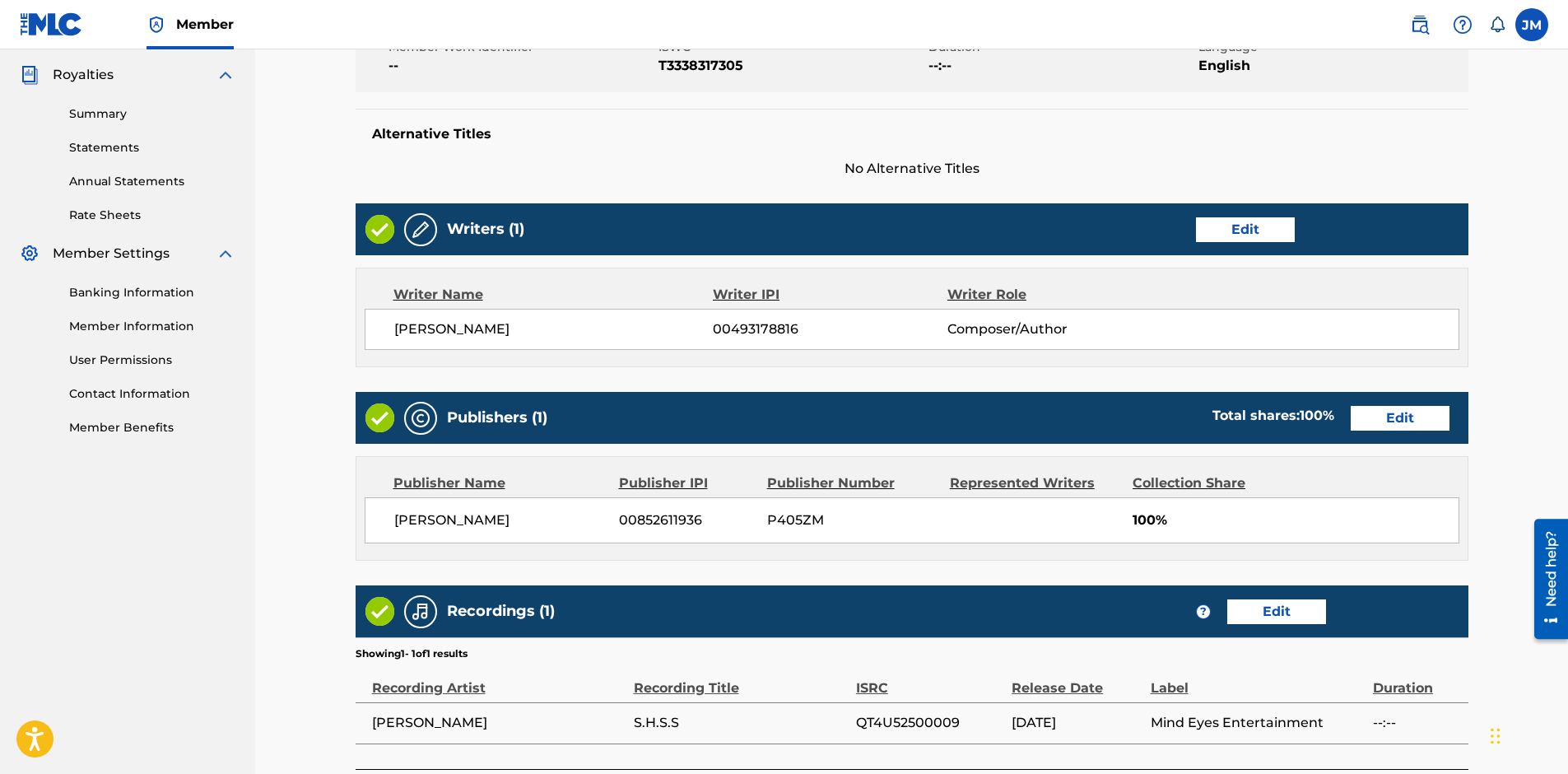
scroll to position [618, 0]
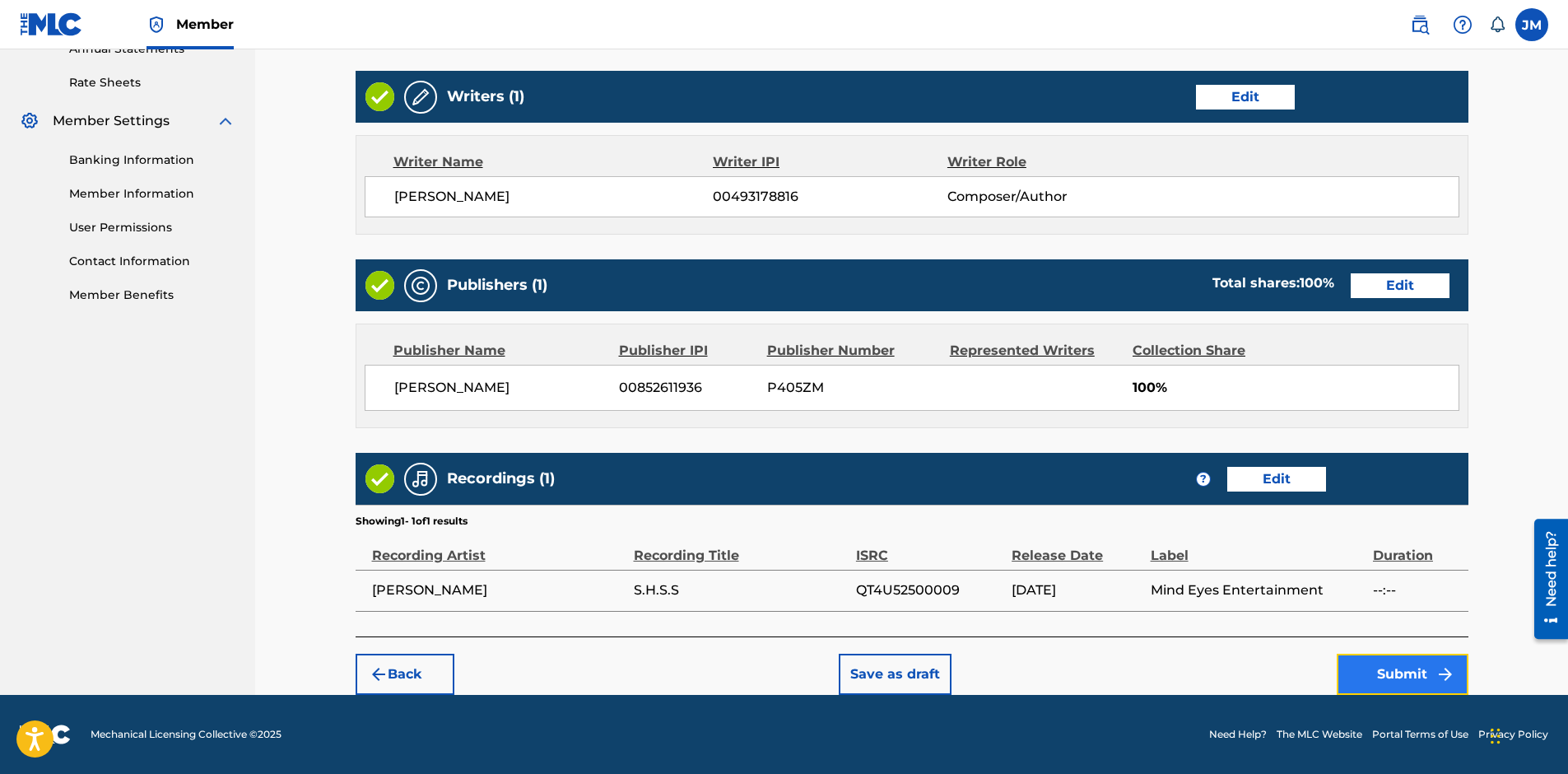
click at [1374, 666] on button "Submit" at bounding box center [1402, 674] width 132 height 41
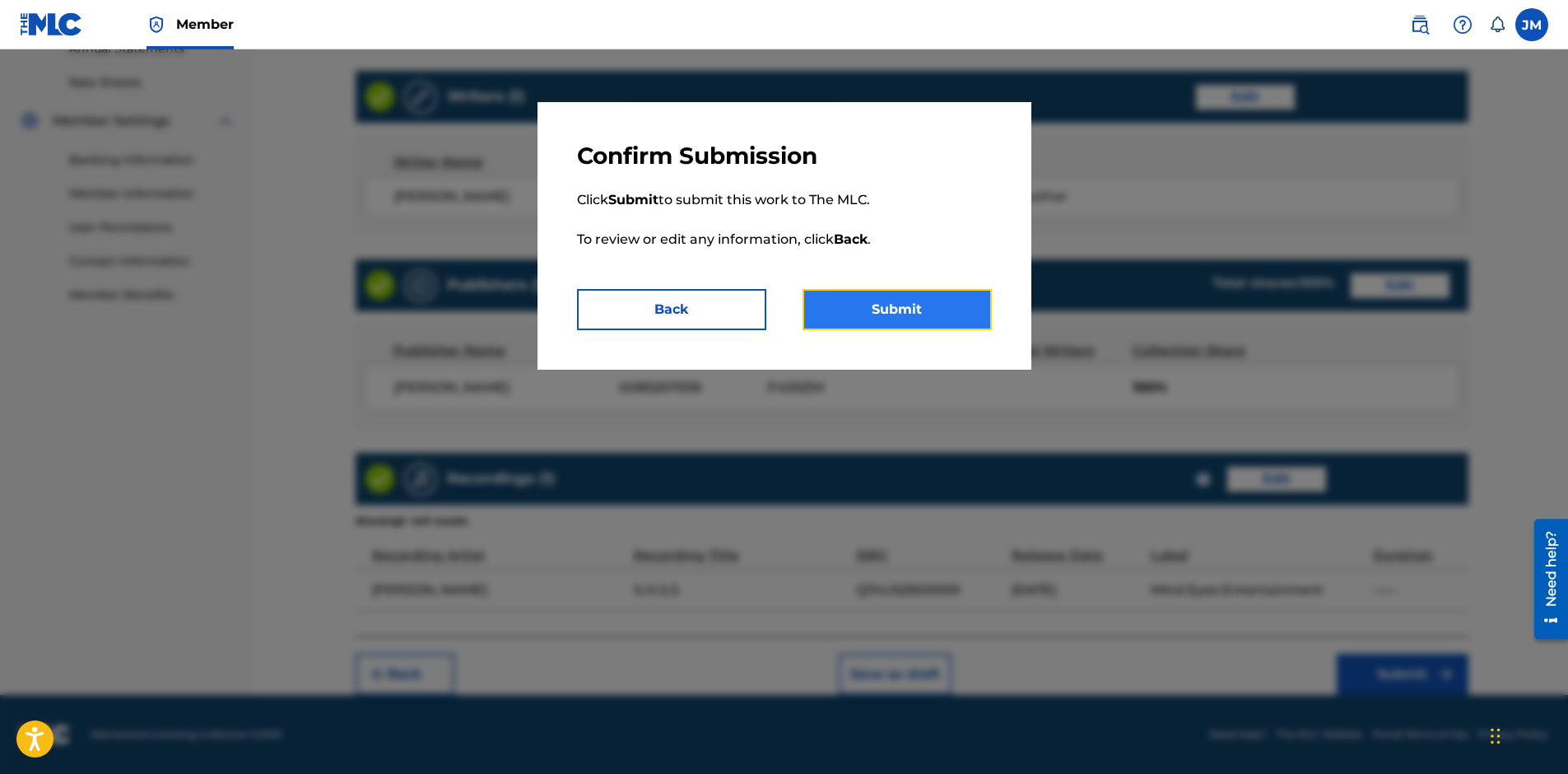
click at [938, 307] on button "Submit" at bounding box center [897, 309] width 189 height 41
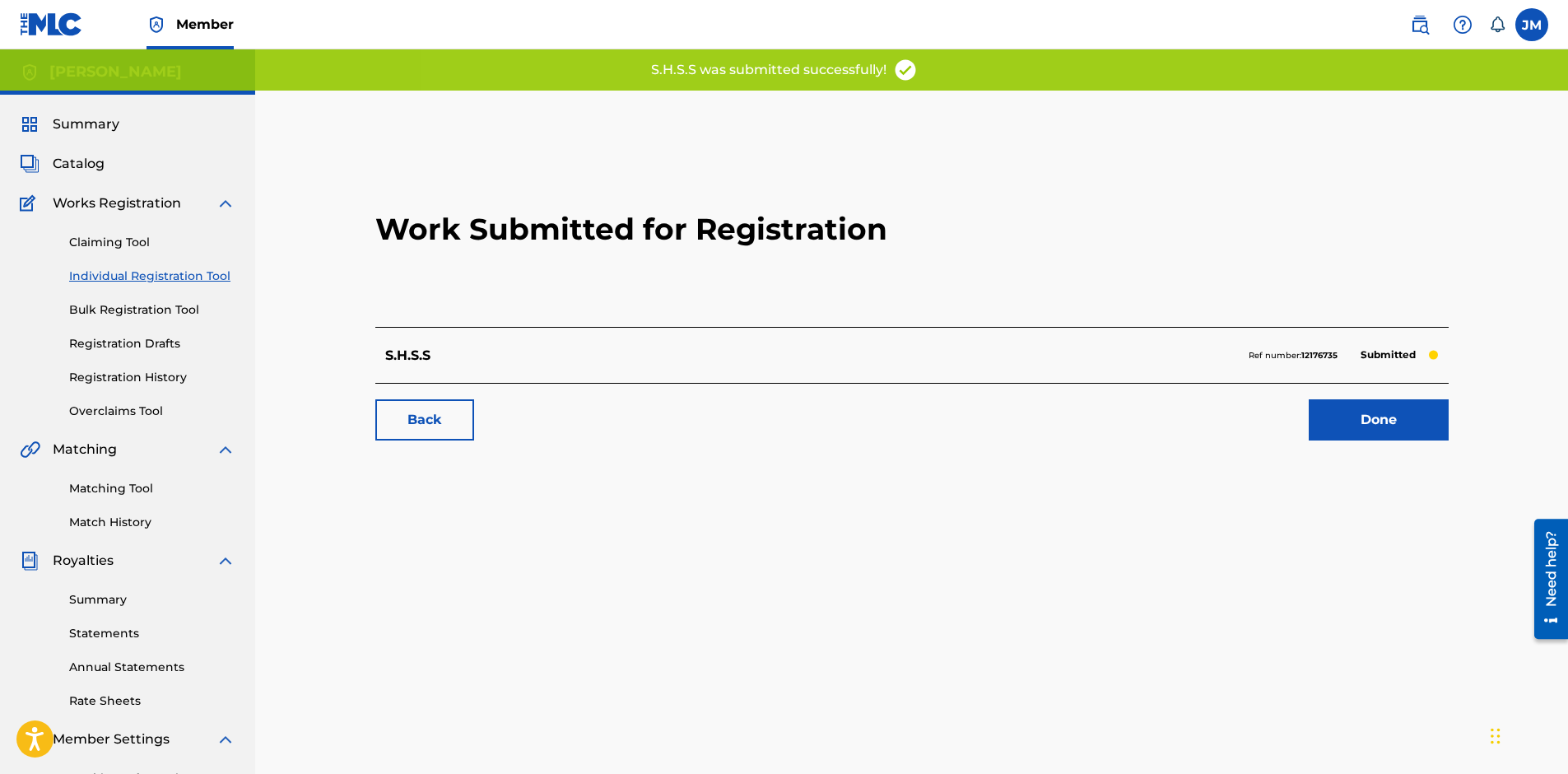
scroll to position [247, 0]
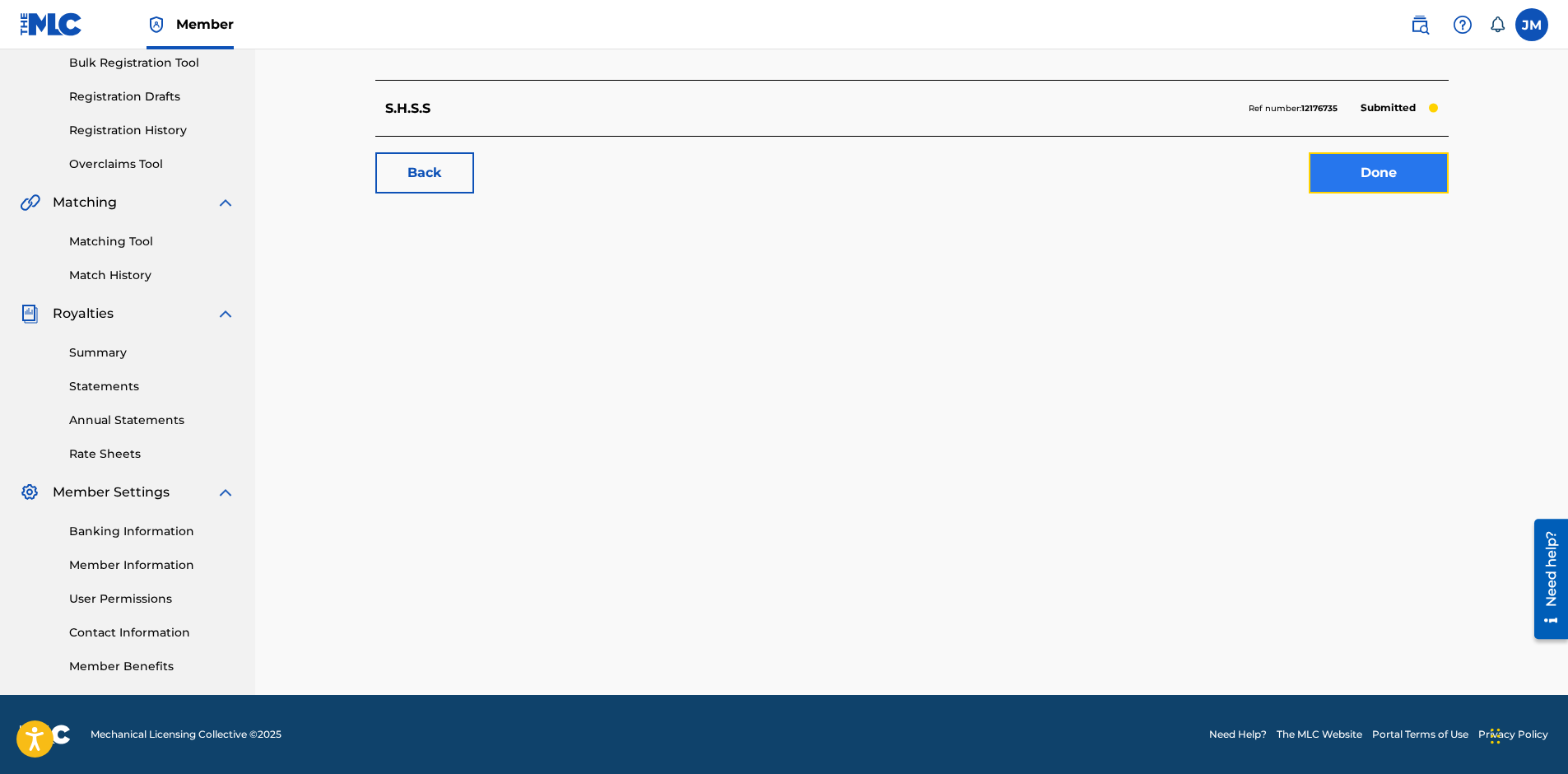
click at [1338, 164] on link "Done" at bounding box center [1378, 173] width 140 height 41
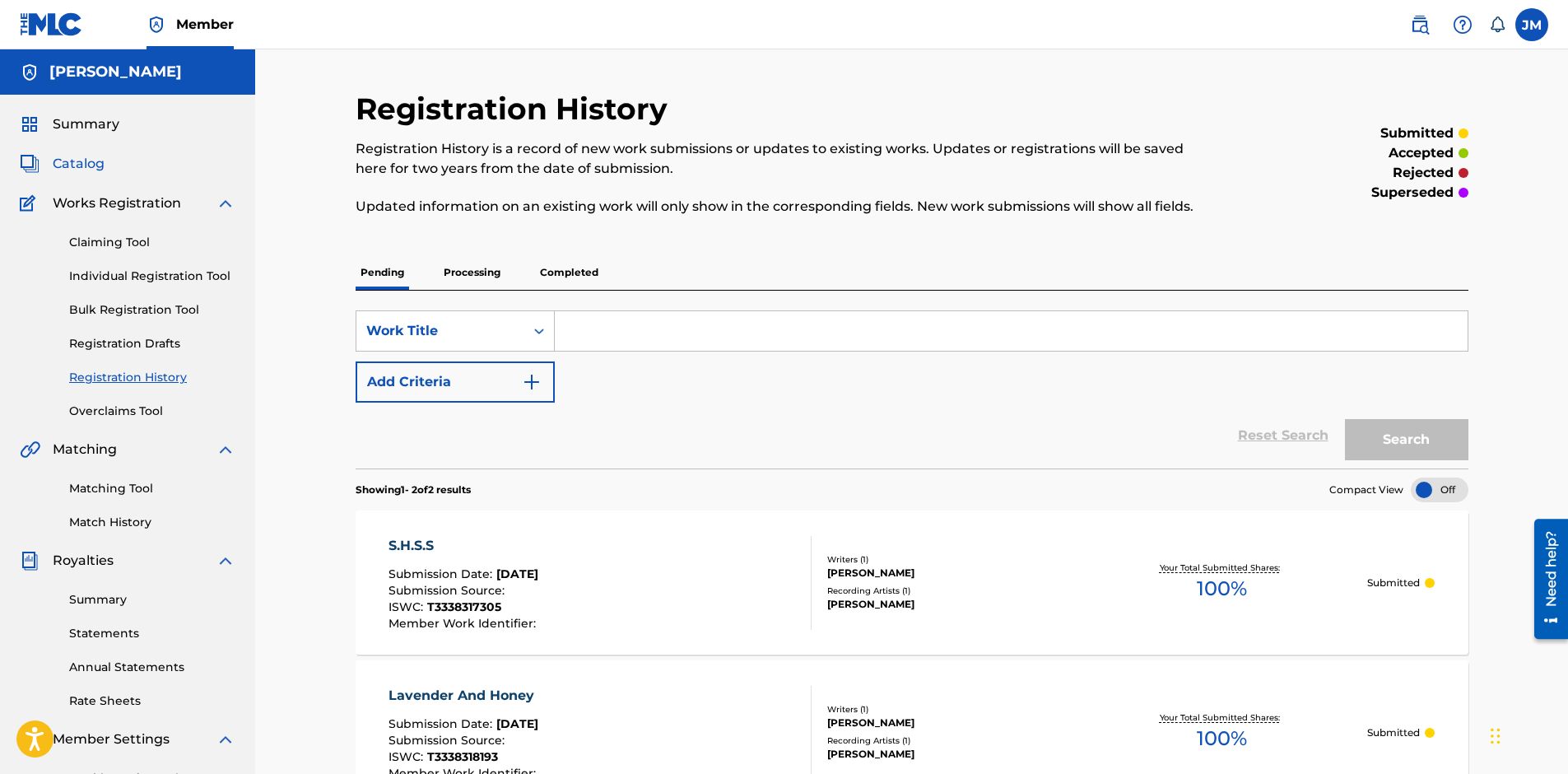
click at [94, 172] on span "Catalog" at bounding box center [79, 164] width 52 height 20
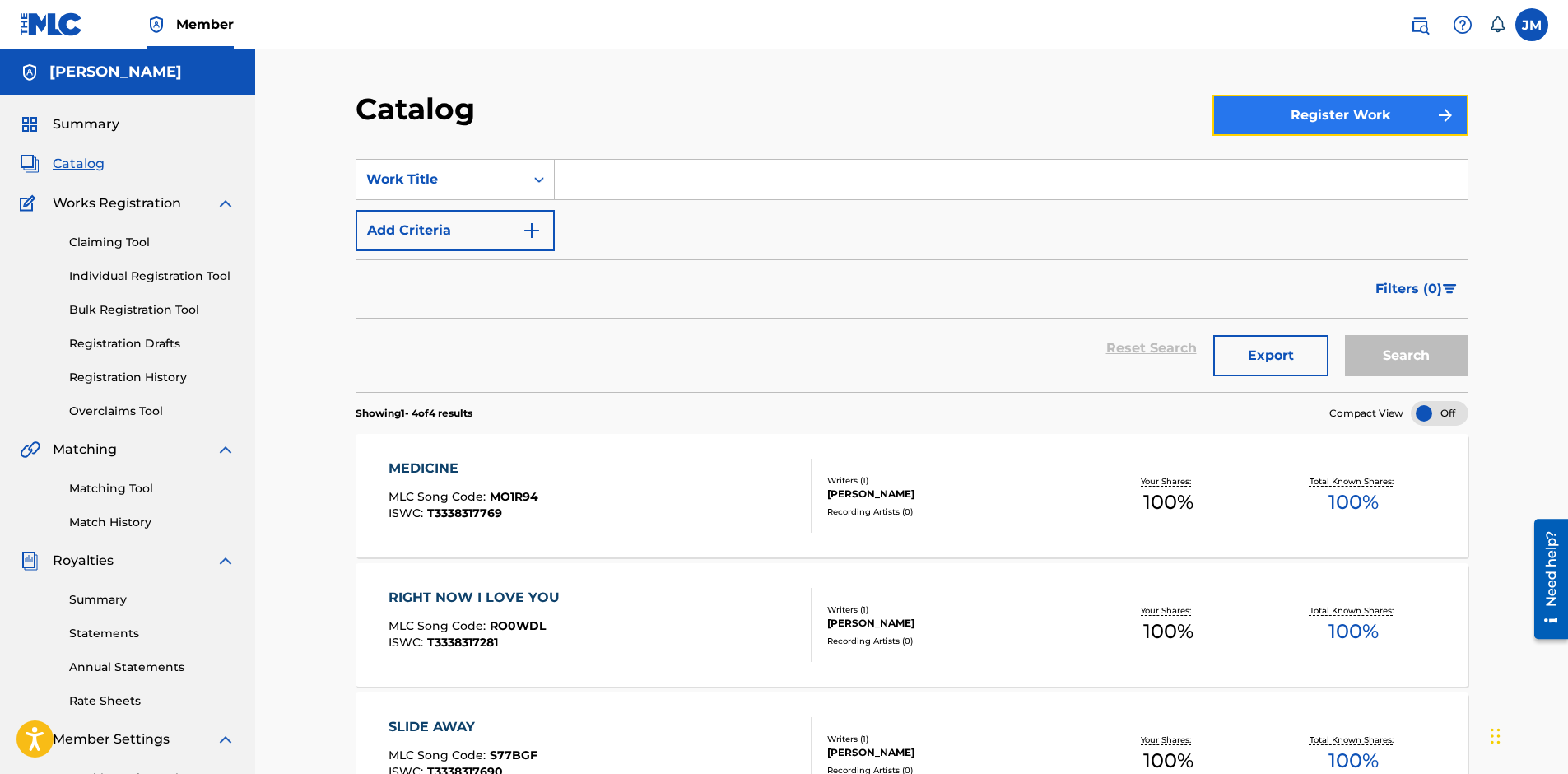
click at [1387, 110] on button "Register Work" at bounding box center [1339, 115] width 256 height 41
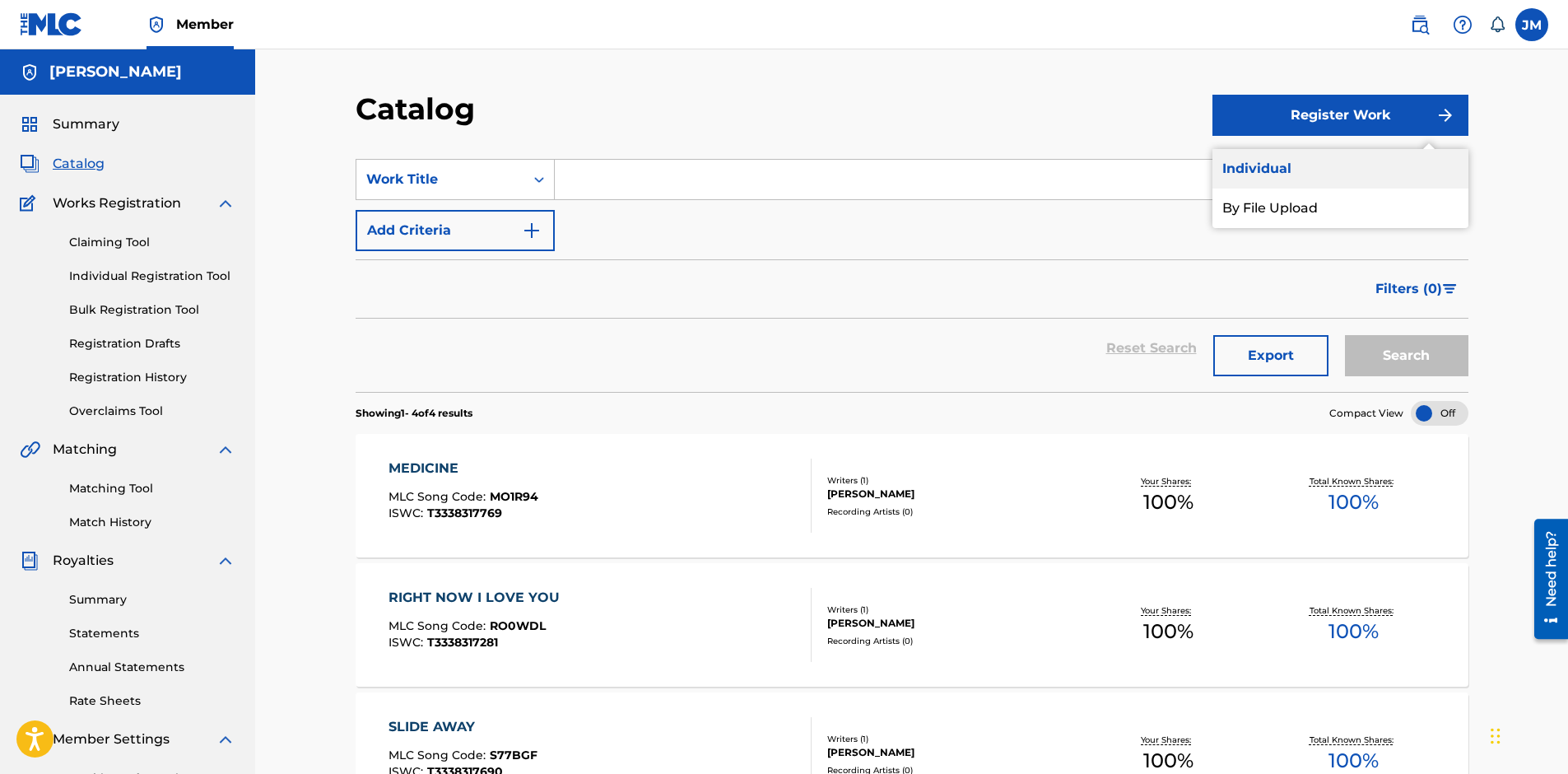
click at [1281, 160] on link "Individual" at bounding box center [1339, 169] width 256 height 39
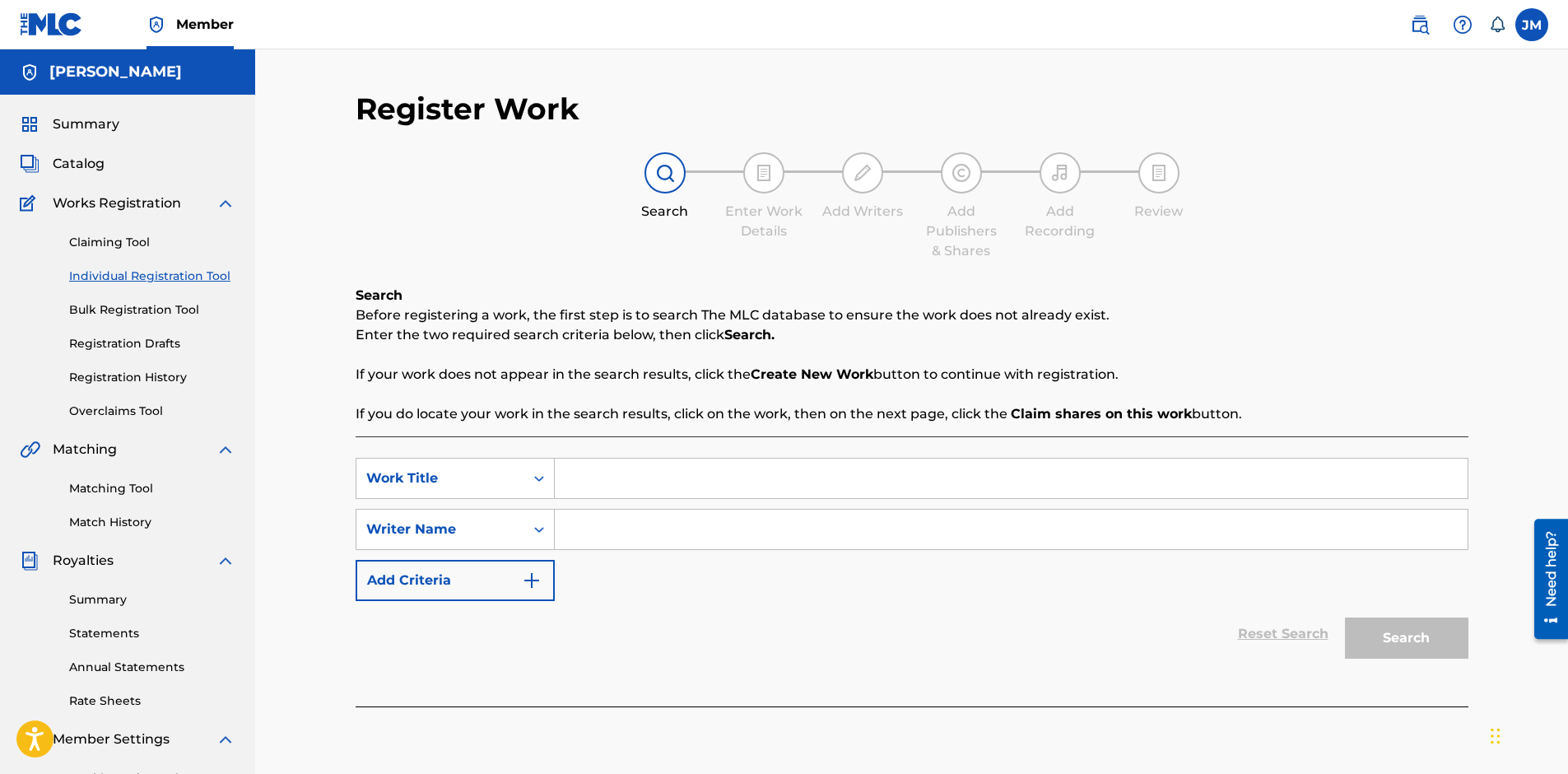
click at [727, 470] on input "Search Form" at bounding box center [1011, 478] width 913 height 39
type input "t"
click at [714, 527] on input "Search Form" at bounding box center [1011, 529] width 913 height 39
type input "t"
click at [1368, 637] on button "Search" at bounding box center [1406, 638] width 123 height 41
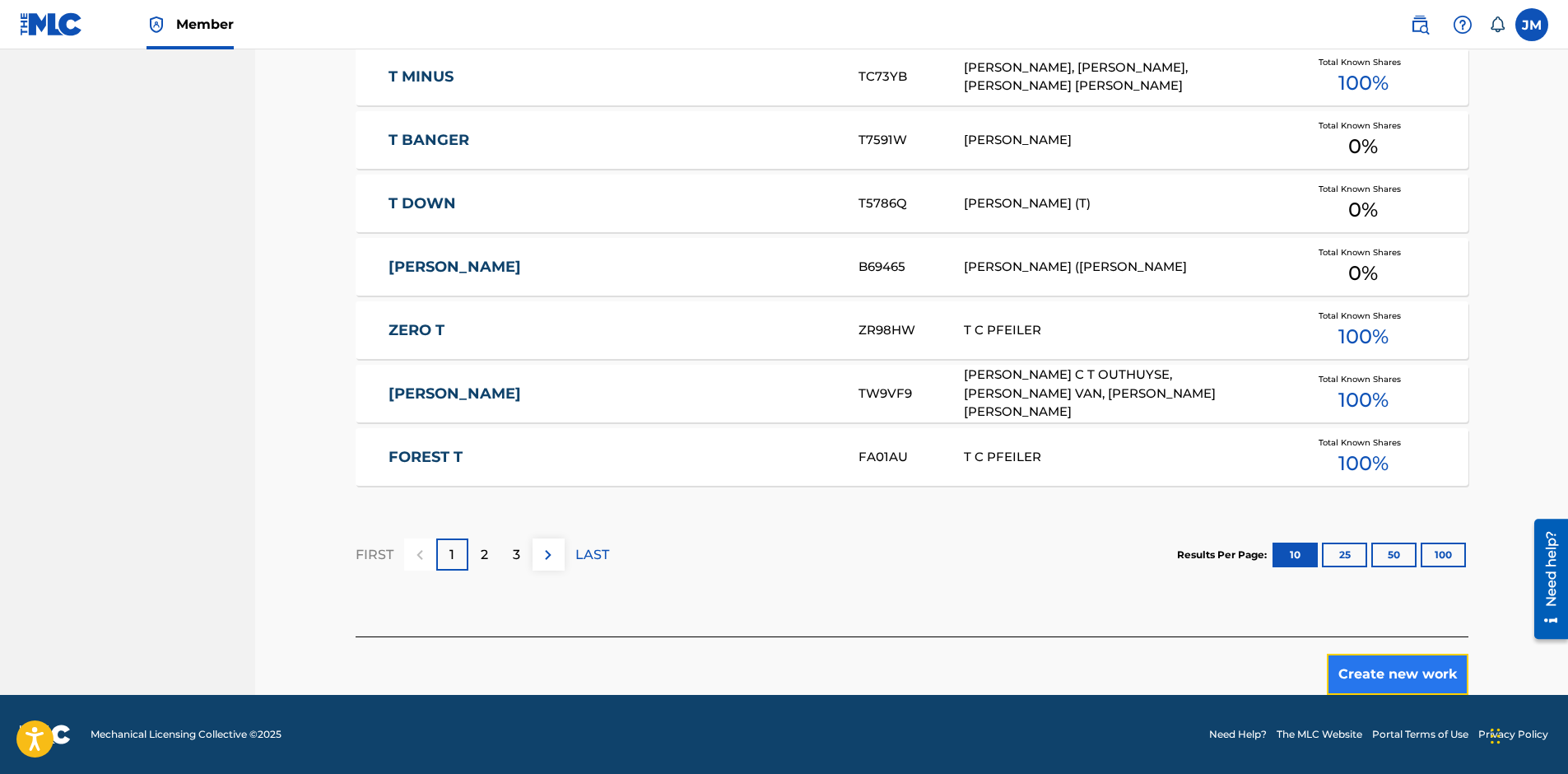
click at [1384, 680] on button "Create new work" at bounding box center [1397, 674] width 142 height 41
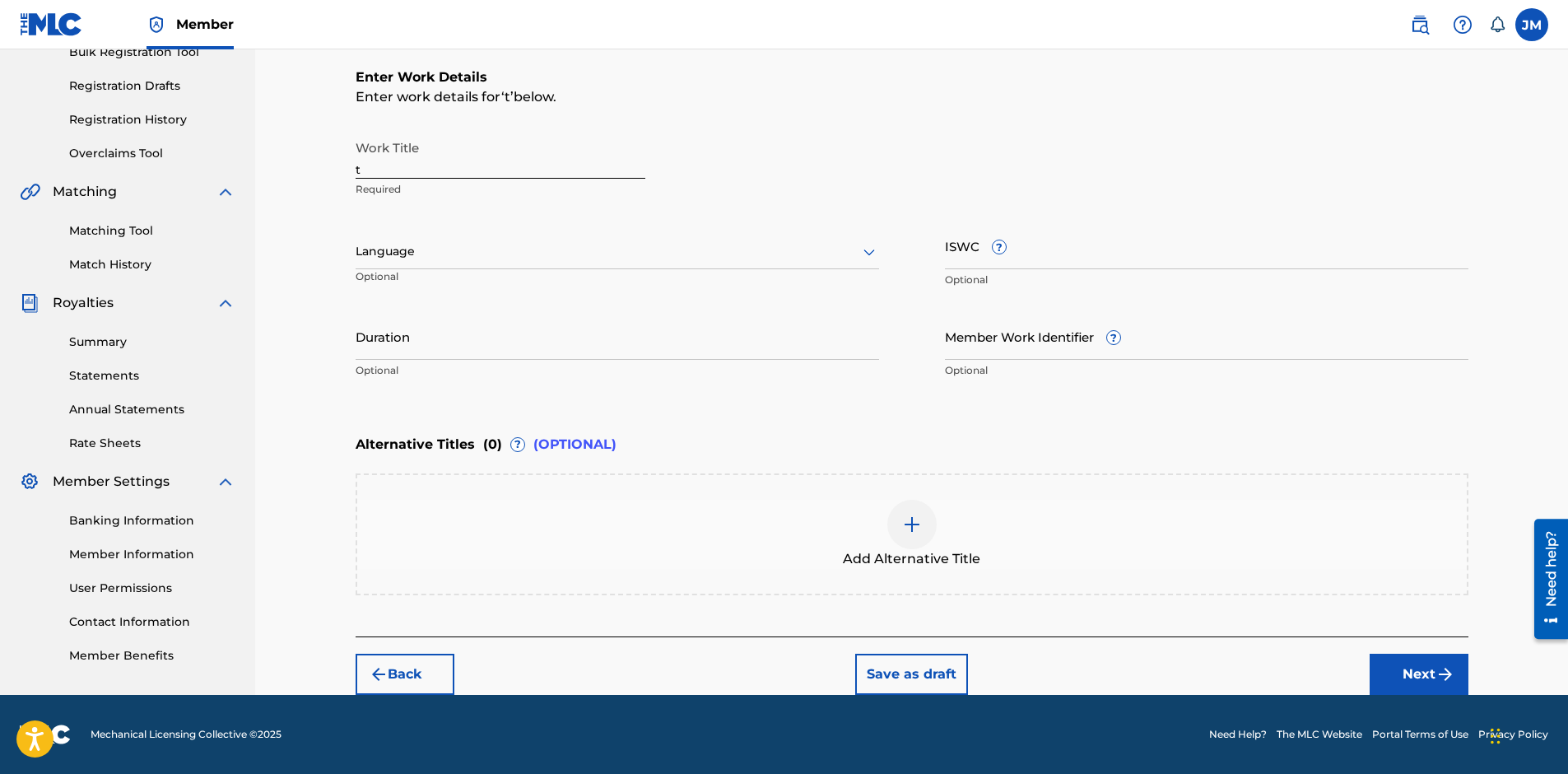
scroll to position [257, 0]
click at [344, 160] on div "Register Work Search Enter Work Details Add Writers Add Publishers & Shares Add…" at bounding box center [912, 264] width 1152 height 862
drag, startPoint x: 375, startPoint y: 170, endPoint x: 332, endPoint y: 175, distance: 43.3
click at [332, 175] on div "Register Work Search Enter Work Details Add Writers Add Publishers & Shares Add…" at bounding box center [911, 243] width 1312 height 903
type input "In My Mind"
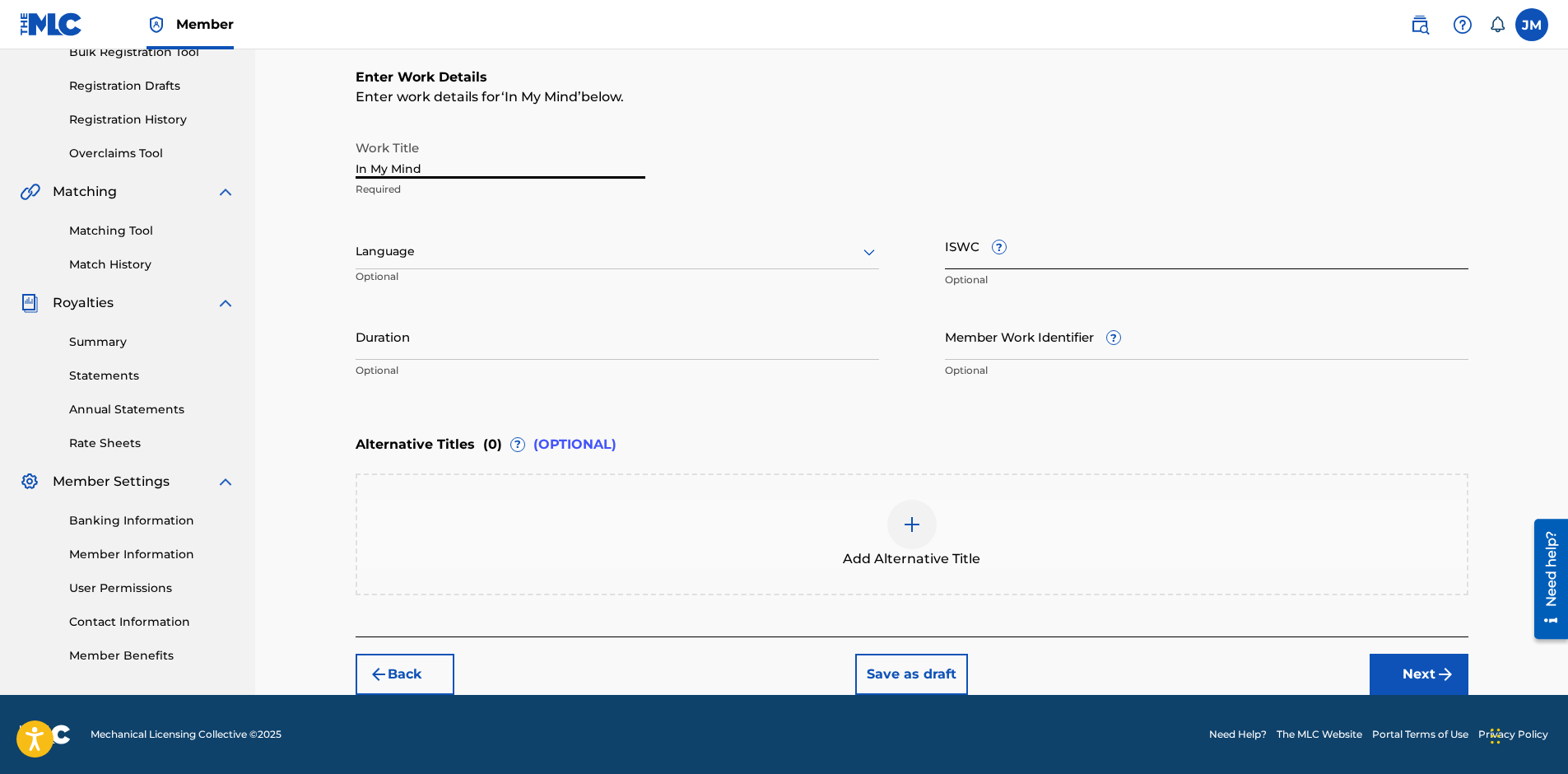
click at [1011, 249] on input "ISWC ?" at bounding box center [1206, 246] width 524 height 47
type input "T3338316880"
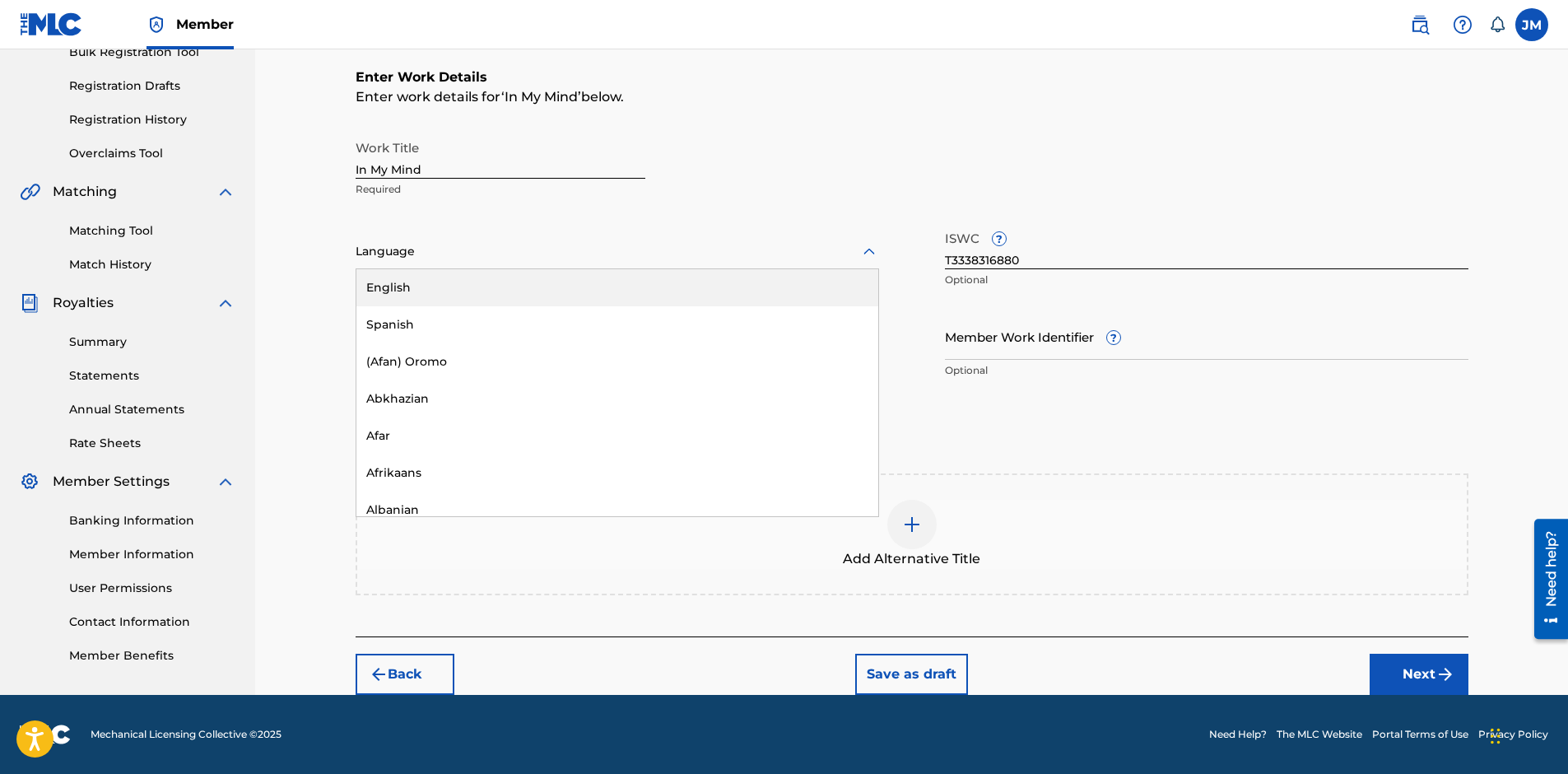
click at [859, 253] on icon at bounding box center [869, 252] width 20 height 20
click at [600, 288] on div "English" at bounding box center [617, 288] width 522 height 37
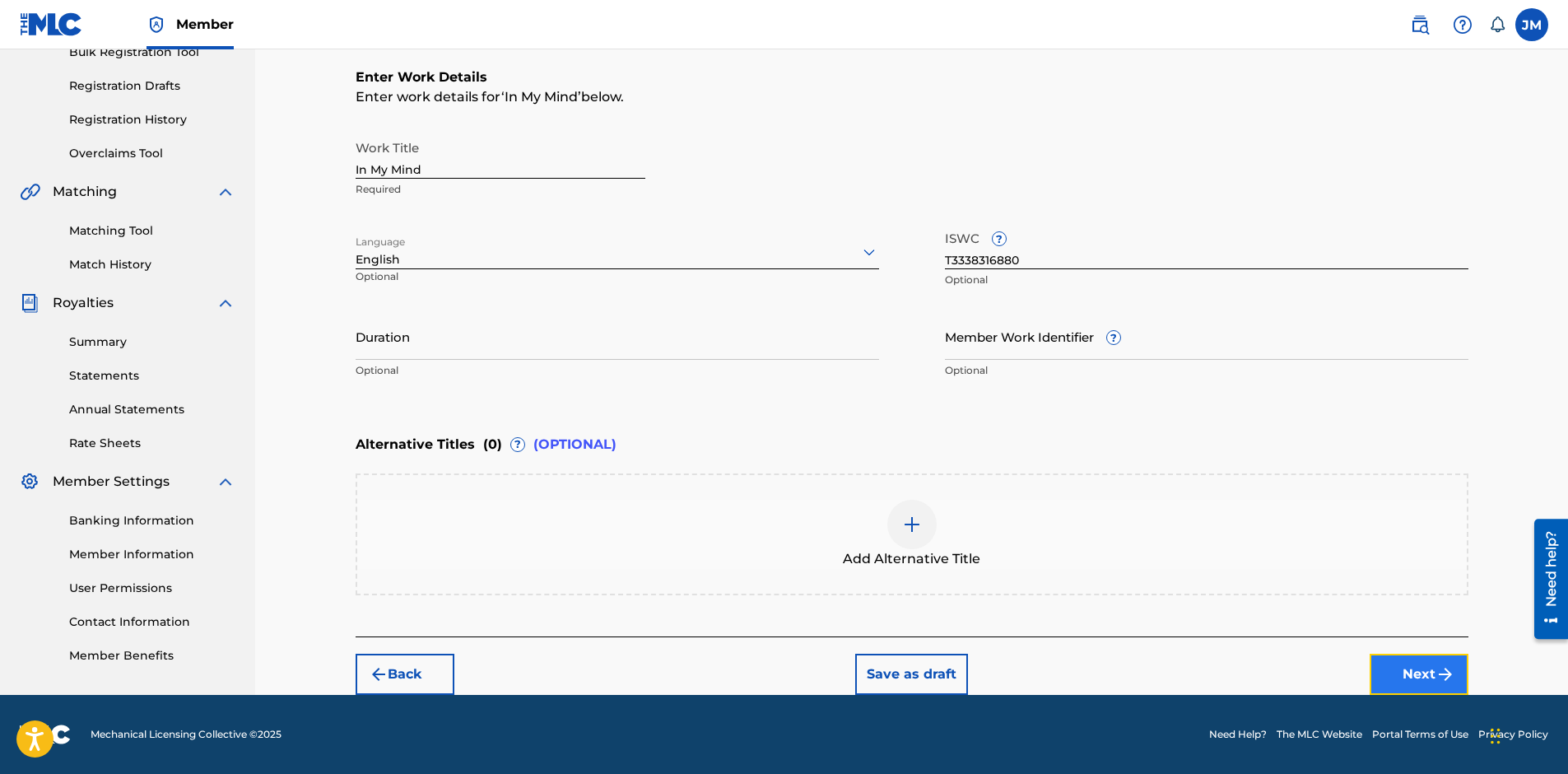
click at [1398, 667] on button "Next" at bounding box center [1419, 674] width 99 height 41
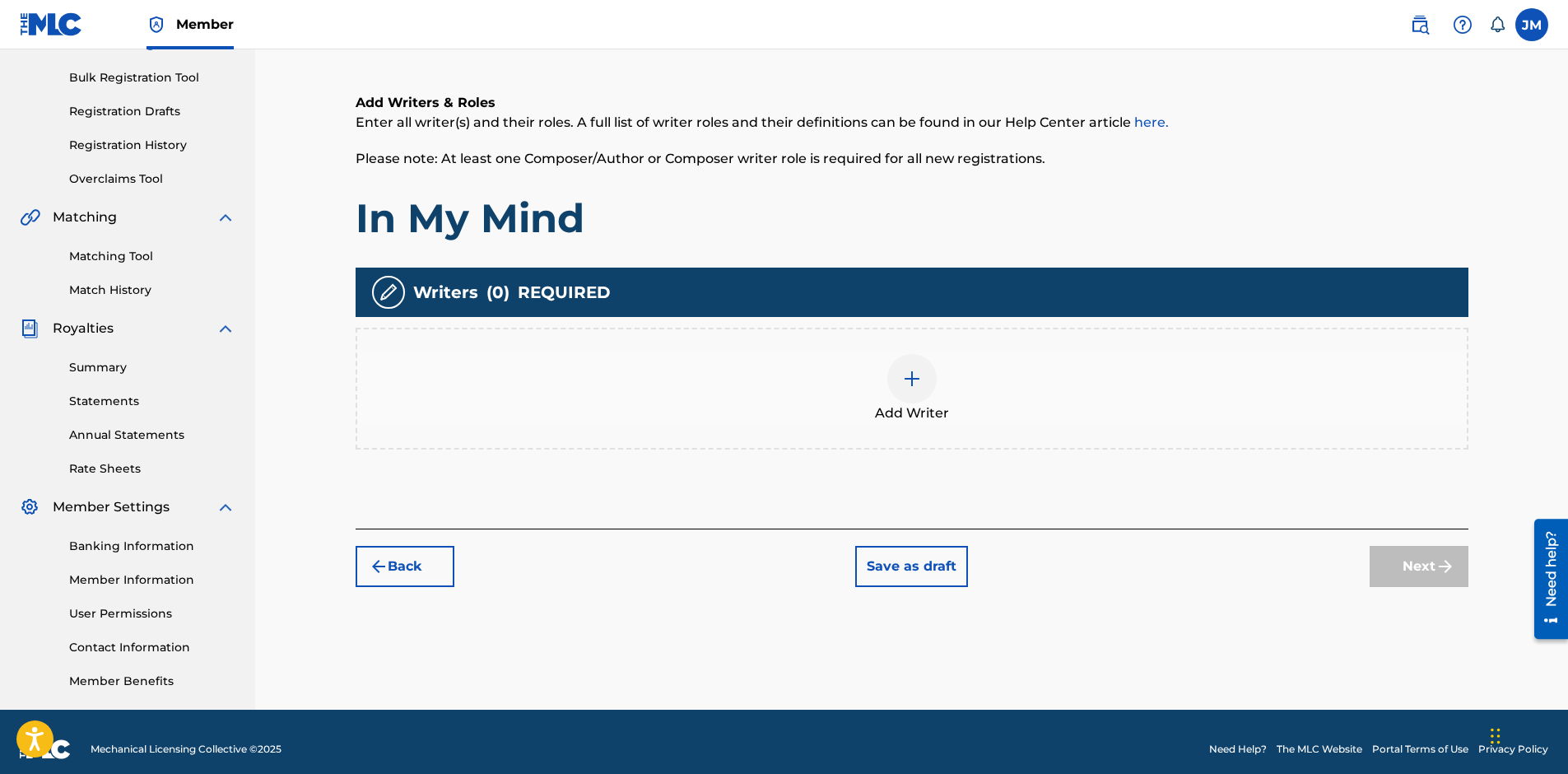
scroll to position [74, 0]
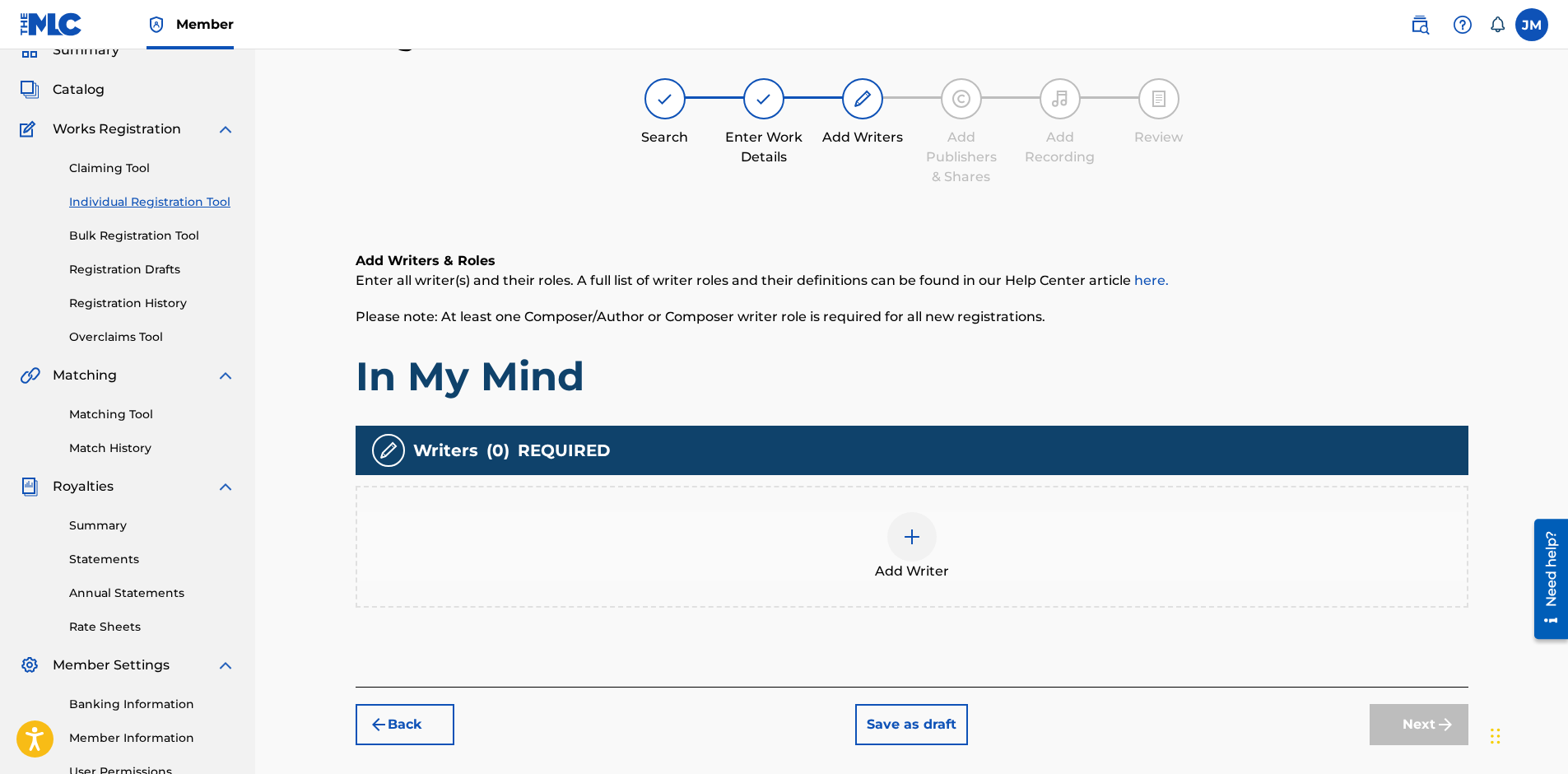
click at [902, 547] on div at bounding box center [912, 537] width 49 height 49
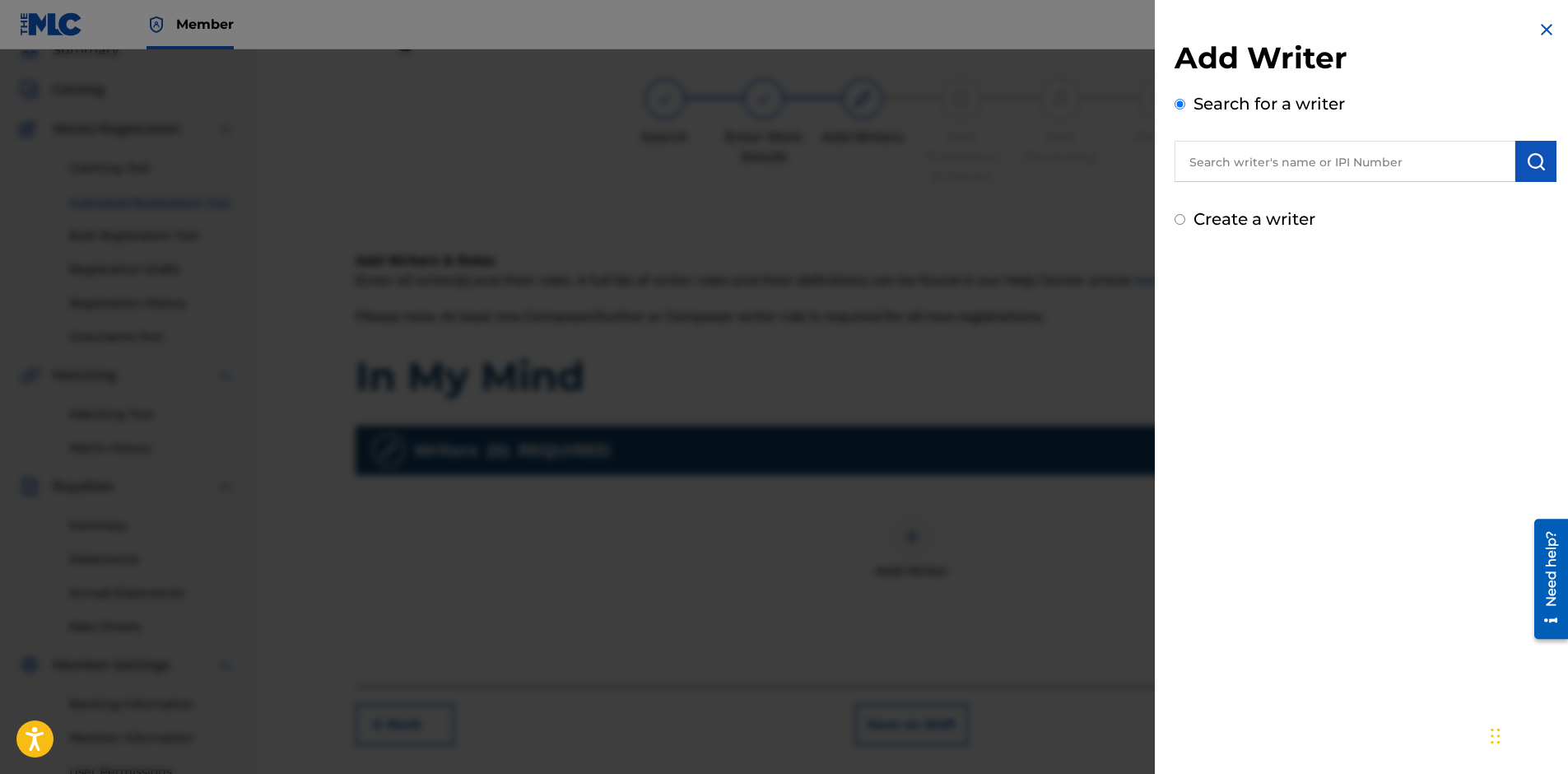
click at [1232, 176] on input "text" at bounding box center [1344, 161] width 341 height 41
type input "Joseph mckeel"
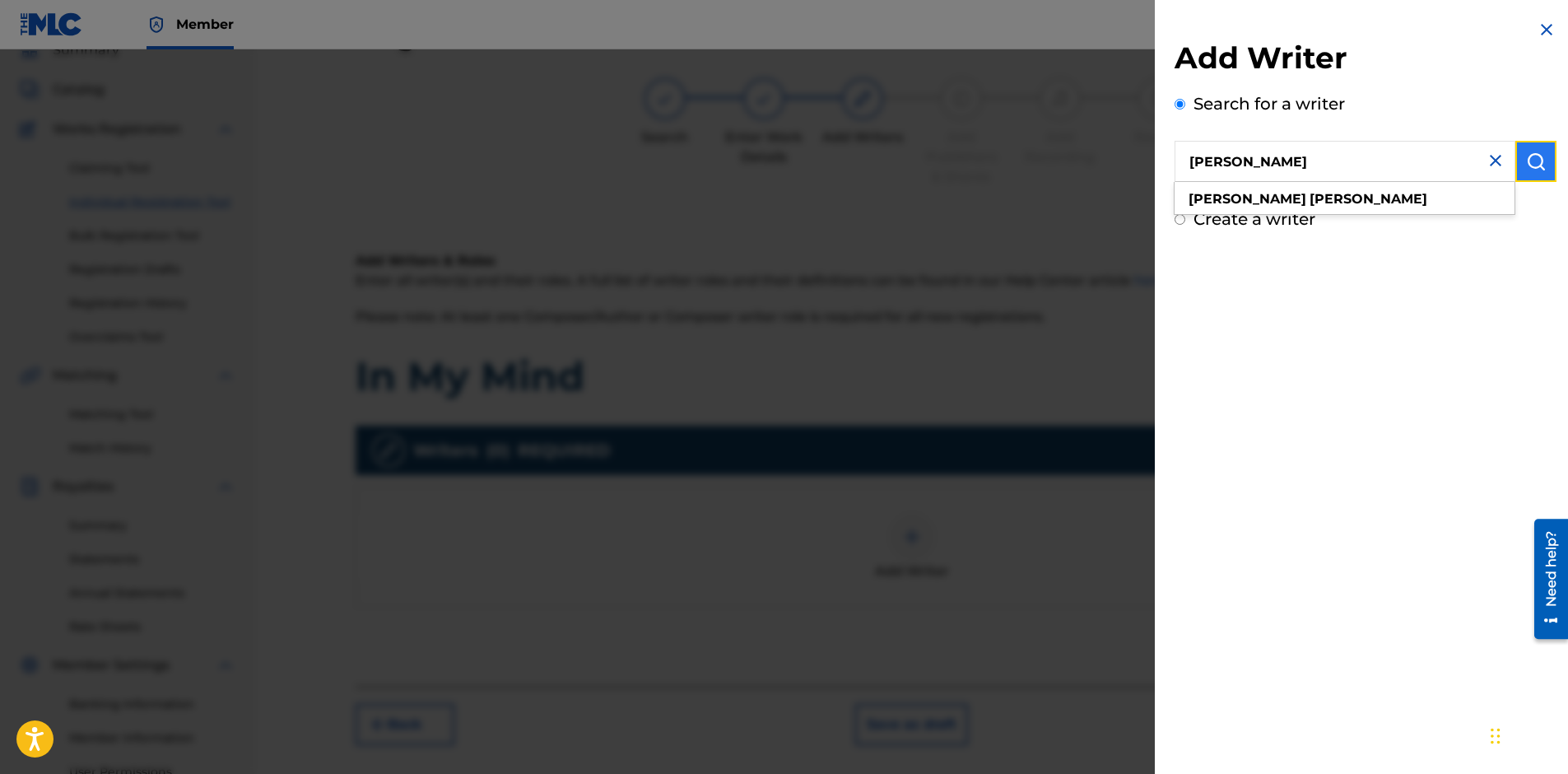
click at [1533, 160] on img "submit" at bounding box center [1536, 162] width 20 height 20
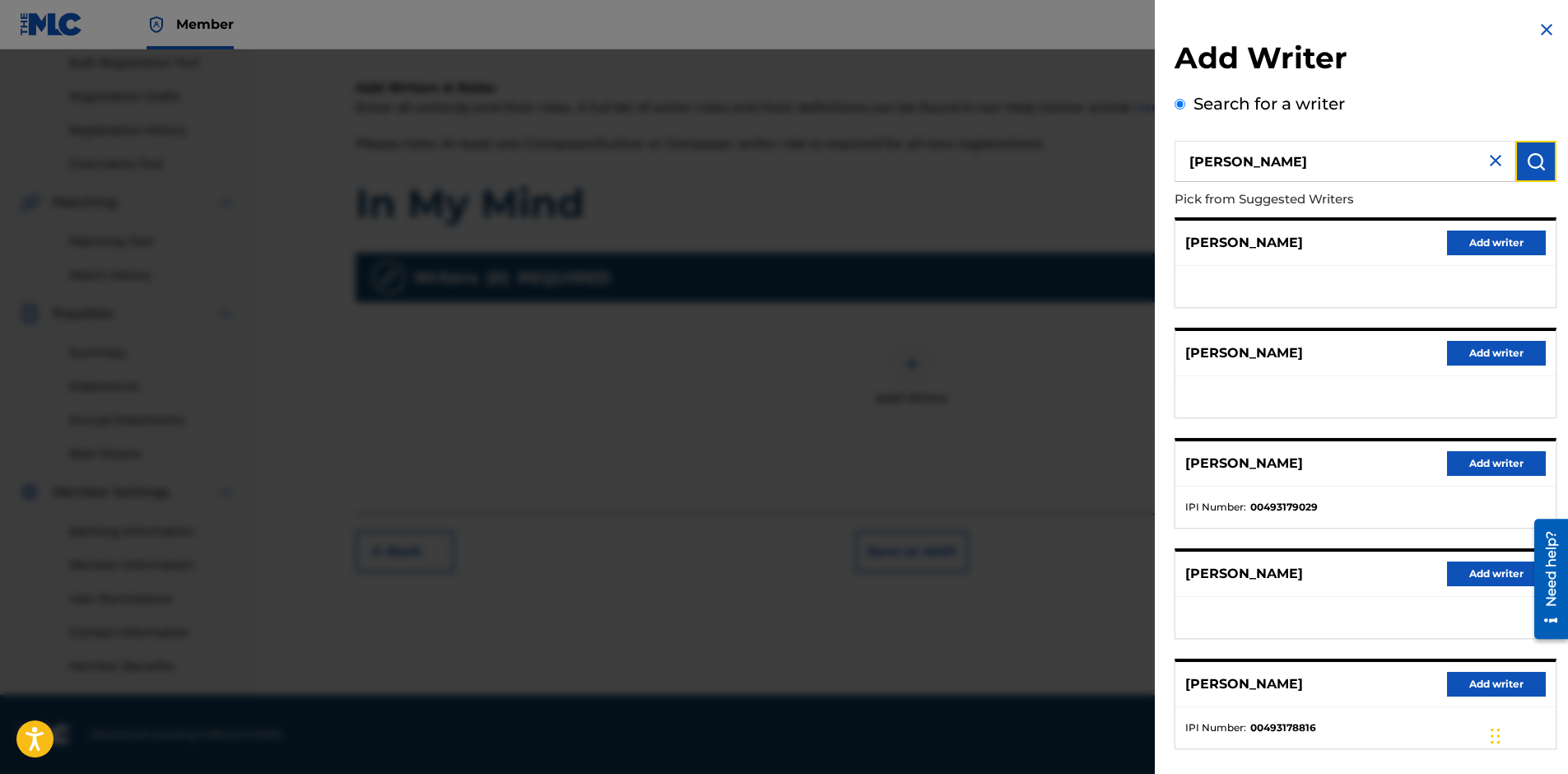
scroll to position [79, 0]
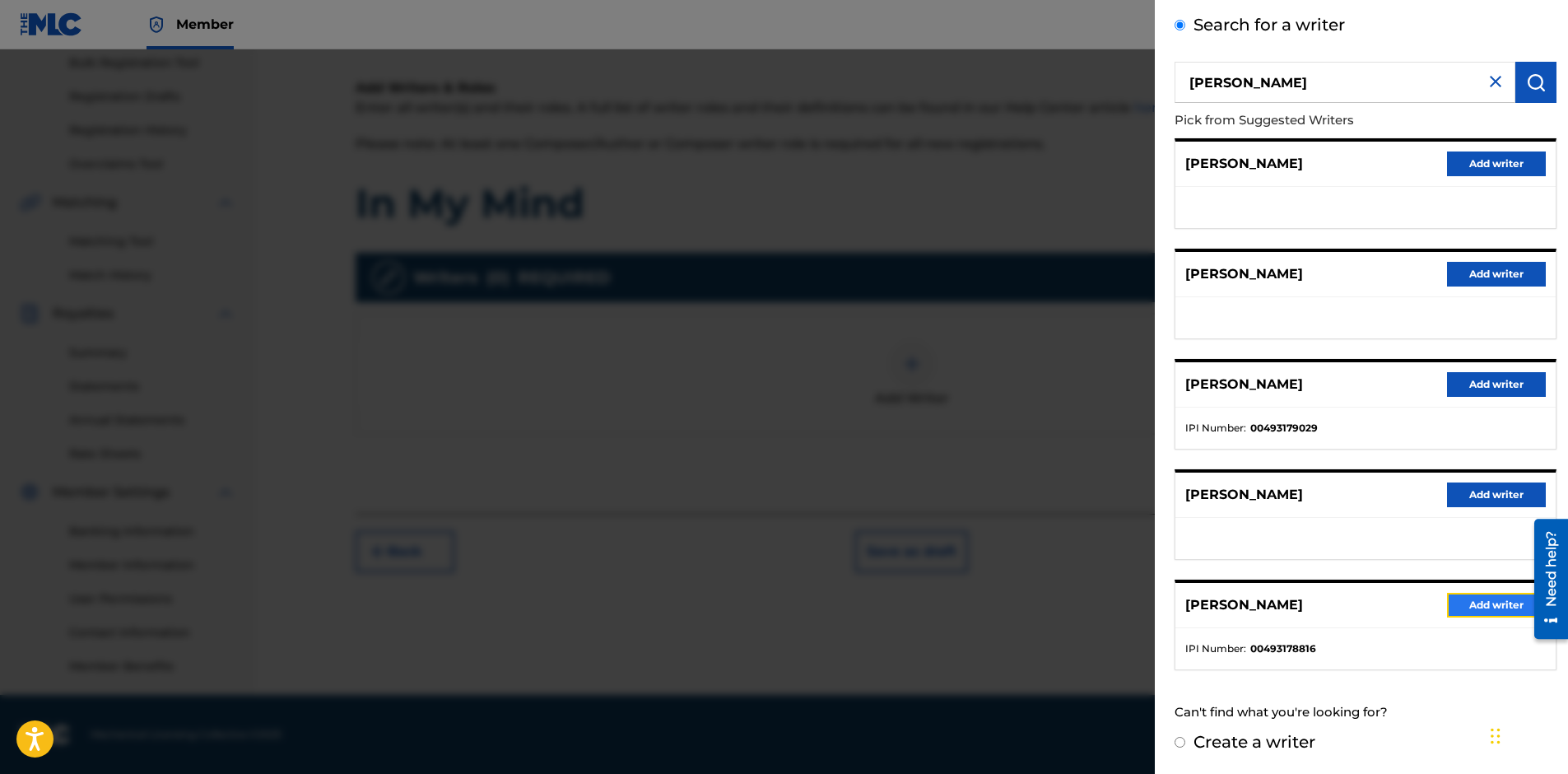
click at [1480, 610] on button "Add writer" at bounding box center [1496, 605] width 99 height 24
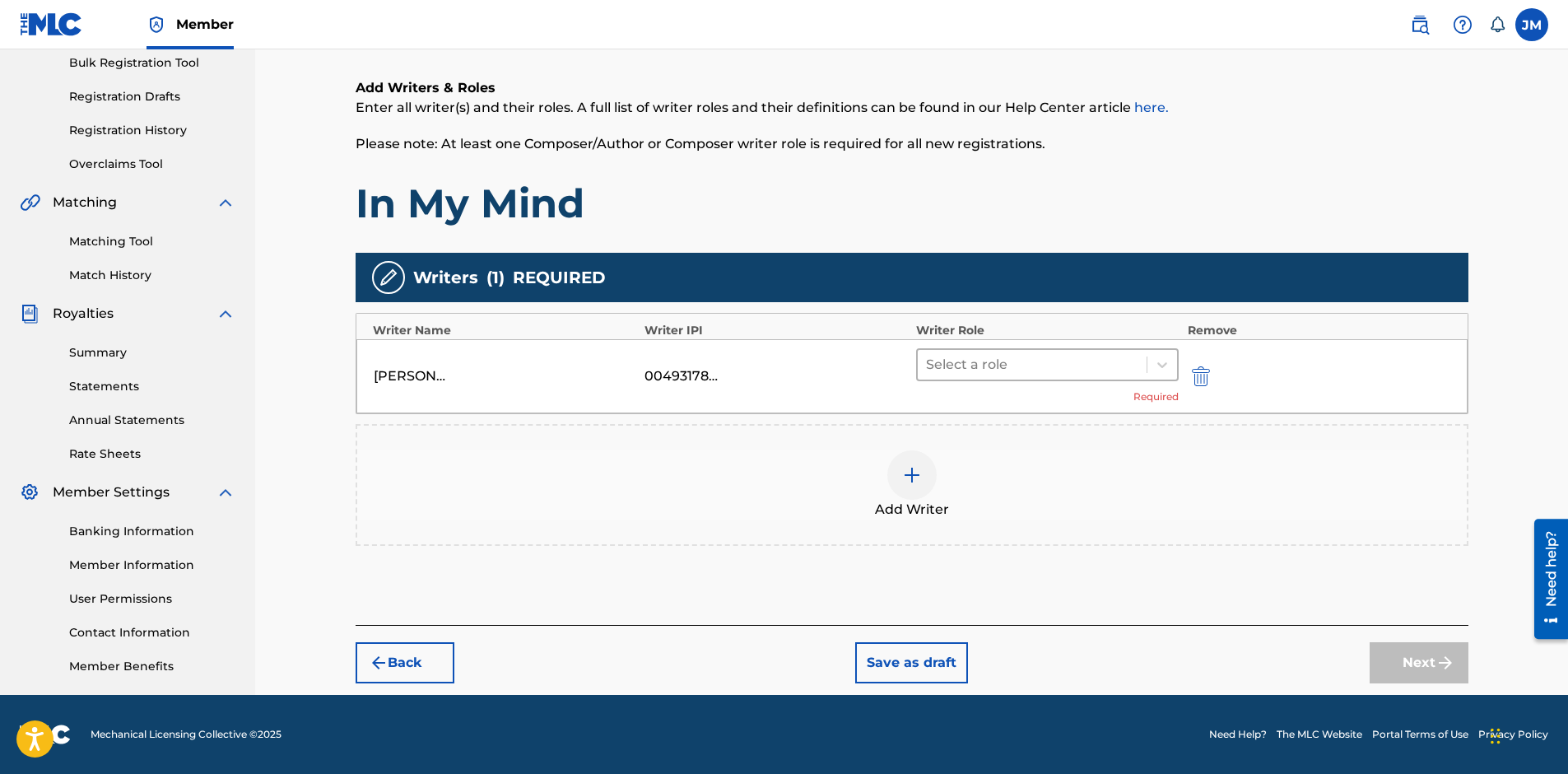
click at [1006, 356] on div at bounding box center [1032, 364] width 213 height 23
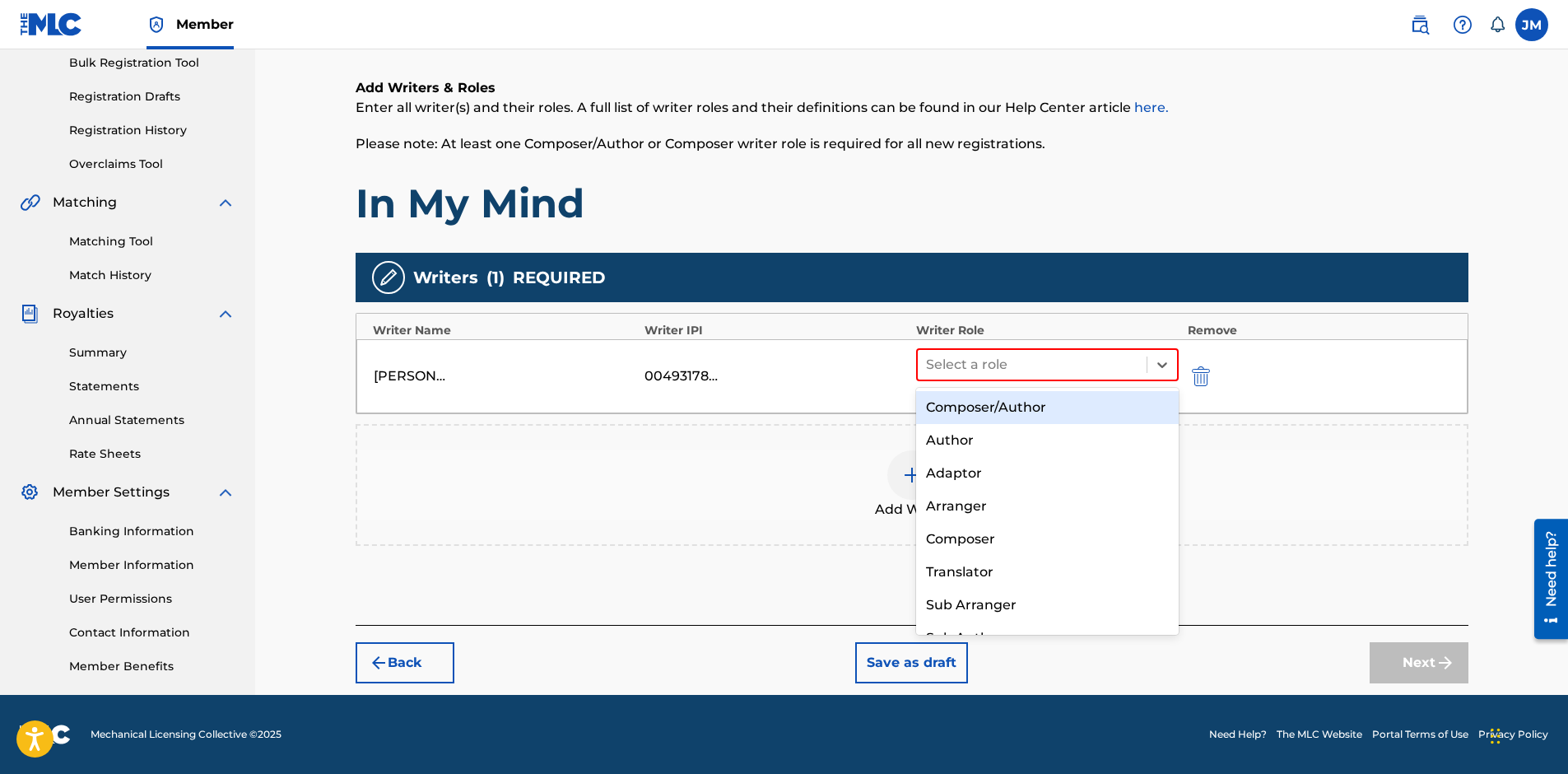
click at [1003, 400] on div "Composer/Author" at bounding box center [1048, 407] width 263 height 33
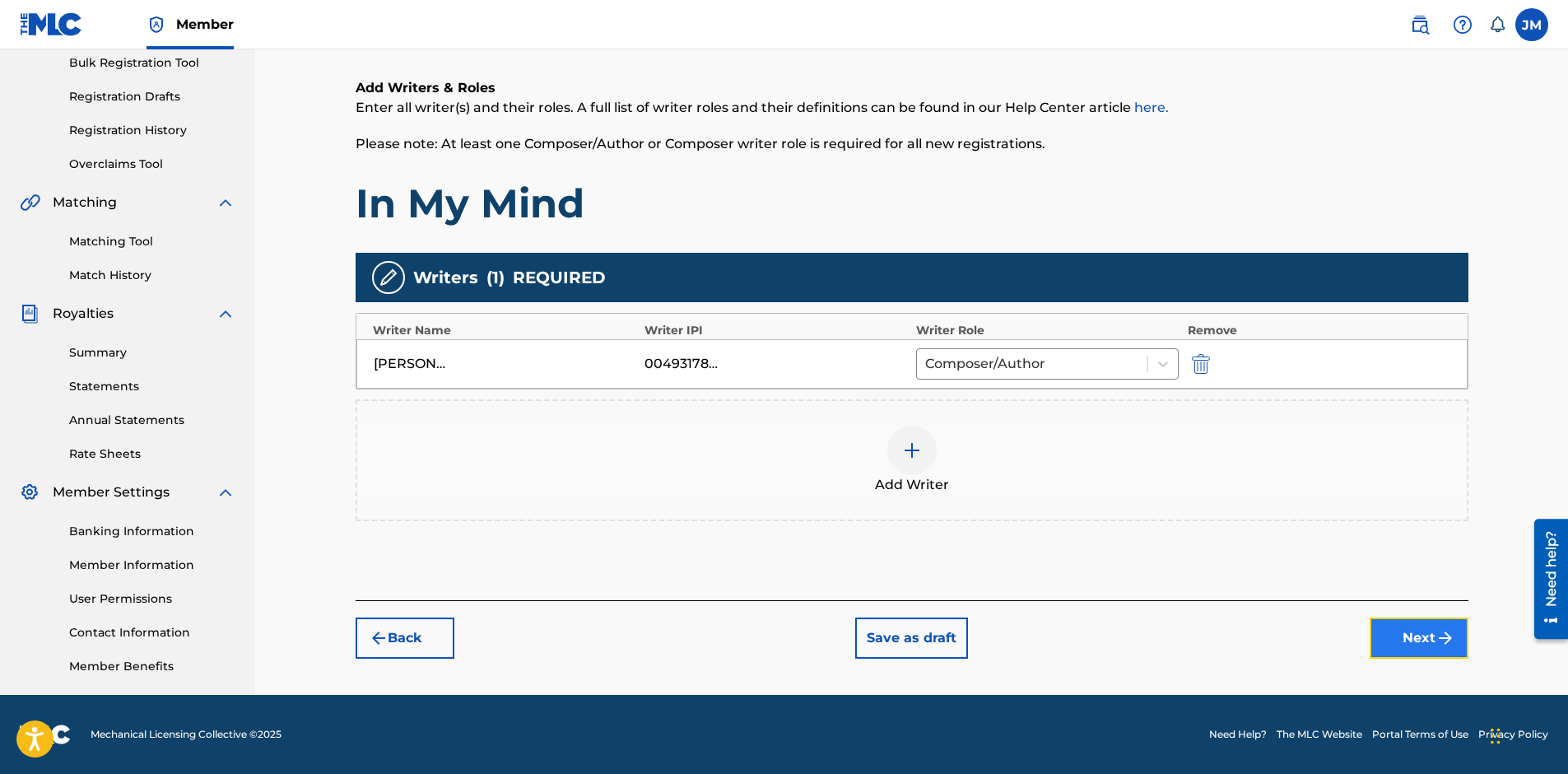
click at [1434, 639] on button "Next" at bounding box center [1419, 638] width 99 height 41
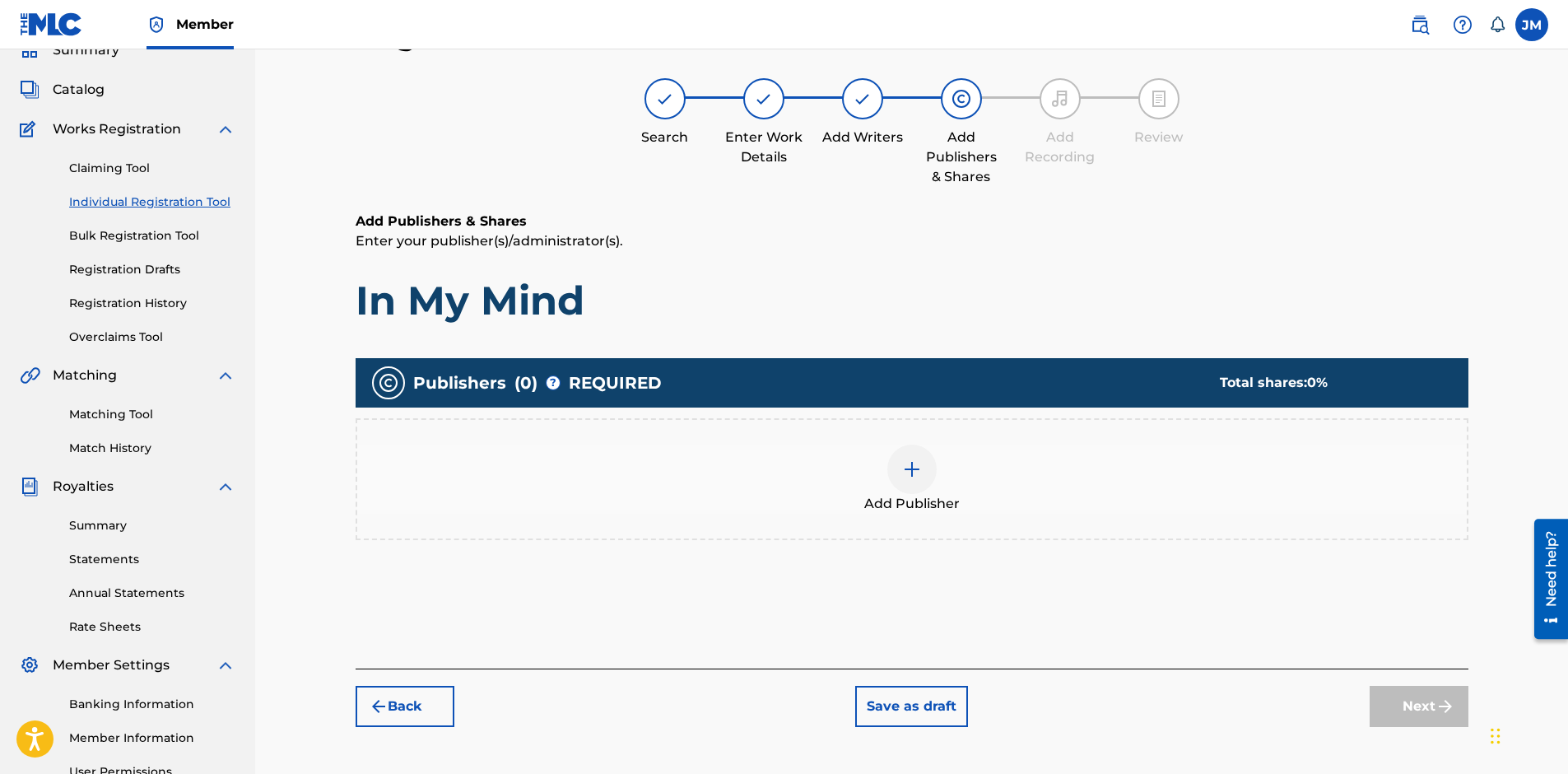
click at [910, 478] on img at bounding box center [912, 470] width 20 height 20
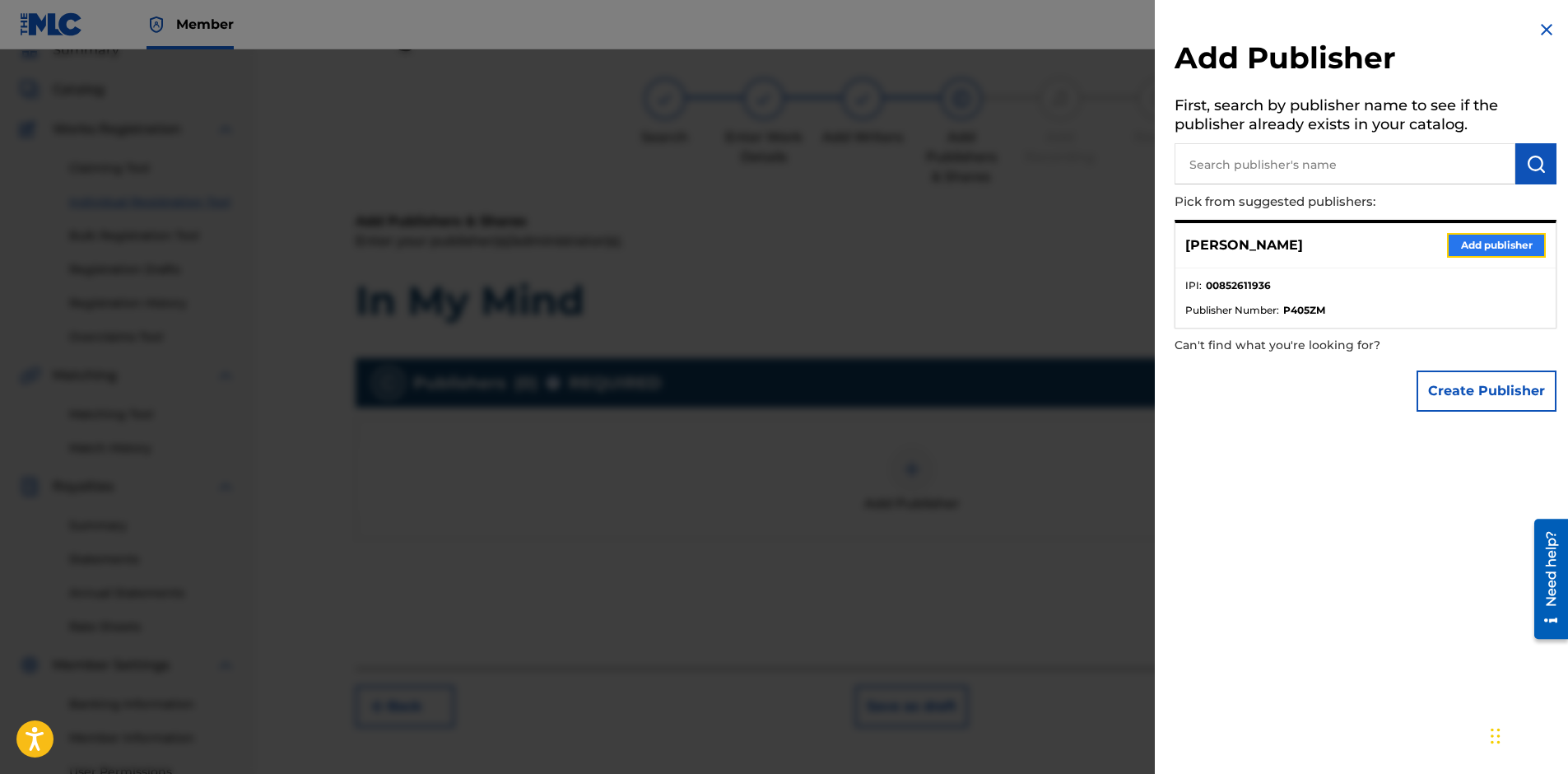
click at [1465, 250] on button "Add publisher" at bounding box center [1496, 245] width 99 height 24
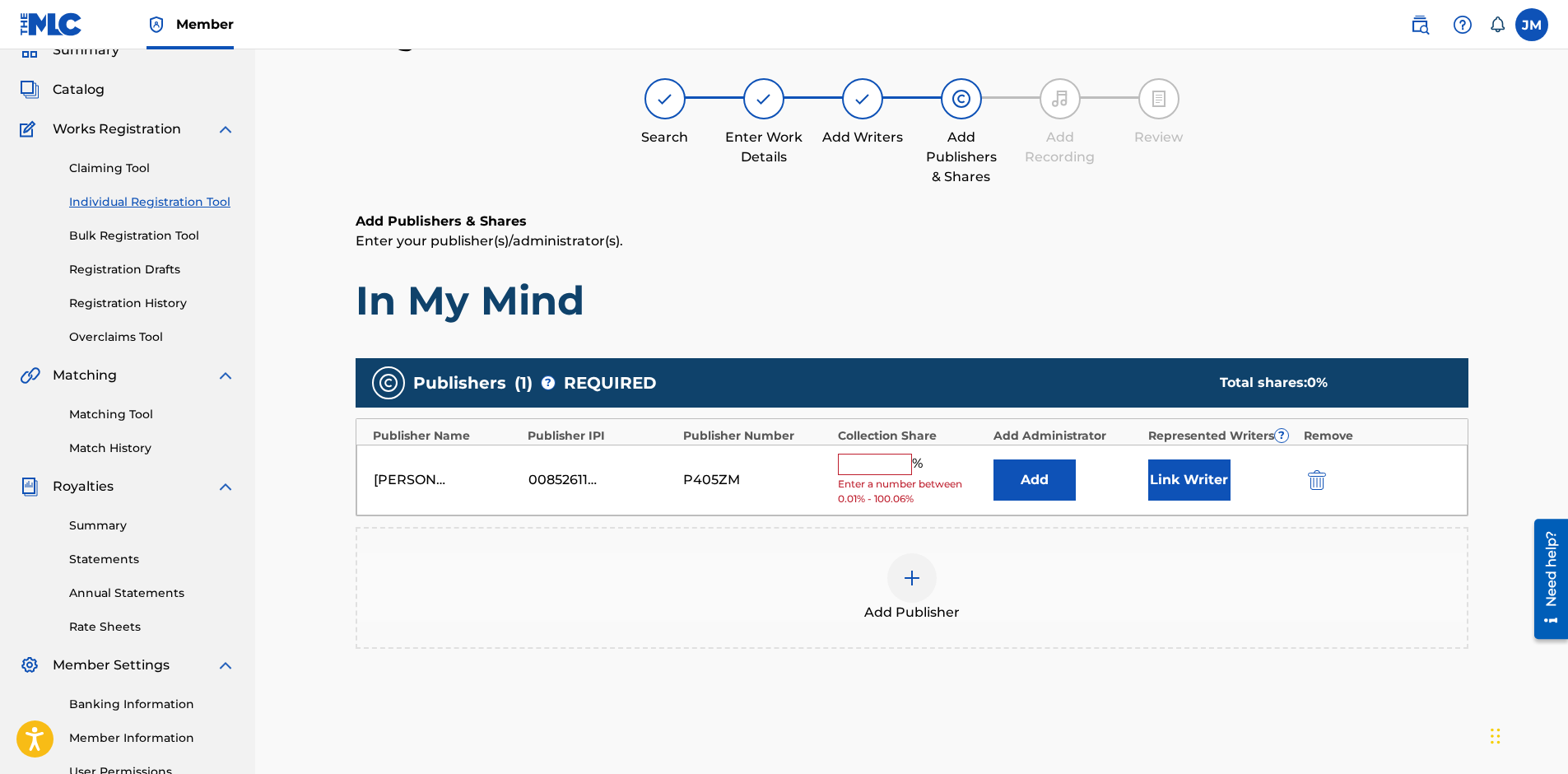
click at [900, 467] on input "text" at bounding box center [875, 465] width 74 height 22
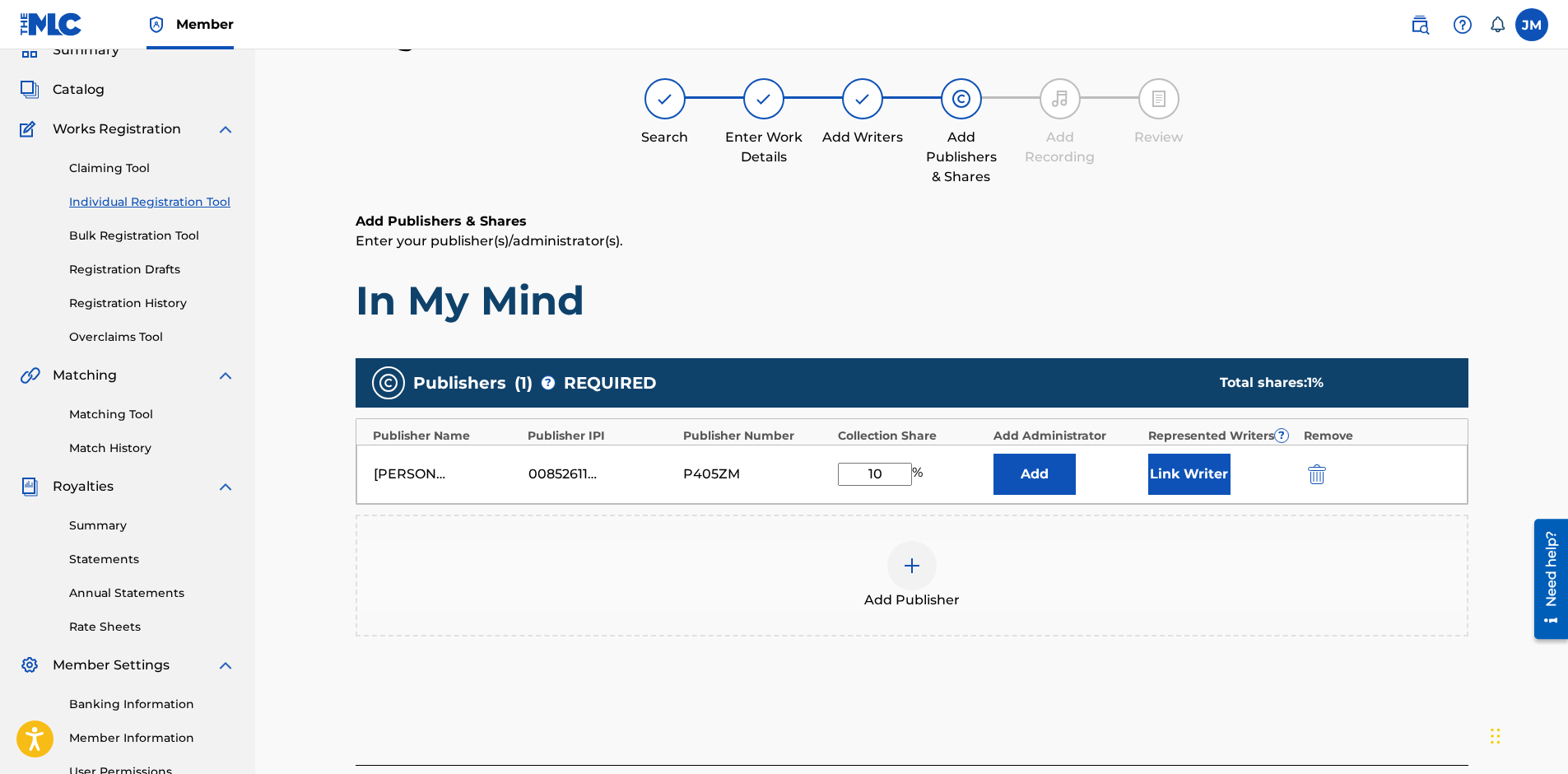
type input "100"
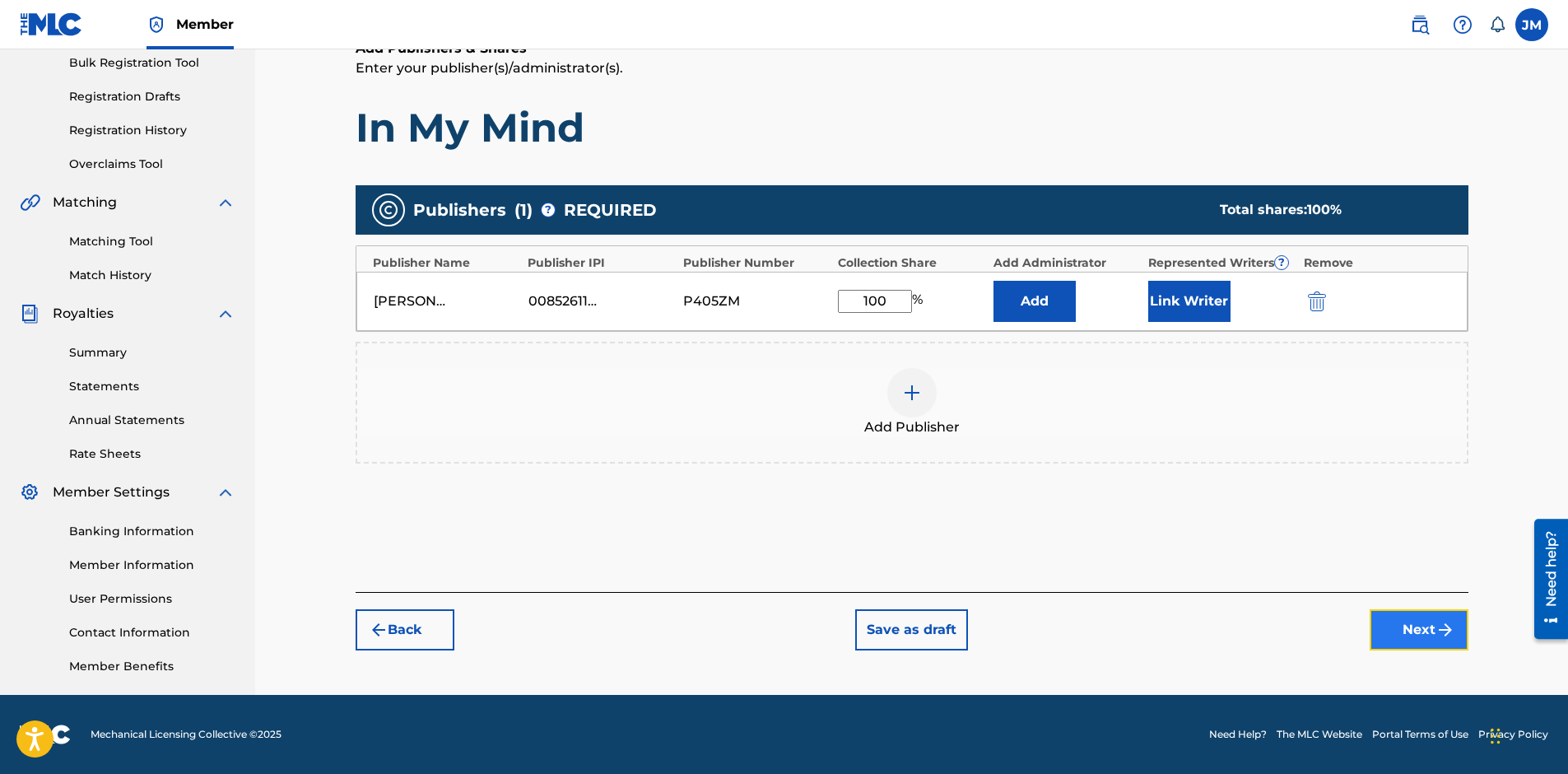
click at [1422, 623] on button "Next" at bounding box center [1419, 630] width 99 height 41
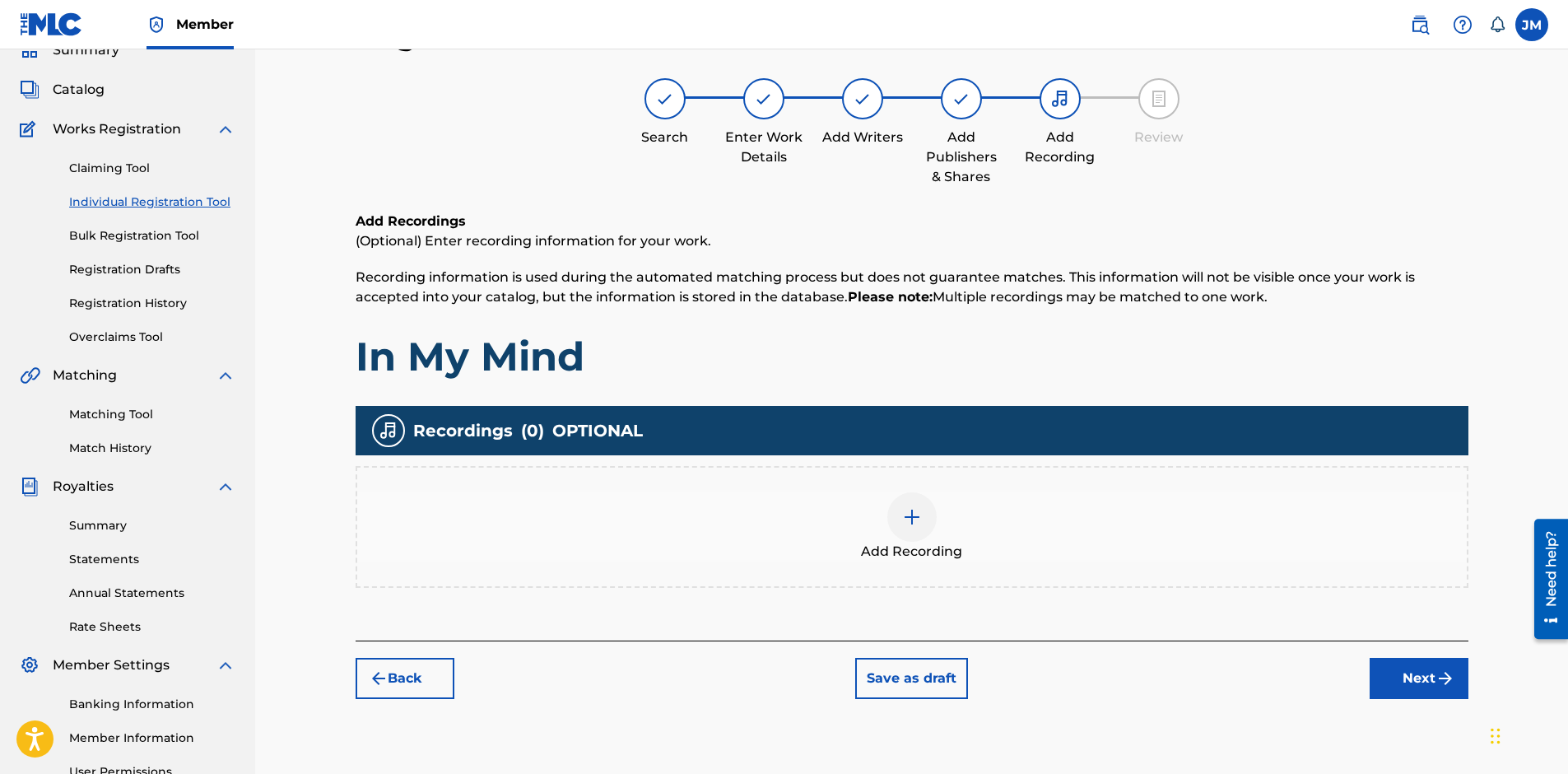
click at [907, 520] on img at bounding box center [912, 517] width 20 height 20
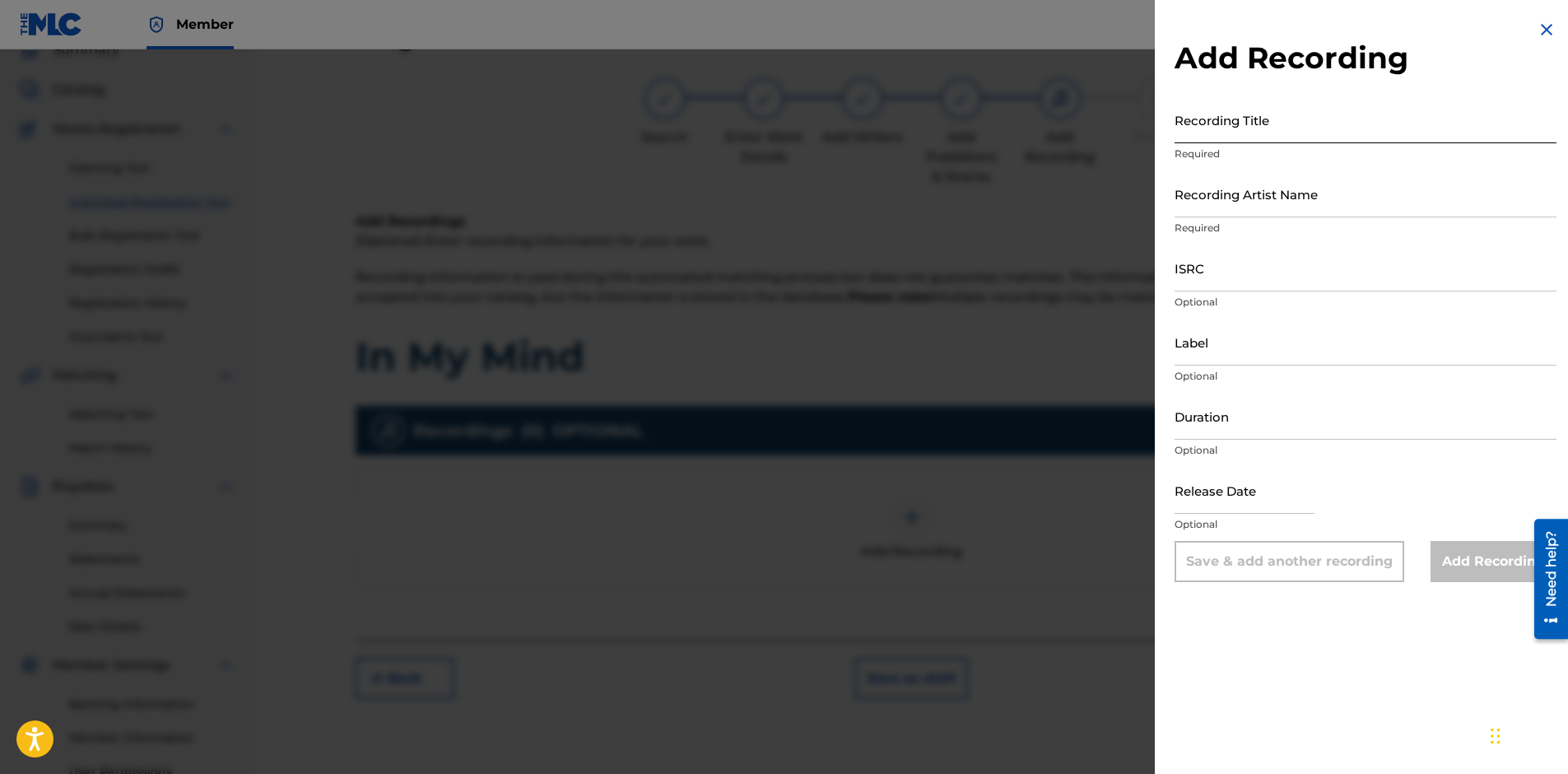
click at [1227, 134] on input "Recording Title" at bounding box center [1365, 120] width 382 height 47
type input "In My Mind"
click at [1212, 208] on input "Recording Artist Name" at bounding box center [1365, 194] width 382 height 47
paste input "[PERSON_NAME]"
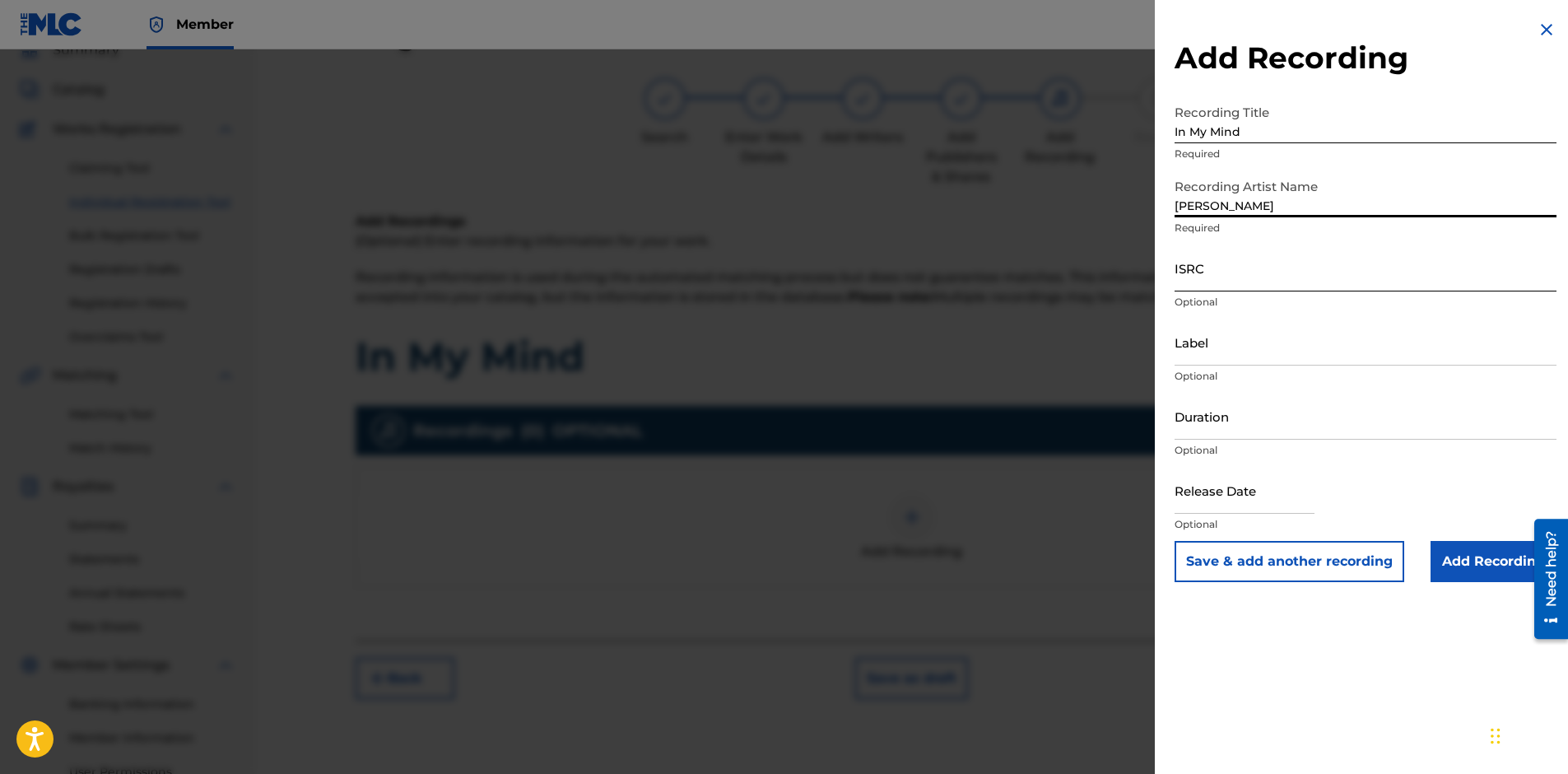
type input "[PERSON_NAME]"
click at [1285, 274] on input "ISRC" at bounding box center [1365, 268] width 382 height 47
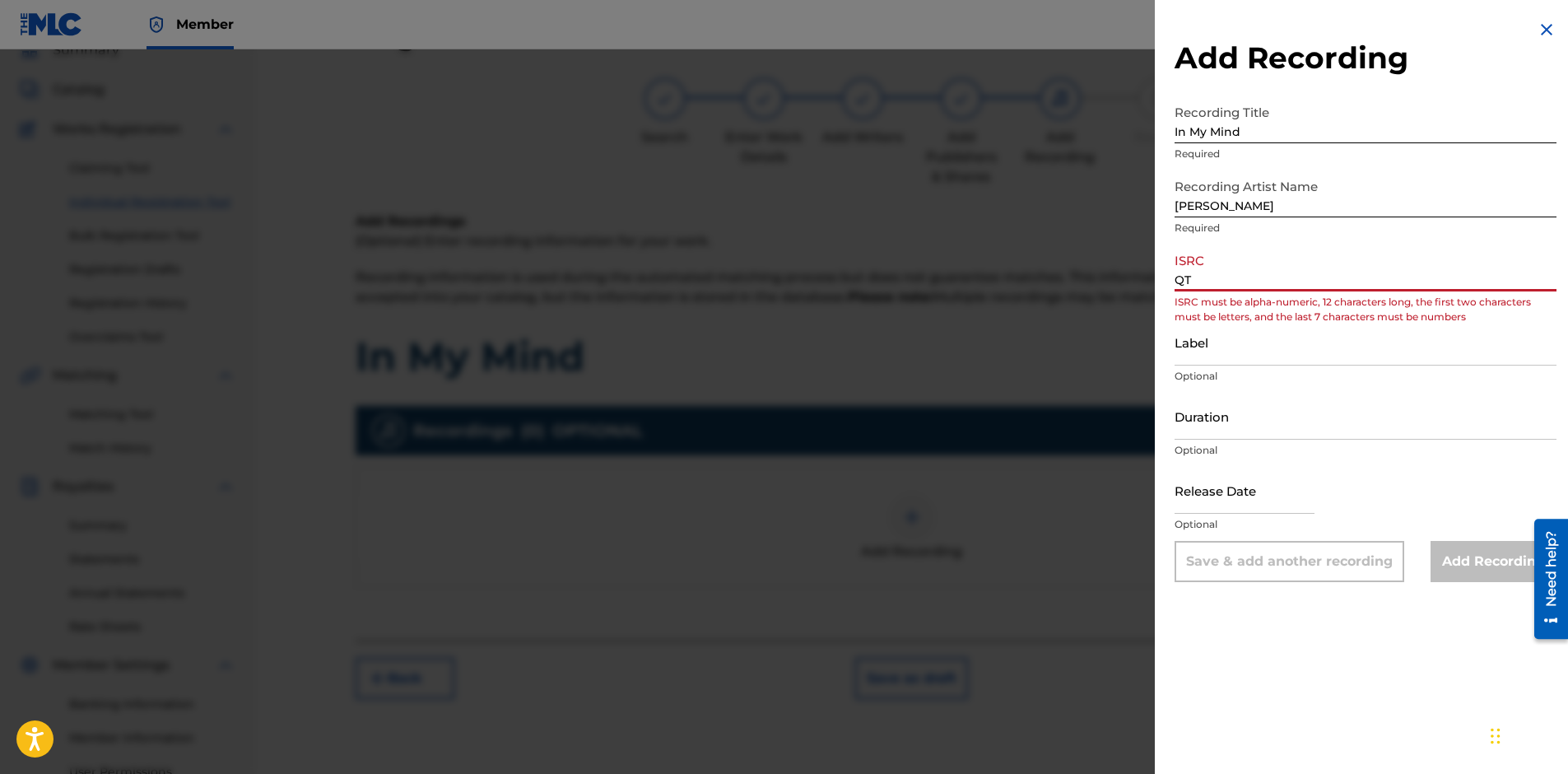
type input "Q"
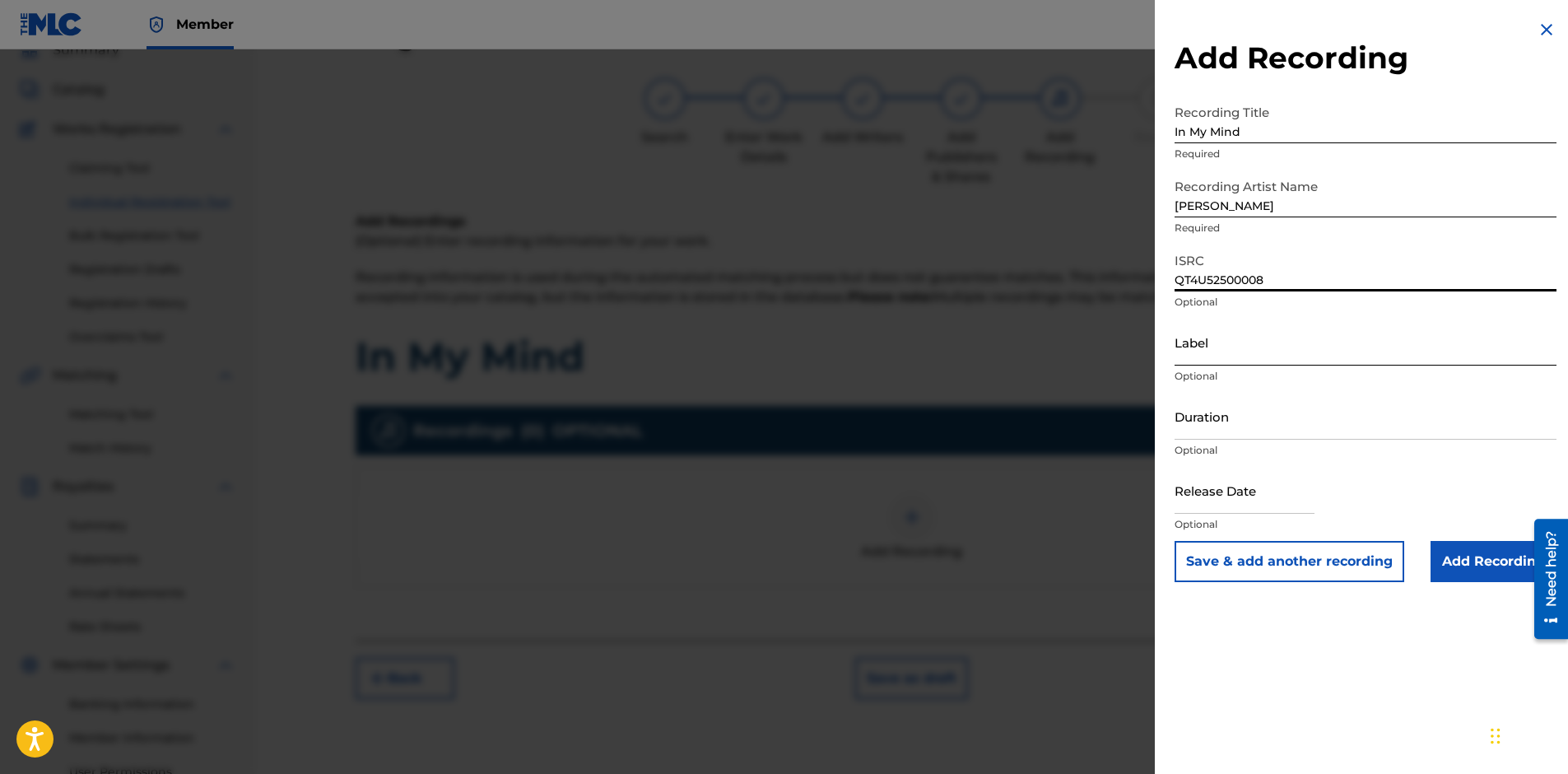
type input "QT4U52500008"
click at [1240, 329] on input "Label" at bounding box center [1365, 342] width 382 height 47
type input "Mind Eyes Entertainment"
click at [1236, 495] on input "text" at bounding box center [1244, 491] width 140 height 47
select select "8"
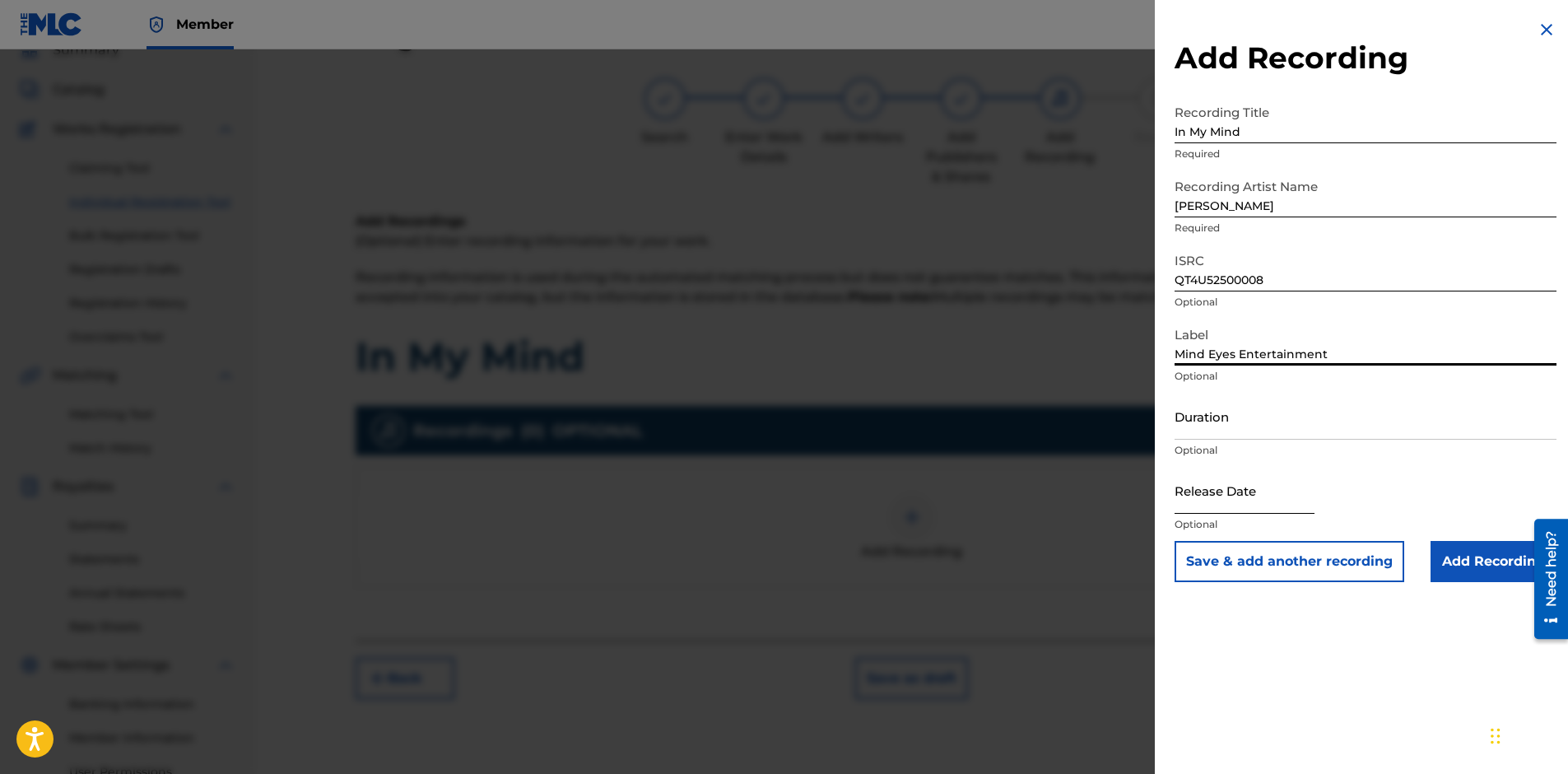
select select "2025"
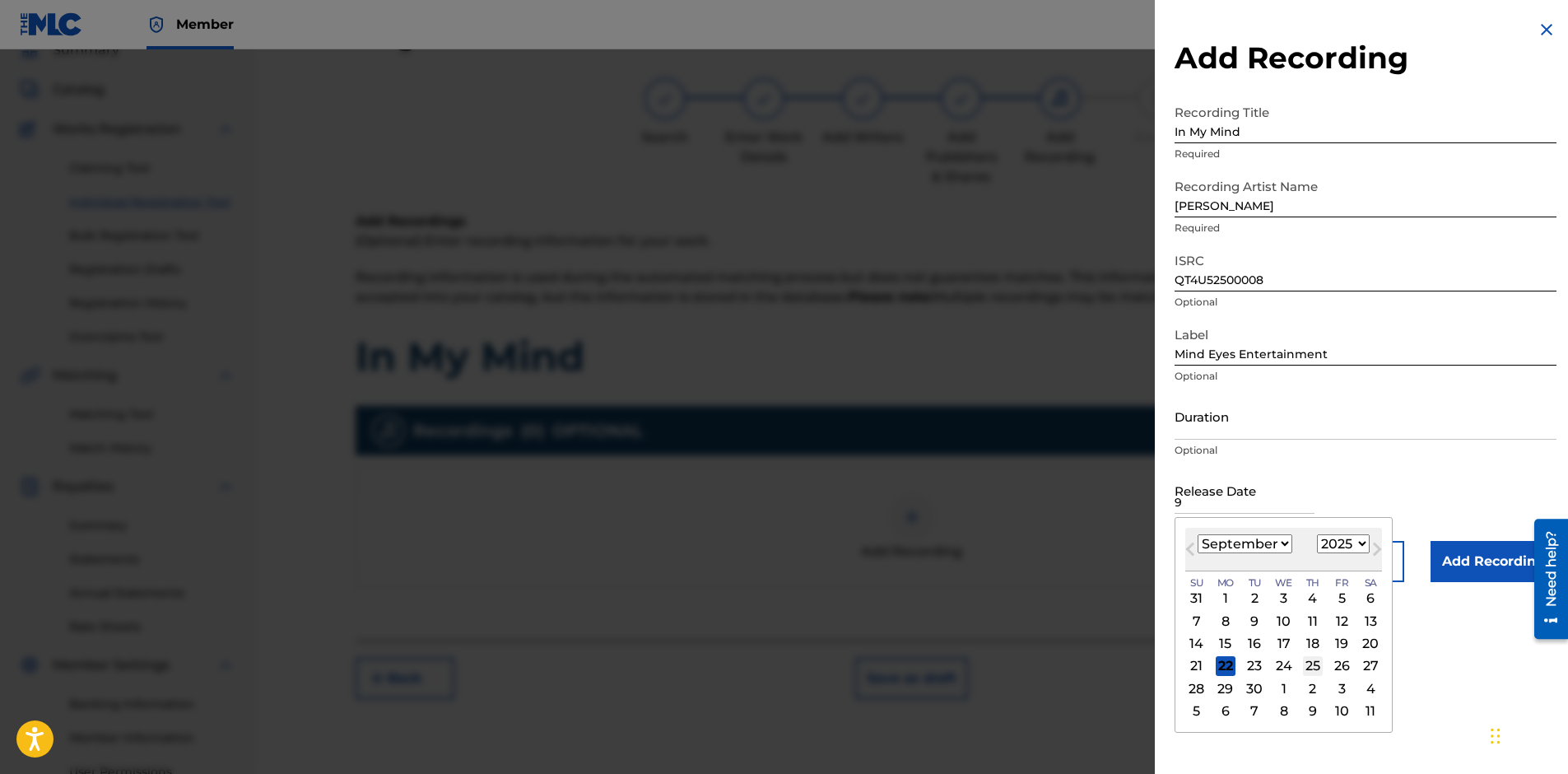
type input "9"
click at [1306, 661] on div "25" at bounding box center [1313, 667] width 20 height 20
type input "[DATE]"
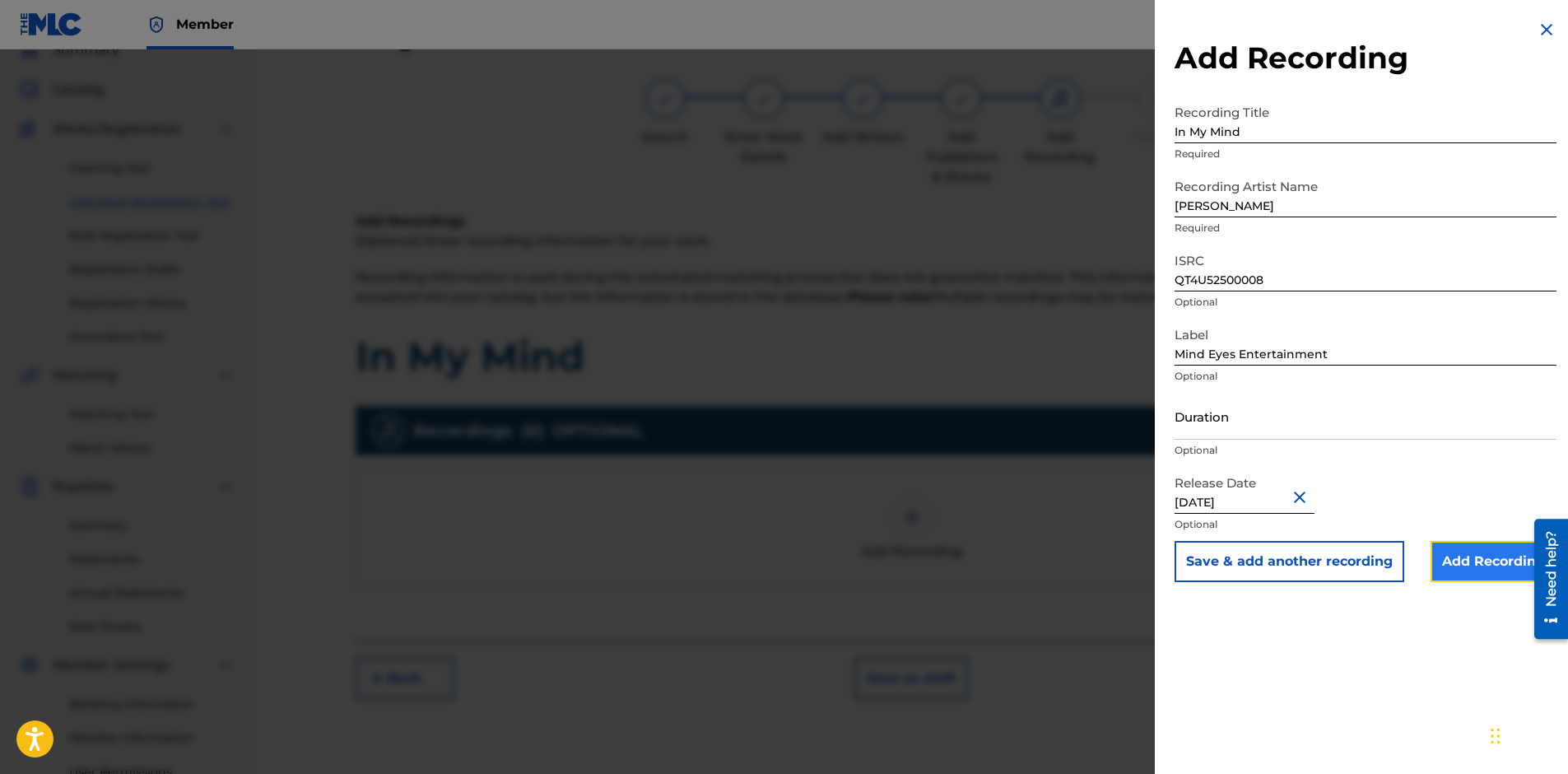
click at [1455, 558] on input "Add Recording" at bounding box center [1493, 561] width 126 height 41
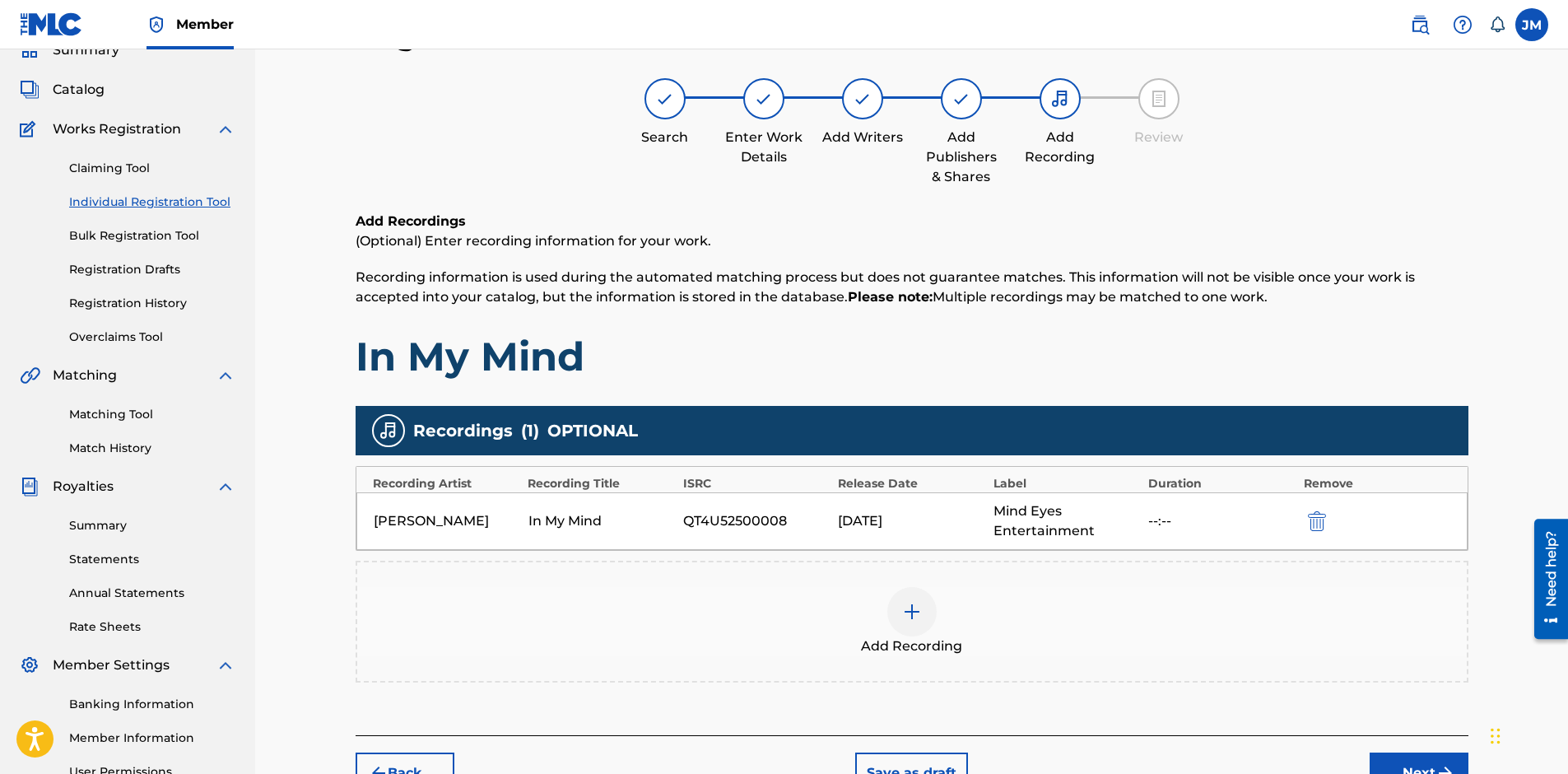
scroll to position [247, 0]
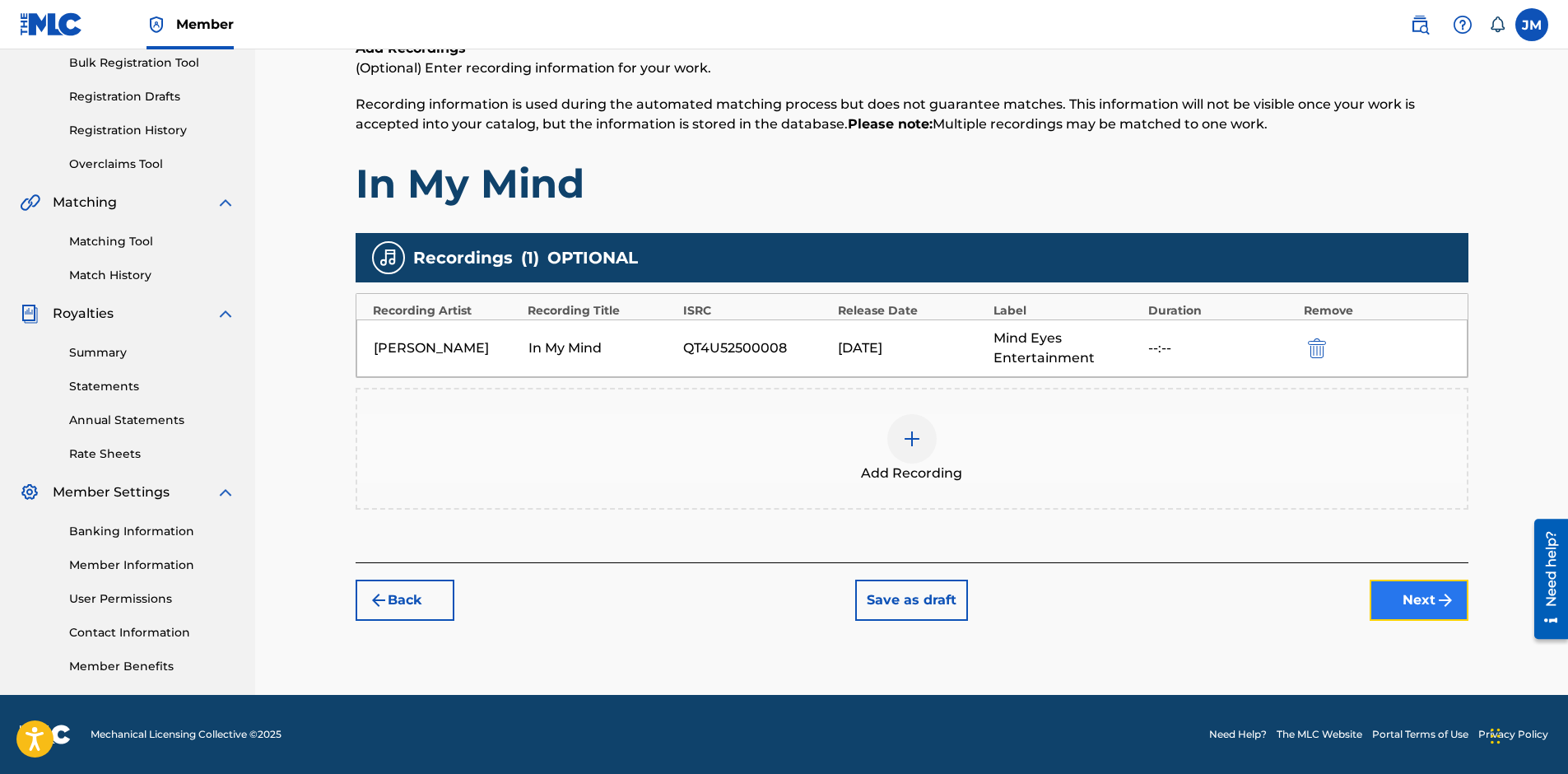
click at [1410, 605] on button "Next" at bounding box center [1419, 600] width 99 height 41
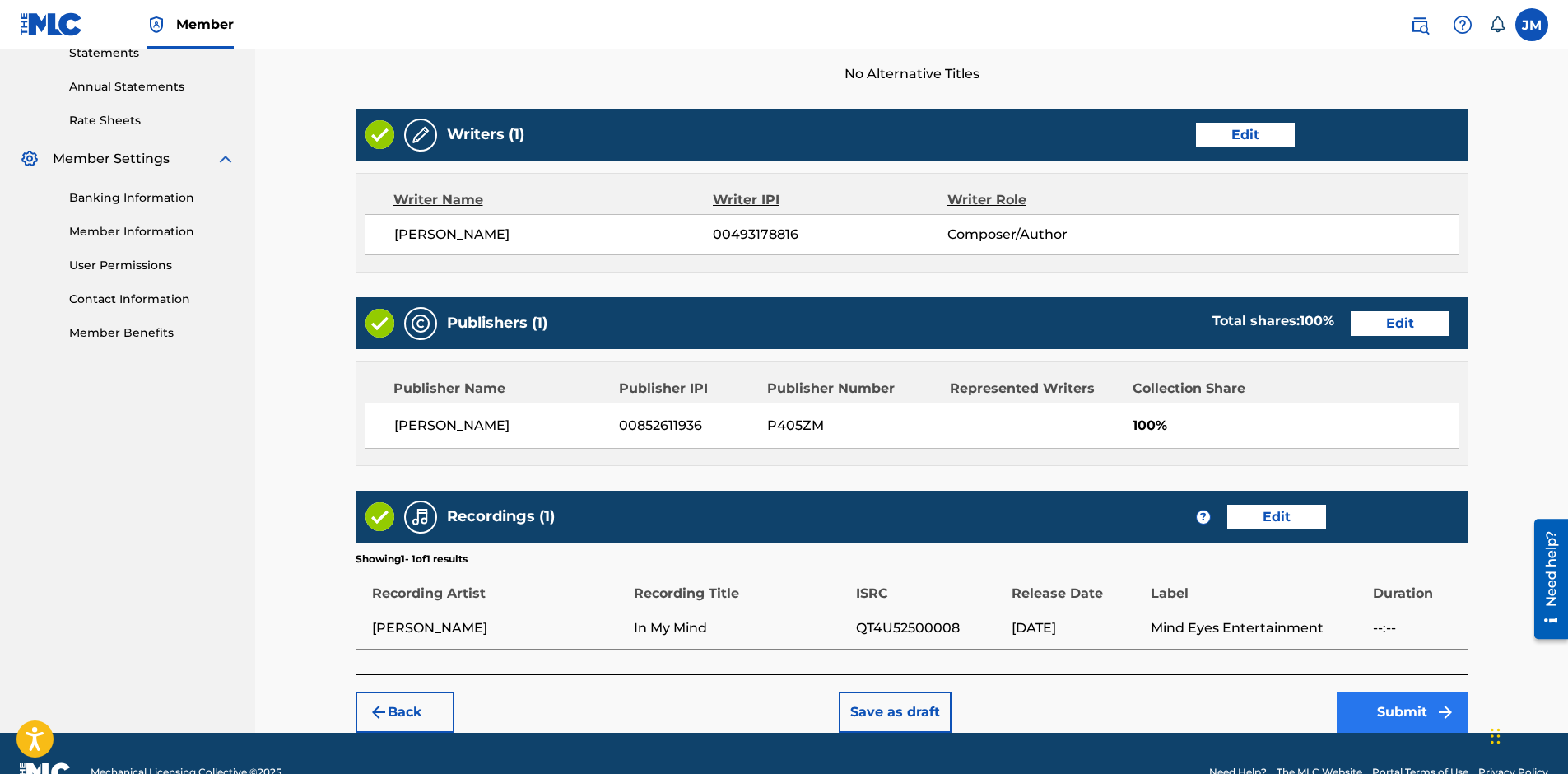
scroll to position [618, 0]
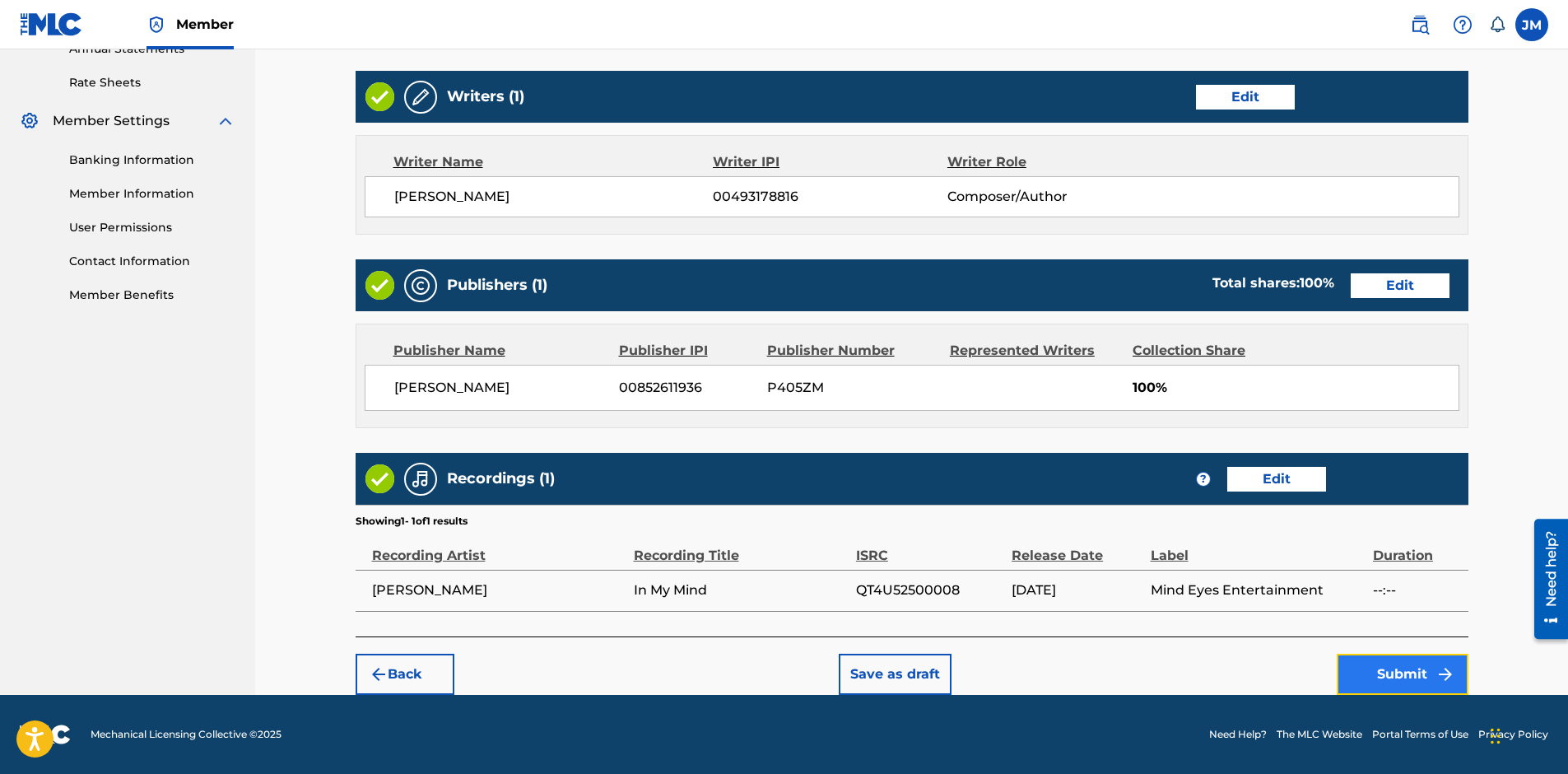
click at [1398, 669] on button "Submit" at bounding box center [1402, 674] width 132 height 41
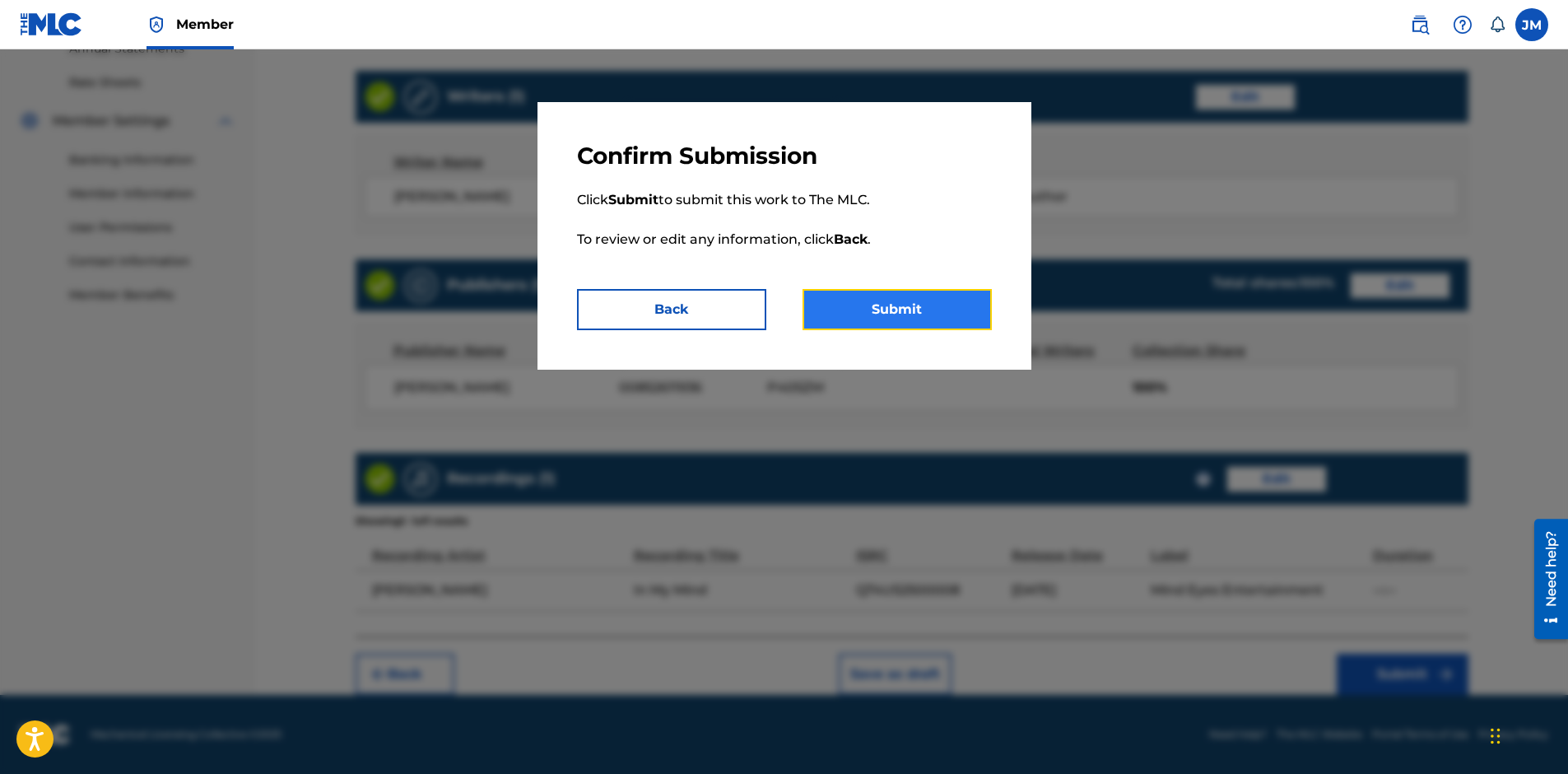
click at [936, 314] on button "Submit" at bounding box center [897, 309] width 189 height 41
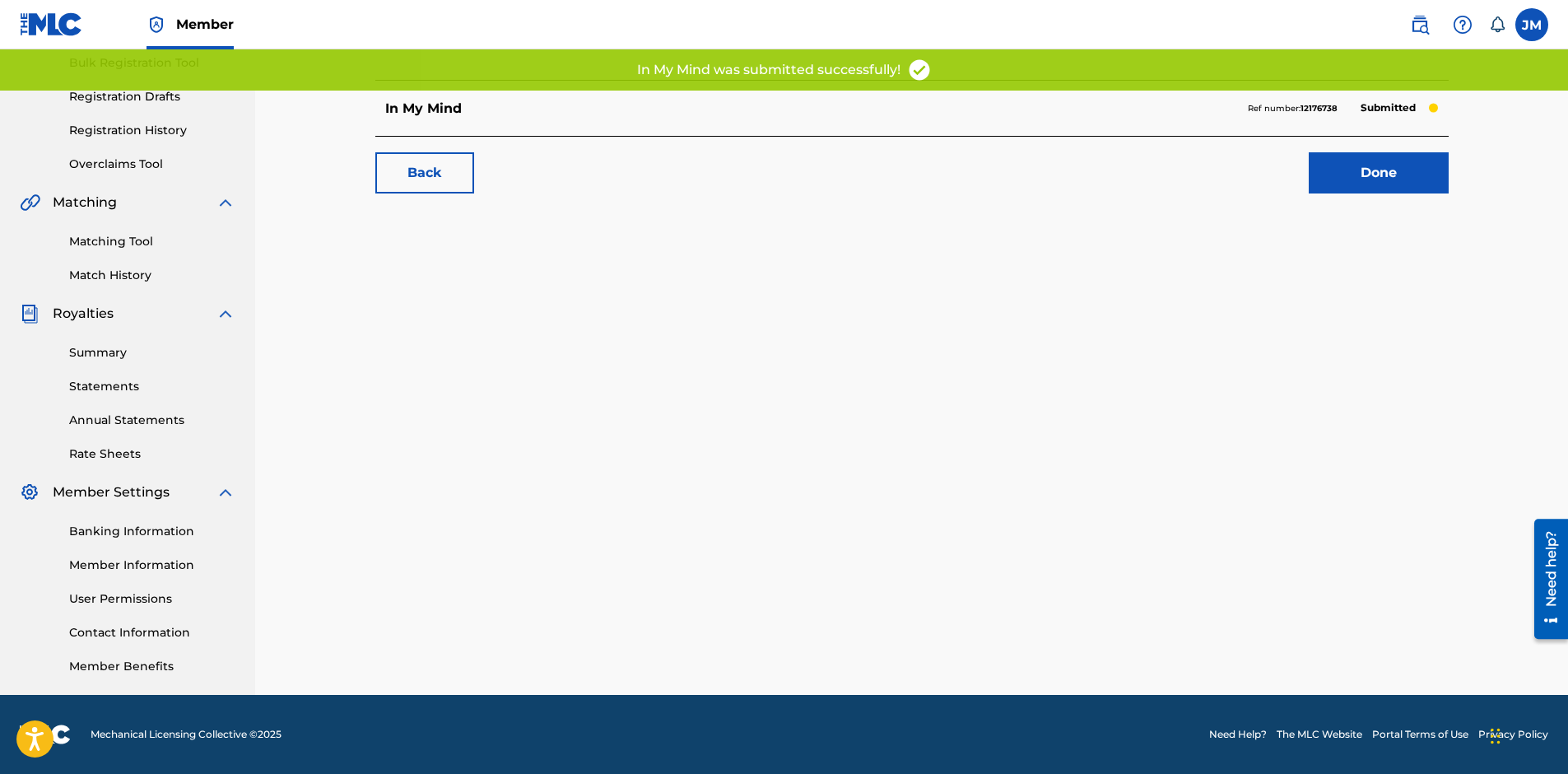
scroll to position [247, 0]
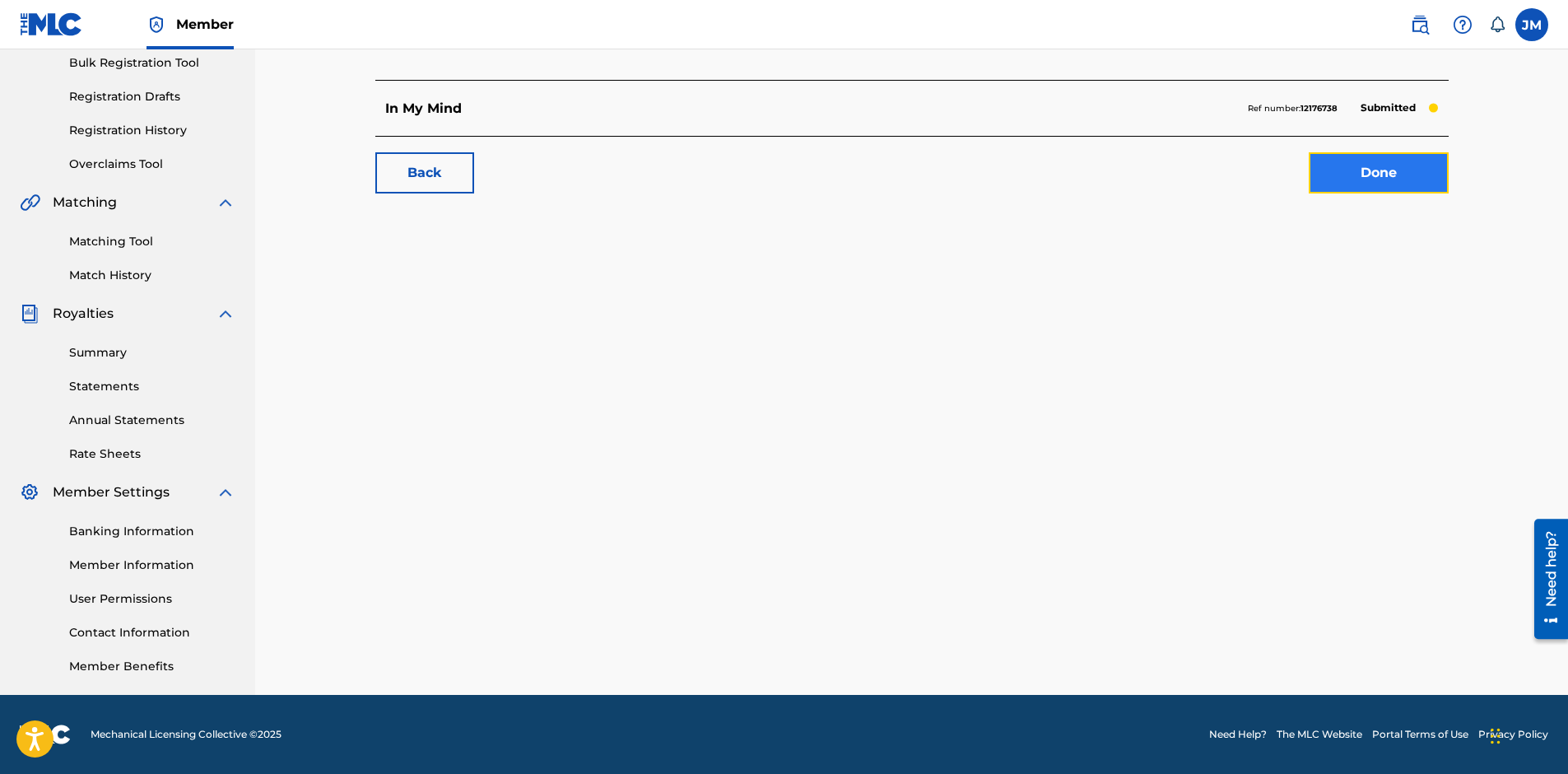
click at [1363, 174] on link "Done" at bounding box center [1378, 173] width 140 height 41
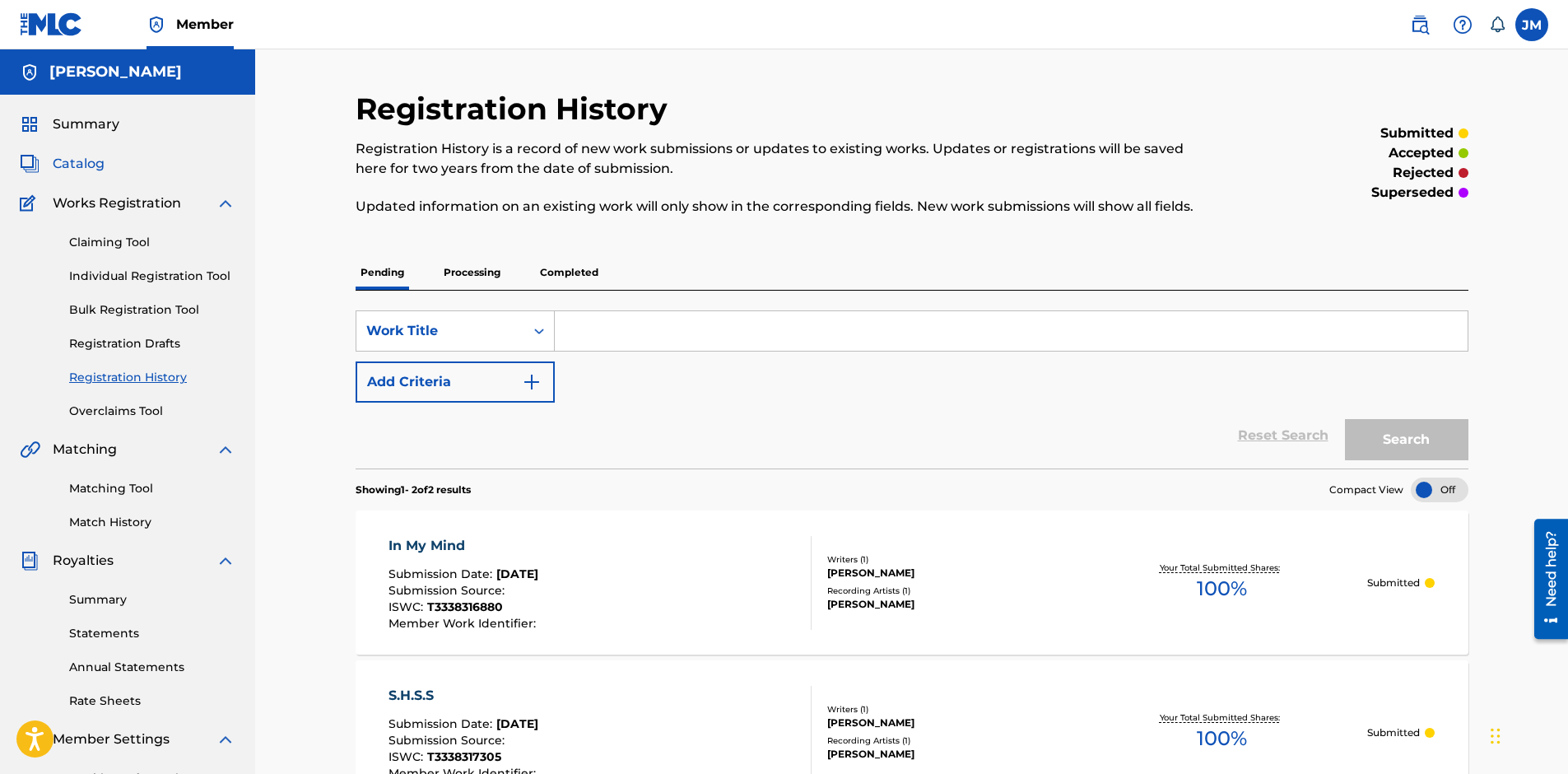
click at [70, 160] on span "Catalog" at bounding box center [79, 164] width 52 height 20
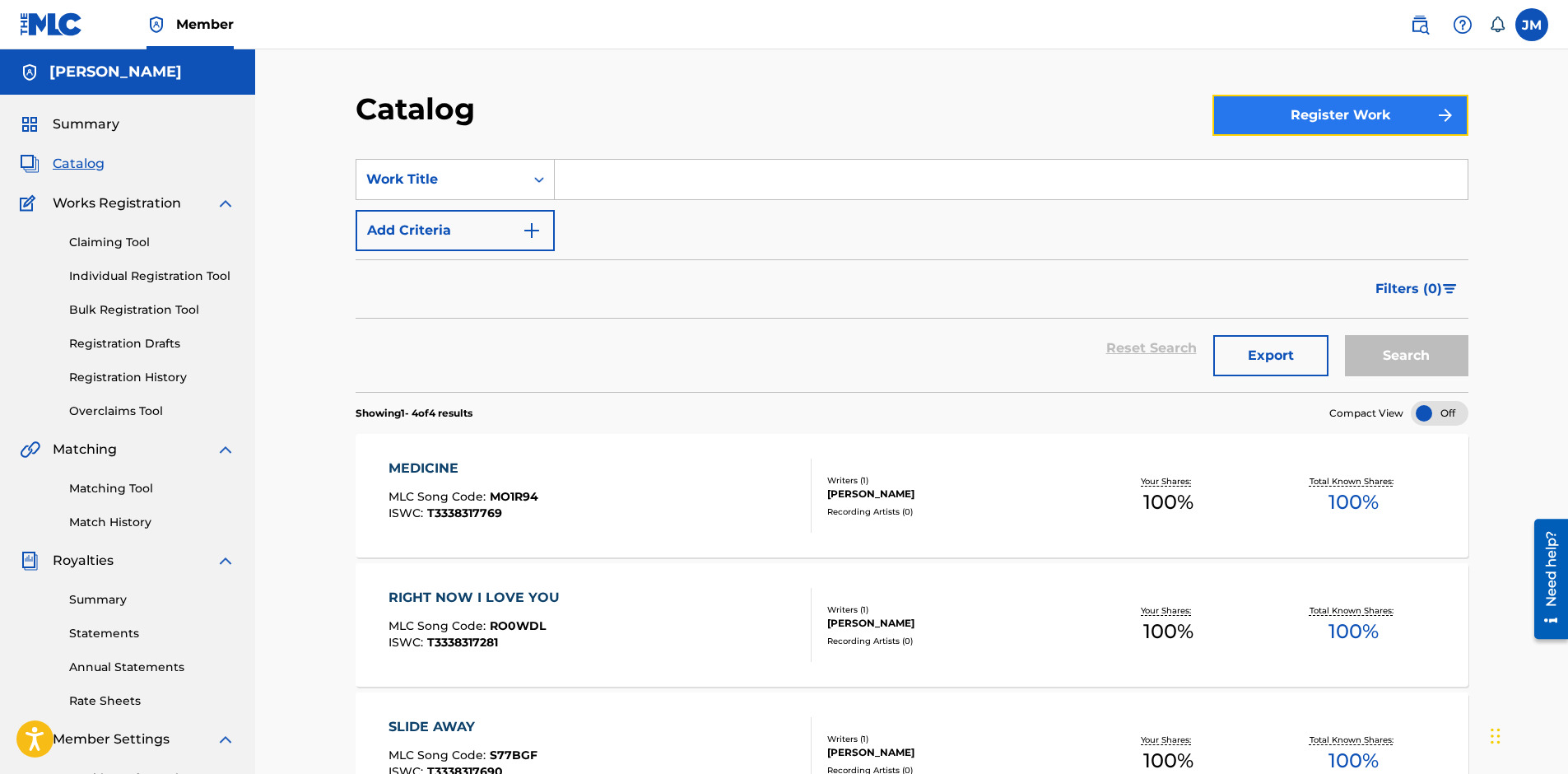
click at [1333, 117] on button "Register Work" at bounding box center [1339, 115] width 256 height 41
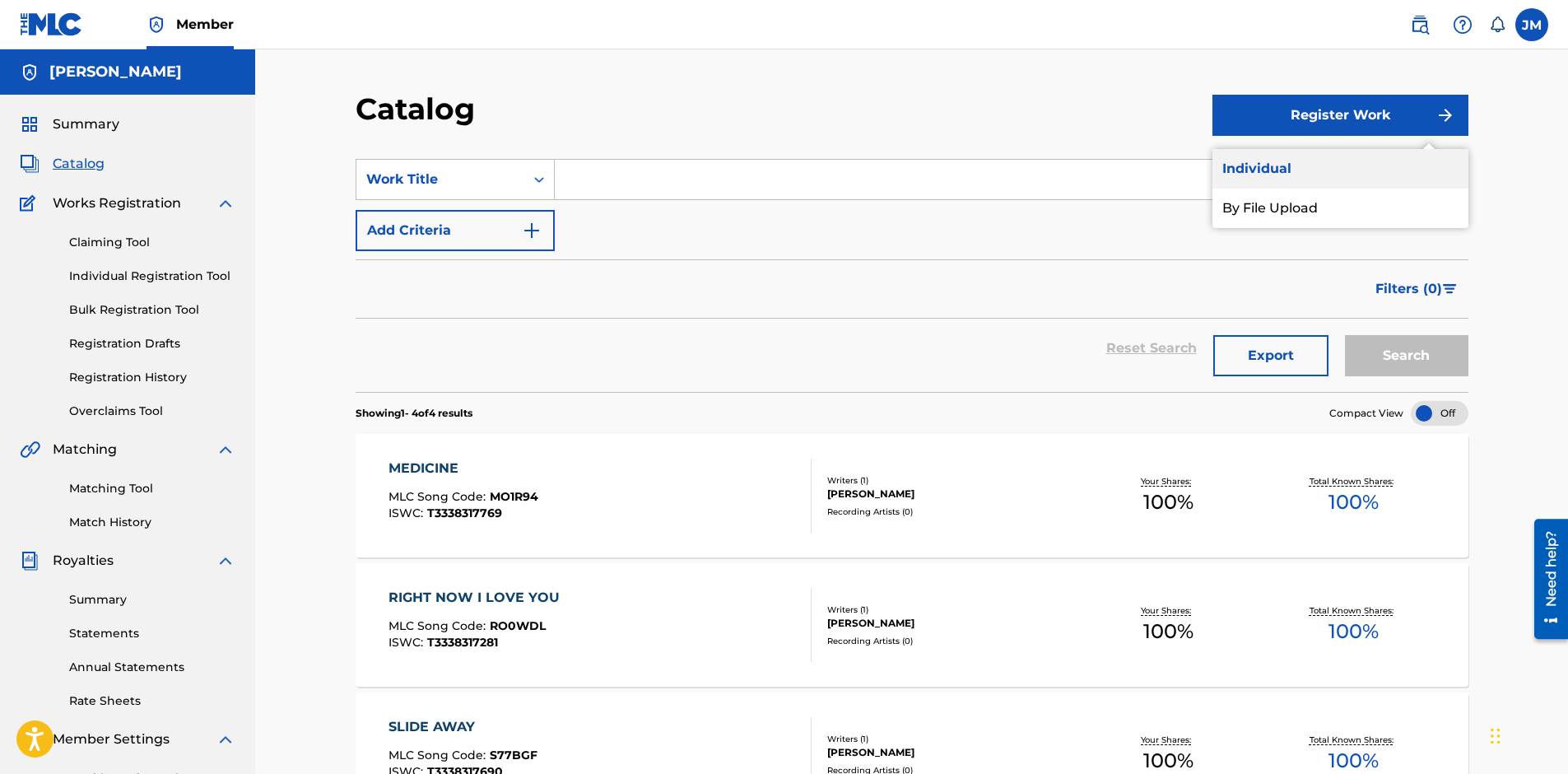
click at [1267, 168] on link "Individual" at bounding box center [1339, 169] width 256 height 39
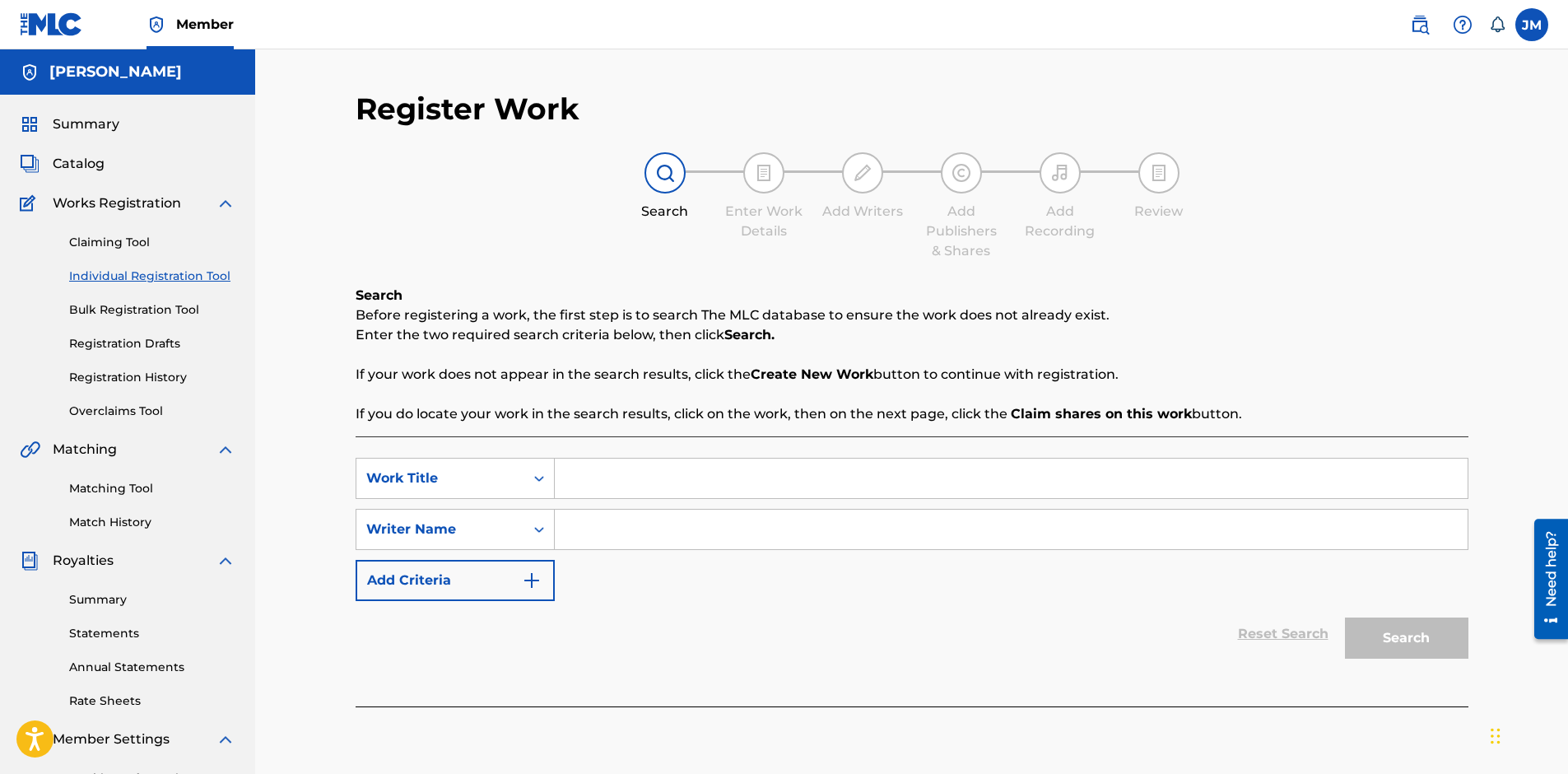
scroll to position [82, 0]
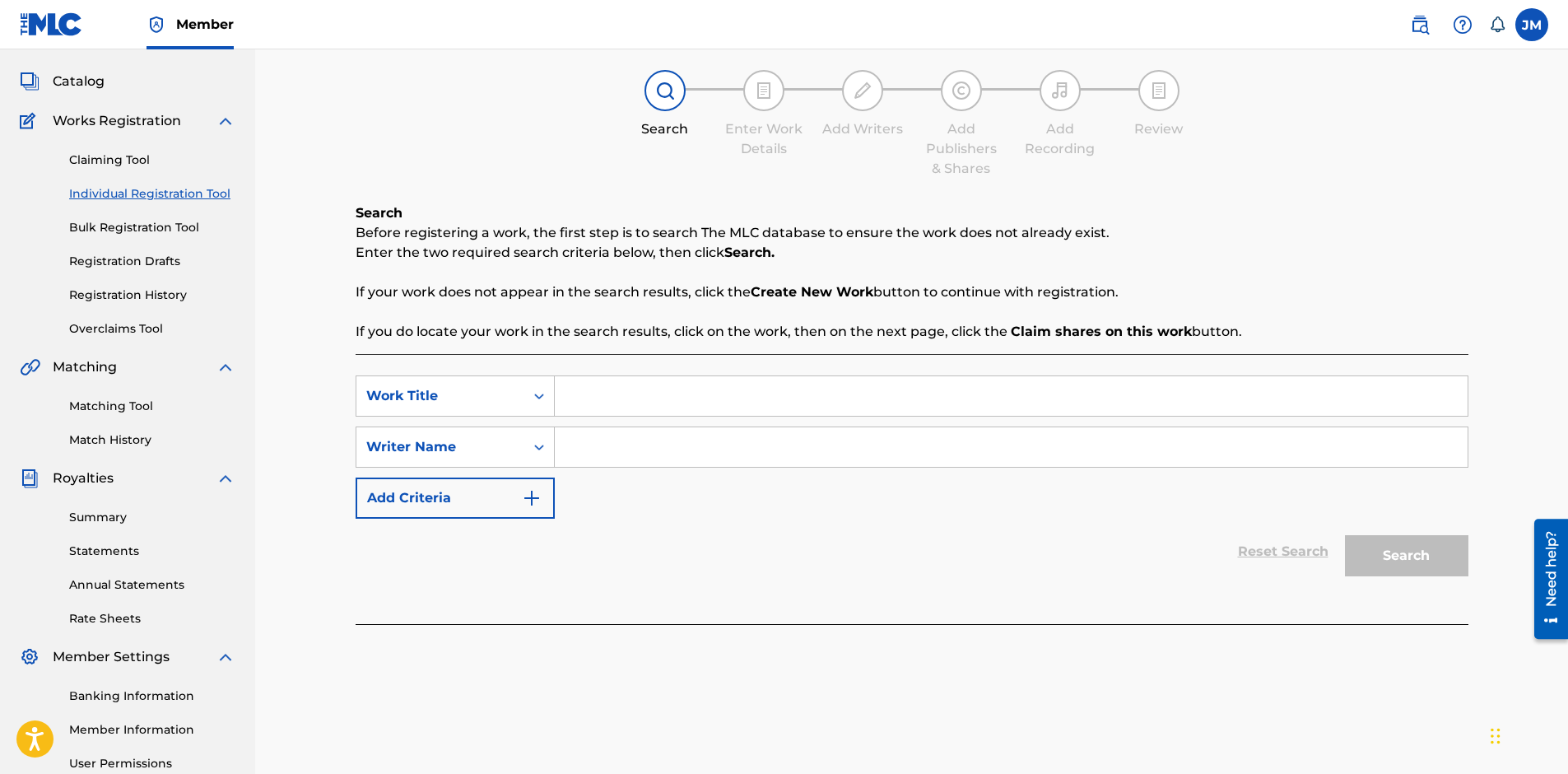
click at [968, 389] on input "Search Form" at bounding box center [1011, 396] width 913 height 39
type input "t"
click at [775, 452] on input "Search Form" at bounding box center [1011, 447] width 913 height 39
type input "t"
click at [1441, 545] on button "Search" at bounding box center [1406, 555] width 123 height 41
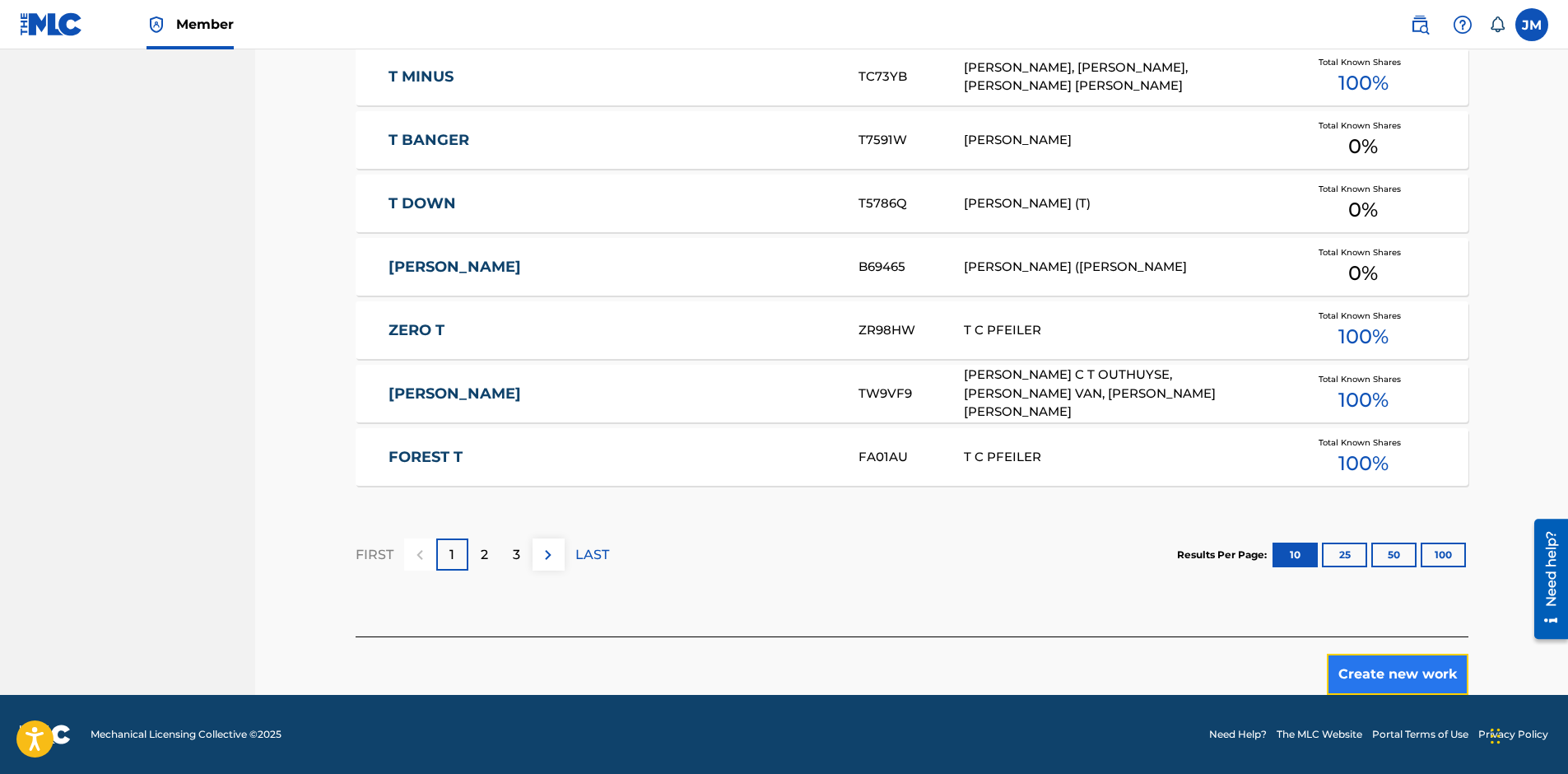
click at [1376, 666] on button "Create new work" at bounding box center [1397, 674] width 142 height 41
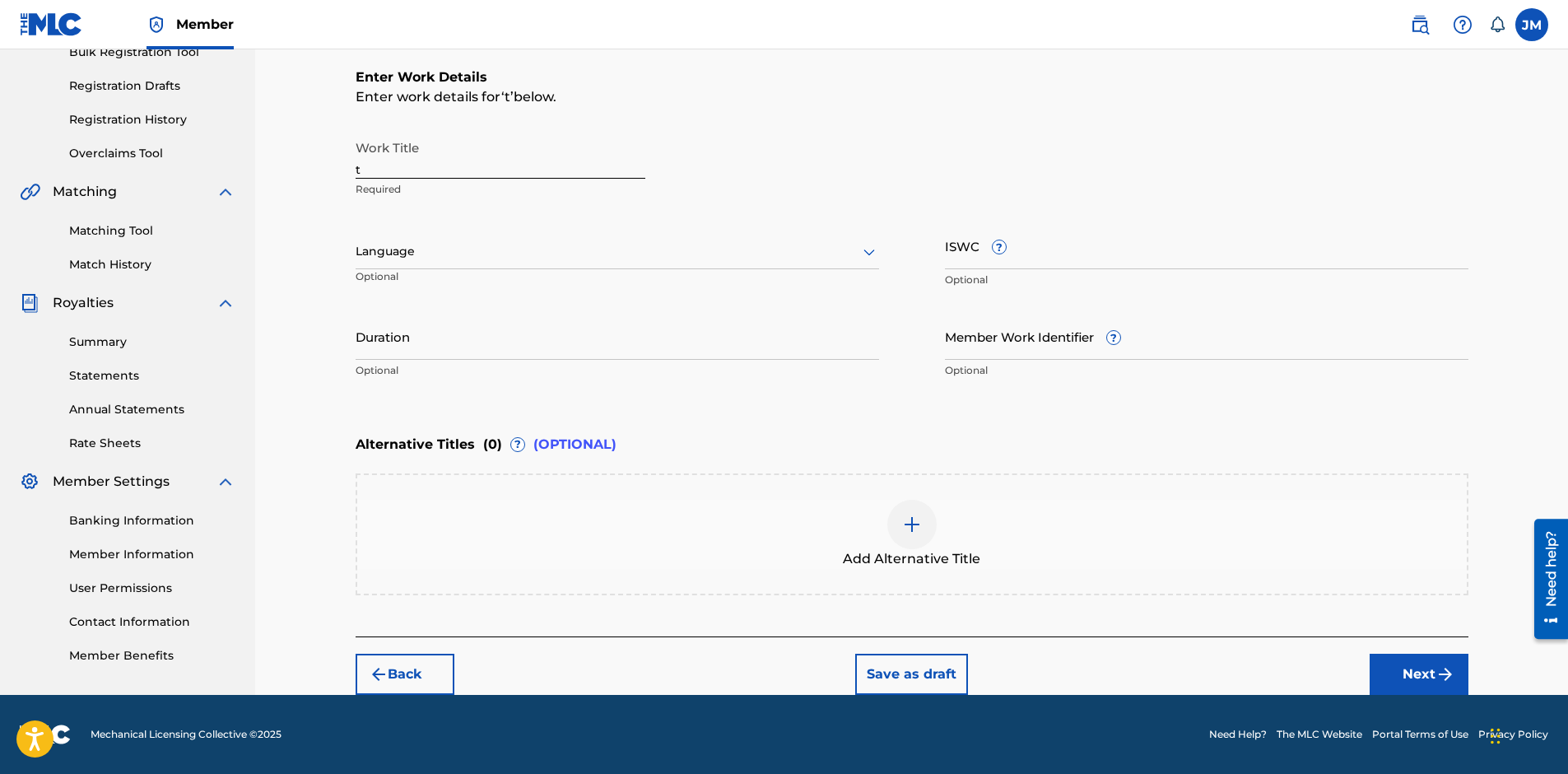
scroll to position [257, 0]
drag, startPoint x: 371, startPoint y: 166, endPoint x: 330, endPoint y: 167, distance: 41.0
click at [330, 167] on div "Register Work Search Enter Work Details Add Writers Add Publishers & Shares Add…" at bounding box center [911, 243] width 1312 height 903
type input "Like It When You"
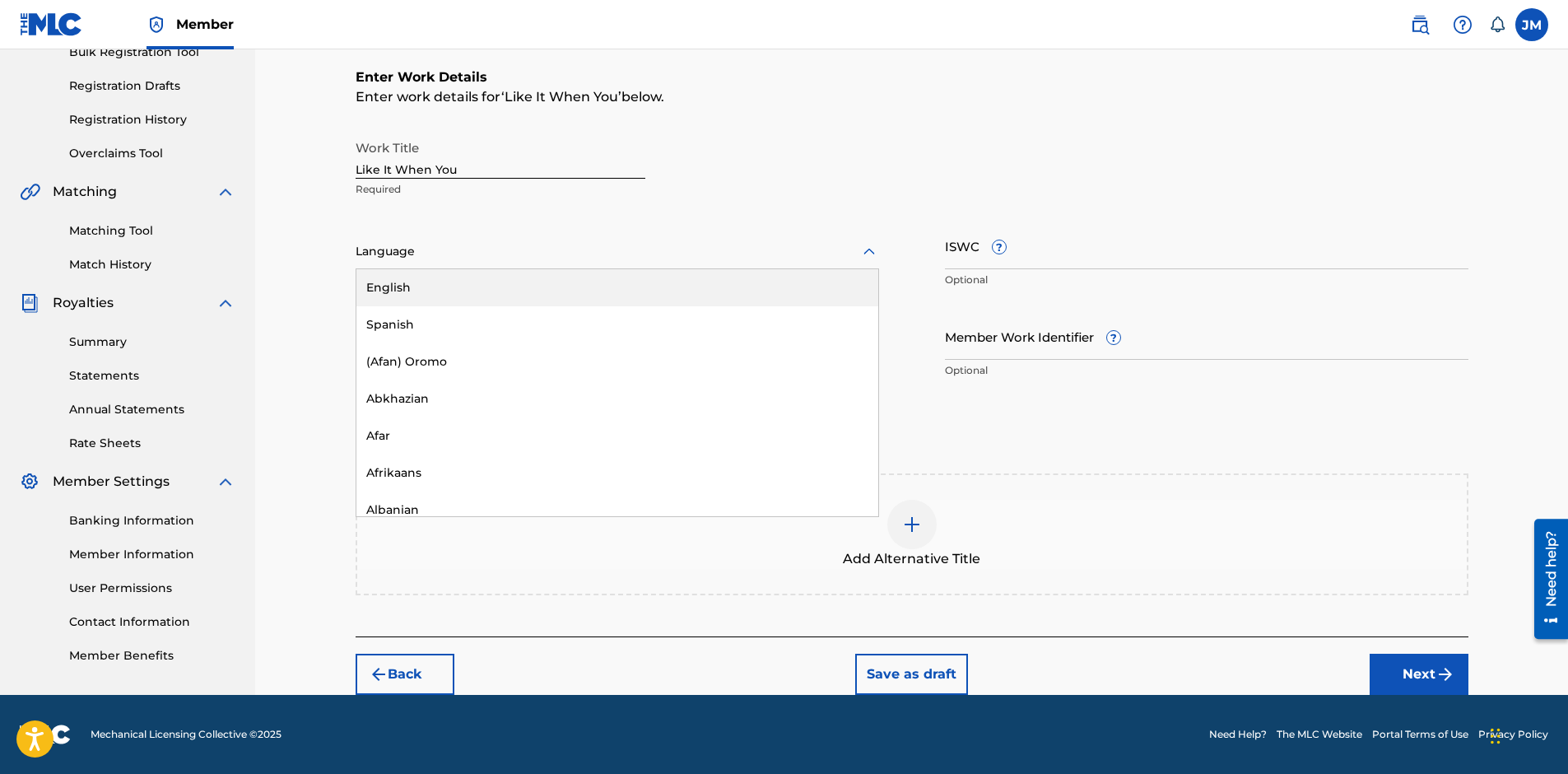
click at [800, 255] on div at bounding box center [617, 252] width 524 height 21
click at [611, 283] on div "English" at bounding box center [617, 288] width 522 height 37
click at [1113, 240] on input "ISWC ?" at bounding box center [1206, 246] width 524 height 47
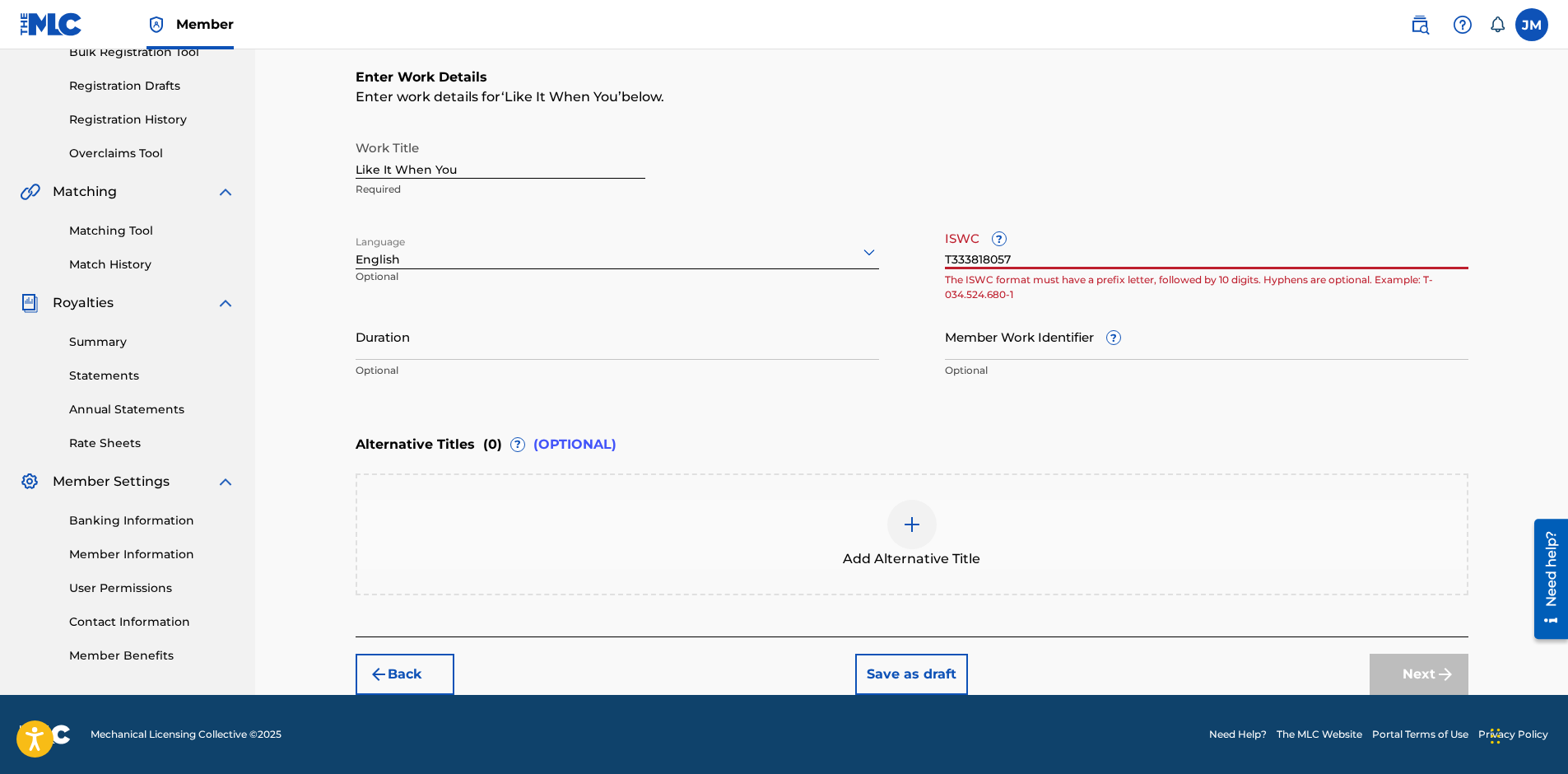
click at [976, 258] on input "T333818057" at bounding box center [1206, 246] width 524 height 47
type input "T3338318057"
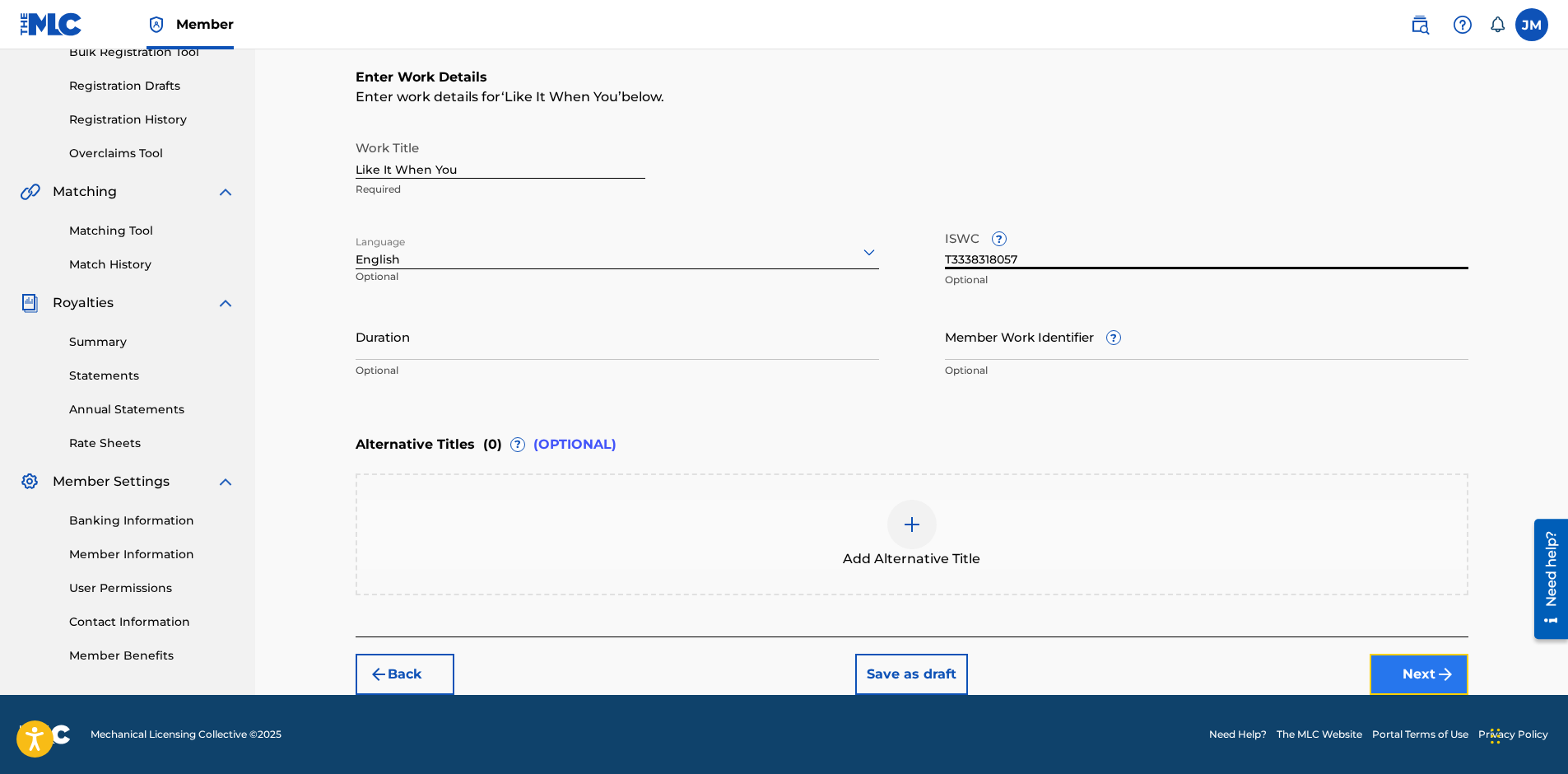
click at [1405, 668] on button "Next" at bounding box center [1419, 674] width 99 height 41
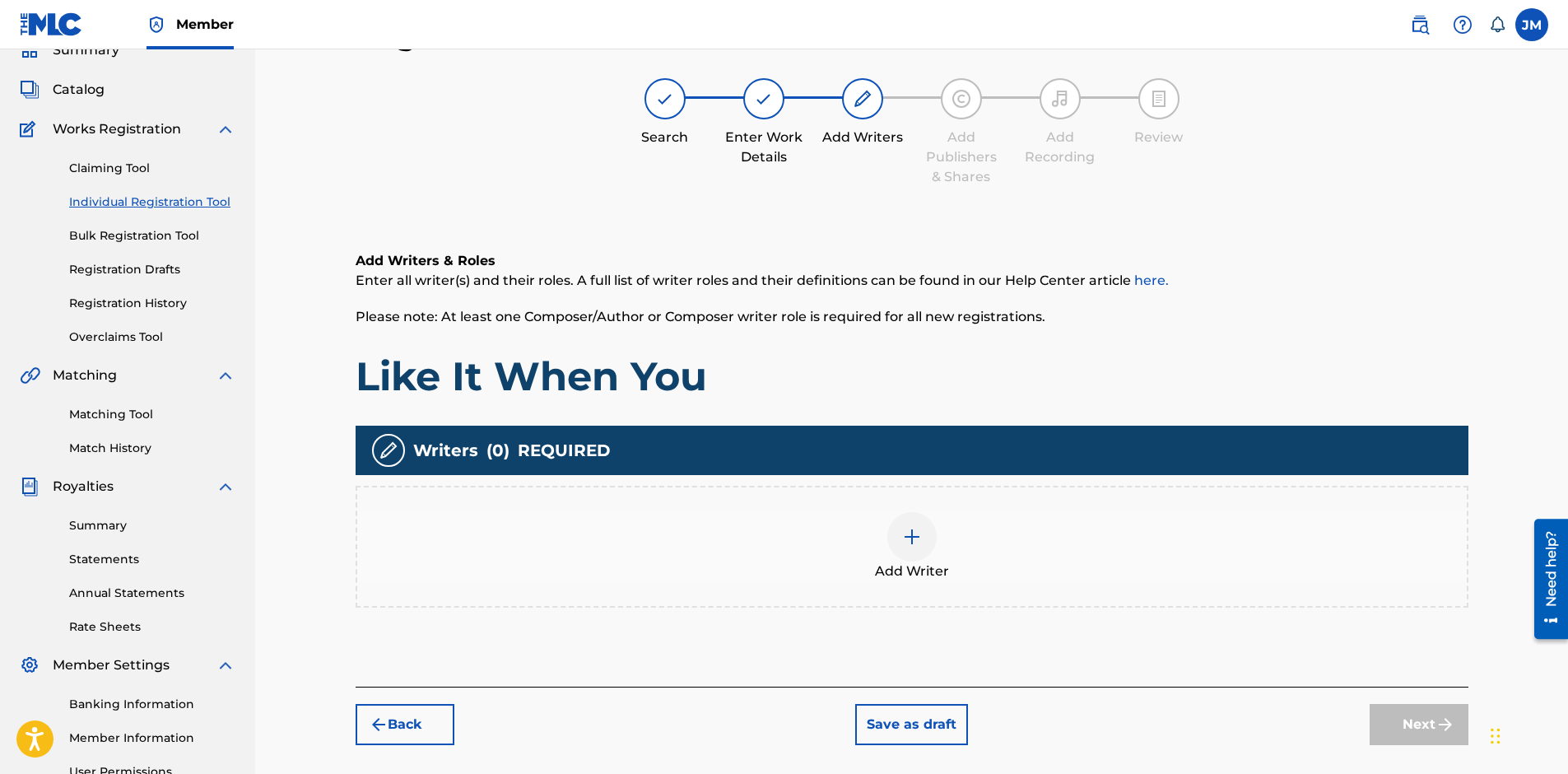
click at [899, 541] on div at bounding box center [912, 537] width 49 height 49
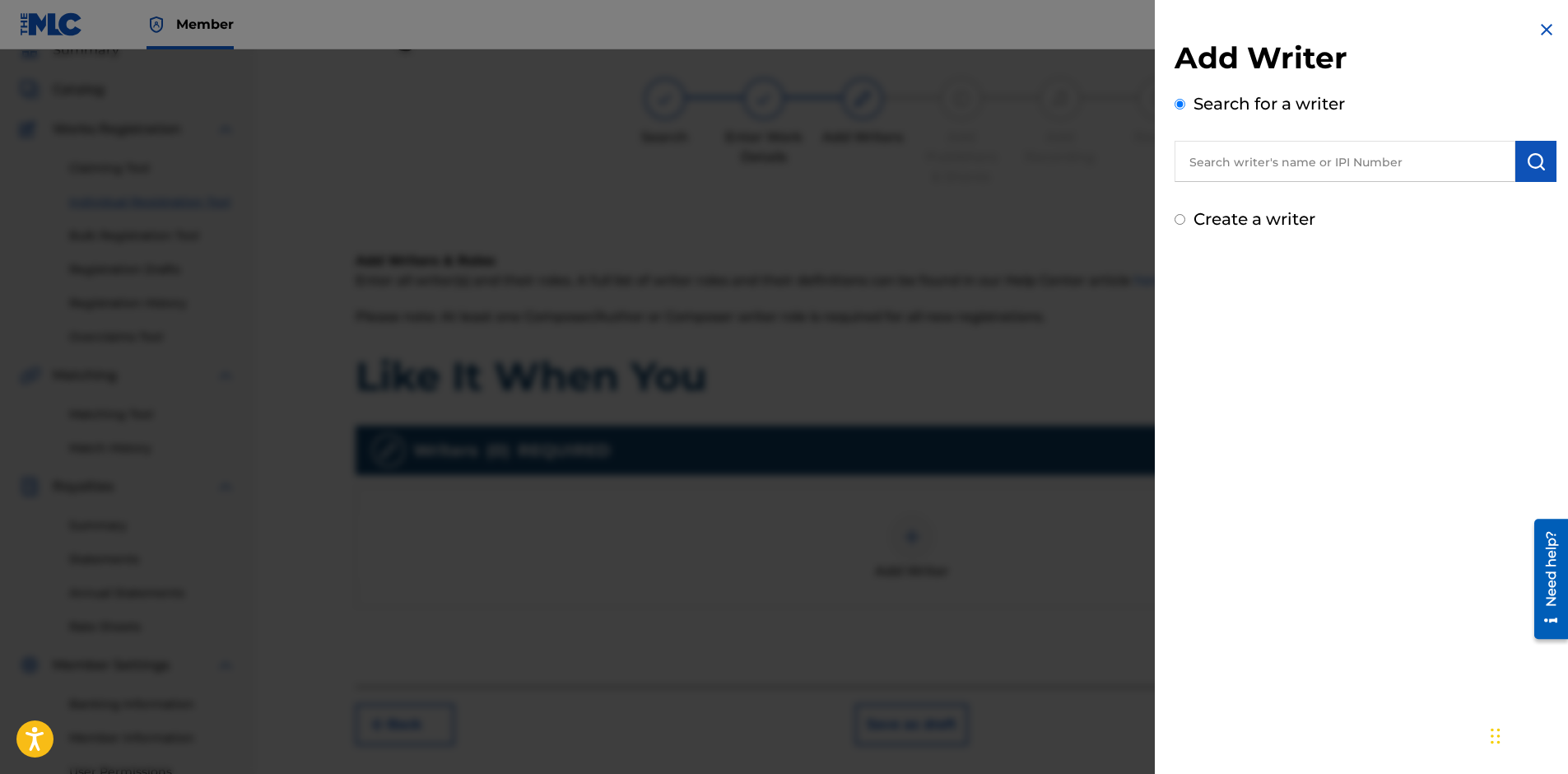
click at [1372, 157] on input "text" at bounding box center [1344, 161] width 341 height 41
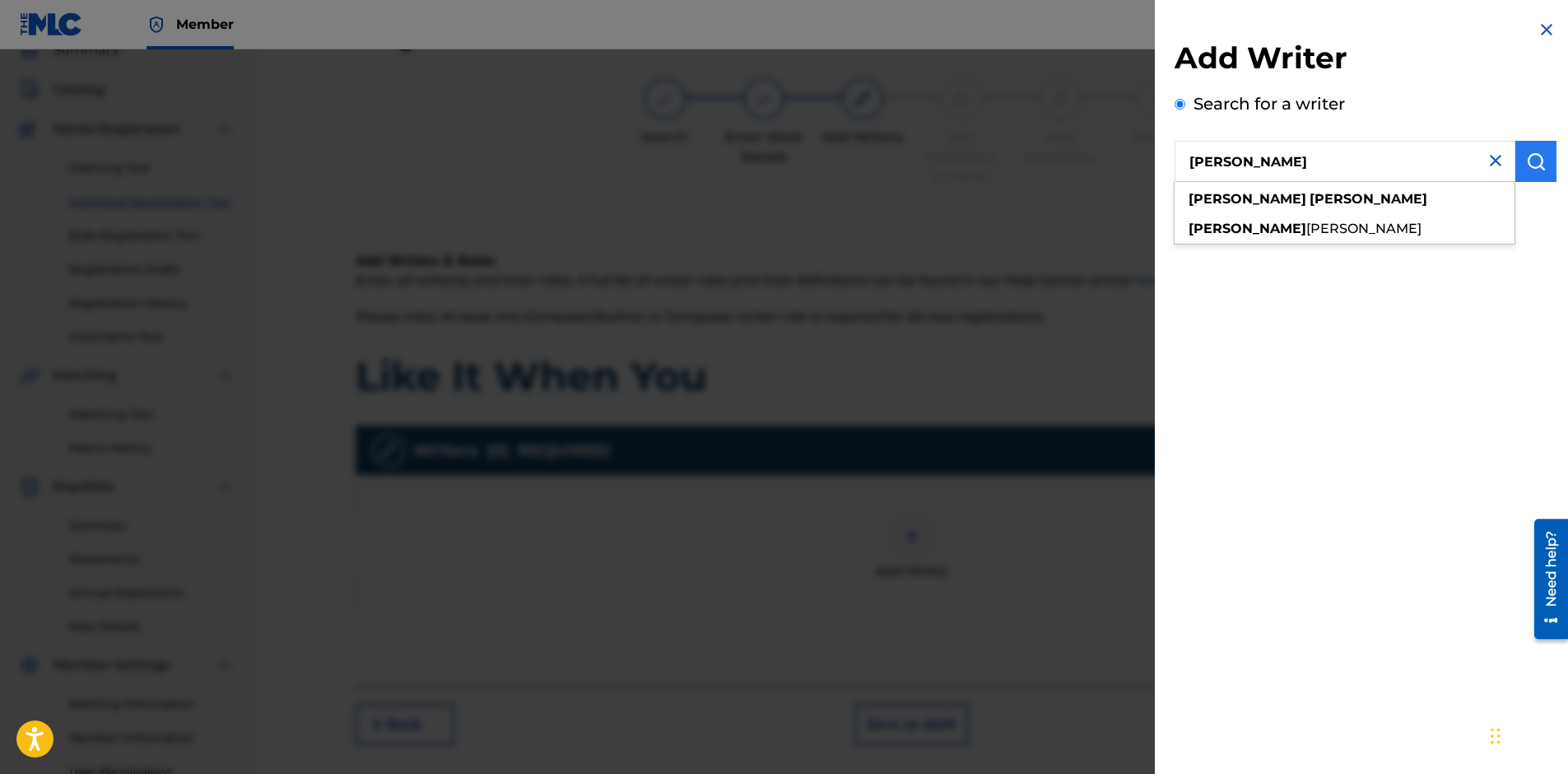
type input "[PERSON_NAME]"
click at [1519, 160] on button "submit" at bounding box center [1535, 161] width 41 height 41
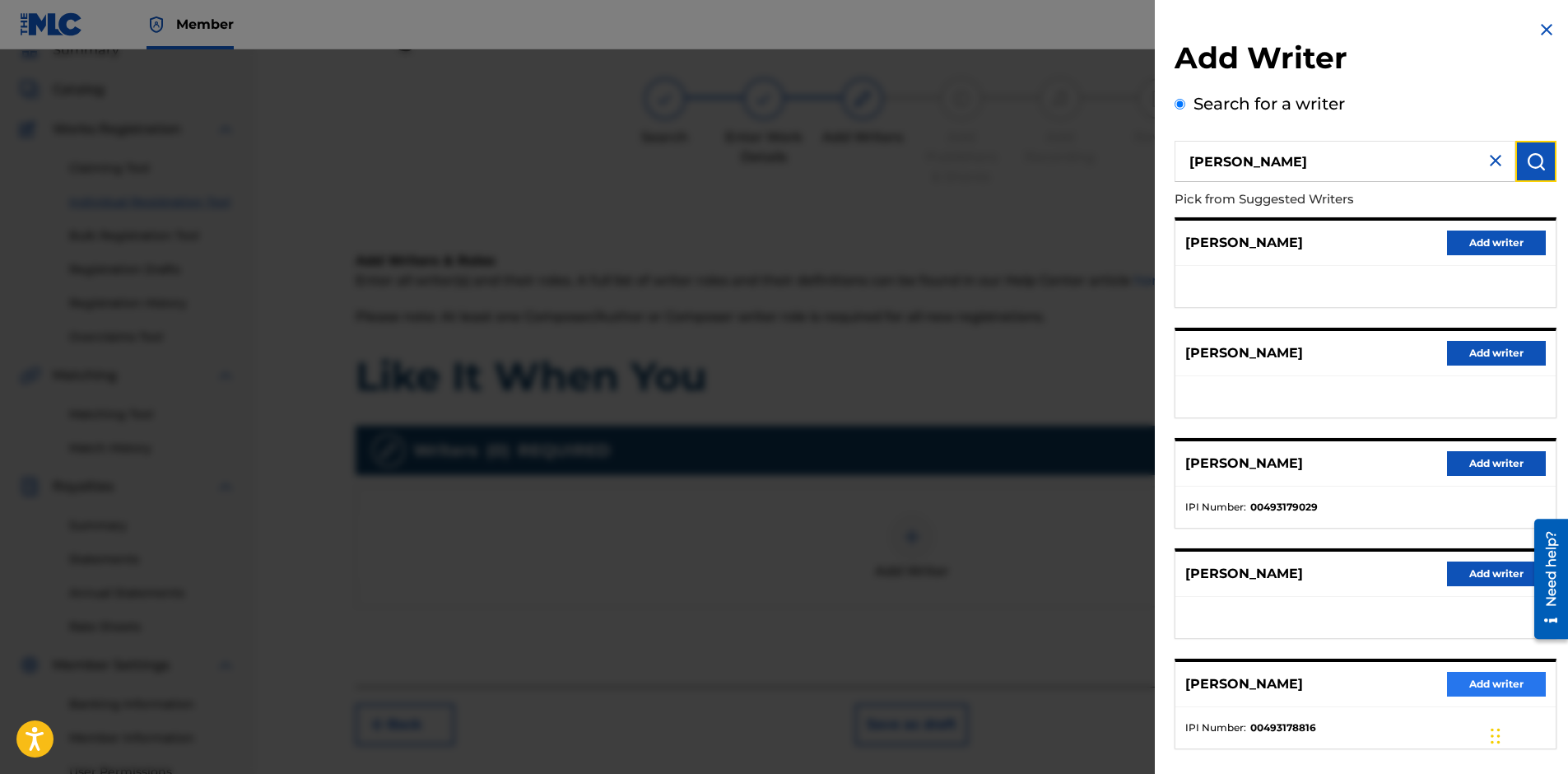
scroll to position [79, 0]
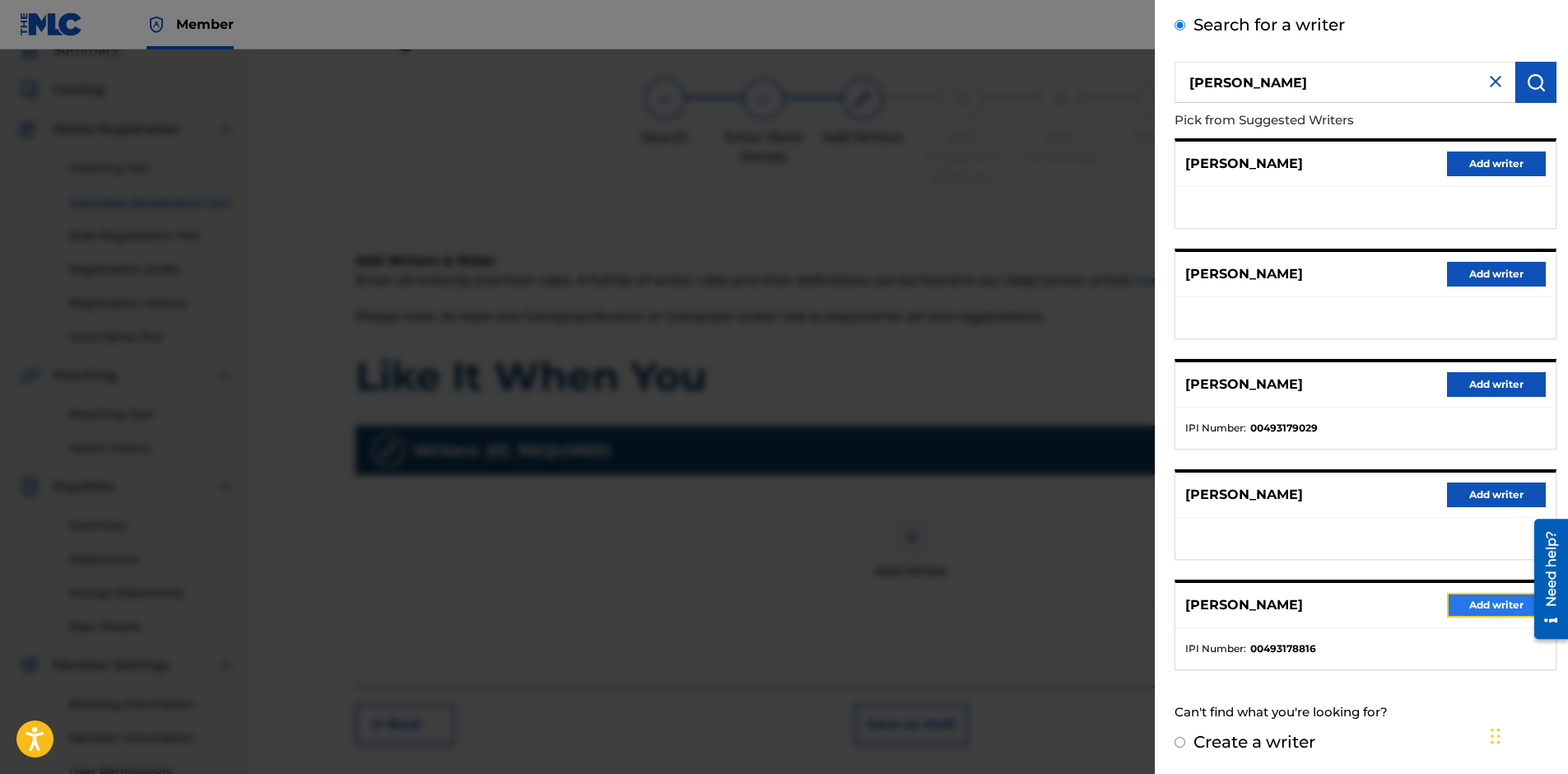
click at [1508, 610] on button "Add writer" at bounding box center [1496, 605] width 99 height 24
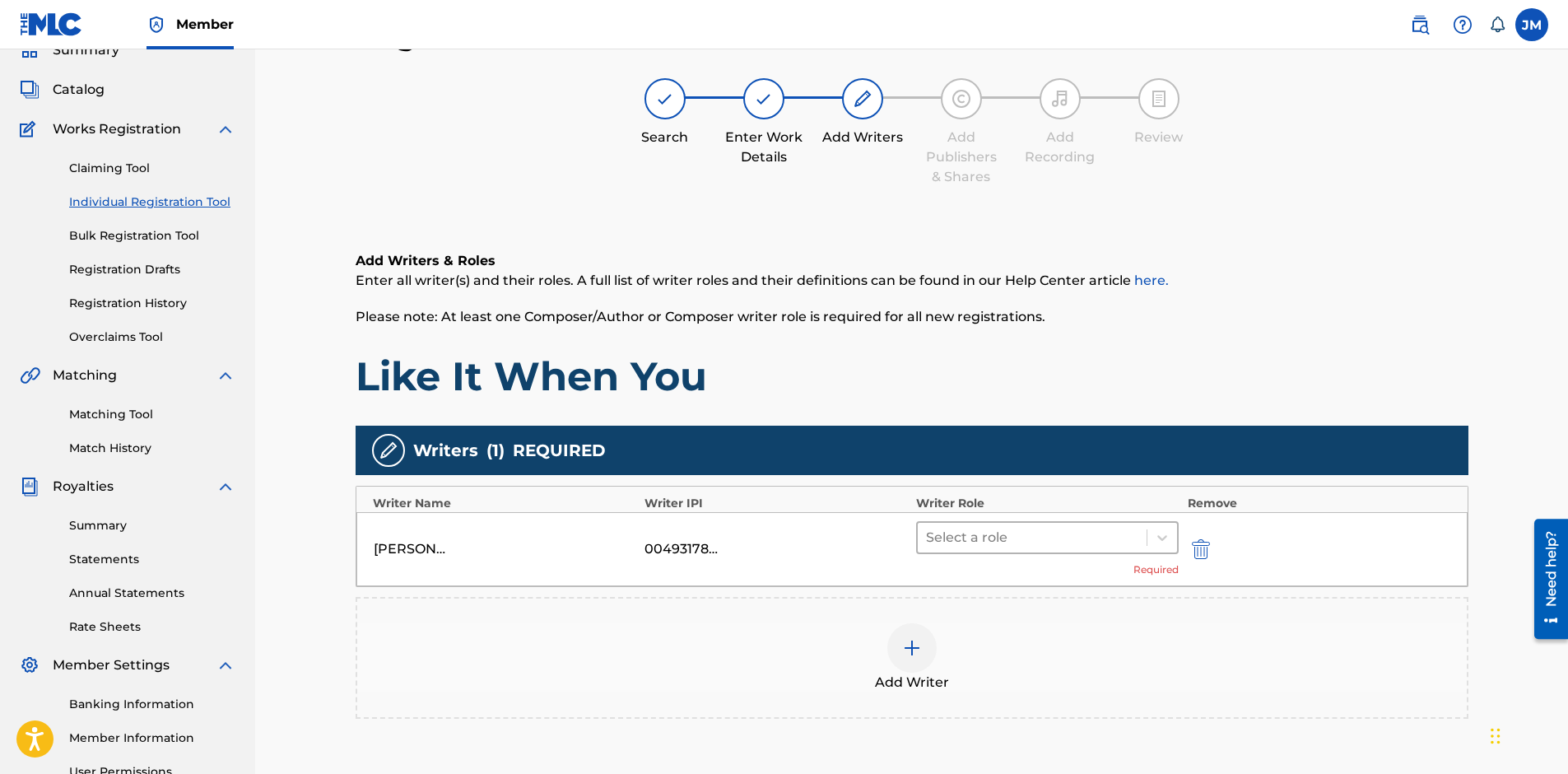
click at [961, 540] on div at bounding box center [1032, 538] width 213 height 23
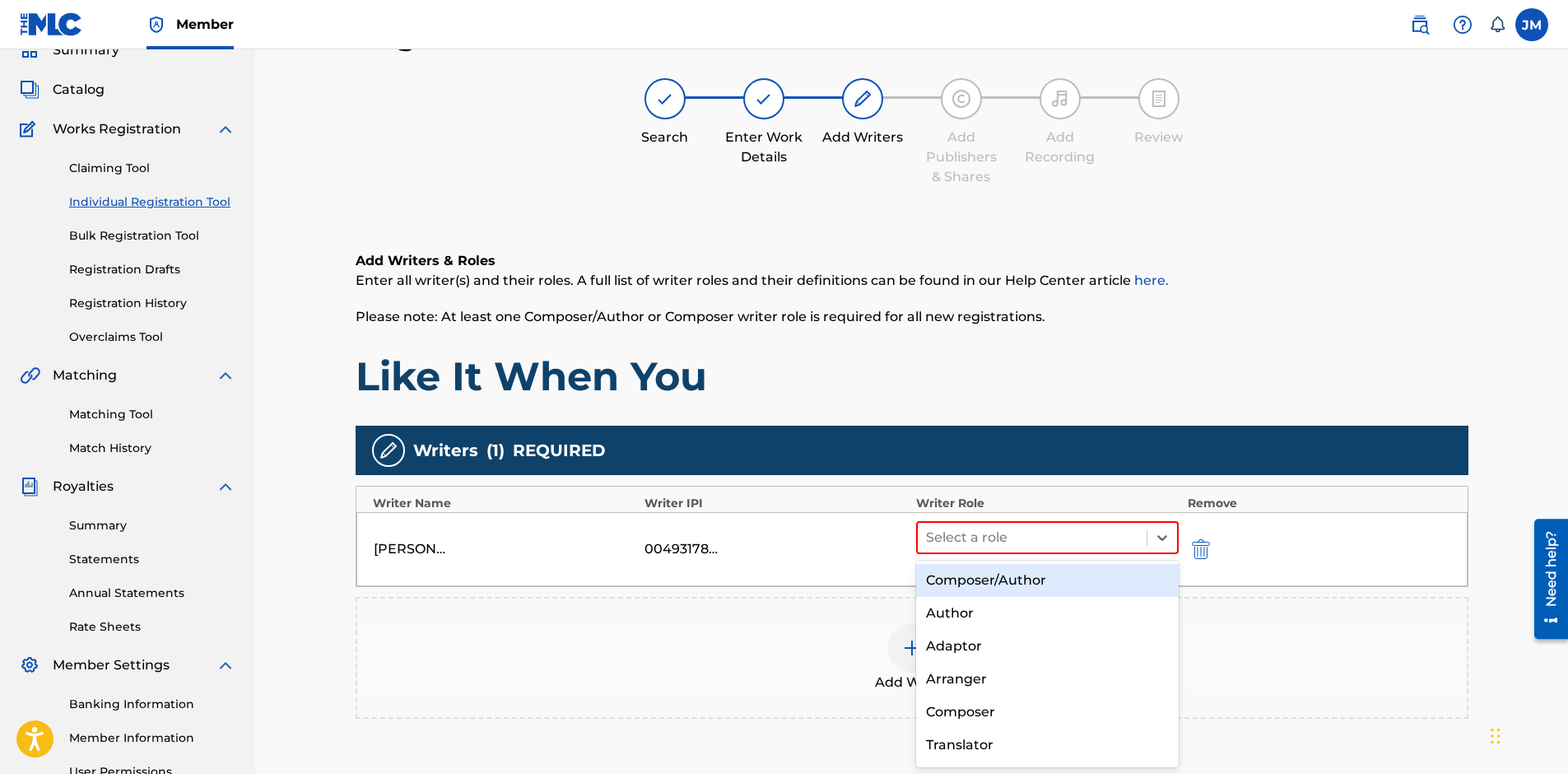
click at [996, 579] on div "Composer/Author" at bounding box center [1048, 580] width 263 height 33
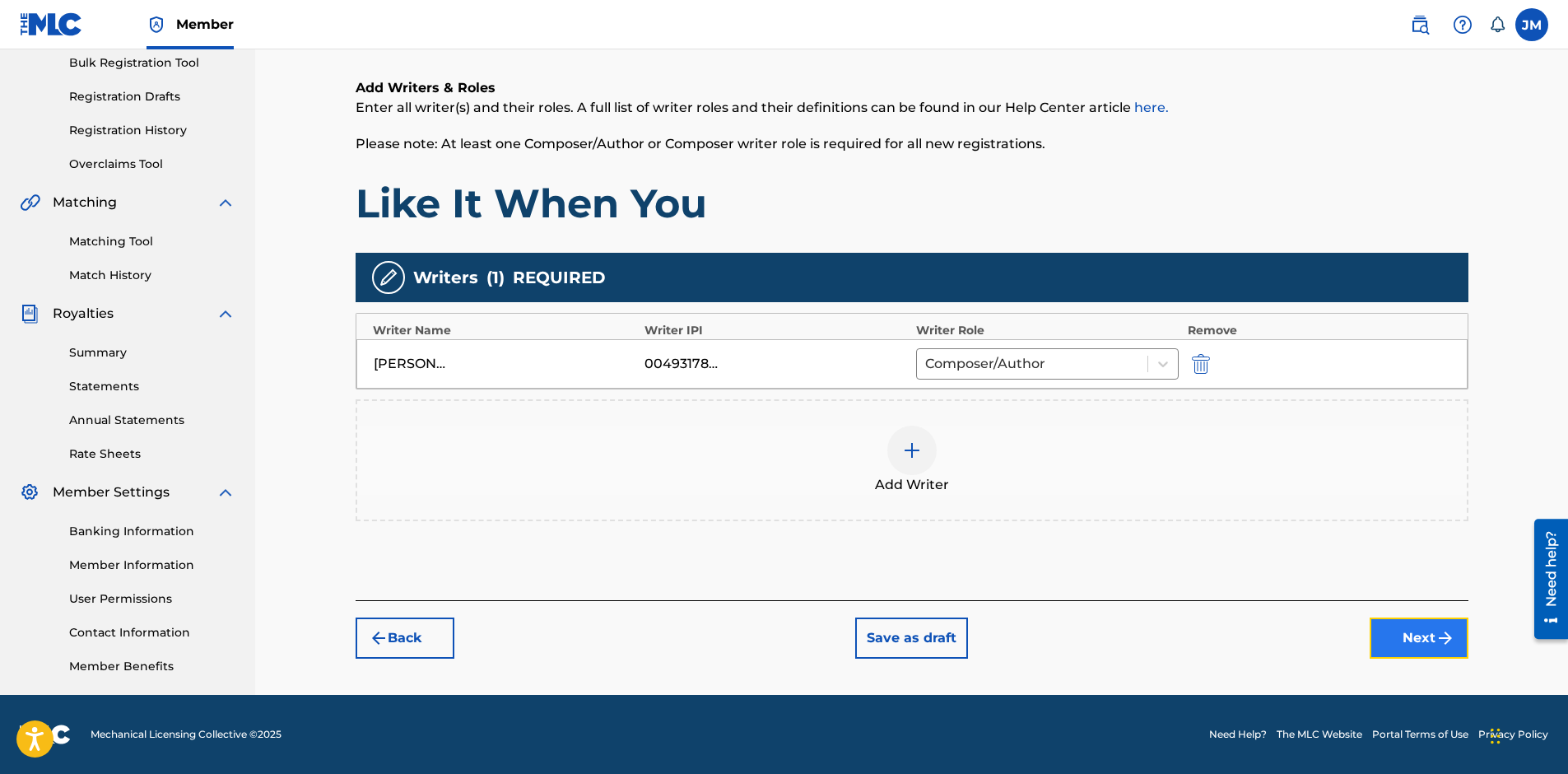
click at [1420, 642] on button "Next" at bounding box center [1419, 638] width 99 height 41
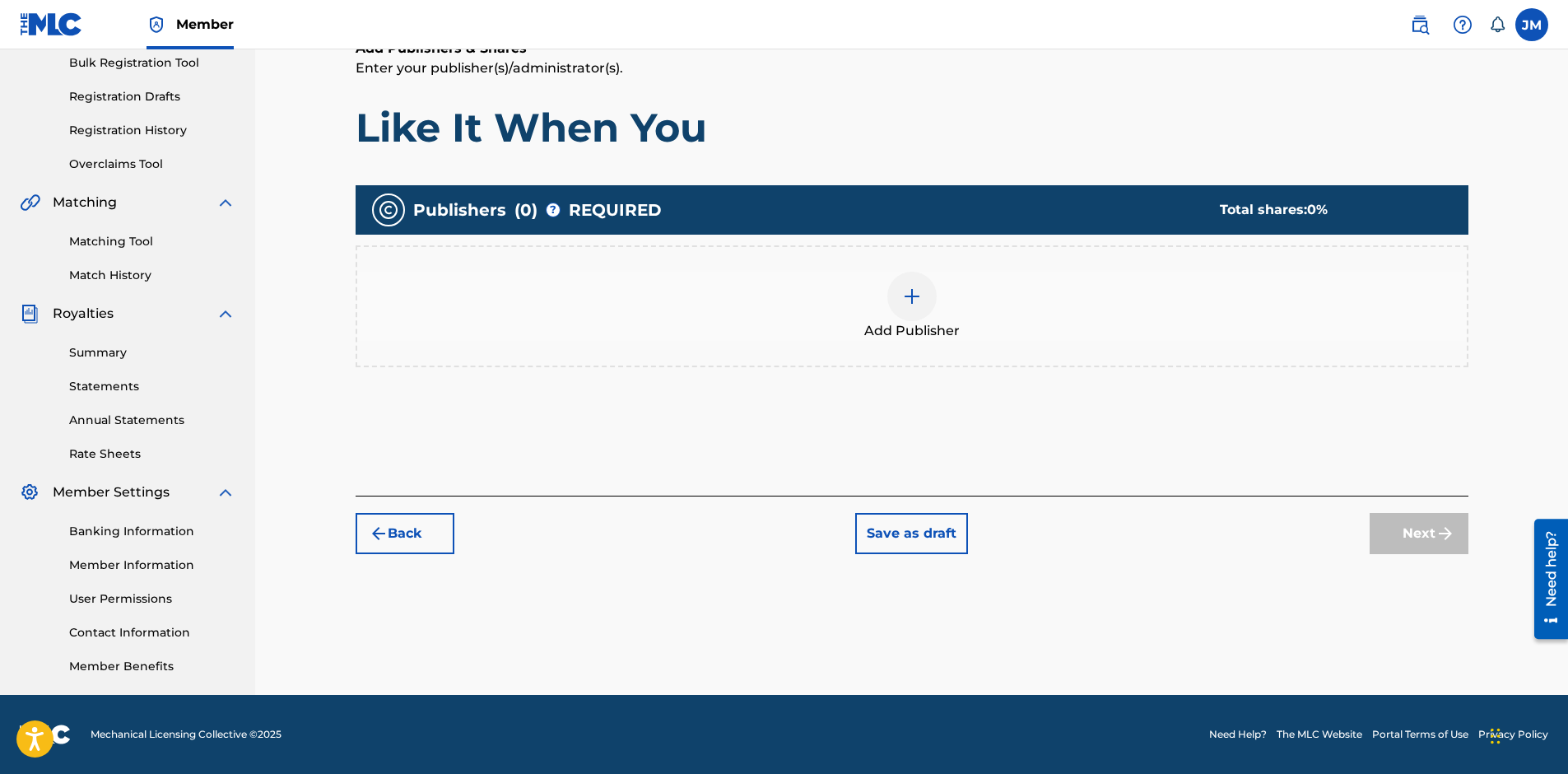
scroll to position [74, 0]
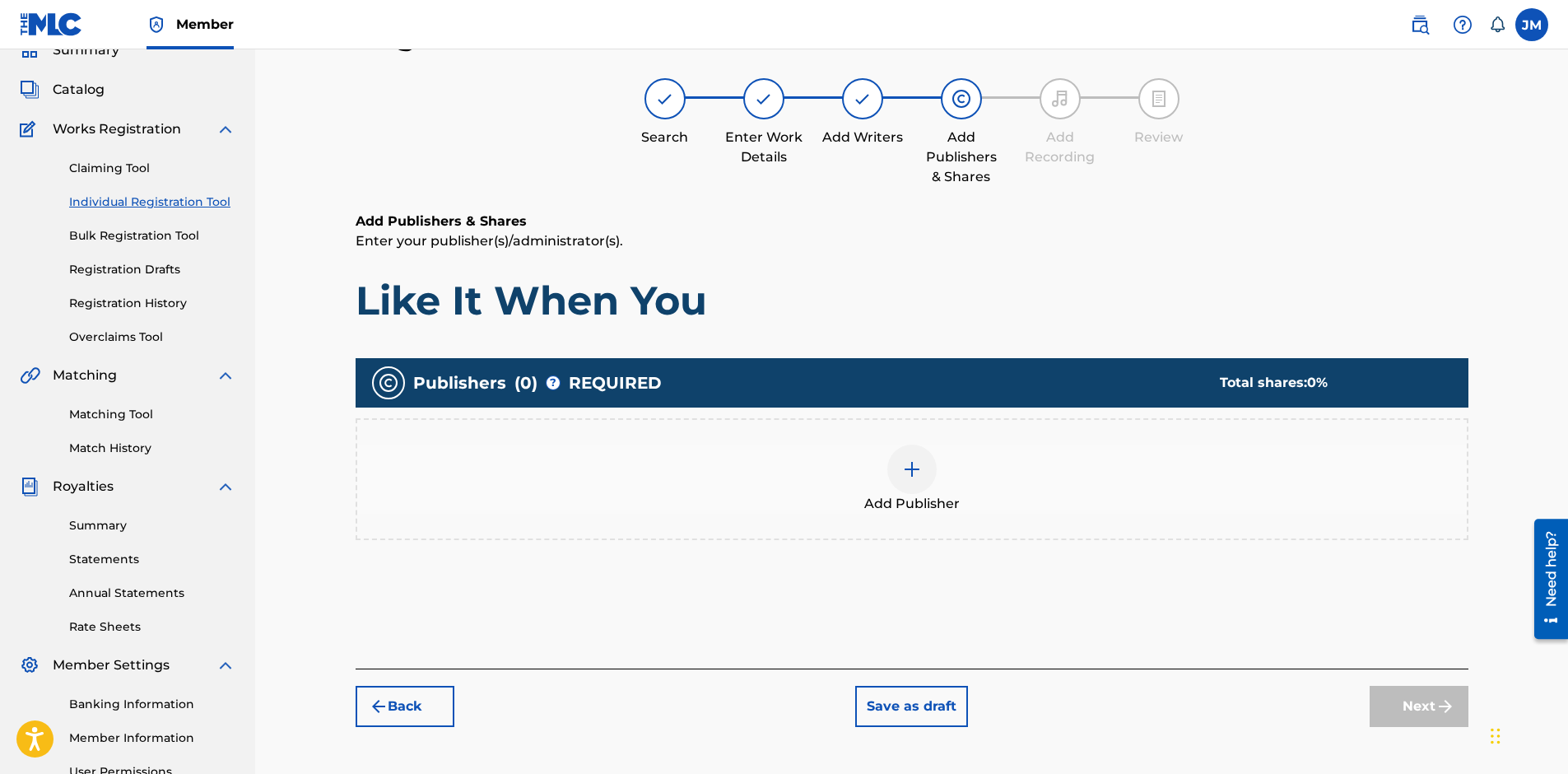
click at [901, 506] on span "Add Publisher" at bounding box center [912, 504] width 96 height 20
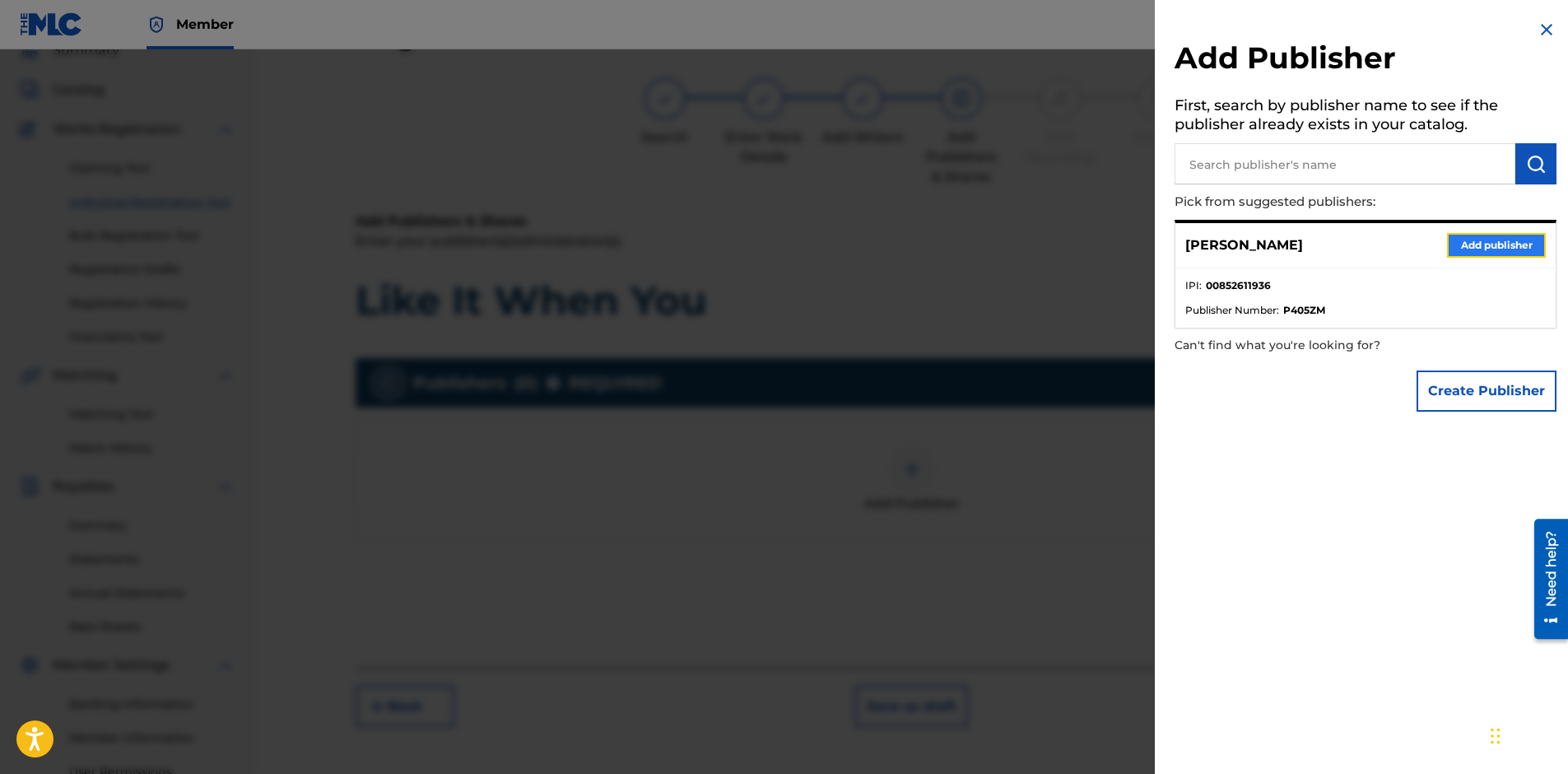
click at [1484, 236] on button "Add publisher" at bounding box center [1496, 245] width 99 height 24
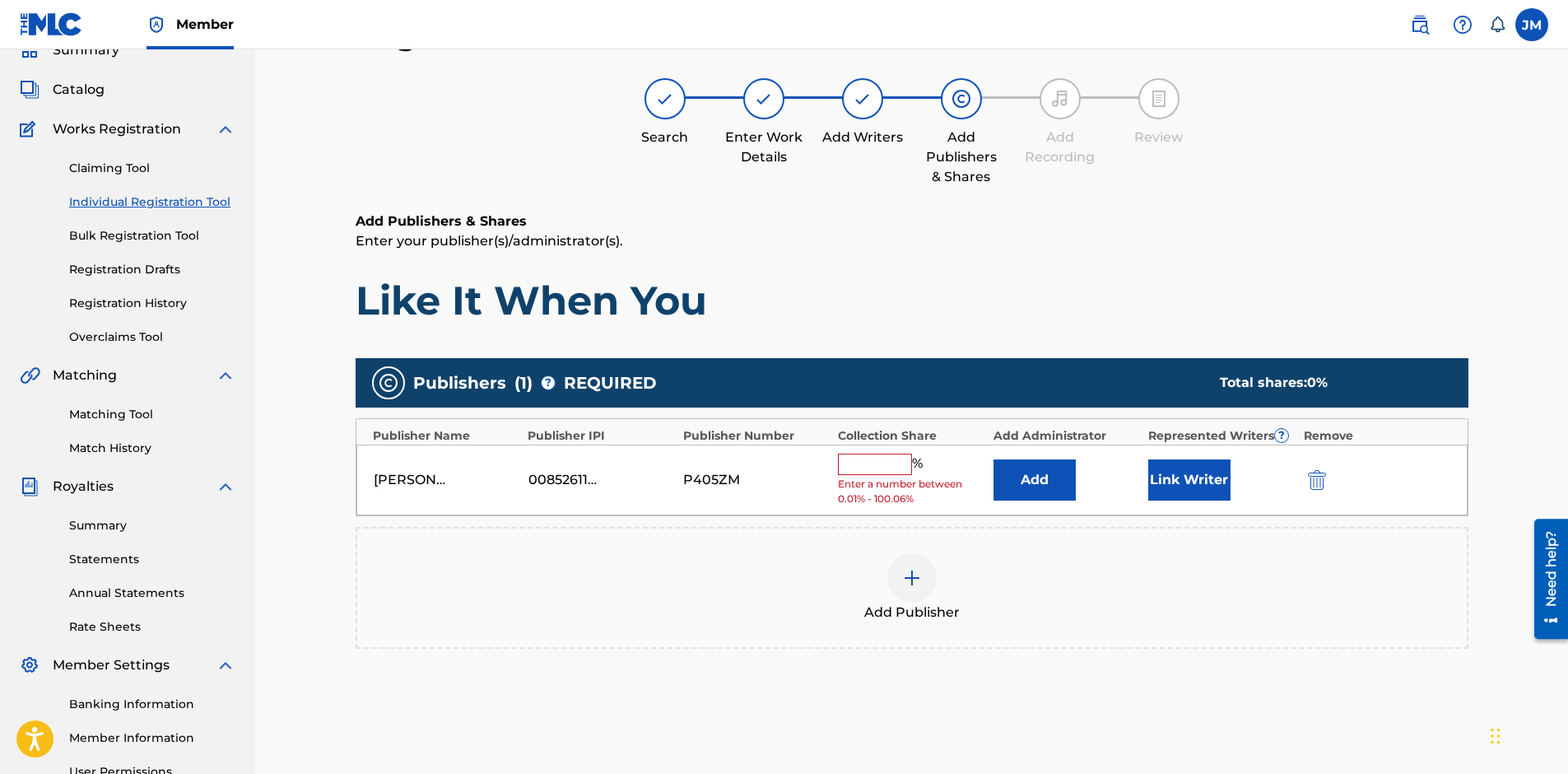
click at [873, 464] on input "text" at bounding box center [875, 465] width 74 height 22
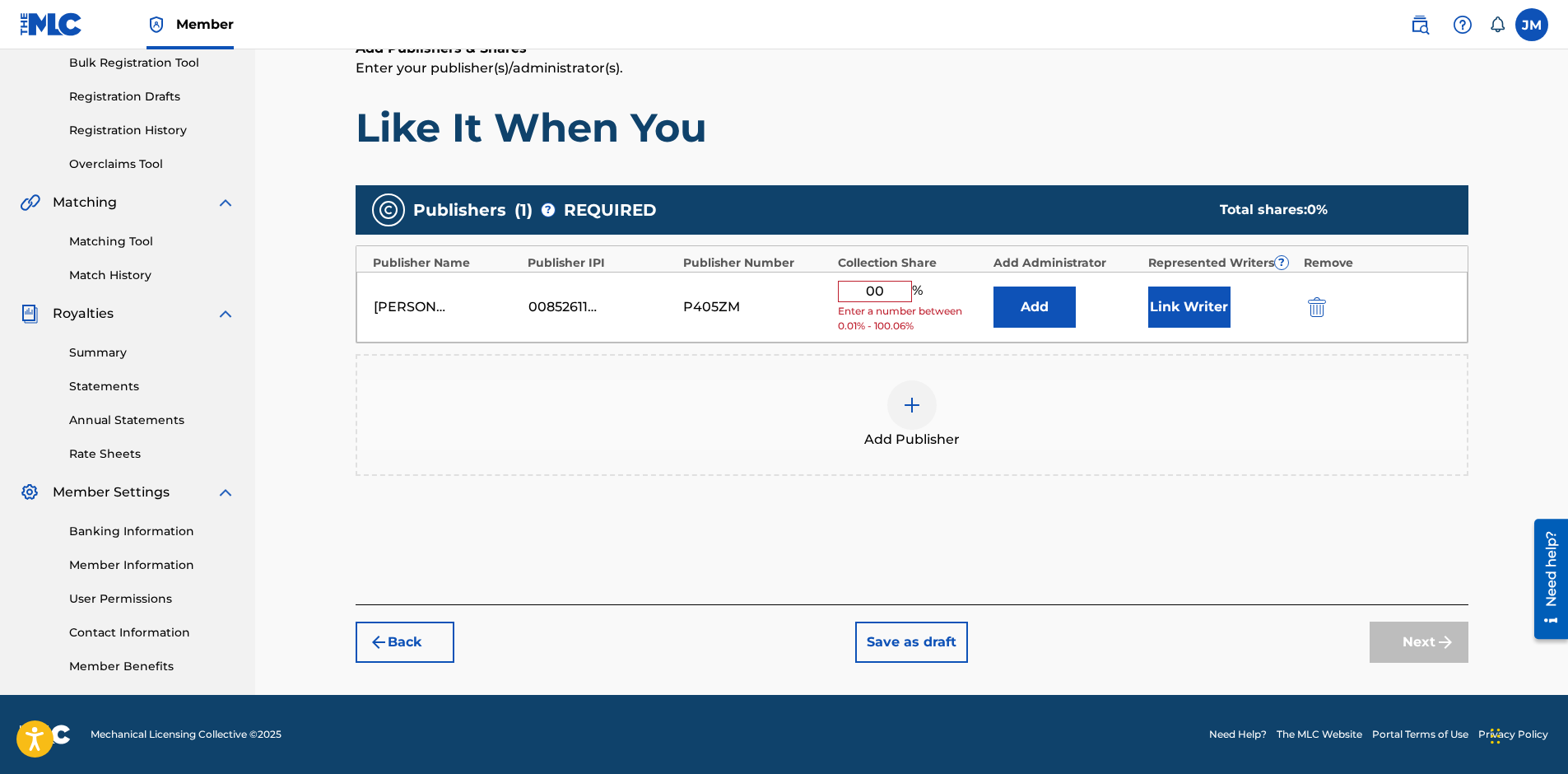
click at [866, 291] on input "00" at bounding box center [875, 292] width 74 height 22
type input "100"
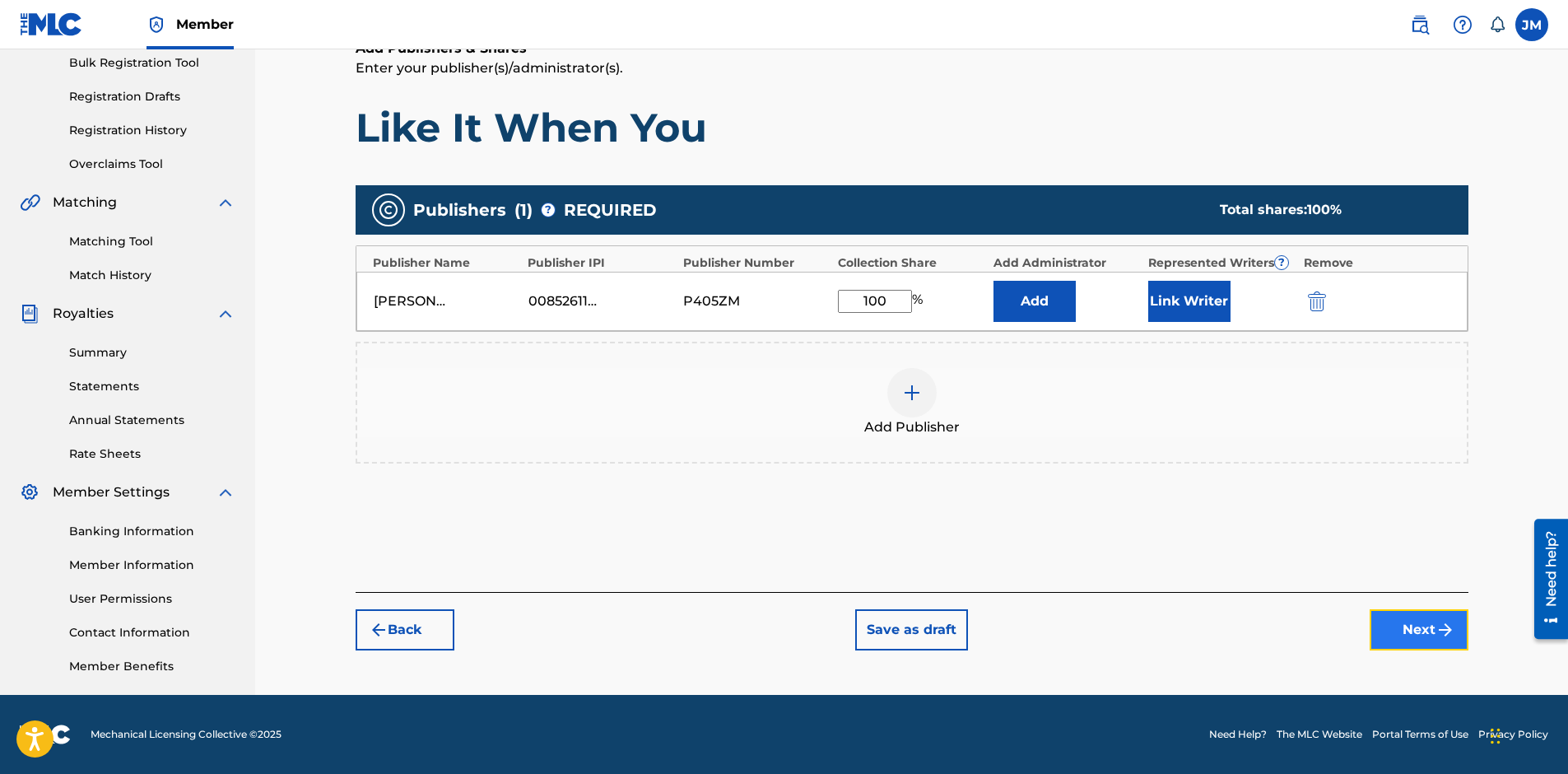
click at [1397, 627] on button "Next" at bounding box center [1419, 630] width 99 height 41
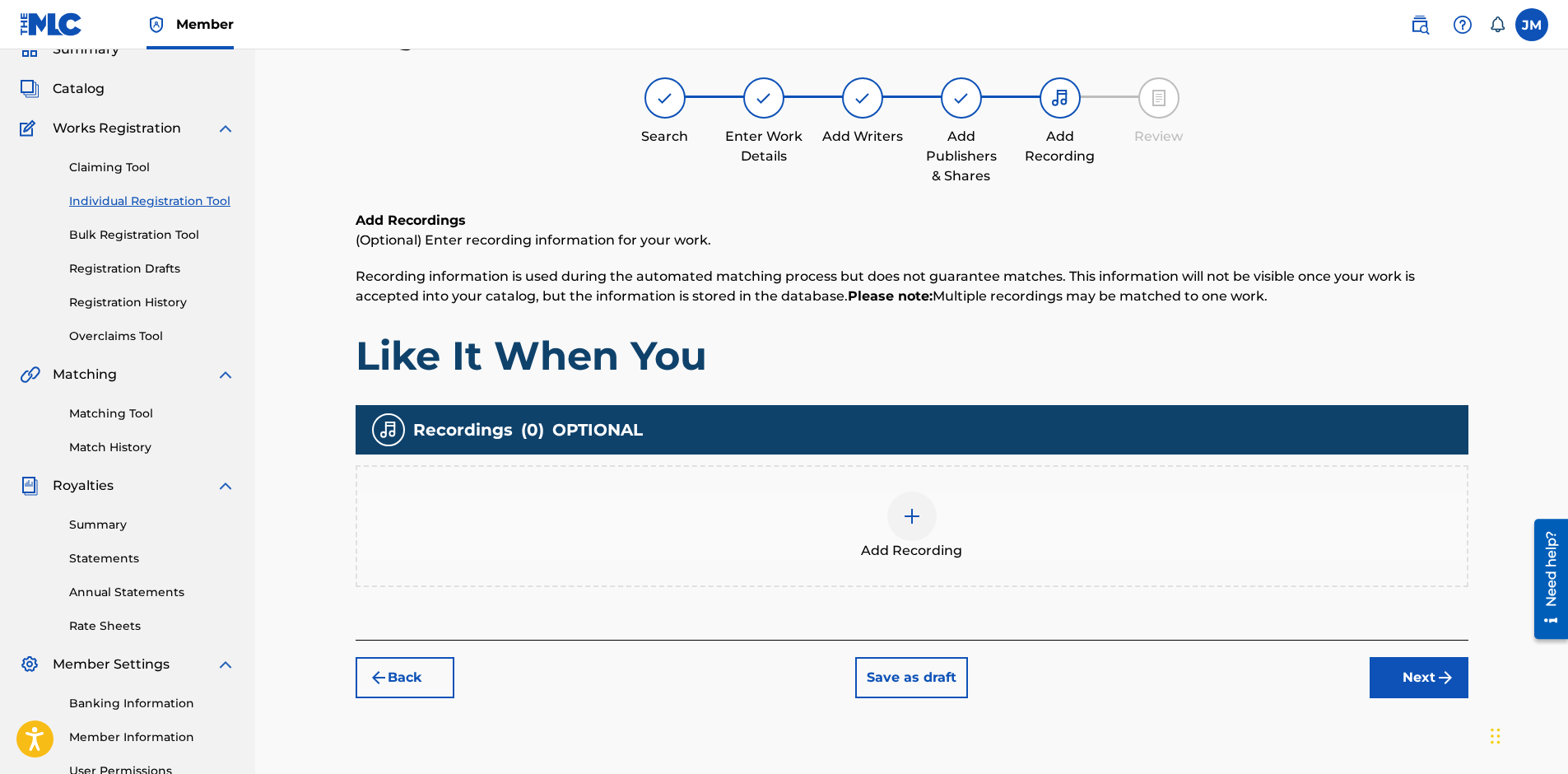
scroll to position [74, 0]
click at [925, 523] on div at bounding box center [912, 517] width 49 height 49
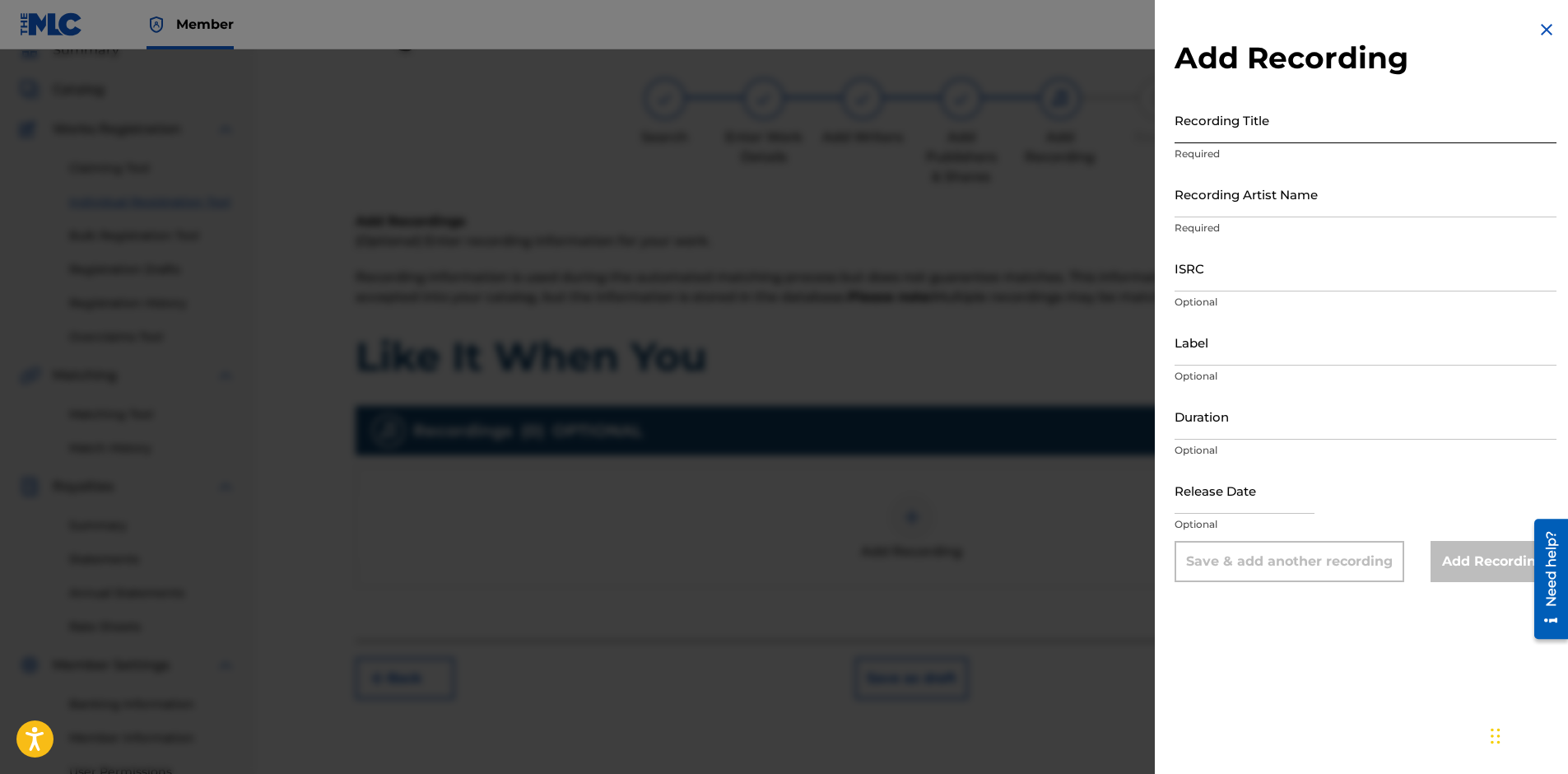
click at [1251, 131] on input "Recording Title" at bounding box center [1365, 120] width 382 height 47
type input "Like It When You"
click at [1274, 210] on input "Recording Artist Name" at bounding box center [1365, 194] width 382 height 47
paste input "[PERSON_NAME]"
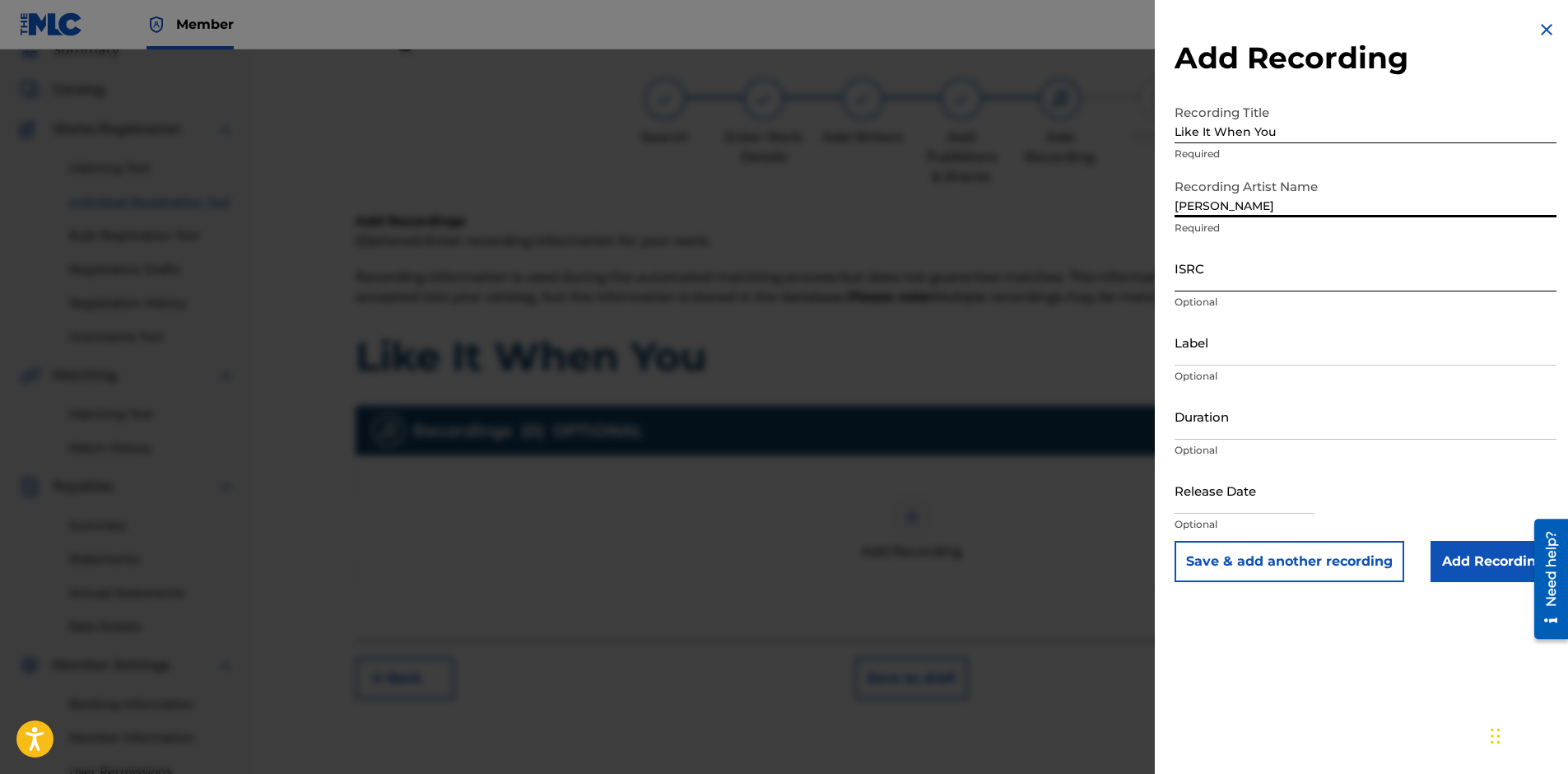
type input "[PERSON_NAME]"
click at [1226, 273] on input "ISRC" at bounding box center [1365, 268] width 382 height 47
type input "T"
type input "QT4U52500004"
click at [1270, 355] on input "Label" at bounding box center [1365, 342] width 382 height 47
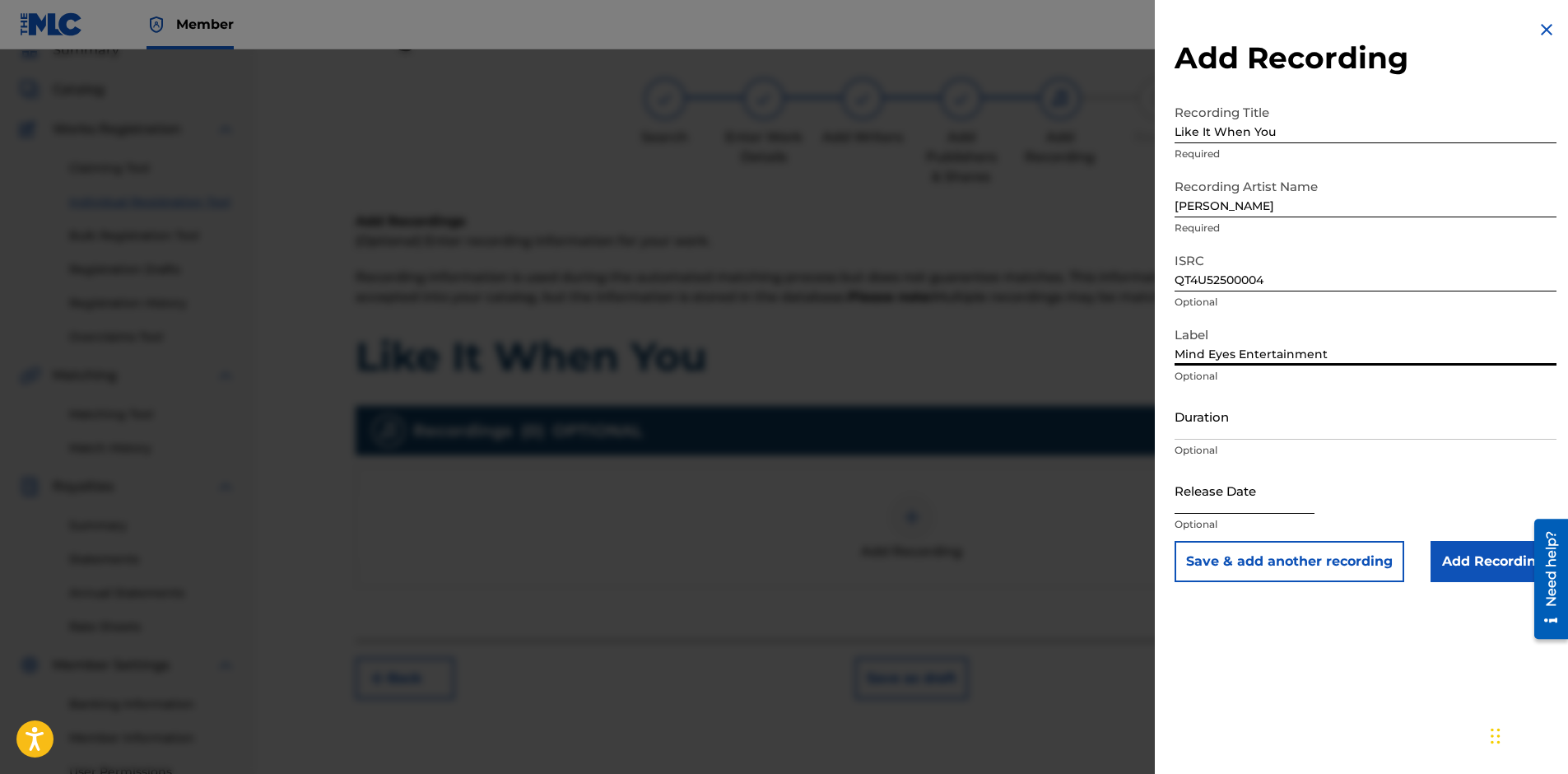
type input "Mind Eyes Entertainment"
click at [1275, 510] on input "text" at bounding box center [1244, 491] width 140 height 47
select select "8"
select select "2025"
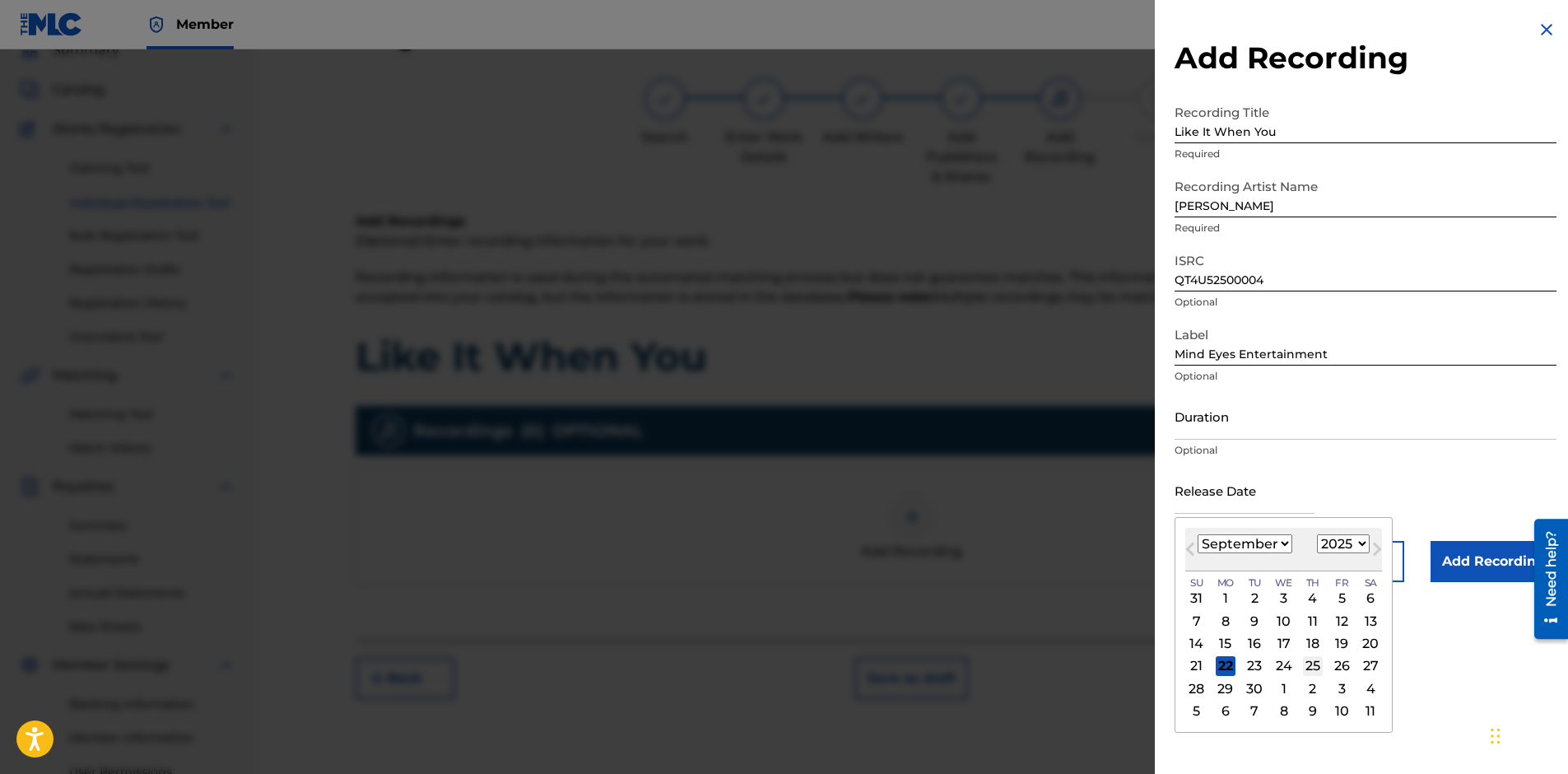
click at [1312, 662] on div "25" at bounding box center [1313, 667] width 20 height 20
type input "[DATE]"
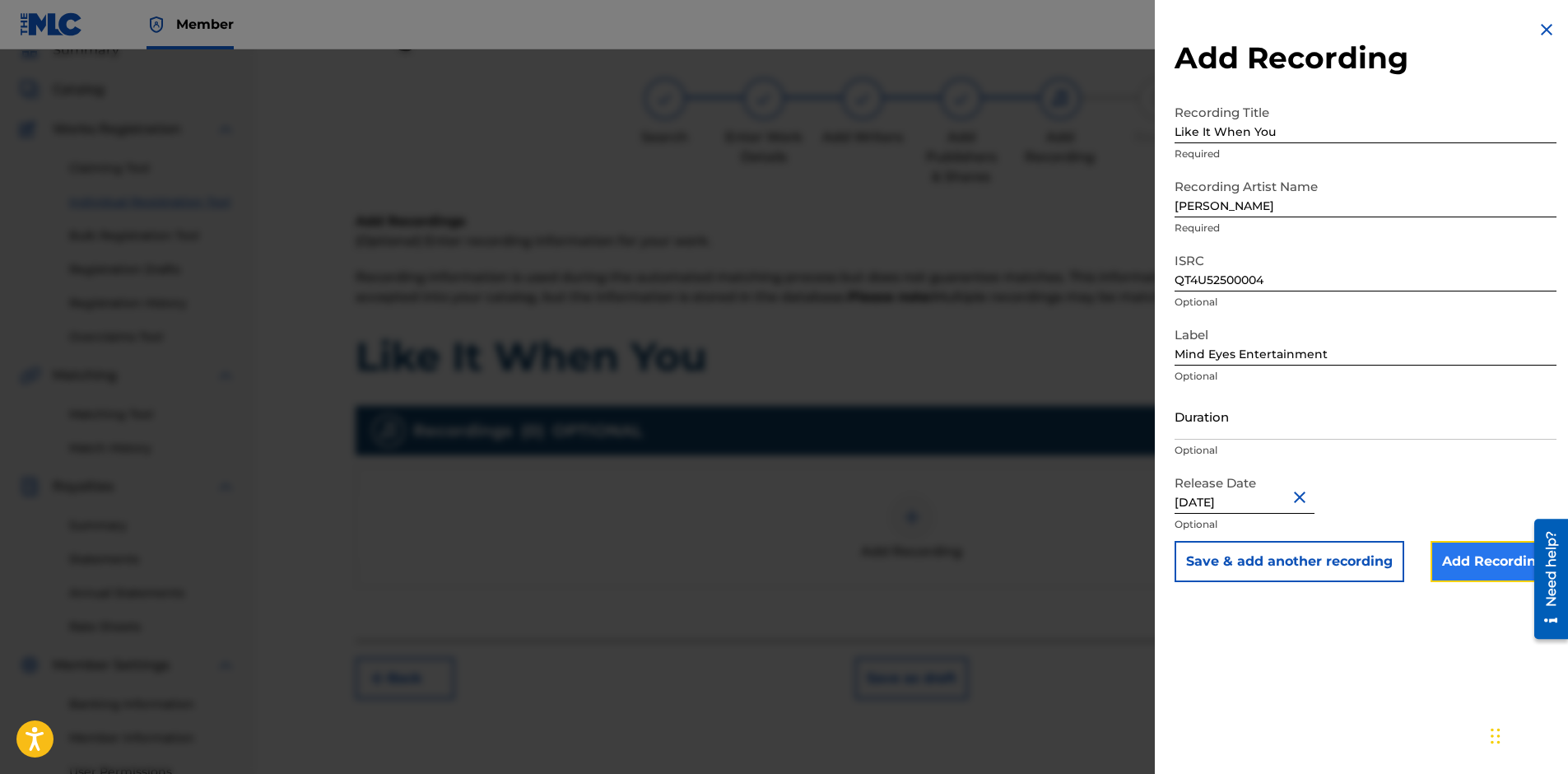
click at [1457, 569] on input "Add Recording" at bounding box center [1493, 561] width 126 height 41
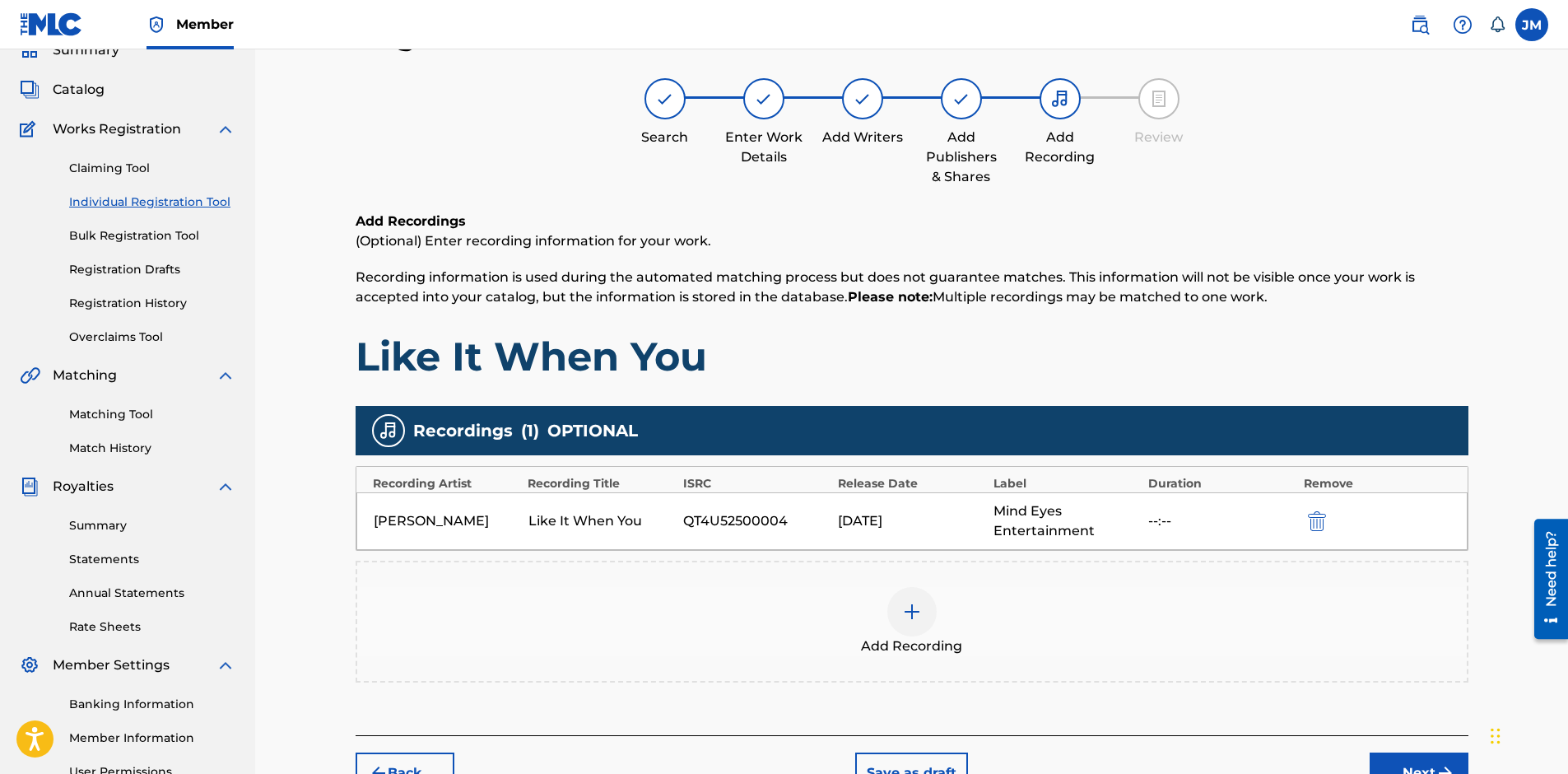
scroll to position [247, 0]
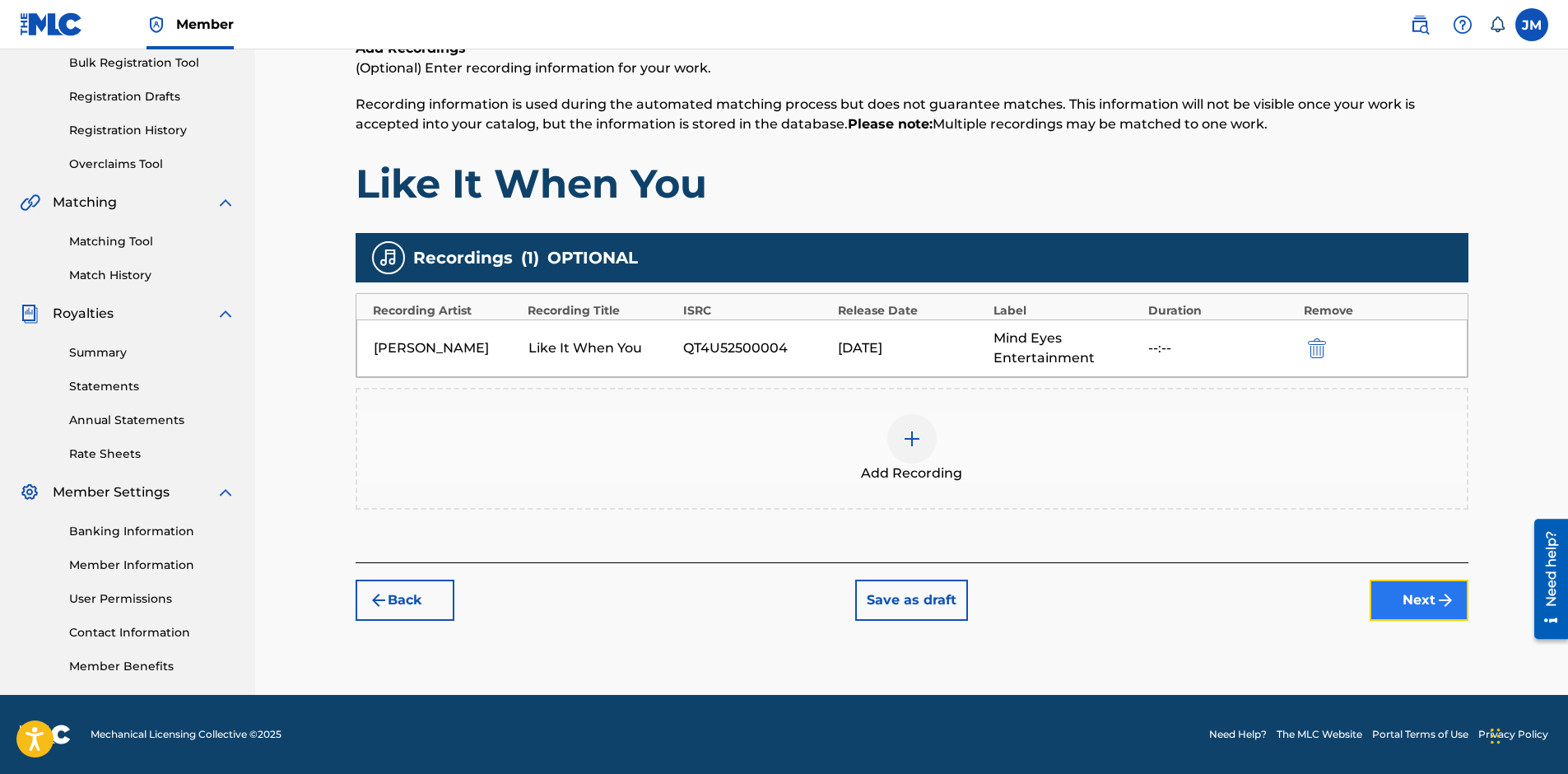
click at [1433, 602] on button "Next" at bounding box center [1419, 600] width 99 height 41
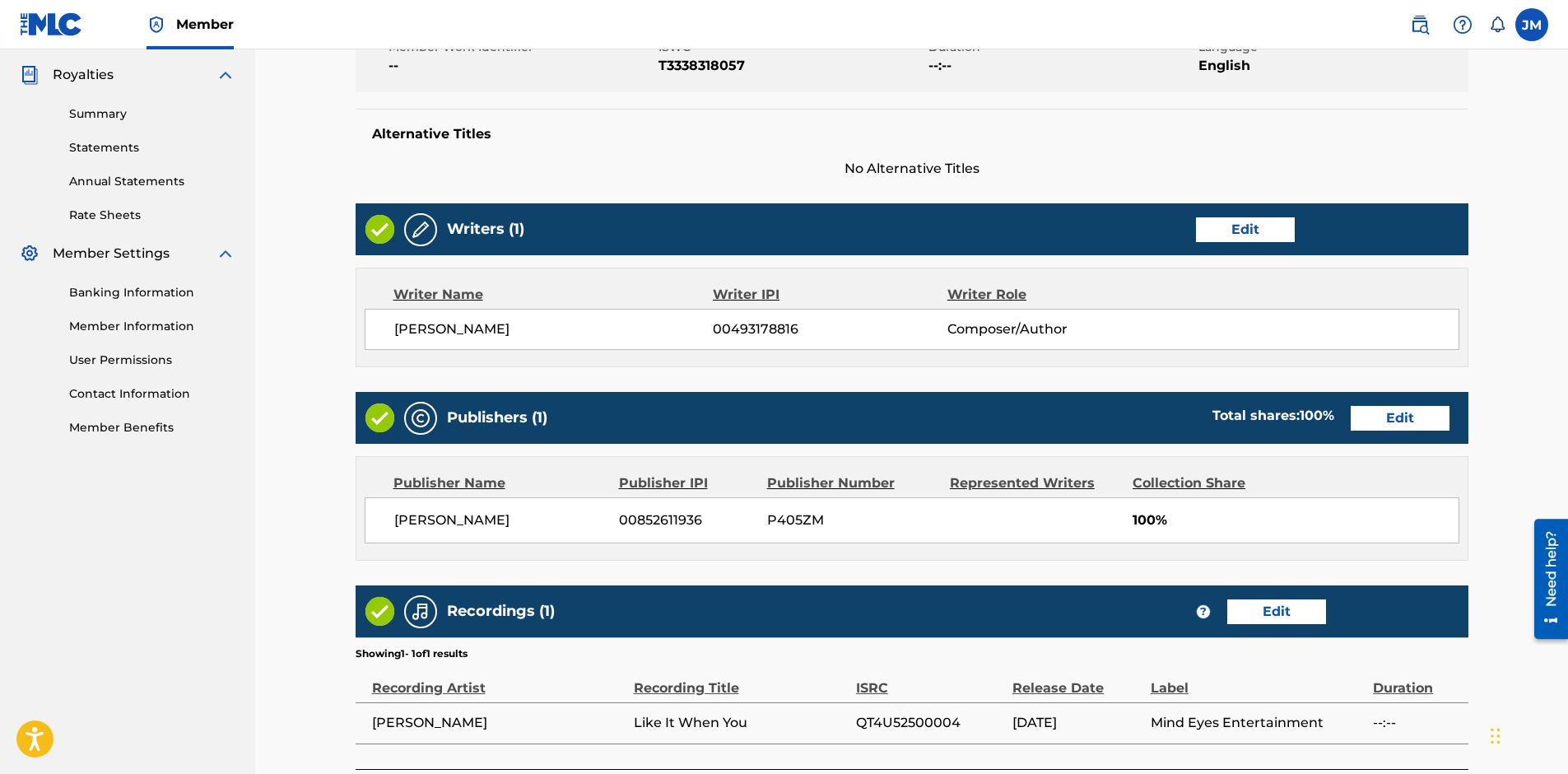
scroll to position [618, 0]
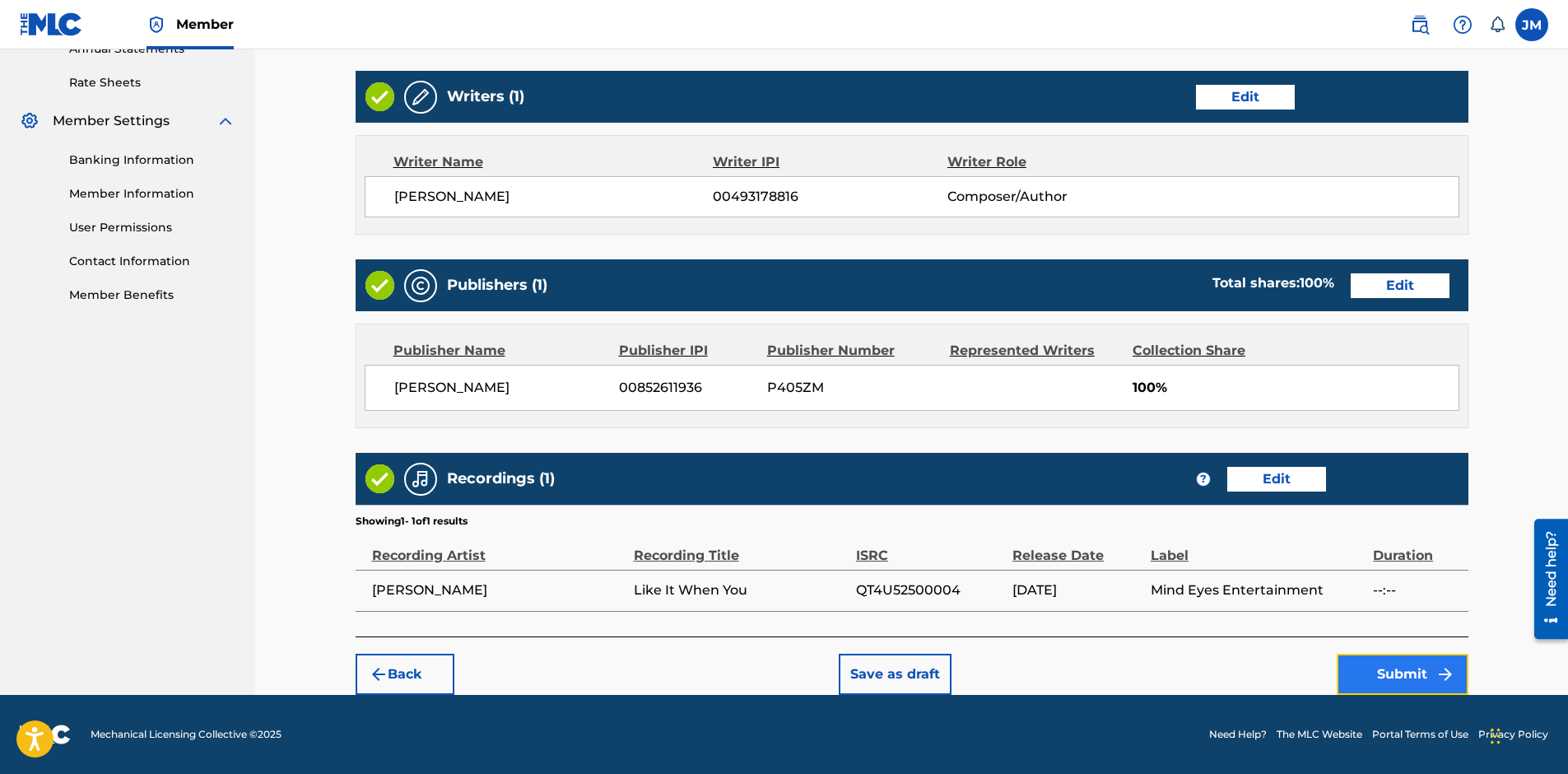
click at [1385, 665] on button "Submit" at bounding box center [1402, 674] width 132 height 41
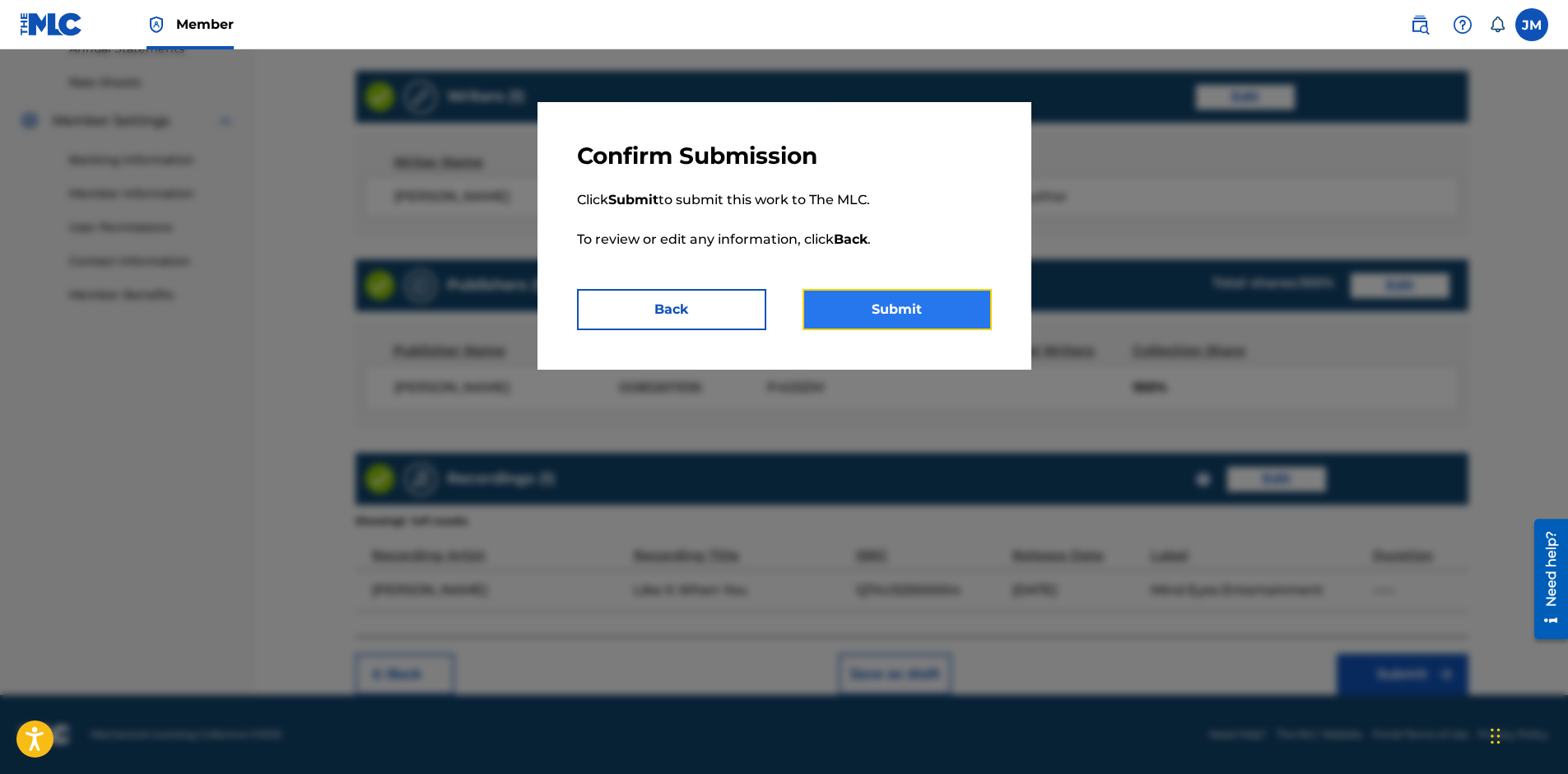
click at [865, 313] on button "Submit" at bounding box center [897, 309] width 189 height 41
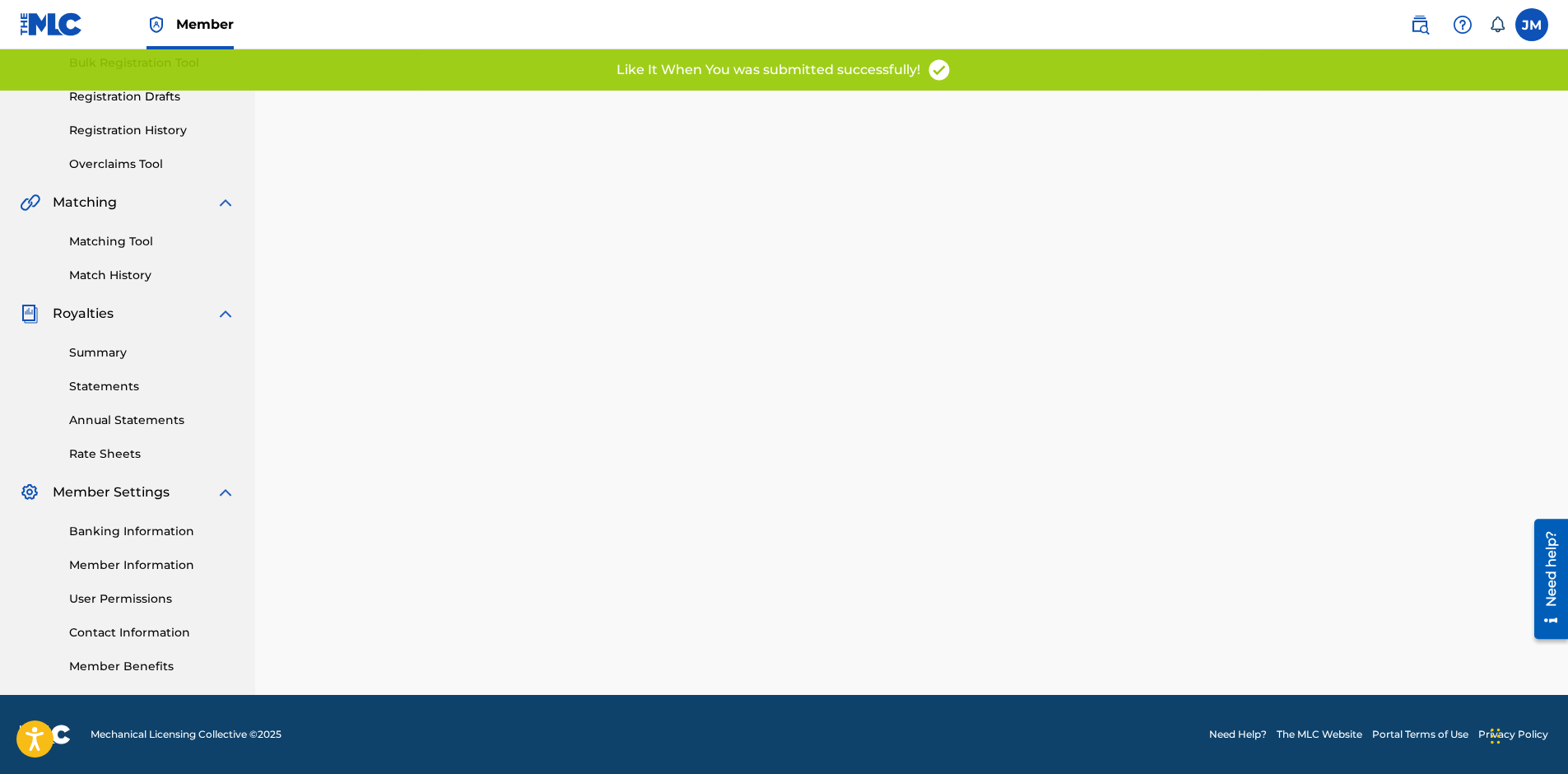
scroll to position [247, 0]
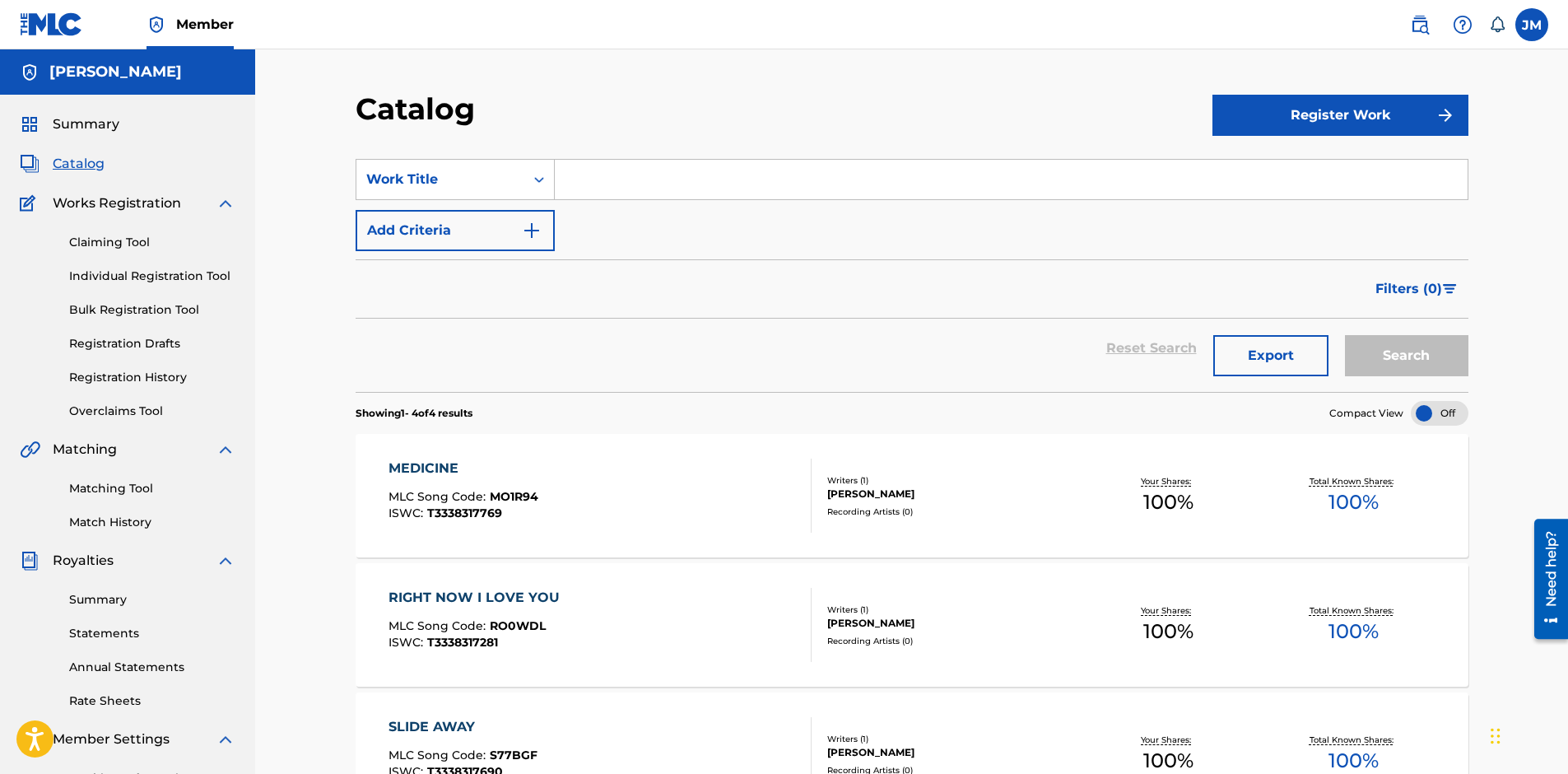
scroll to position [328, 0]
